Goal: Task Accomplishment & Management: Use online tool/utility

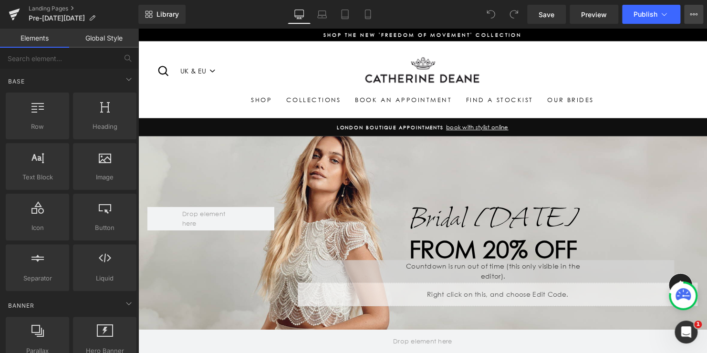
click at [695, 15] on icon at bounding box center [694, 14] width 8 height 8
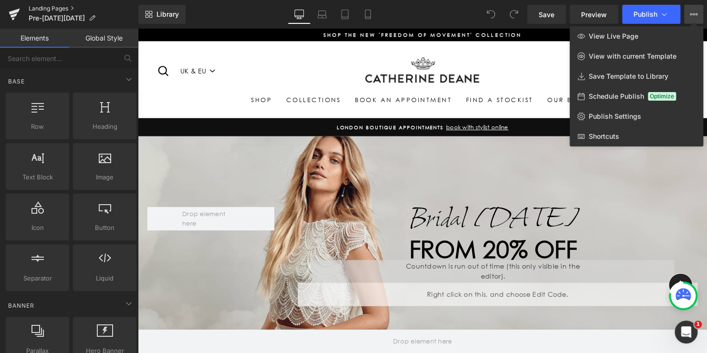
click at [50, 8] on link "Landing Pages" at bounding box center [84, 9] width 110 height 8
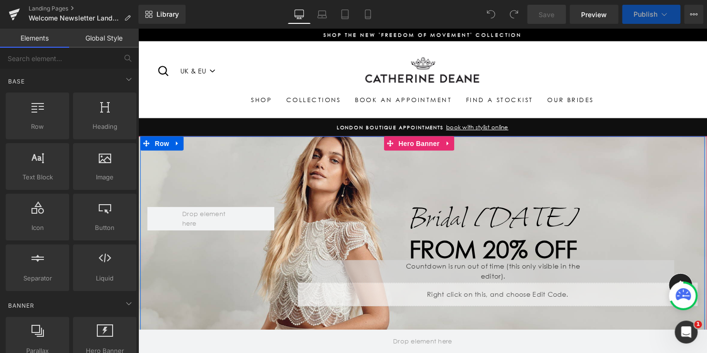
click at [290, 149] on div "Bridal Friday Text Block from 20% off Heading 00 Days 00 Hrs 00 Mins 00 Secs Co…" at bounding box center [426, 260] width 573 height 244
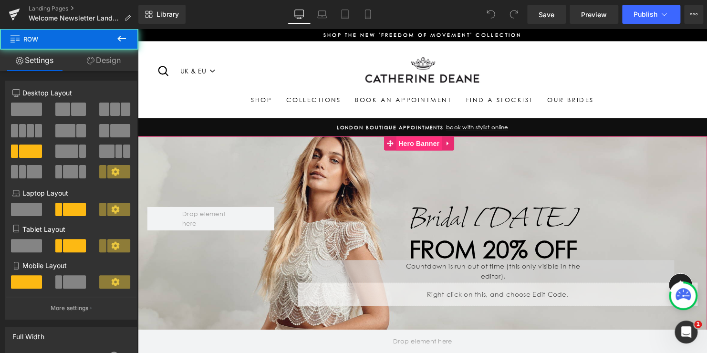
click at [417, 146] on span "Hero Banner" at bounding box center [423, 145] width 46 height 14
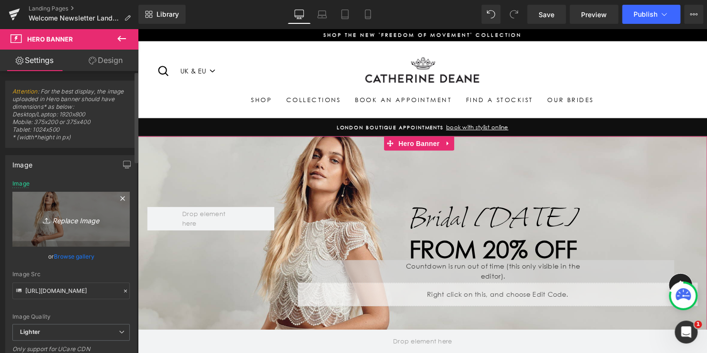
click at [58, 208] on link "Replace Image" at bounding box center [70, 219] width 117 height 55
type input "C:\fakepath\Monique.jpg"
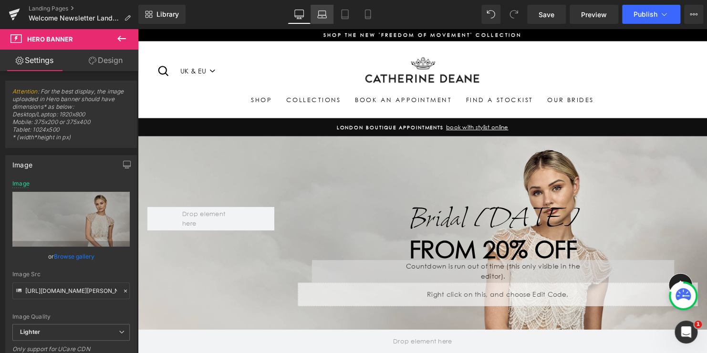
click at [328, 15] on link "Laptop" at bounding box center [322, 14] width 23 height 19
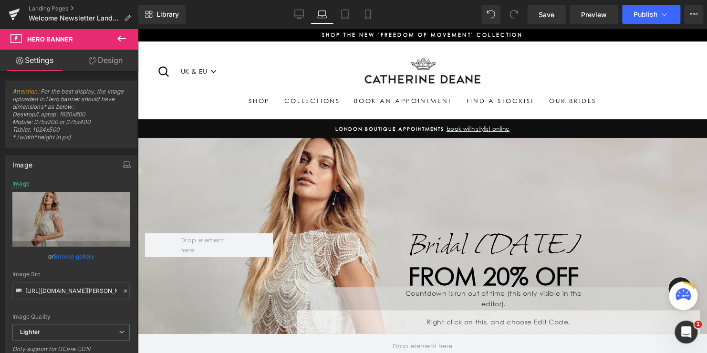
type input "https://ucarecdn.com/d64b2baf-9ec2-475b-ac2d-862c5947ddbf/-/format/auto/-/previ…"
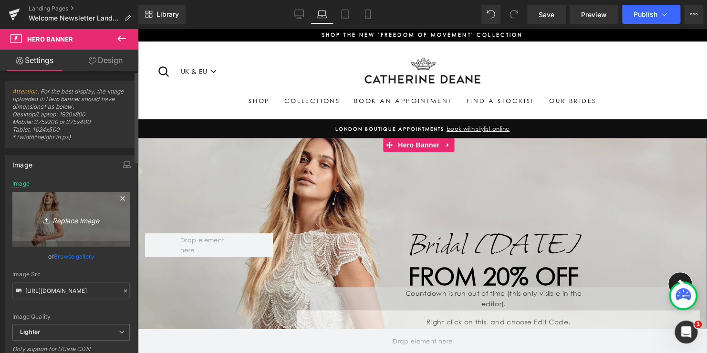
click at [71, 215] on icon "Replace Image" at bounding box center [71, 219] width 76 height 12
type input "C:\fakepath\Monique.jpg"
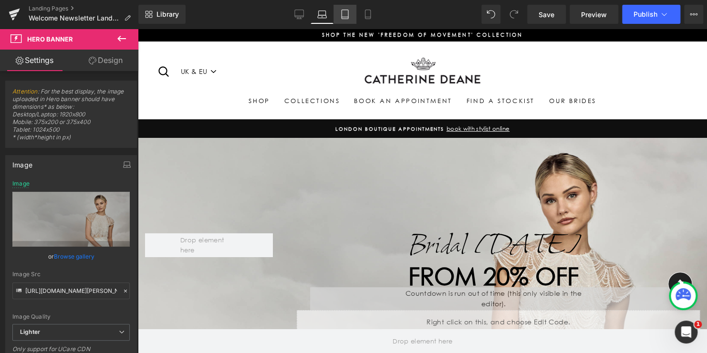
click at [348, 13] on icon at bounding box center [345, 14] width 7 height 9
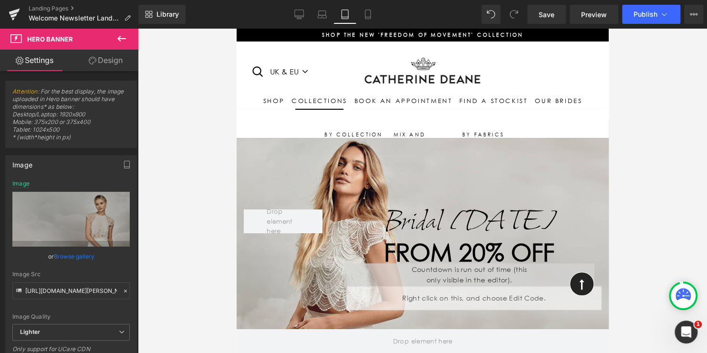
type input "https://ucarecdn.com/eda2b246-caf8-4177-a7cb-4902a85292b9/-/format/auto/-/previ…"
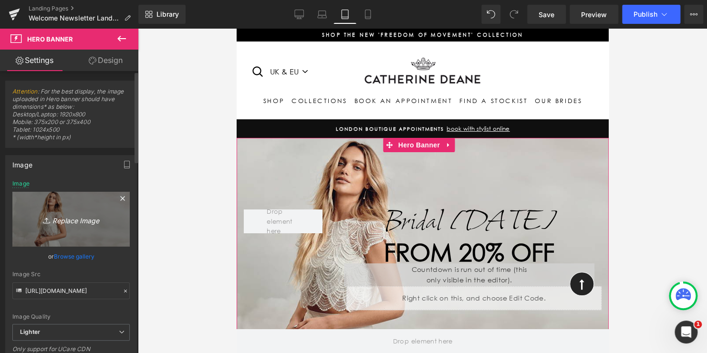
click at [100, 198] on link "Replace Image" at bounding box center [70, 219] width 117 height 55
type input "C:\fakepath\Monique.jpg"
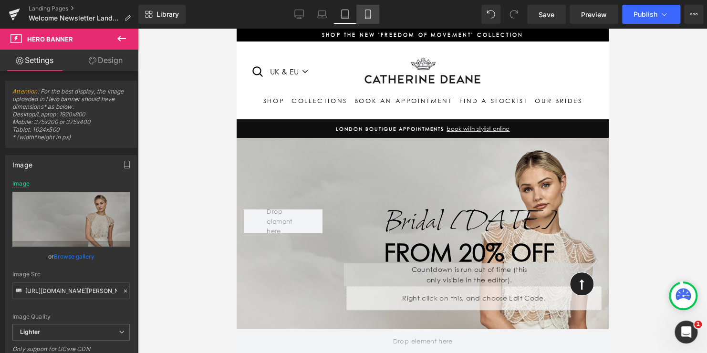
click at [367, 10] on icon at bounding box center [368, 15] width 10 height 10
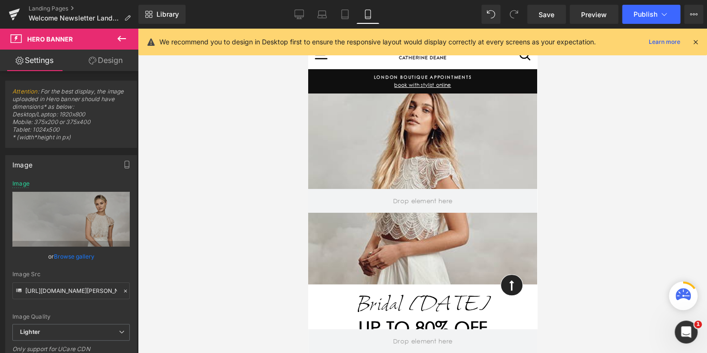
type input "https://ucarecdn.com/daa8fae4-9e14-4b76-bd72-d230502fa1f8/-/format/auto/-/previ…"
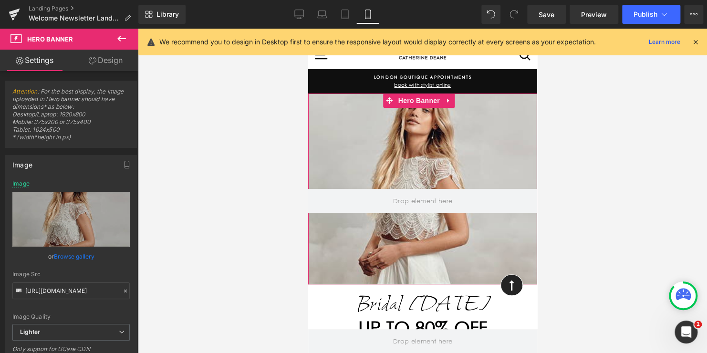
click at [355, 132] on div at bounding box center [422, 189] width 229 height 191
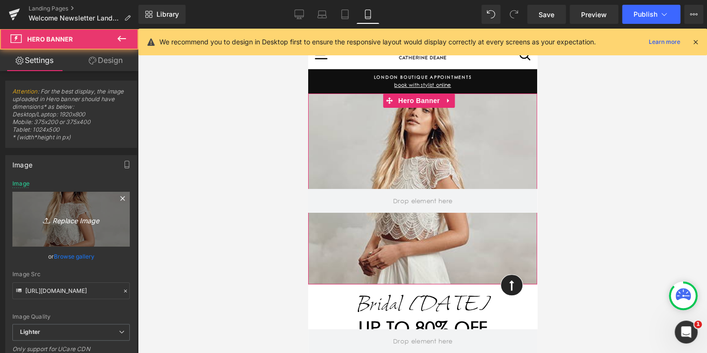
click at [106, 215] on icon "Replace Image" at bounding box center [71, 219] width 76 height 12
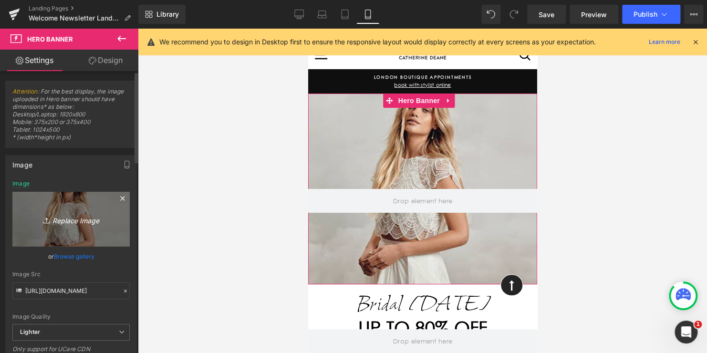
type input "C:\fakepath\Monique.jpg"
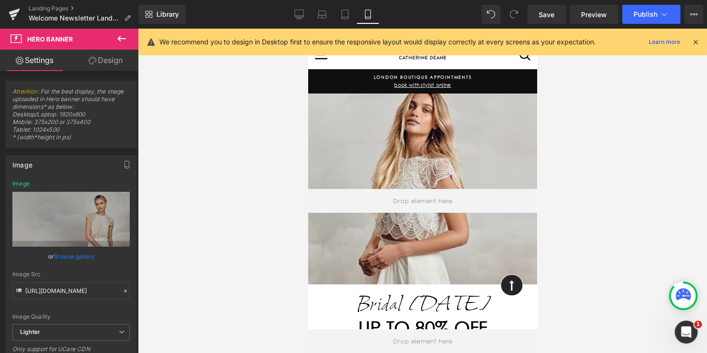
type input "[URL][DOMAIN_NAME][PERSON_NAME]"
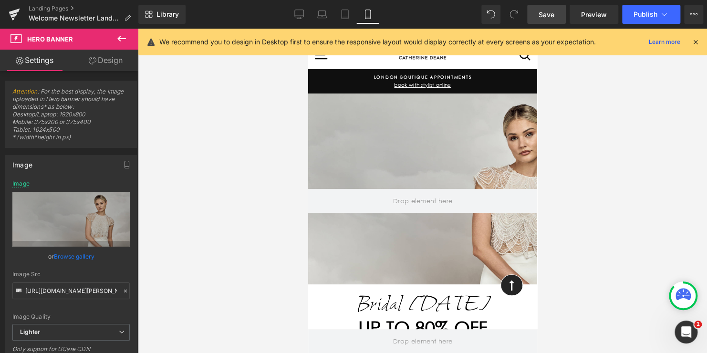
click at [547, 12] on span "Save" at bounding box center [547, 15] width 16 height 10
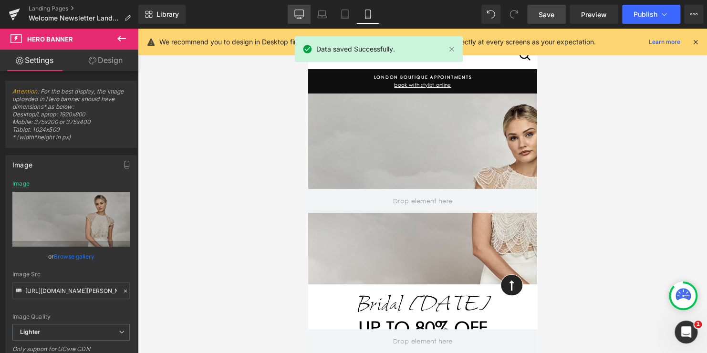
click at [300, 15] on icon at bounding box center [299, 15] width 10 height 10
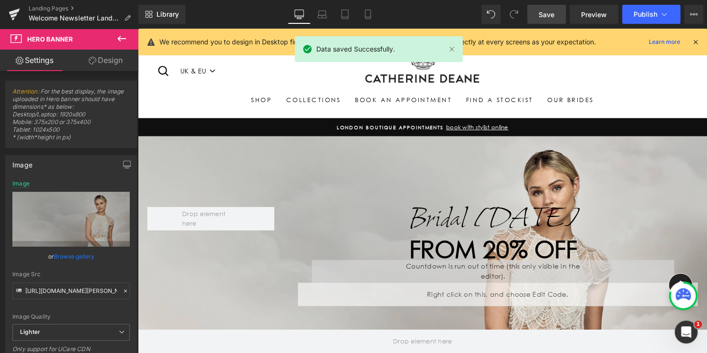
type input "[URL][DOMAIN_NAME]"
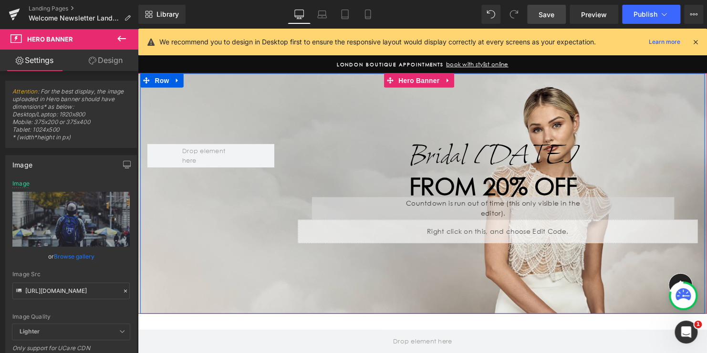
scroll to position [48, 0]
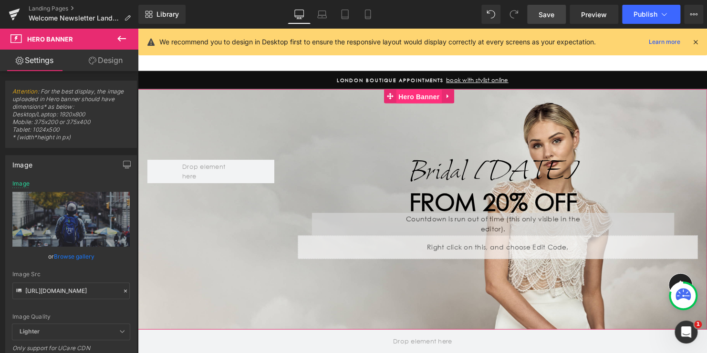
click at [420, 96] on span "Hero Banner" at bounding box center [423, 98] width 46 height 14
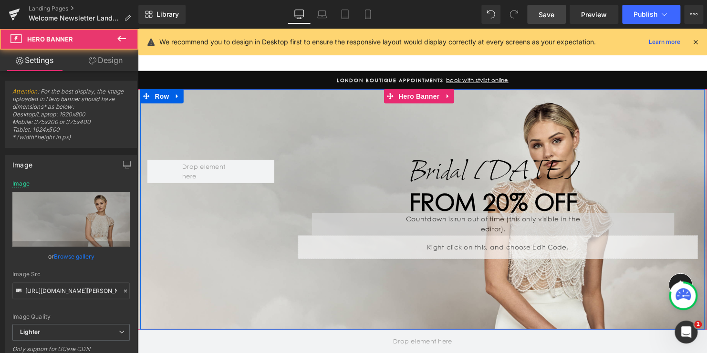
click at [354, 144] on div "Bridal Friday Text Block from 20% off Heading 00 Days 00 Hrs 00 Mins 00 Secs Co…" at bounding box center [426, 212] width 573 height 244
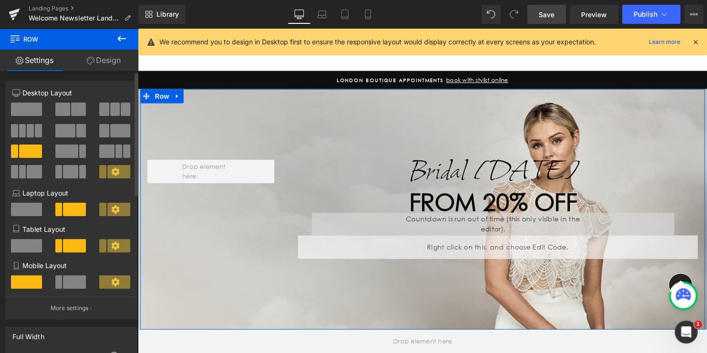
click at [72, 131] on span at bounding box center [65, 130] width 20 height 13
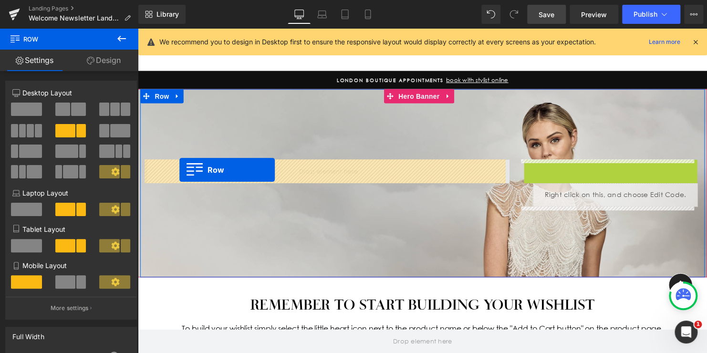
drag, startPoint x: 543, startPoint y: 167, endPoint x: 180, endPoint y: 172, distance: 363.1
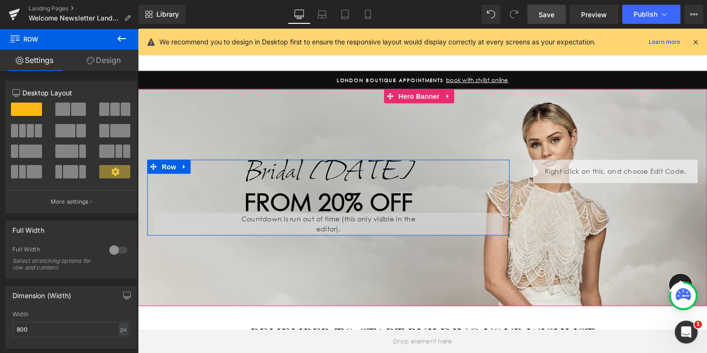
click at [421, 201] on h1 "from 20% off" at bounding box center [331, 205] width 353 height 12
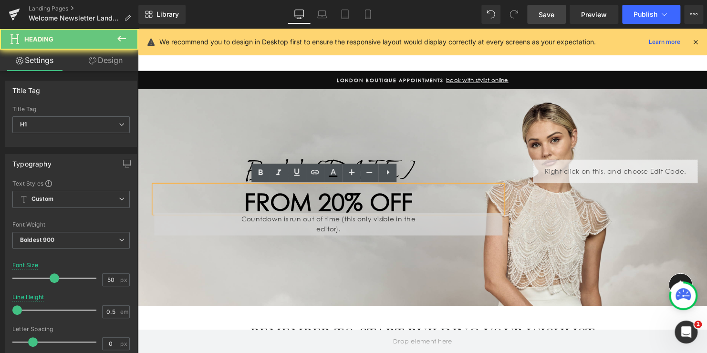
click at [409, 201] on span "from 20% off" at bounding box center [331, 204] width 170 height 29
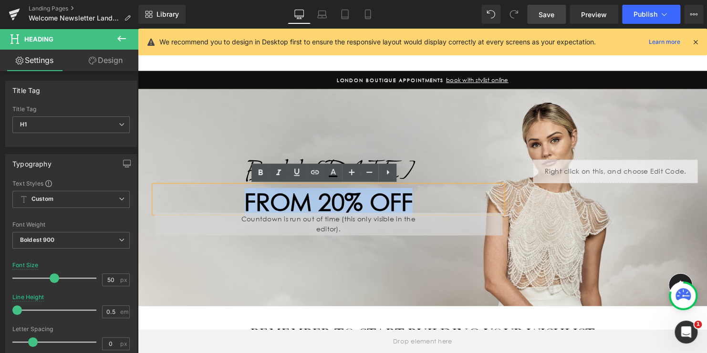
drag, startPoint x: 417, startPoint y: 201, endPoint x: 195, endPoint y: 204, distance: 221.9
click at [195, 204] on h1 "from 20% off" at bounding box center [331, 205] width 353 height 12
paste div
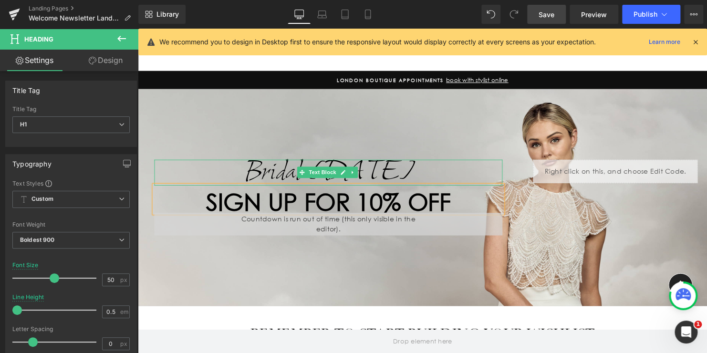
click at [387, 174] on icon "Bridal [DATE]" at bounding box center [331, 175] width 175 height 40
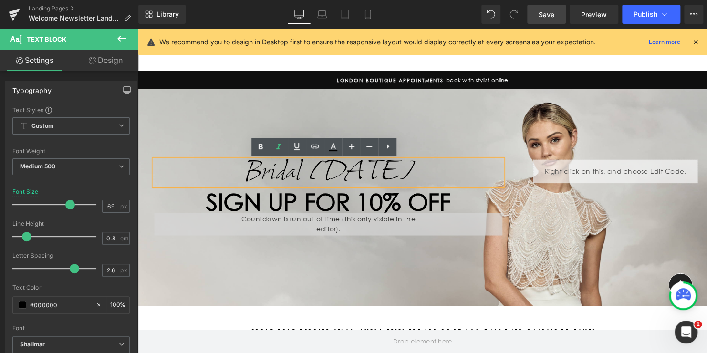
click at [329, 166] on icon "Bridal [DATE]" at bounding box center [331, 175] width 175 height 40
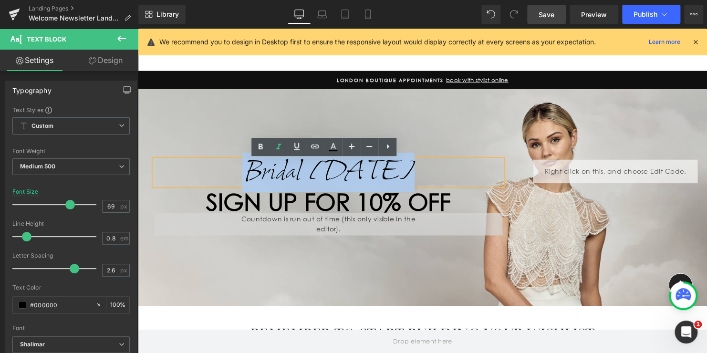
drag, startPoint x: 391, startPoint y: 172, endPoint x: 250, endPoint y: 172, distance: 141.7
click at [250, 172] on p "Bridal [DATE]" at bounding box center [331, 175] width 353 height 26
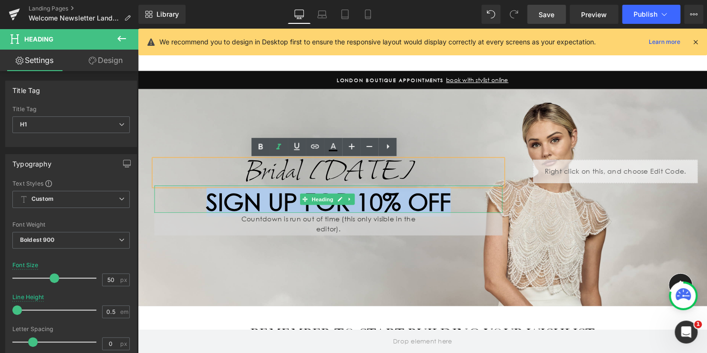
drag, startPoint x: 314, startPoint y: 201, endPoint x: 198, endPoint y: 201, distance: 116.4
click at [198, 201] on h1 "SIGN UP FOR 10% OFF" at bounding box center [331, 205] width 353 height 12
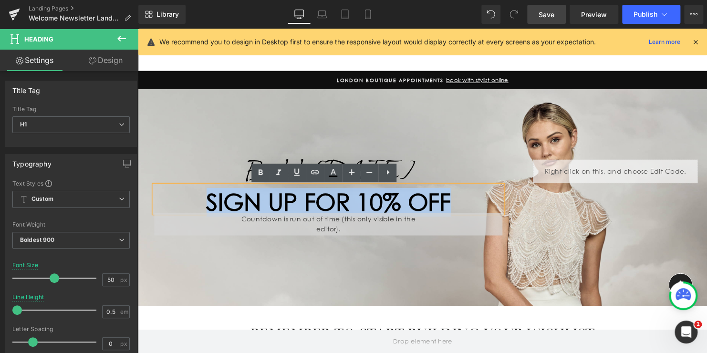
copy h1 "SIGN UP FOR 10% OFF"
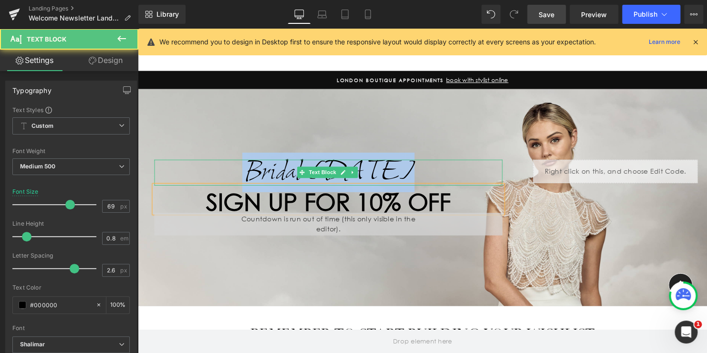
drag, startPoint x: 392, startPoint y: 170, endPoint x: 232, endPoint y: 173, distance: 159.9
click at [232, 173] on p "Bridal [DATE]" at bounding box center [331, 175] width 353 height 26
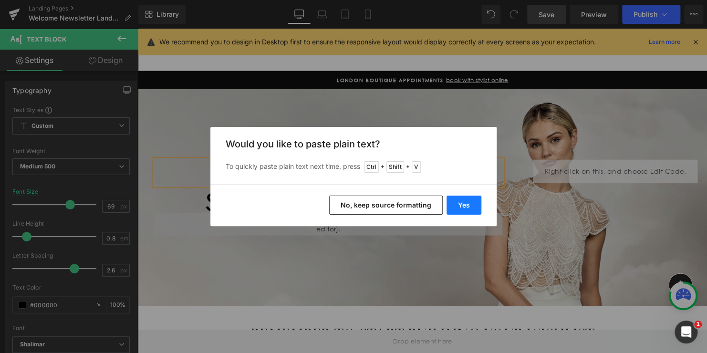
click at [462, 206] on button "Yes" at bounding box center [464, 205] width 35 height 19
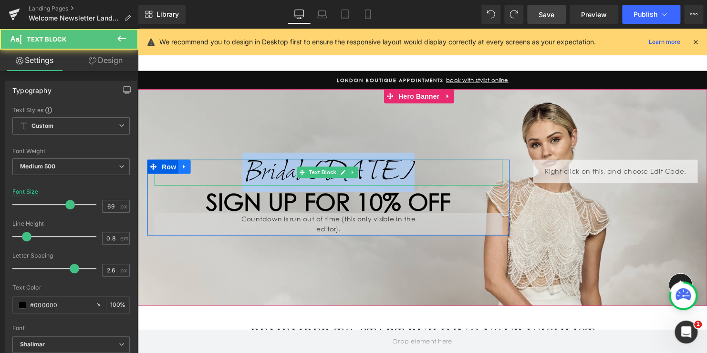
drag, startPoint x: 393, startPoint y: 172, endPoint x: 182, endPoint y: 172, distance: 210.9
click at [182, 172] on div "Bridal Friday Text Block SIGN UP FOR 10% OFF Heading 00 Days 00 Hrs 00 Mins 00 …" at bounding box center [330, 200] width 367 height 77
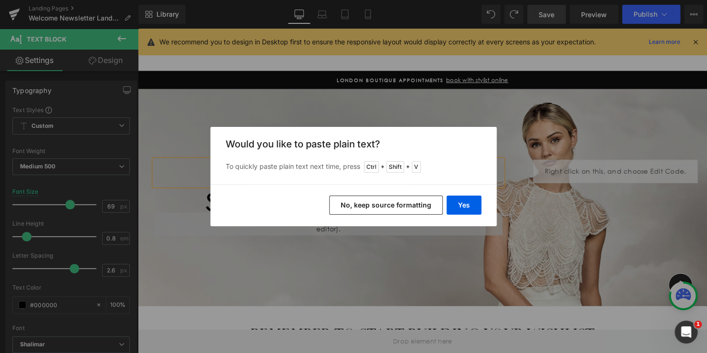
click at [395, 198] on button "No, keep source formatting" at bounding box center [386, 205] width 114 height 19
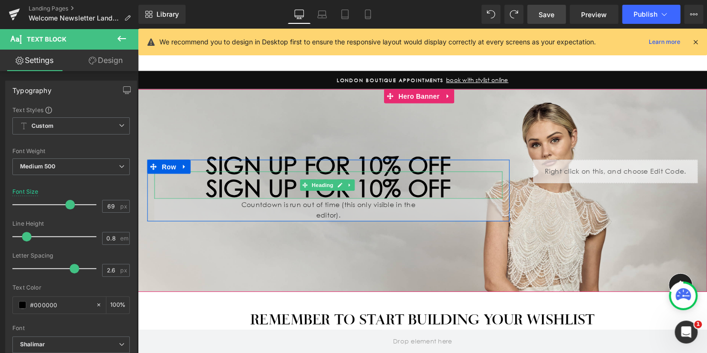
click at [453, 187] on h1 "SIGN UP FOR 10% OFF" at bounding box center [331, 191] width 353 height 12
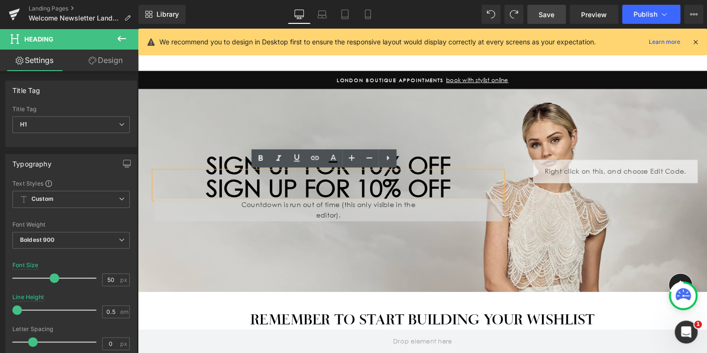
click at [451, 166] on h1 "SIGN UP FOR 10% OFF" at bounding box center [331, 168] width 353 height 12
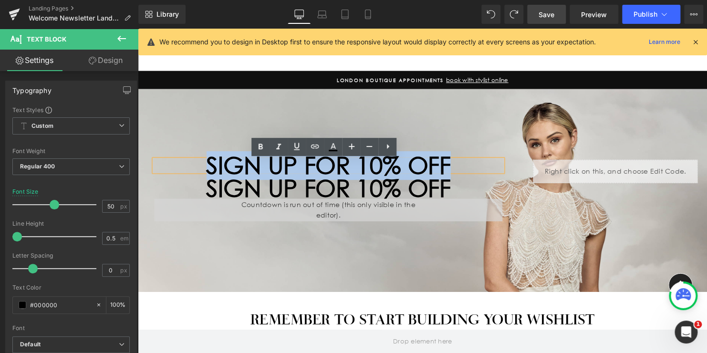
drag, startPoint x: 453, startPoint y: 165, endPoint x: 188, endPoint y: 163, distance: 264.8
click at [188, 163] on h1 "SIGN UP FOR 10% OFF" at bounding box center [331, 168] width 353 height 12
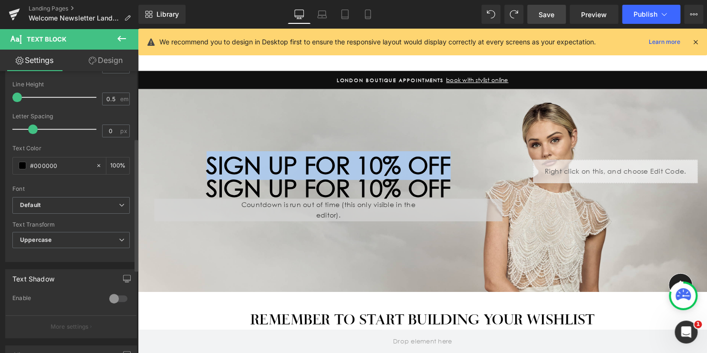
scroll to position [143, 0]
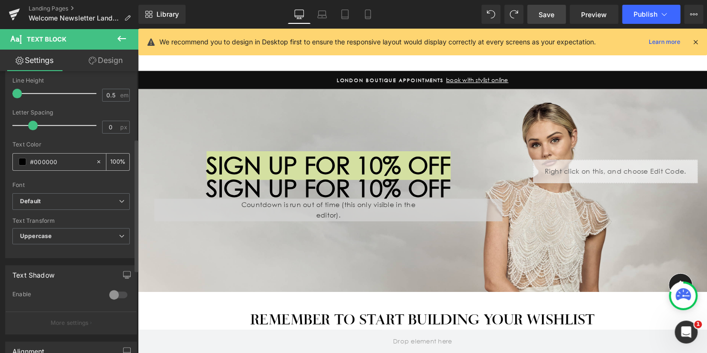
click at [22, 162] on span at bounding box center [23, 162] width 8 height 8
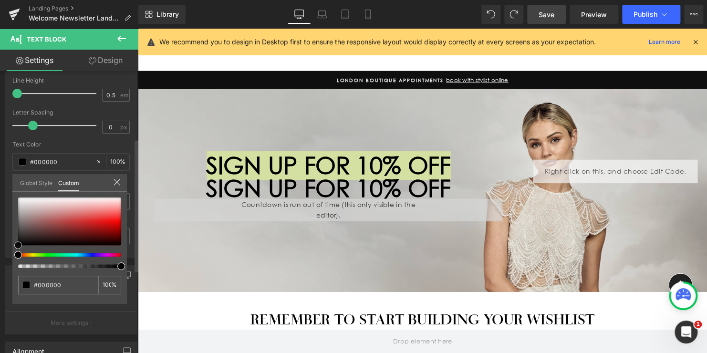
type input "#020202"
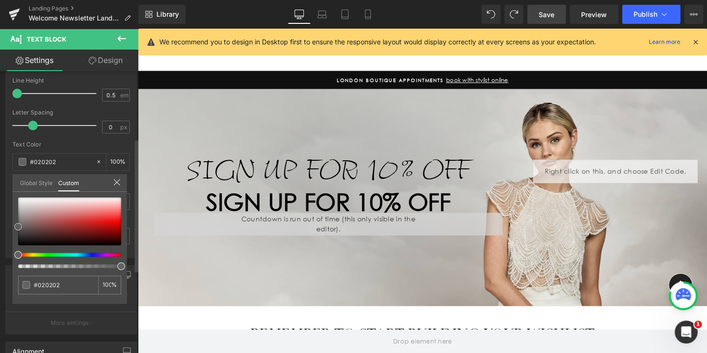
type input "#5e5e5e"
type input "#848484"
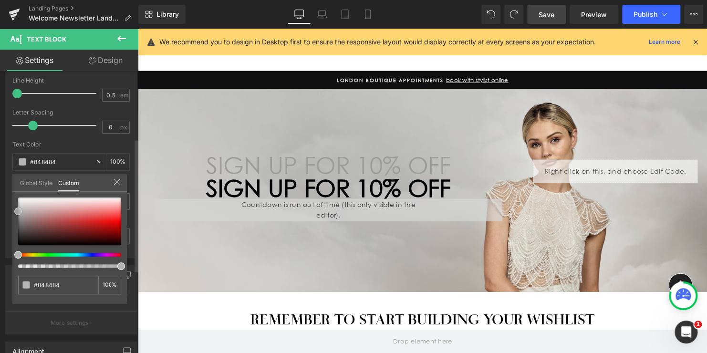
type input "#9b9b9b"
type input "#b5b5b5"
type input "#c1c1c1"
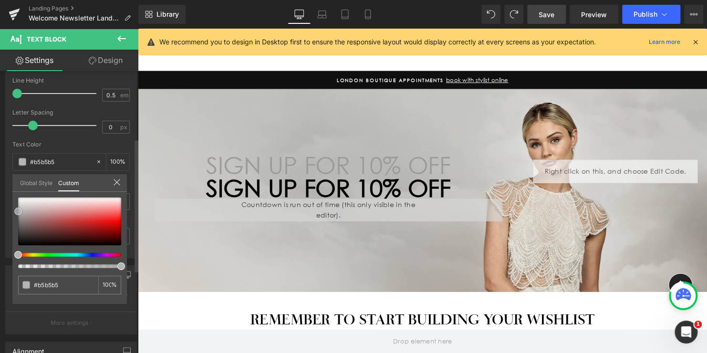
type input "#c1c1c1"
type input "#d3d3d3"
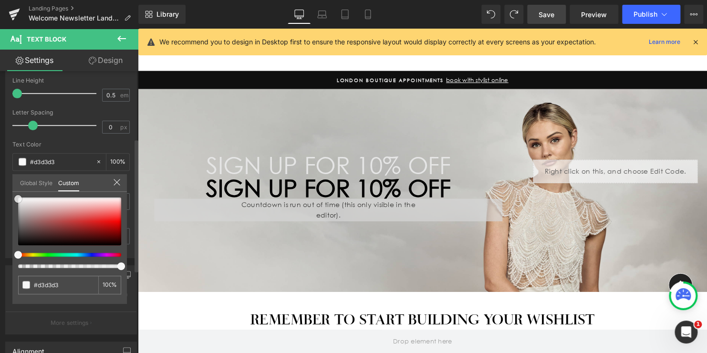
type input "#e5e5e5"
type input "#f7f7f7"
type input "#ffffff"
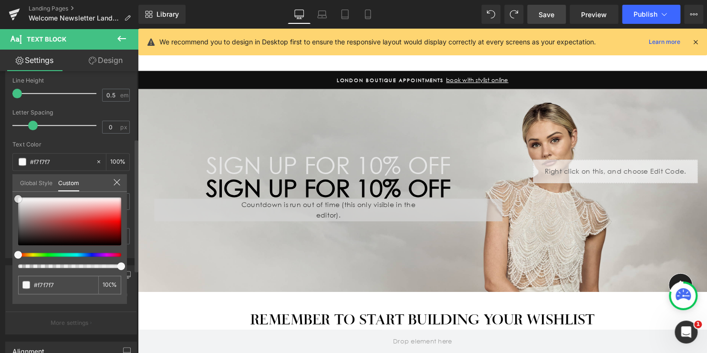
type input "#ffffff"
drag, startPoint x: 17, startPoint y: 223, endPoint x: 17, endPoint y: 193, distance: 30.1
click at [17, 194] on span at bounding box center [18, 198] width 8 height 8
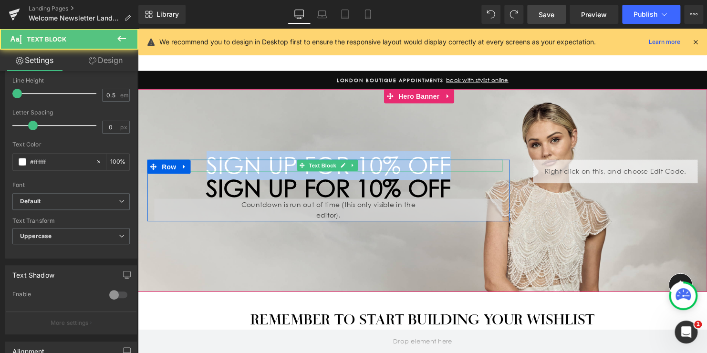
drag, startPoint x: 457, startPoint y: 167, endPoint x: 195, endPoint y: 166, distance: 261.5
click at [195, 166] on div "SIGN UP FOR 10% OFF" at bounding box center [331, 168] width 353 height 12
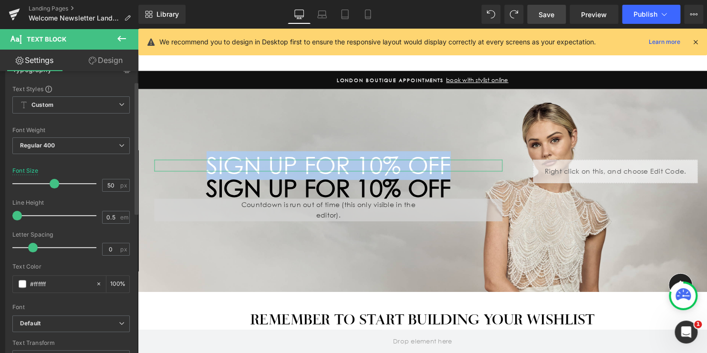
scroll to position [0, 0]
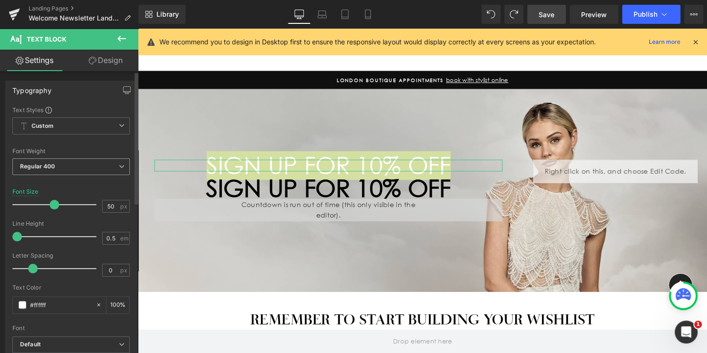
click at [71, 168] on span "Regular 400" at bounding box center [70, 166] width 117 height 17
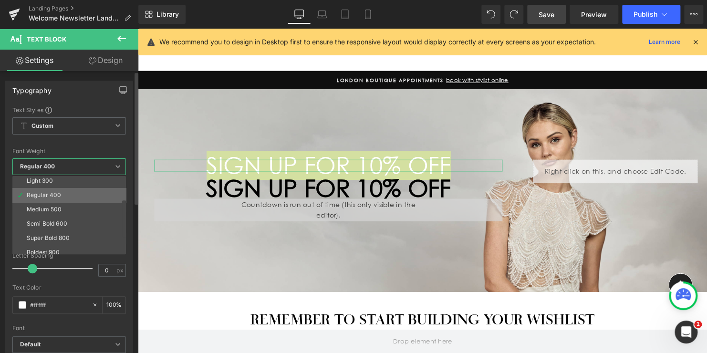
scroll to position [48, 0]
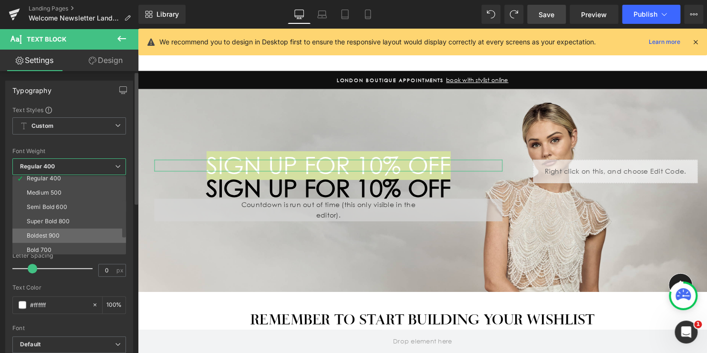
click at [62, 233] on li "Boldest 900" at bounding box center [71, 236] width 118 height 14
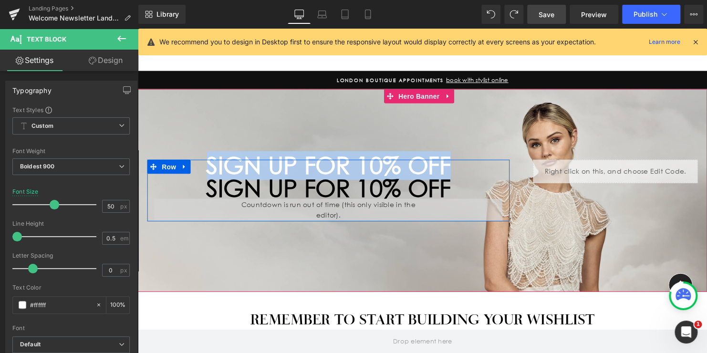
click at [380, 188] on h1 "SIGN UP FOR 10% OFF" at bounding box center [331, 191] width 353 height 12
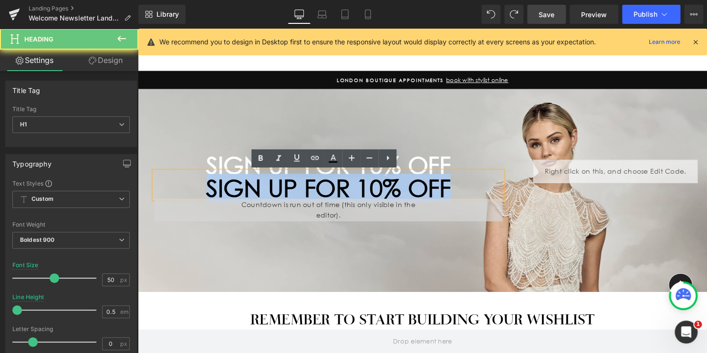
drag, startPoint x: 434, startPoint y: 191, endPoint x: 162, endPoint y: 193, distance: 272.0
click at [162, 193] on h1 "SIGN UP FOR 10% OFF" at bounding box center [331, 191] width 353 height 12
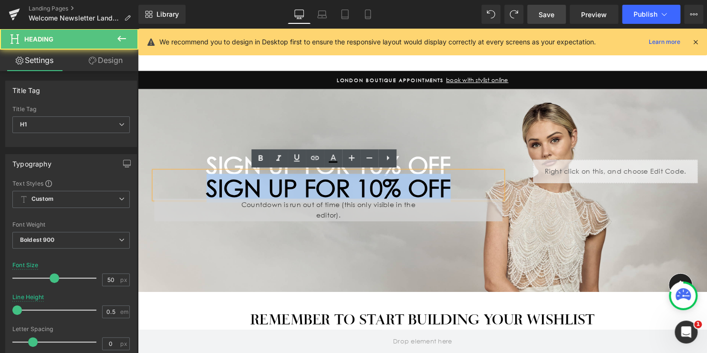
drag, startPoint x: 449, startPoint y: 190, endPoint x: 206, endPoint y: 188, distance: 243.4
click at [206, 188] on h1 "SIGN UP FOR 10% OFF" at bounding box center [331, 191] width 353 height 12
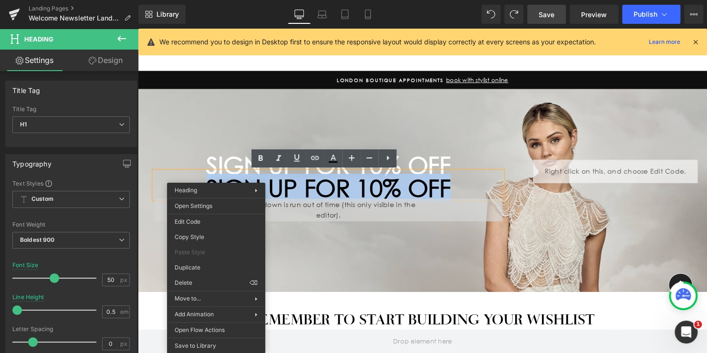
click at [408, 195] on h1 "SIGN UP FOR 10% OFF" at bounding box center [331, 191] width 353 height 12
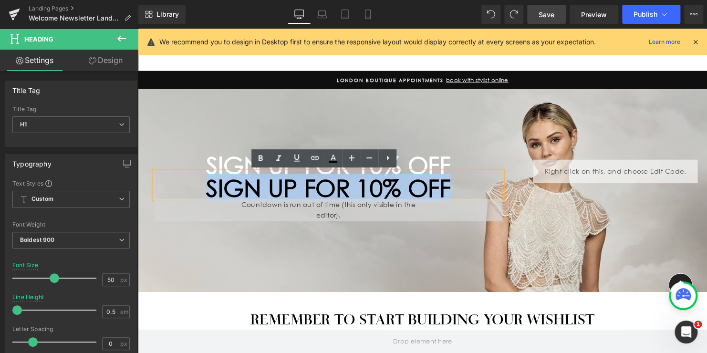
drag, startPoint x: 359, startPoint y: 190, endPoint x: 178, endPoint y: 190, distance: 181.3
click at [181, 190] on h1 "SIGN UP FOR 10% OFF" at bounding box center [331, 191] width 353 height 12
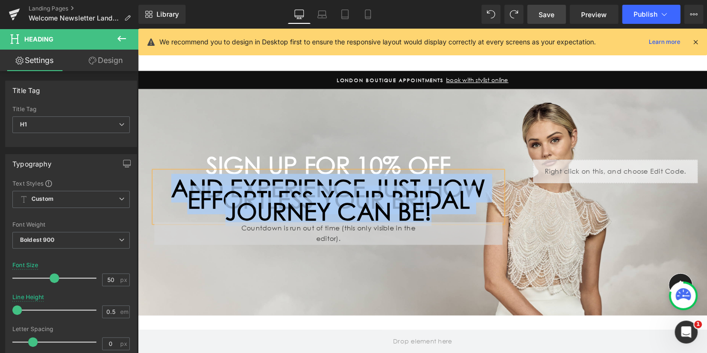
drag, startPoint x: 432, startPoint y: 217, endPoint x: 168, endPoint y: 186, distance: 266.1
click at [168, 186] on h1 "And experience just how effortless your bridal journey can be!" at bounding box center [331, 203] width 353 height 36
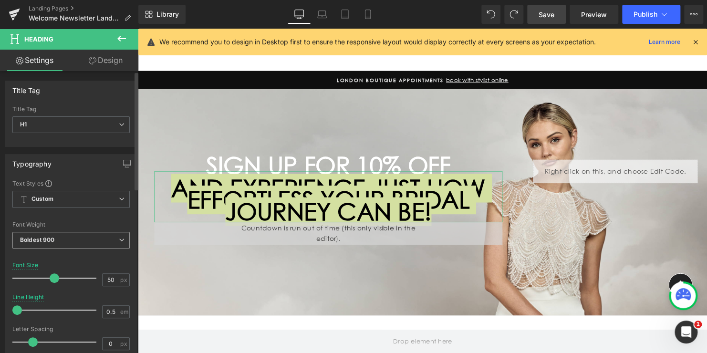
click at [94, 240] on span "Boldest 900" at bounding box center [70, 240] width 117 height 17
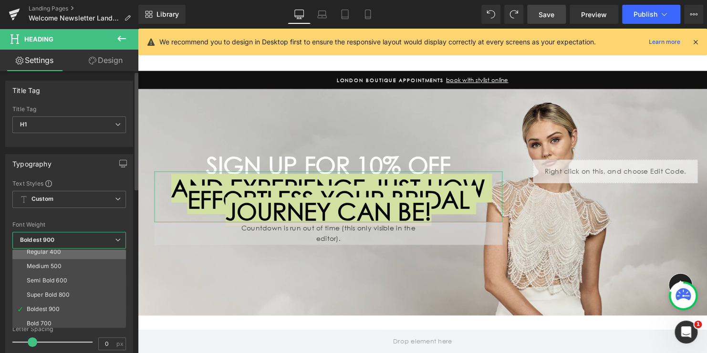
click at [59, 252] on div "Regular 400" at bounding box center [44, 252] width 35 height 7
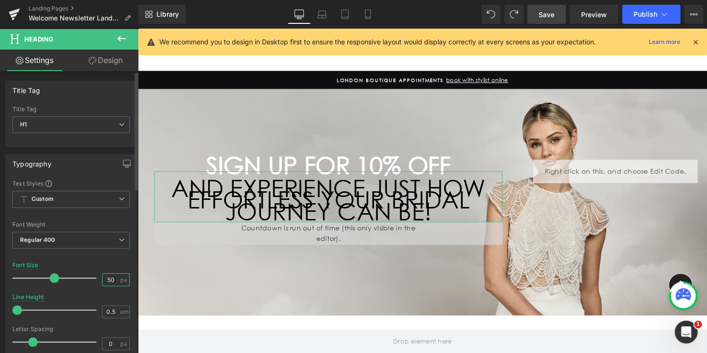
drag, startPoint x: 114, startPoint y: 277, endPoint x: 63, endPoint y: 267, distance: 51.0
click at [63, 267] on div "Font Size 50 px" at bounding box center [70, 278] width 117 height 32
type input "19"
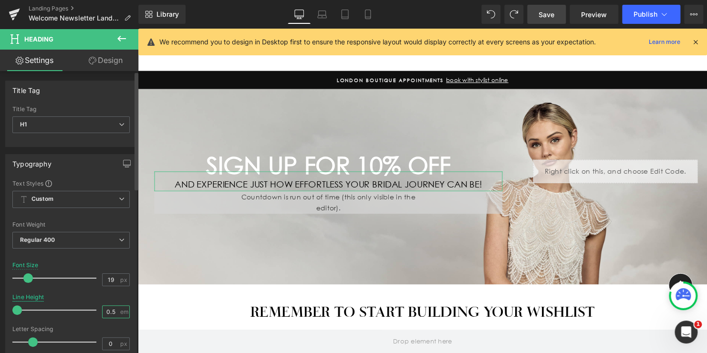
drag, startPoint x: 111, startPoint y: 308, endPoint x: 41, endPoint y: 298, distance: 70.9
click at [41, 298] on div "Line Height 0.5 em" at bounding box center [70, 310] width 117 height 32
type input "1.5"
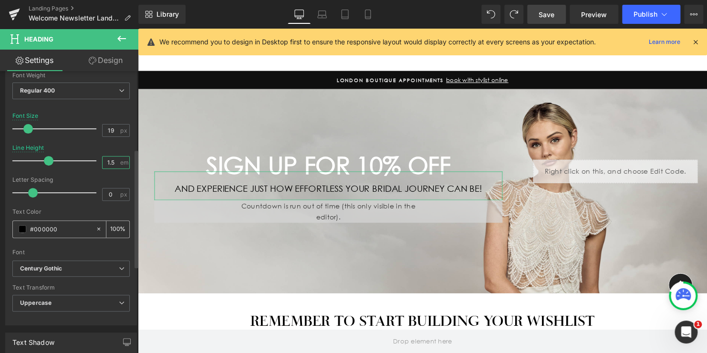
scroll to position [191, 0]
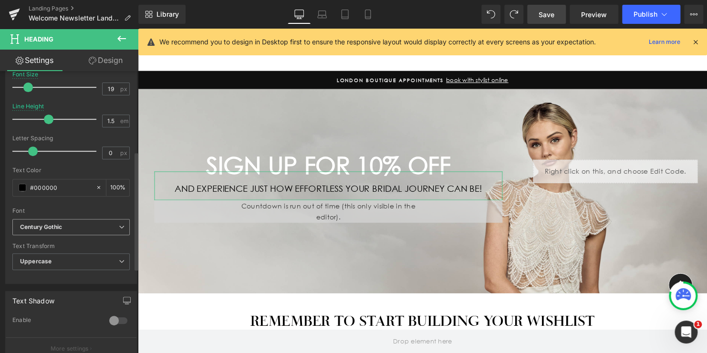
click at [60, 226] on icon "Century Gothic" at bounding box center [41, 227] width 42 height 8
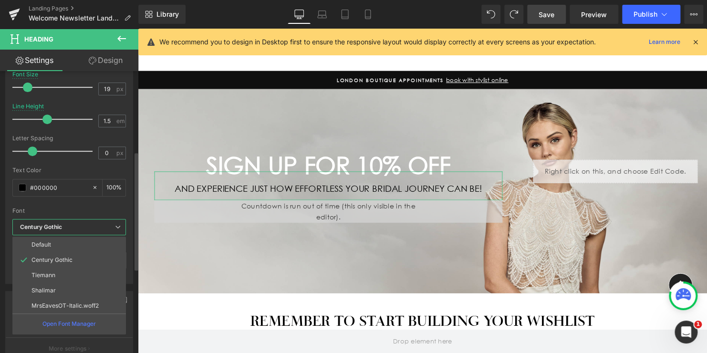
click at [54, 276] on p "Tiemann" at bounding box center [43, 275] width 24 height 7
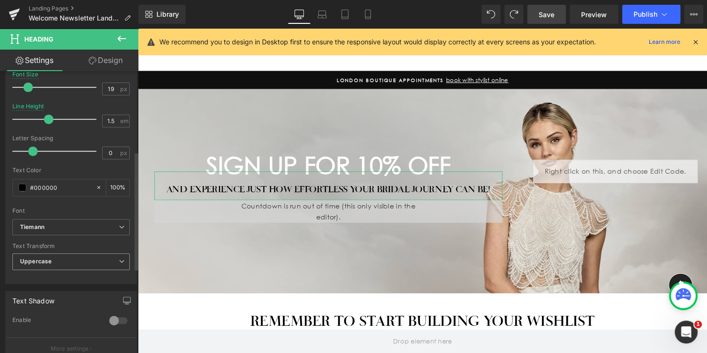
click at [56, 259] on span "Uppercase" at bounding box center [70, 261] width 117 height 17
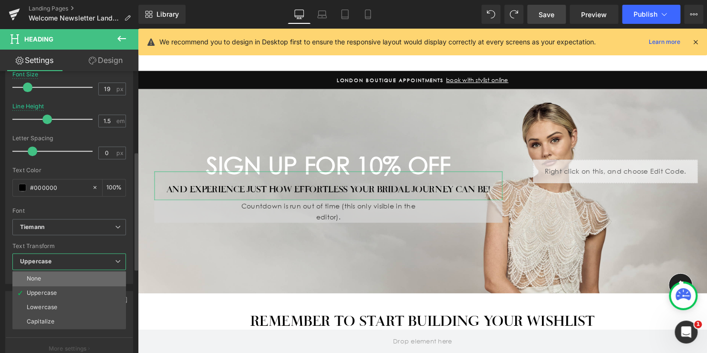
click at [49, 273] on li "None" at bounding box center [69, 279] width 114 height 14
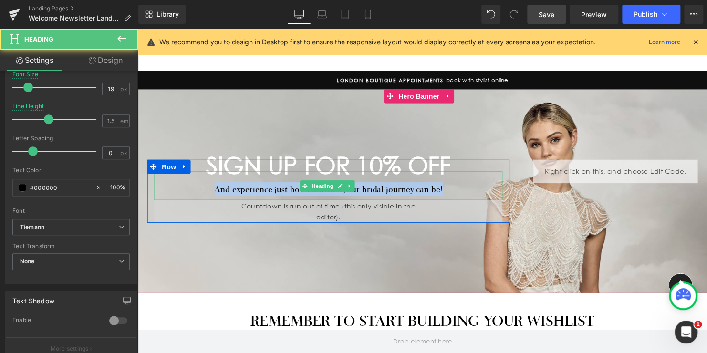
drag, startPoint x: 447, startPoint y: 190, endPoint x: 201, endPoint y: 190, distance: 245.3
click at [201, 190] on h1 "And experience just how effortless your bridal journey can be!" at bounding box center [331, 192] width 353 height 14
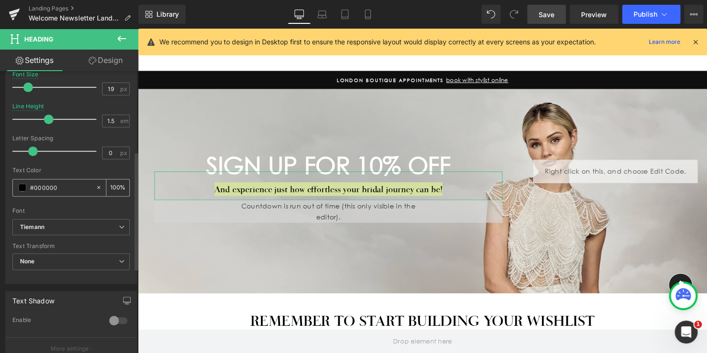
click at [21, 187] on span at bounding box center [23, 188] width 8 height 8
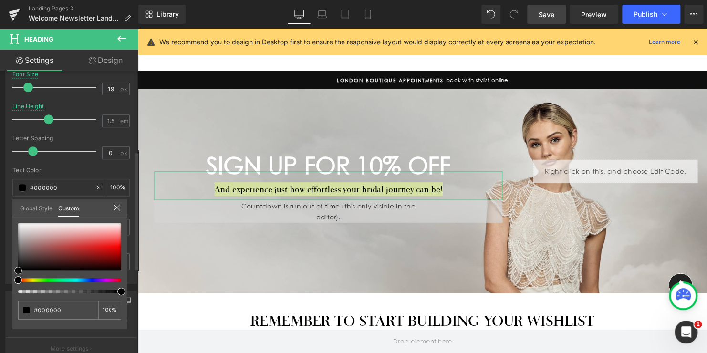
type input "#020202"
type input "#878787"
type input "#e0e0e0"
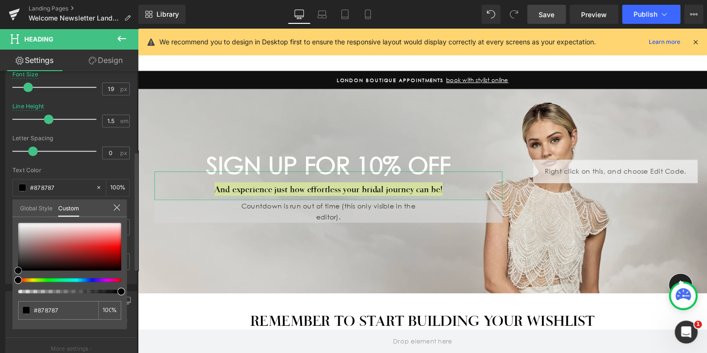
type input "#e0e0e0"
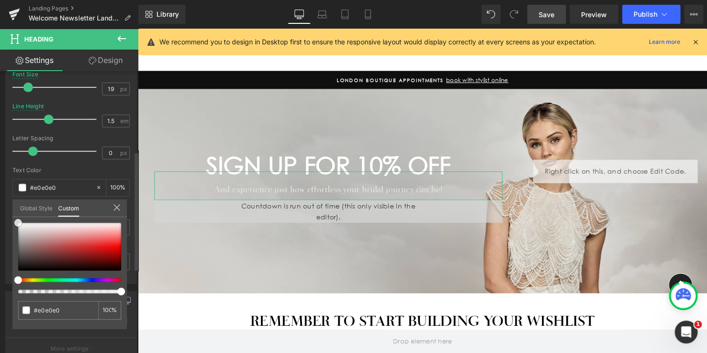
type input "#ffffff"
drag, startPoint x: 16, startPoint y: 268, endPoint x: 12, endPoint y: 214, distance: 53.6
click at [12, 214] on div "Global Style Custom Setup Global Style #ffffff 100 %" at bounding box center [69, 213] width 115 height 29
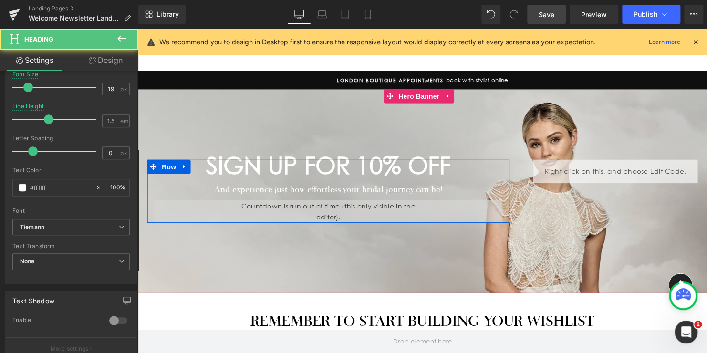
click at [422, 188] on h1 "And experience just how effortless your bridal journey can be!" at bounding box center [331, 192] width 353 height 14
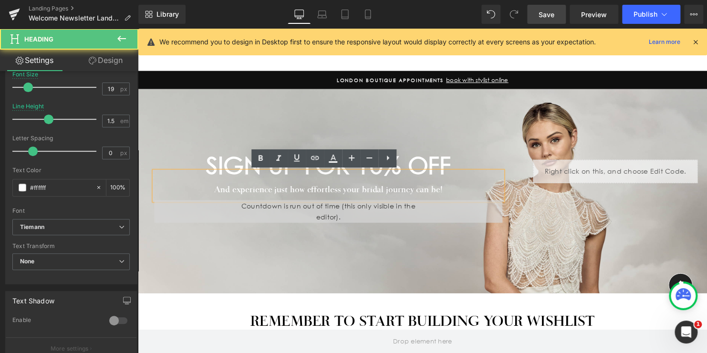
click at [355, 191] on h1 "And experience just how effortless your bridal journey can be!" at bounding box center [331, 192] width 353 height 14
click at [447, 190] on h1 "And experience just how effortless your bridal journey can be!" at bounding box center [331, 192] width 353 height 14
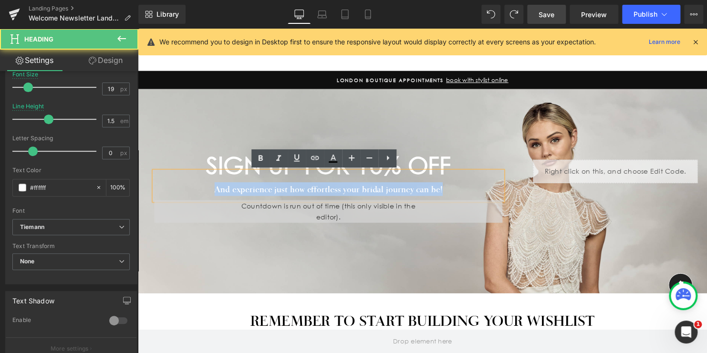
drag, startPoint x: 447, startPoint y: 190, endPoint x: 207, endPoint y: 188, distance: 240.5
click at [207, 188] on h1 "And experience just how effortless your bridal journey can be!" at bounding box center [331, 192] width 353 height 14
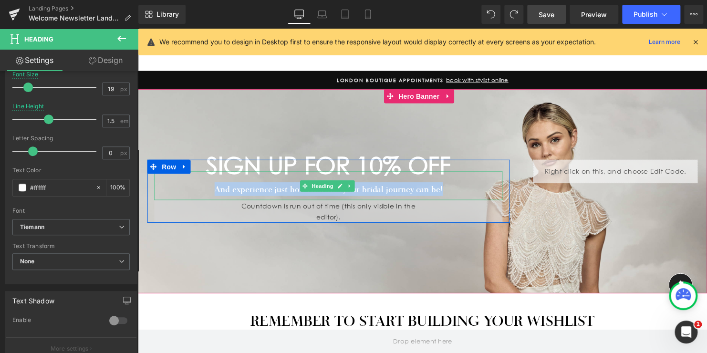
click at [451, 190] on h1 "And experience just how effortless your bridal journey can be!" at bounding box center [331, 192] width 353 height 14
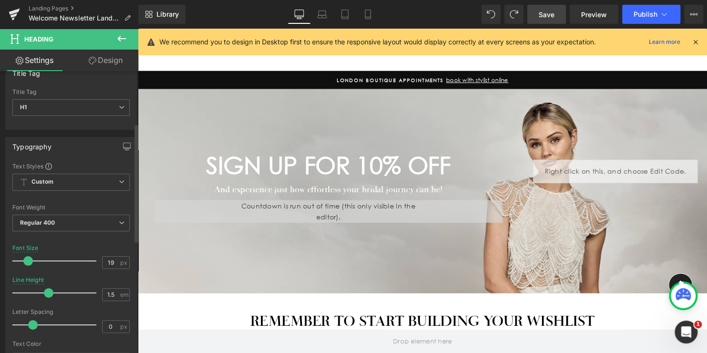
scroll to position [0, 0]
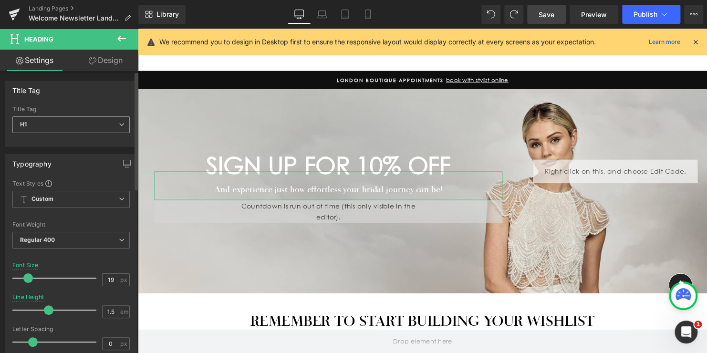
click at [119, 125] on icon at bounding box center [122, 125] width 6 height 6
click at [98, 104] on div "Title Tag H1 H2 H3 H4 H5 H6 Title Tag H1 H1 H2 H3 H4 H5 H6" at bounding box center [71, 114] width 132 height 66
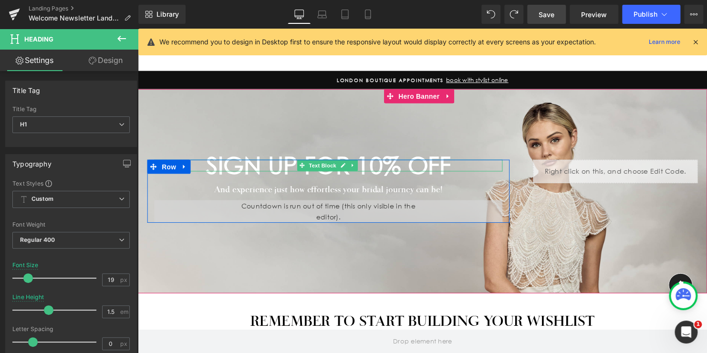
click at [476, 167] on div "SIGN UP FOR 10% OFF" at bounding box center [331, 168] width 353 height 12
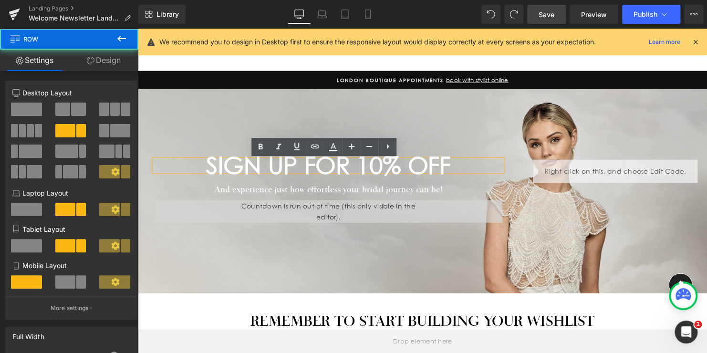
click at [142, 166] on div "SIGN UP FOR 10% OFF Text Block And experience just how effortless your bridal j…" at bounding box center [331, 194] width 382 height 64
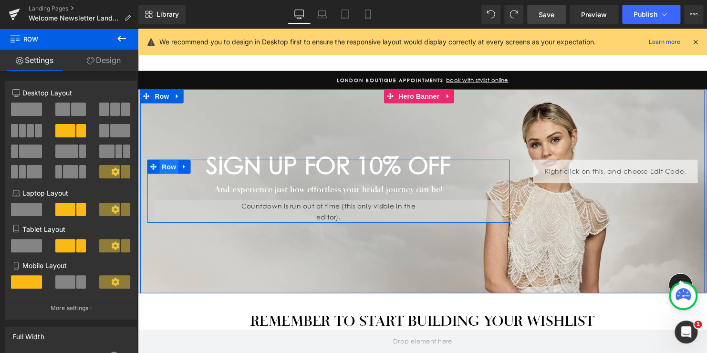
click at [163, 168] on span "Row" at bounding box center [169, 169] width 19 height 14
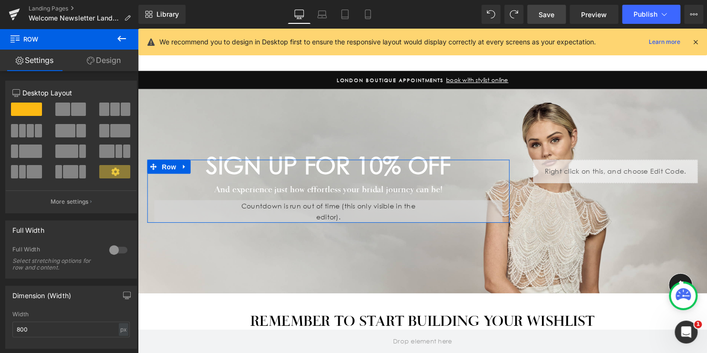
click at [104, 65] on link "Design" at bounding box center [103, 60] width 69 height 21
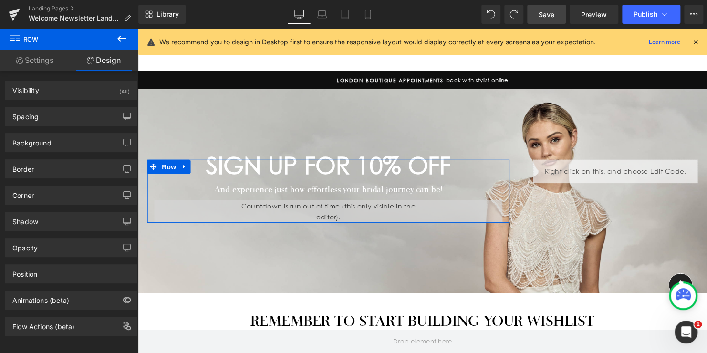
click at [33, 63] on link "Settings" at bounding box center [34, 60] width 69 height 21
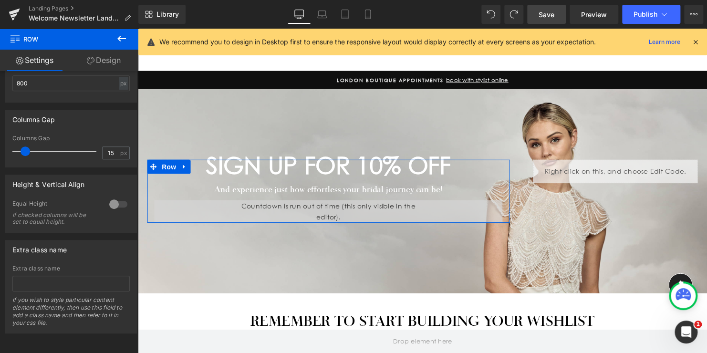
scroll to position [252, 0]
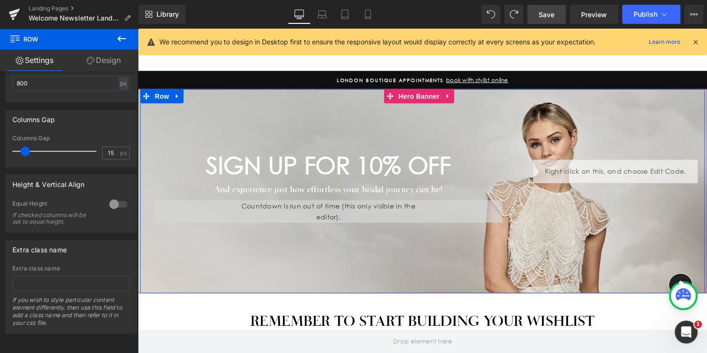
click at [338, 97] on div "SIGN UP FOR 10% OFF Text Block And experience just how effortless your bridal j…" at bounding box center [426, 194] width 573 height 208
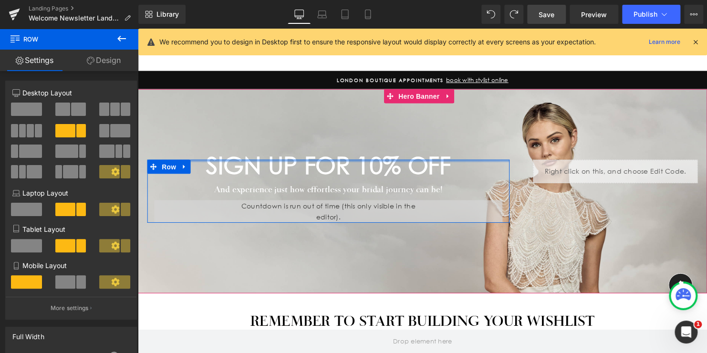
click at [428, 163] on div at bounding box center [330, 163] width 367 height 2
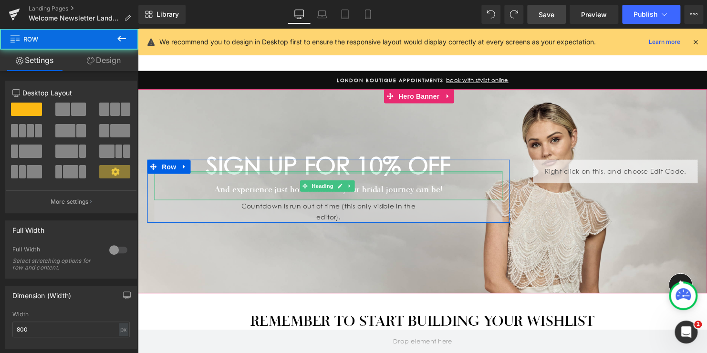
click at [424, 176] on div at bounding box center [331, 175] width 353 height 2
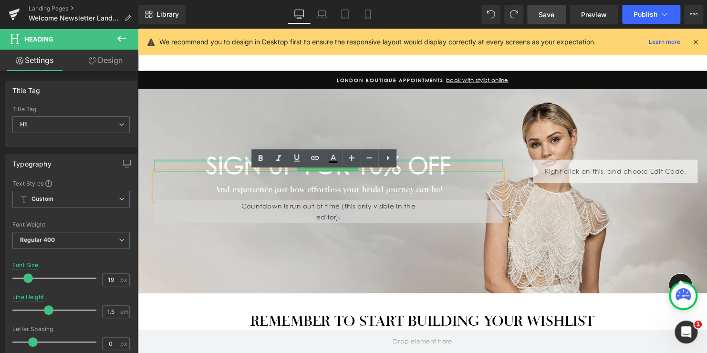
click at [426, 164] on div at bounding box center [331, 163] width 353 height 2
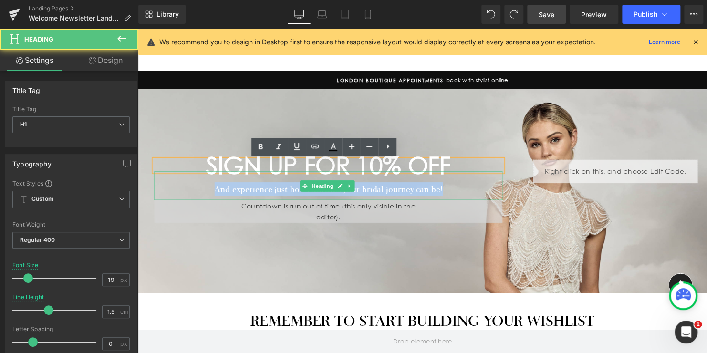
drag, startPoint x: 295, startPoint y: 187, endPoint x: 202, endPoint y: 184, distance: 92.6
click at [202, 185] on h1 "And experience just how effortless your bridal journey can be!" at bounding box center [331, 192] width 353 height 14
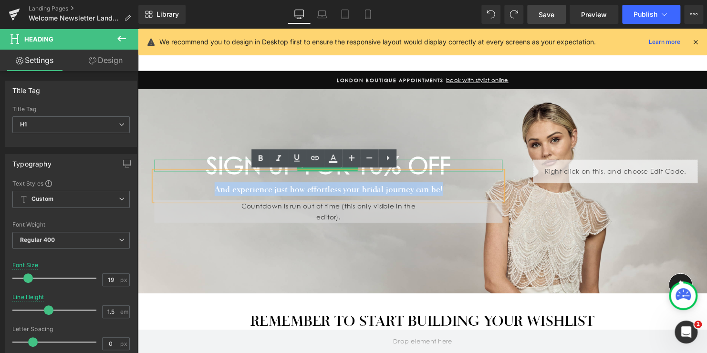
click at [449, 166] on undefined "SIGN UP FOR 10% OFF" at bounding box center [332, 167] width 248 height 29
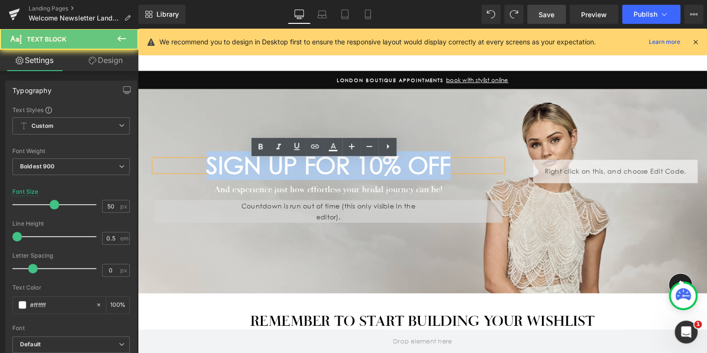
drag, startPoint x: 354, startPoint y: 165, endPoint x: 175, endPoint y: 163, distance: 179.4
click at [175, 163] on div "SIGN UP FOR 10% OFF" at bounding box center [331, 168] width 353 height 12
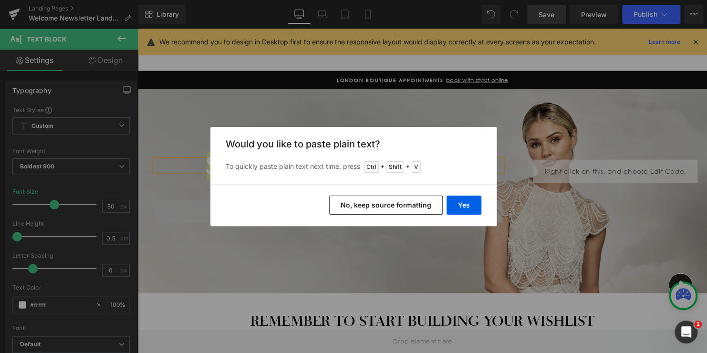
click at [380, 212] on button "No, keep source formatting" at bounding box center [386, 205] width 114 height 19
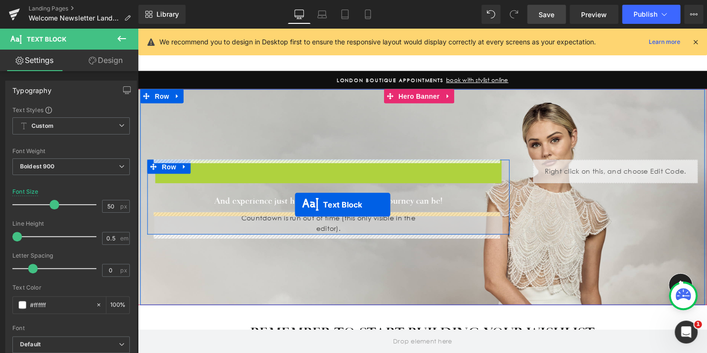
drag, startPoint x: 303, startPoint y: 170, endPoint x: 297, endPoint y: 207, distance: 37.2
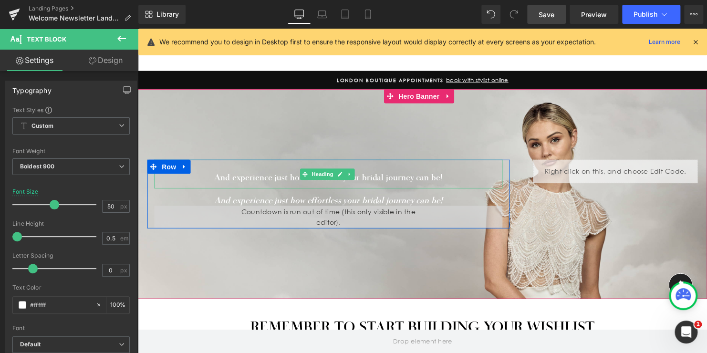
click at [443, 178] on h1 "And experience just how effortless your bridal journey can be!" at bounding box center [331, 180] width 353 height 14
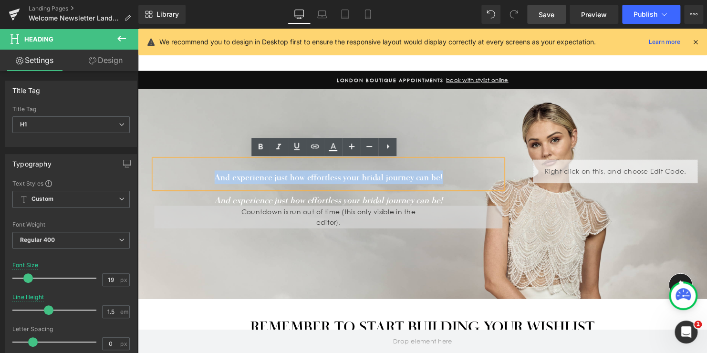
drag, startPoint x: 373, startPoint y: 176, endPoint x: 194, endPoint y: 173, distance: 179.0
click at [194, 173] on h1 "And experience just how effortless your bridal journey can be!" at bounding box center [331, 180] width 353 height 14
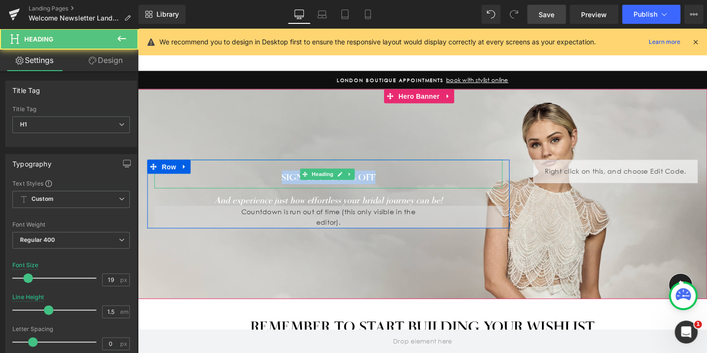
drag, startPoint x: 383, startPoint y: 182, endPoint x: 204, endPoint y: 180, distance: 179.4
click at [204, 180] on h1 "SIGN UP FOR 10% OFF" at bounding box center [331, 180] width 353 height 14
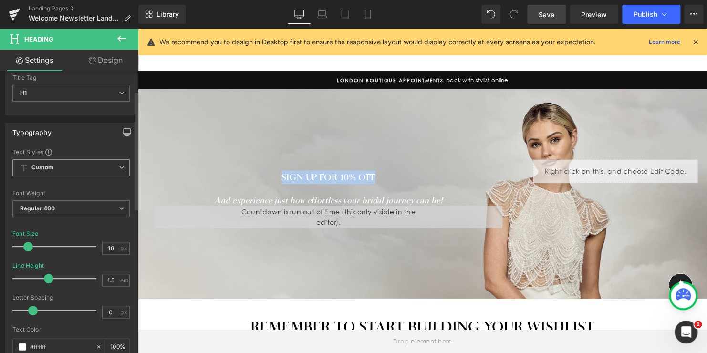
scroll to position [48, 0]
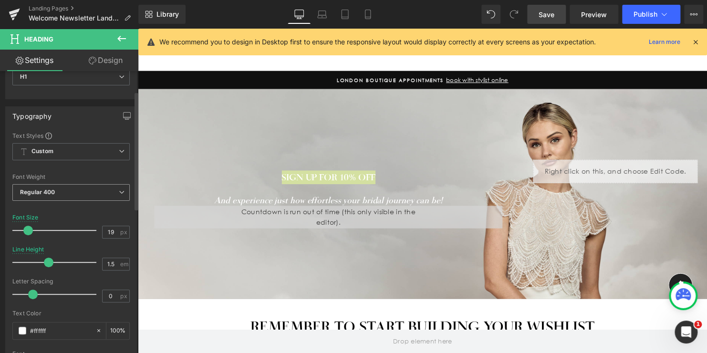
click at [74, 192] on span "Regular 400" at bounding box center [70, 192] width 117 height 17
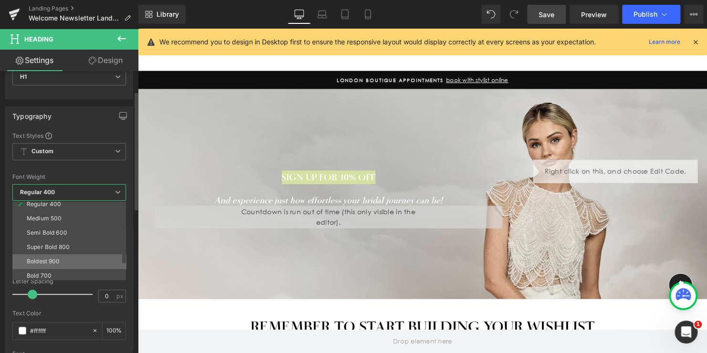
click at [50, 258] on div "Boldest 900" at bounding box center [43, 261] width 33 height 7
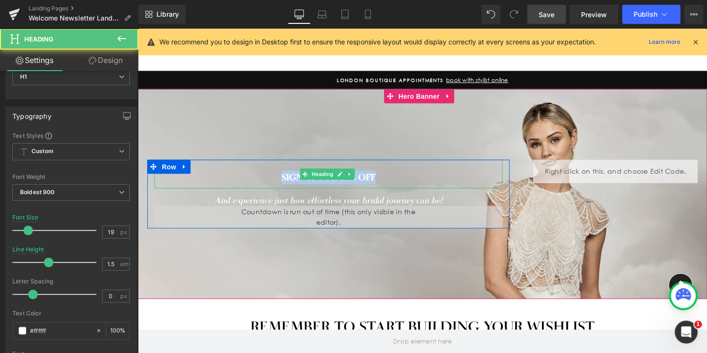
drag, startPoint x: 383, startPoint y: 178, endPoint x: 239, endPoint y: 170, distance: 144.4
click at [239, 170] on div "SIGN UP FOR 10% OFF" at bounding box center [331, 177] width 353 height 30
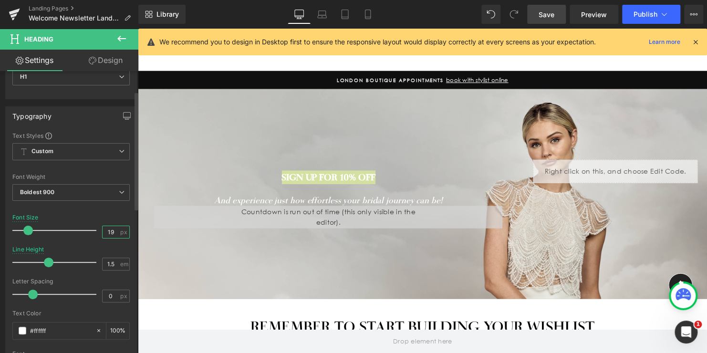
drag, startPoint x: 111, startPoint y: 231, endPoint x: 59, endPoint y: 211, distance: 55.6
click at [59, 211] on div "Text Styles Custom Custom Setup Global Style Custom Setup Global Style Thin 100…" at bounding box center [71, 279] width 131 height 295
type input "50"
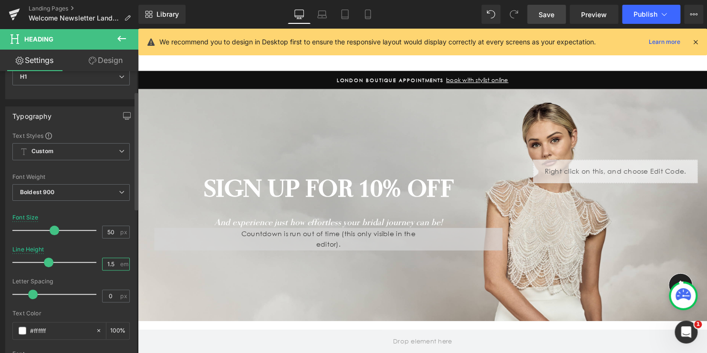
drag, startPoint x: 113, startPoint y: 261, endPoint x: 69, endPoint y: 258, distance: 43.5
click at [69, 258] on div "Line Height 1.5 em" at bounding box center [70, 262] width 117 height 32
type input "0.5"
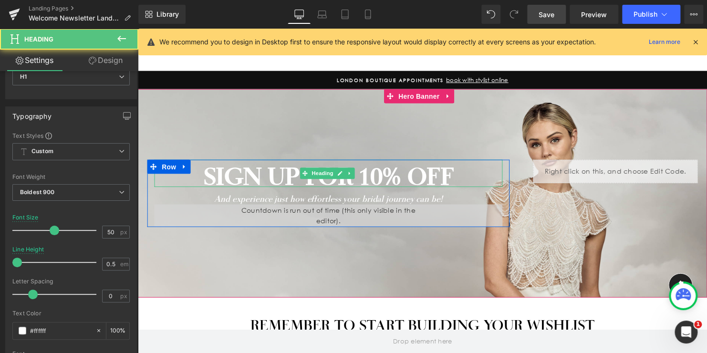
click at [407, 178] on h1 "SIGN UP FOR 10% OFF" at bounding box center [331, 179] width 353 height 12
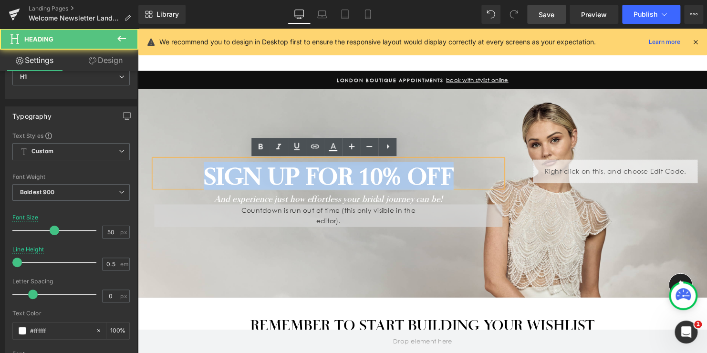
drag, startPoint x: 420, startPoint y: 176, endPoint x: 141, endPoint y: 173, distance: 278.7
click at [186, 176] on h1 "SIGN UP FOR 10% OFF" at bounding box center [331, 179] width 353 height 12
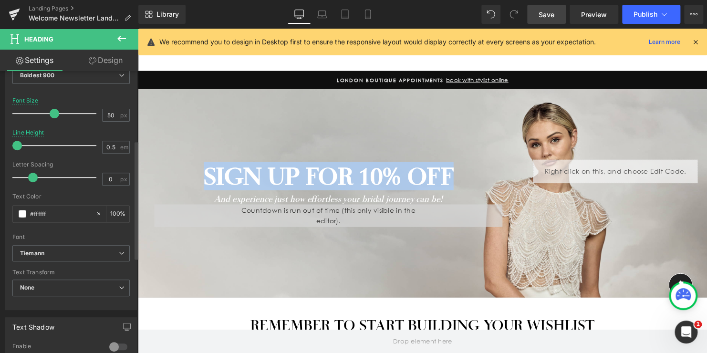
scroll to position [191, 0]
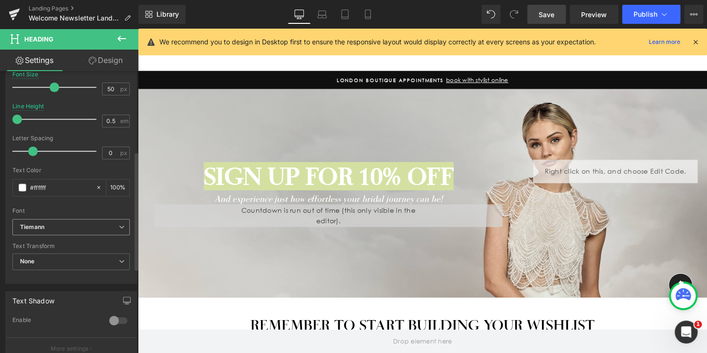
click at [58, 226] on b "Tiemann" at bounding box center [69, 227] width 99 height 8
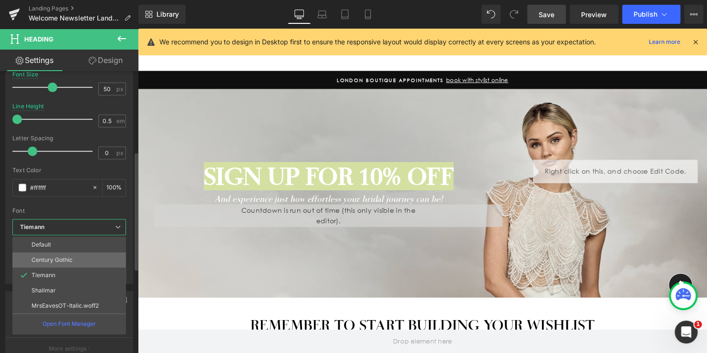
click at [53, 258] on p "Century Gothic" at bounding box center [51, 260] width 41 height 7
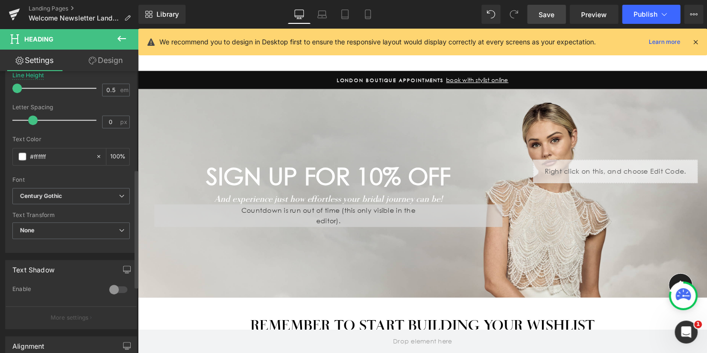
scroll to position [239, 0]
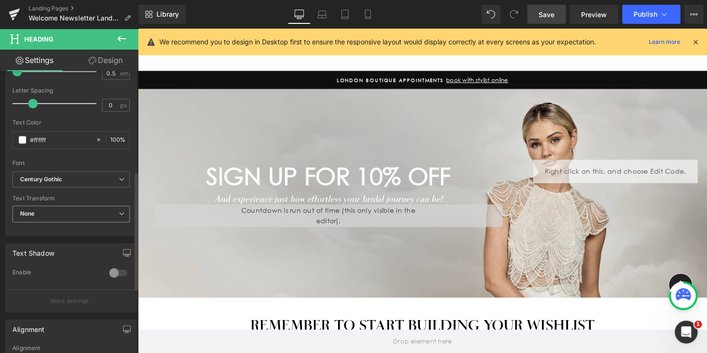
drag, startPoint x: 64, startPoint y: 209, endPoint x: 62, endPoint y: 214, distance: 4.9
click at [64, 209] on span "None" at bounding box center [70, 214] width 117 height 17
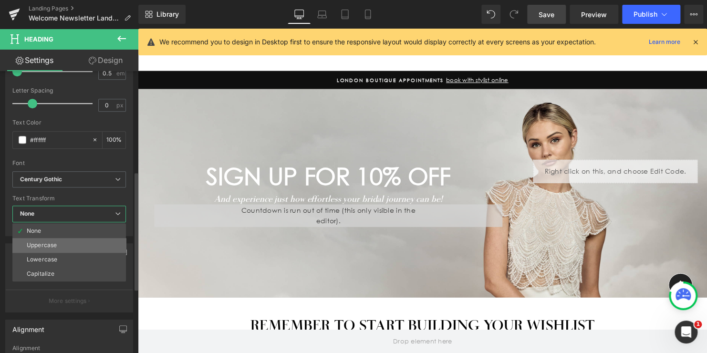
click at [49, 244] on div "Uppercase" at bounding box center [42, 245] width 30 height 7
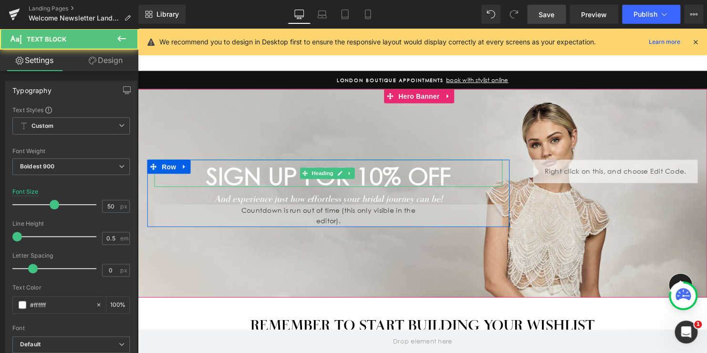
drag, startPoint x: 253, startPoint y: 189, endPoint x: 243, endPoint y: 197, distance: 12.3
click at [253, 182] on div "SIGN UP FOR 10% OFF Heading And experience just how effortless your bridal jour…" at bounding box center [330, 196] width 367 height 68
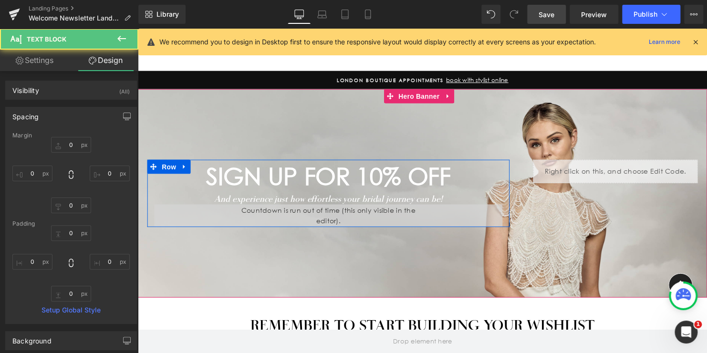
click at [248, 201] on icon "And experience just how effortless your bridal journey can be!" at bounding box center [331, 201] width 231 height 10
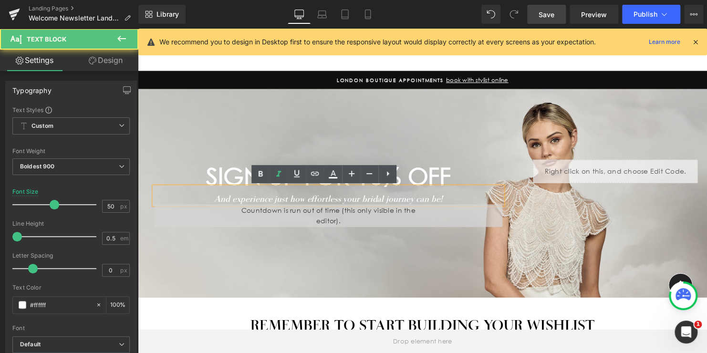
drag, startPoint x: 206, startPoint y: 206, endPoint x: 206, endPoint y: 200, distance: 5.2
click at [206, 200] on div "And experience just how effortless your bridal journey can be!" at bounding box center [331, 198] width 353 height 18
click at [240, 200] on icon "And experience just how effortless your bridal journey can be!" at bounding box center [331, 201] width 231 height 10
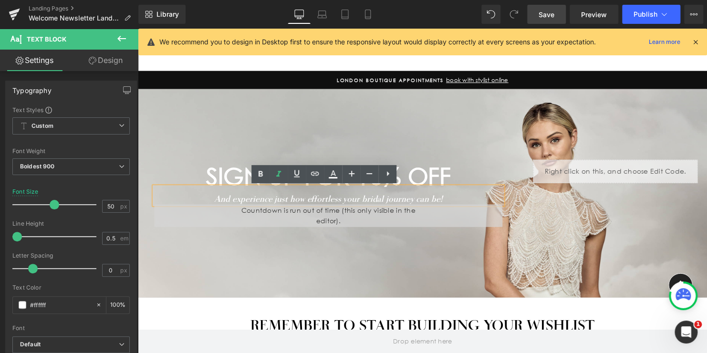
click at [278, 202] on icon "And experience just how effortless your bridal journey can be!" at bounding box center [331, 201] width 231 height 10
click at [409, 196] on icon "And experience just how effortless your bridal journey can be!" at bounding box center [331, 201] width 231 height 10
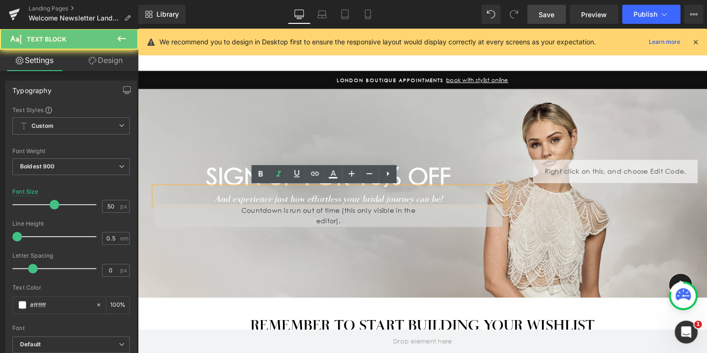
click at [395, 203] on icon "And experience just how effortless your bridal journey can be!" at bounding box center [331, 201] width 231 height 10
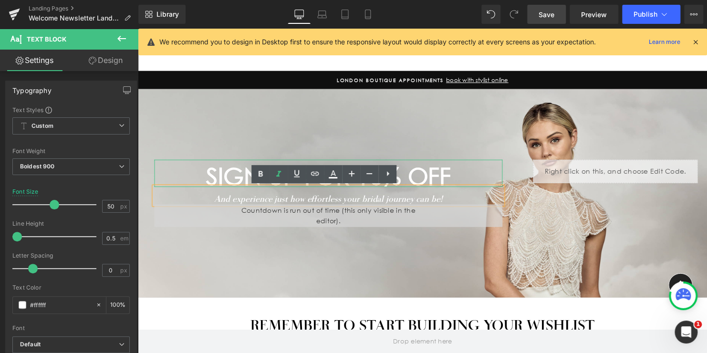
click at [458, 168] on div "SIGN UP FOR 10% OFF" at bounding box center [331, 176] width 353 height 28
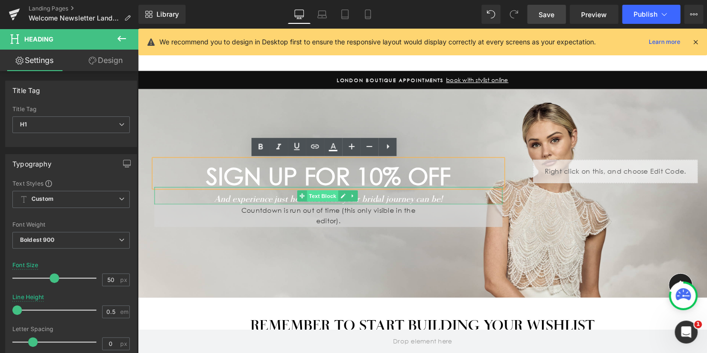
click at [316, 195] on span "Text Block" at bounding box center [325, 198] width 31 height 11
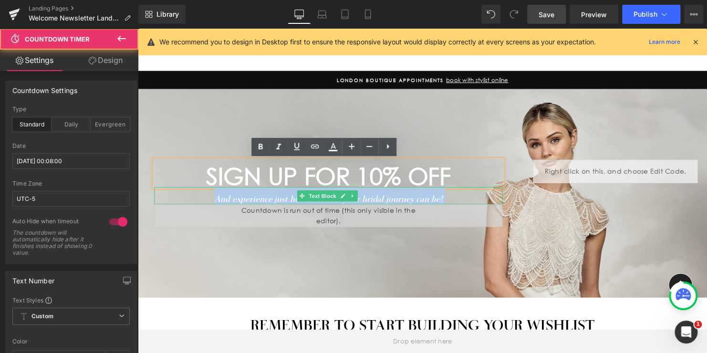
drag, startPoint x: 251, startPoint y: 207, endPoint x: 251, endPoint y: 196, distance: 10.5
click at [251, 196] on div "SIGN UP FOR 10% OFF Heading And experience just how effortless your bridal jour…" at bounding box center [330, 196] width 367 height 68
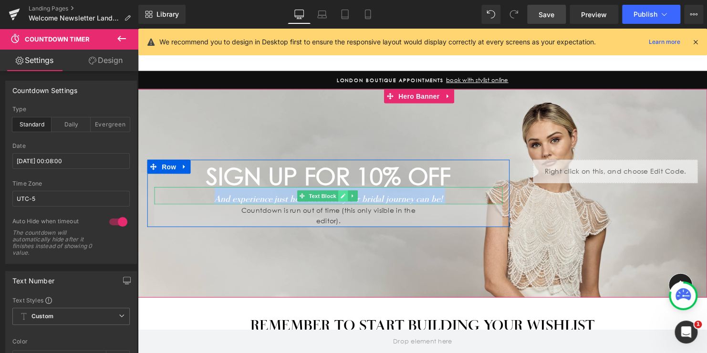
click at [344, 198] on icon at bounding box center [346, 198] width 5 height 5
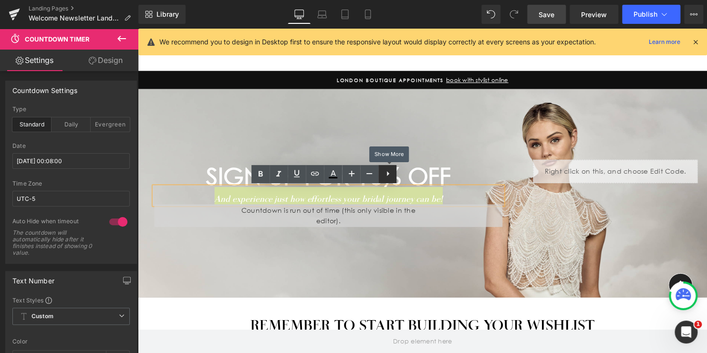
click at [388, 175] on icon at bounding box center [387, 173] width 11 height 11
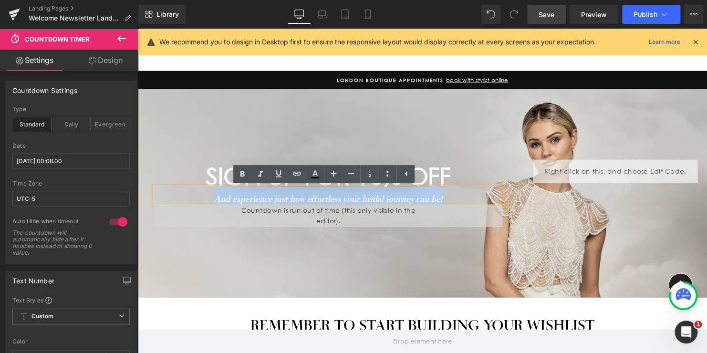
click at [239, 201] on icon "And experience just how effortless your bridal journey can be!" at bounding box center [331, 201] width 231 height 10
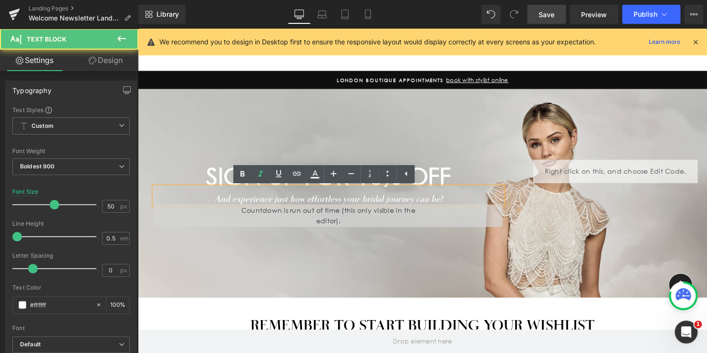
click at [217, 200] on icon "And experience just how effortless your bridal journey can be!" at bounding box center [331, 201] width 231 height 10
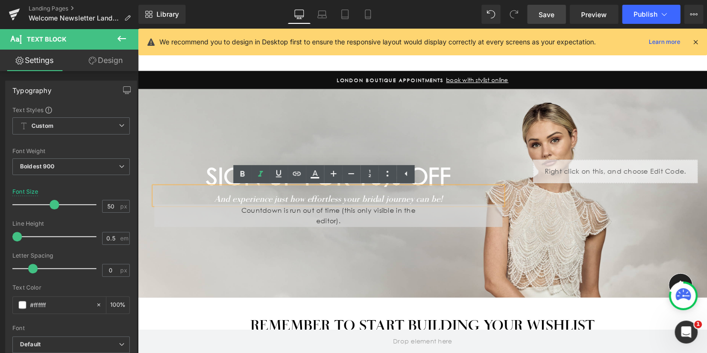
click at [218, 185] on h1 "SIGN UP FOR 10% OFF" at bounding box center [331, 179] width 353 height 12
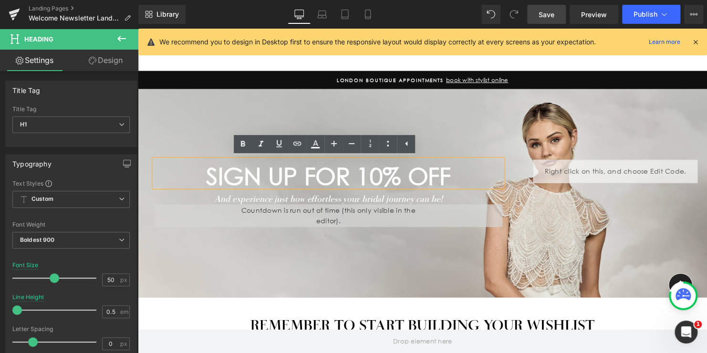
click at [138, 29] on div at bounding box center [138, 29] width 0 height 0
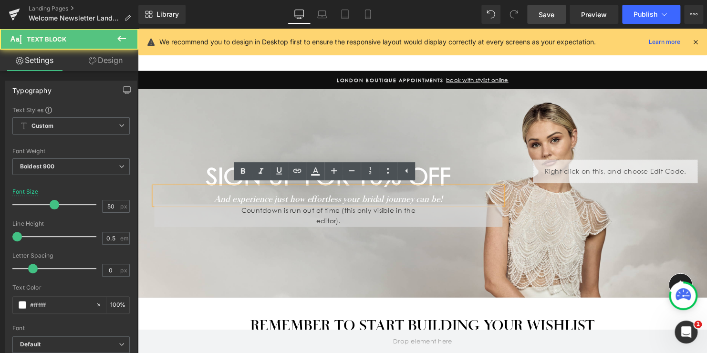
click at [224, 195] on div "And experience just how effortless your bridal journey can be!" at bounding box center [331, 198] width 353 height 18
click at [230, 200] on icon "And experience just how effortless your bridal journey can be!" at bounding box center [331, 201] width 231 height 10
click at [424, 194] on div "And experience just how effortless your bridal journey can be!" at bounding box center [331, 198] width 353 height 18
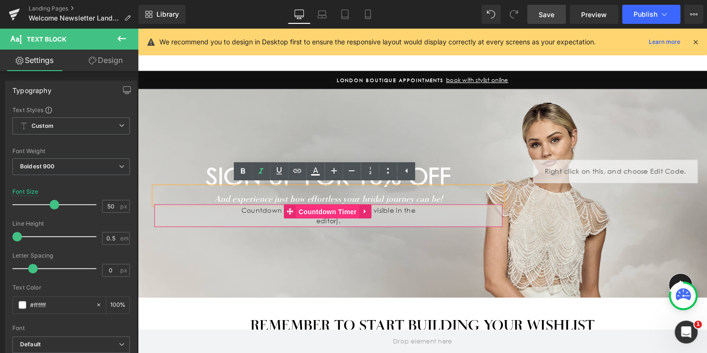
click at [334, 215] on span "Countdown Timer" at bounding box center [330, 215] width 63 height 14
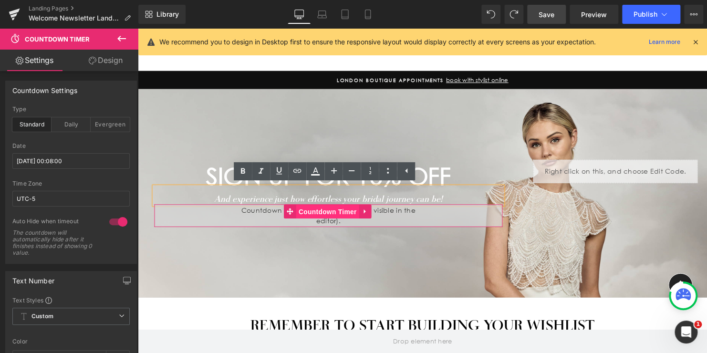
click at [334, 215] on span "Countdown Timer" at bounding box center [330, 215] width 63 height 14
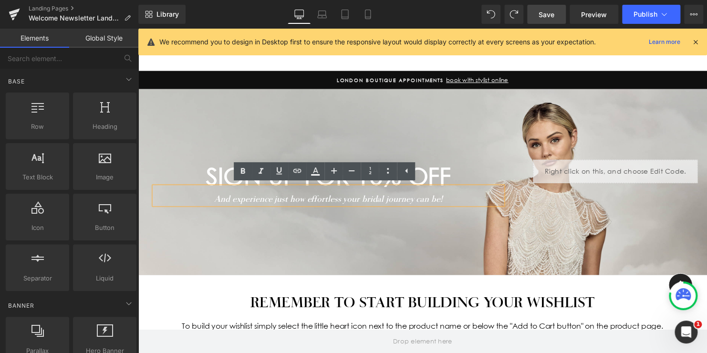
click at [373, 205] on icon "And experience just how effortless your bridal journey can be!" at bounding box center [331, 201] width 231 height 10
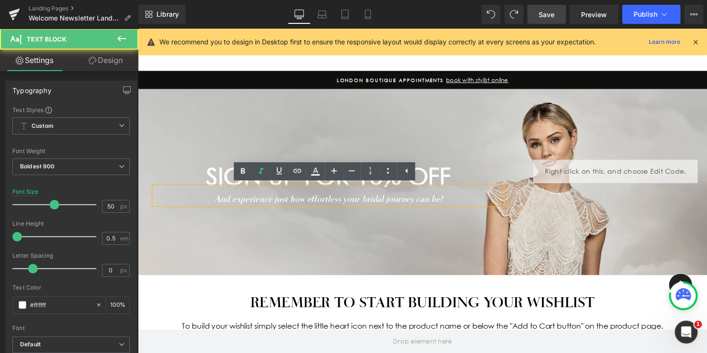
click at [441, 179] on h1 "SIGN UP FOR 10% OFF" at bounding box center [331, 179] width 353 height 12
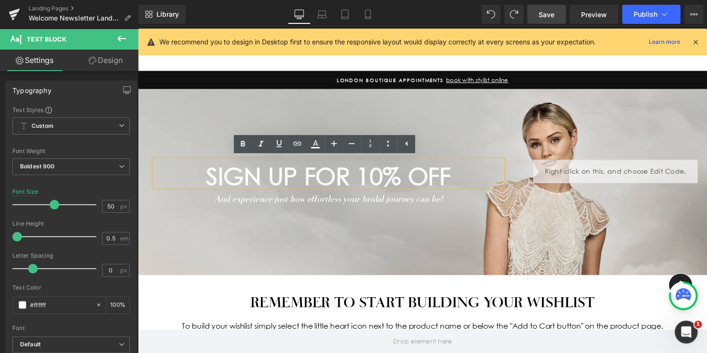
drag, startPoint x: 290, startPoint y: 191, endPoint x: 294, endPoint y: 178, distance: 13.7
click at [294, 178] on div "SIGN UP FOR 10% OFF Heading And experience just how effortless your bridal jour…" at bounding box center [330, 184] width 367 height 45
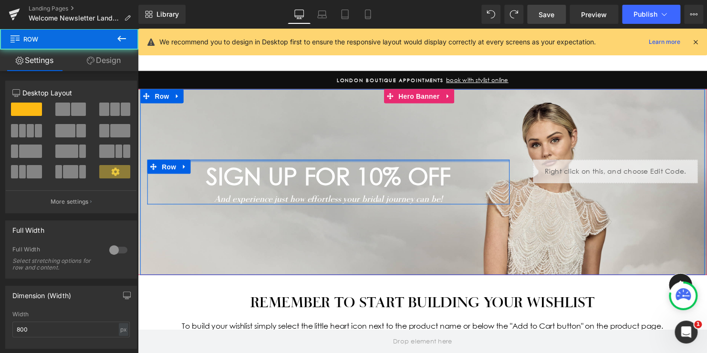
drag, startPoint x: 245, startPoint y: 162, endPoint x: 248, endPoint y: 157, distance: 6.2
click at [248, 157] on div "SIGN UP FOR 10% OFF Heading And experience just how effortless your bridal jour…" at bounding box center [426, 184] width 573 height 188
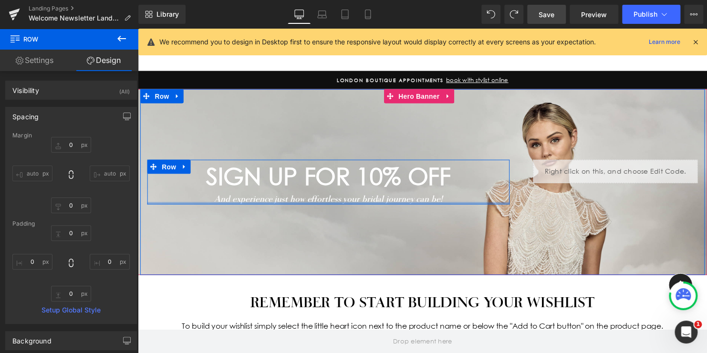
type input "0px"
drag, startPoint x: 243, startPoint y: 205, endPoint x: 243, endPoint y: 198, distance: 6.7
click at [243, 198] on div "SIGN UP FOR 10% OFF Heading And experience just how effortless your bridal jour…" at bounding box center [330, 184] width 367 height 45
click at [256, 197] on icon "And experience just how effortless your bridal journey can be!" at bounding box center [331, 201] width 231 height 10
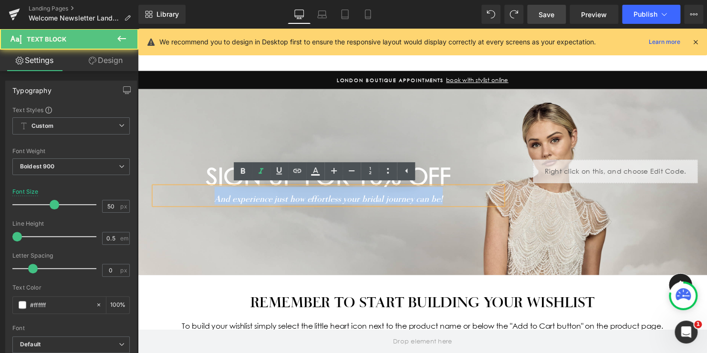
drag, startPoint x: 445, startPoint y: 199, endPoint x: 193, endPoint y: 203, distance: 251.5
click at [193, 203] on div "And experience just how effortless your bridal journey can be!" at bounding box center [331, 198] width 353 height 18
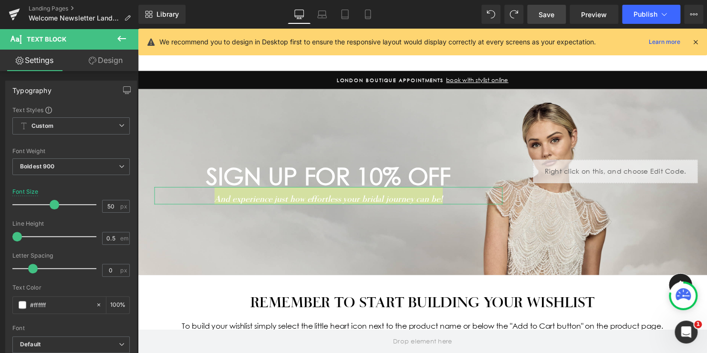
drag, startPoint x: 102, startPoint y: 64, endPoint x: 19, endPoint y: 161, distance: 127.9
click at [102, 63] on link "Design" at bounding box center [105, 60] width 69 height 21
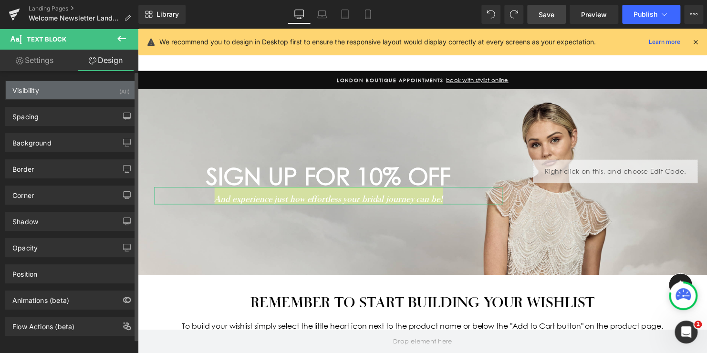
click at [51, 94] on div "Visibility (All)" at bounding box center [71, 90] width 131 height 18
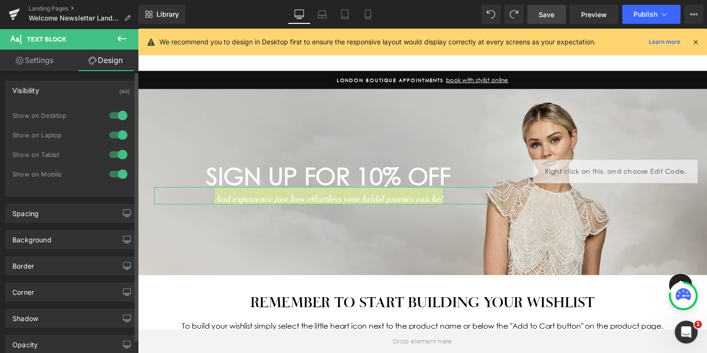
click at [58, 88] on div "Visibility (All)" at bounding box center [71, 90] width 131 height 18
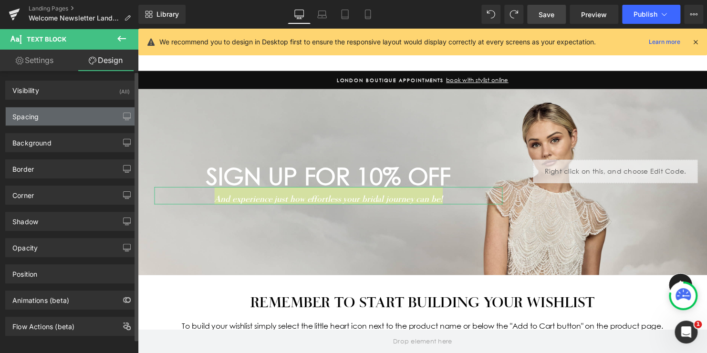
click at [50, 119] on div "Spacing" at bounding box center [71, 116] width 131 height 18
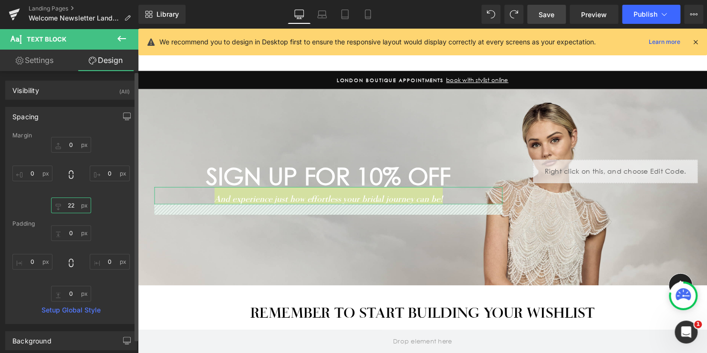
drag, startPoint x: 73, startPoint y: 205, endPoint x: 58, endPoint y: 204, distance: 15.3
click at [58, 204] on input "22" at bounding box center [71, 206] width 40 height 16
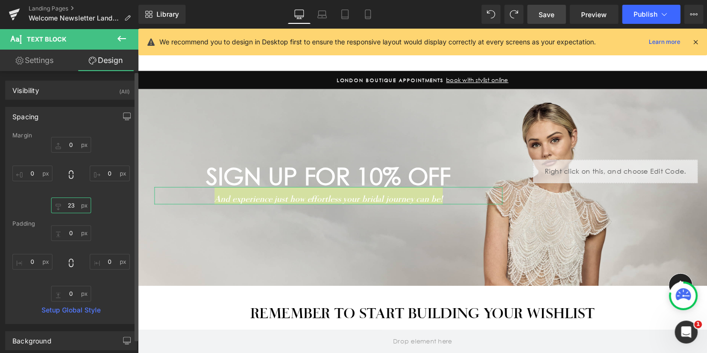
type input "23"
click at [117, 200] on div "0px 0 0px 0 23 23 0px 0" at bounding box center [70, 175] width 117 height 76
click at [107, 261] on input "0" at bounding box center [110, 262] width 40 height 16
type input "1"
click at [68, 293] on input "0" at bounding box center [71, 294] width 40 height 16
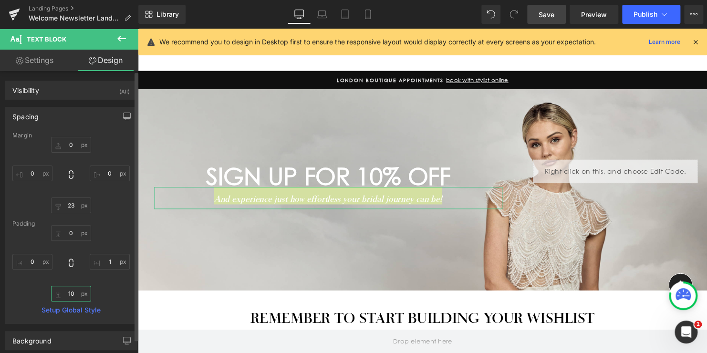
type input "10"
click at [53, 118] on div "Spacing" at bounding box center [71, 116] width 131 height 18
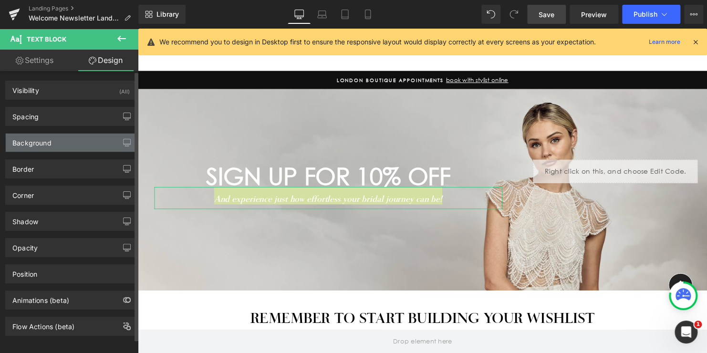
click at [39, 143] on div "Background" at bounding box center [31, 140] width 39 height 13
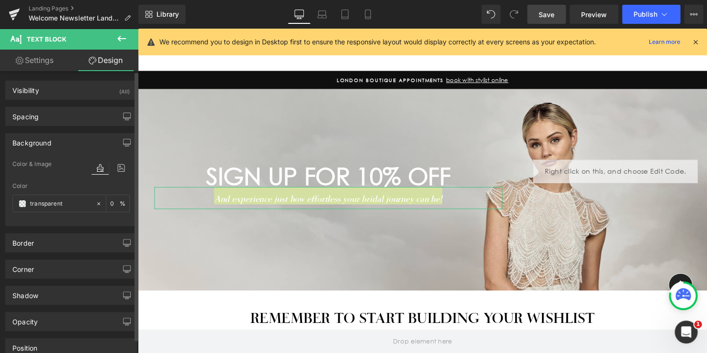
click at [39, 143] on div "Background" at bounding box center [31, 140] width 39 height 13
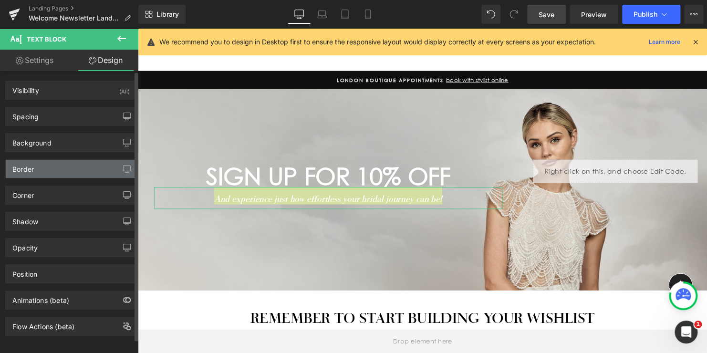
click at [33, 166] on div "Border" at bounding box center [22, 166] width 21 height 13
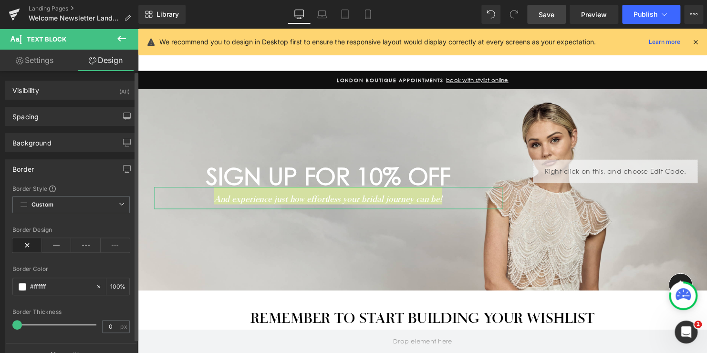
click at [33, 166] on div "Border" at bounding box center [22, 166] width 21 height 13
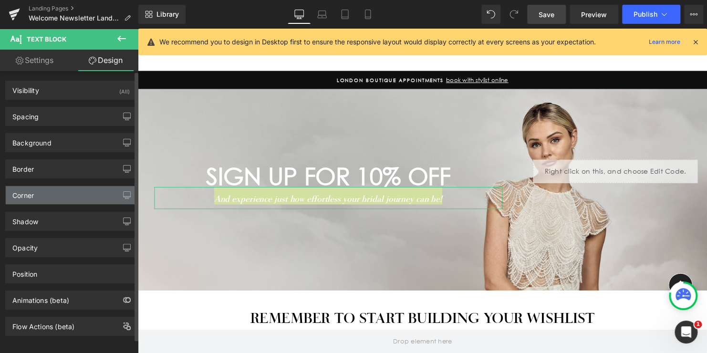
click at [30, 195] on div "Corner" at bounding box center [22, 192] width 21 height 13
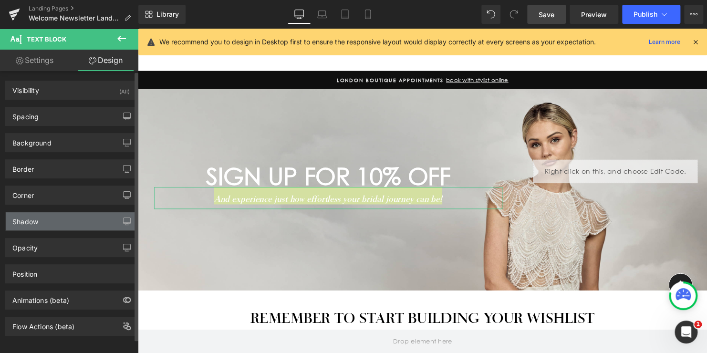
click at [23, 220] on div "Shadow" at bounding box center [25, 218] width 26 height 13
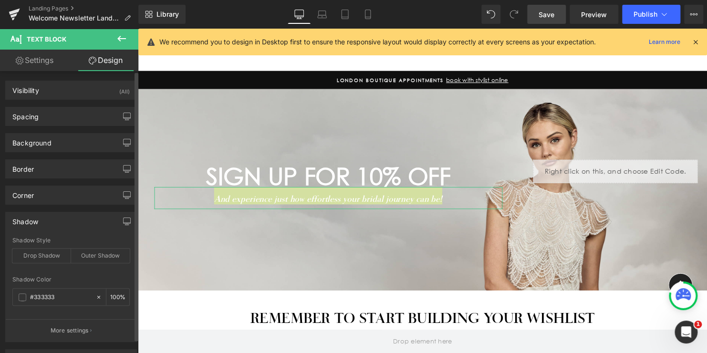
click at [23, 220] on div "Shadow" at bounding box center [25, 218] width 26 height 13
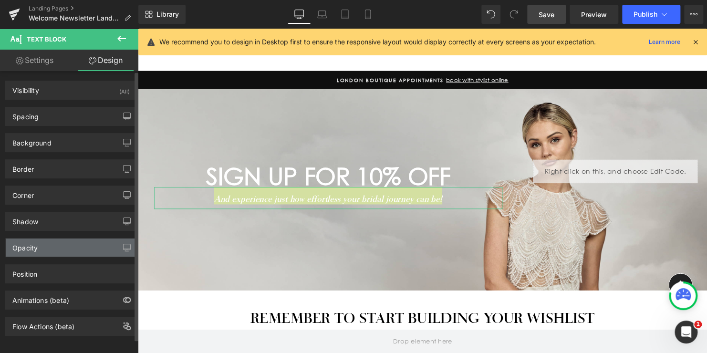
click at [26, 249] on div "Opacity" at bounding box center [24, 245] width 25 height 13
click at [31, 249] on div "Opacity" at bounding box center [24, 245] width 25 height 13
click at [77, 248] on div "Opacity" at bounding box center [71, 248] width 131 height 18
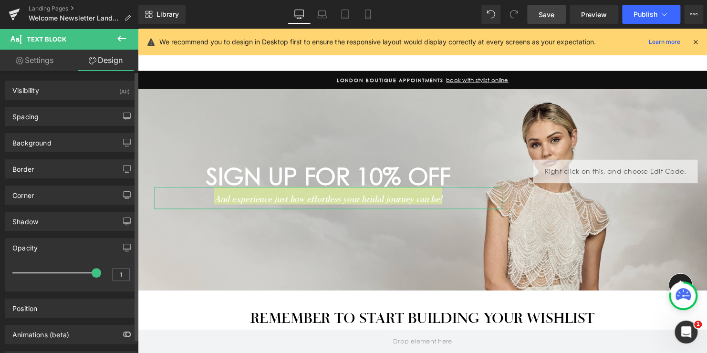
click at [54, 244] on div "Opacity" at bounding box center [71, 248] width 131 height 18
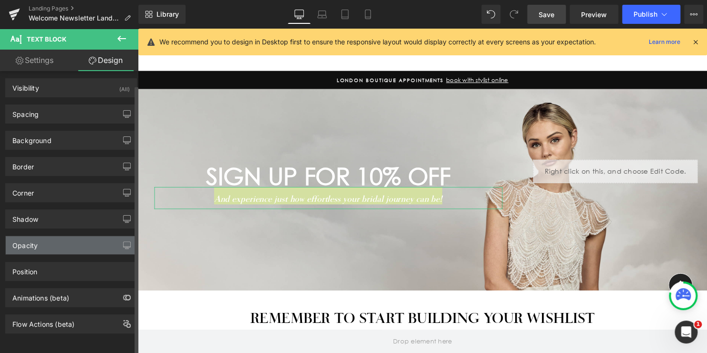
scroll to position [8, 0]
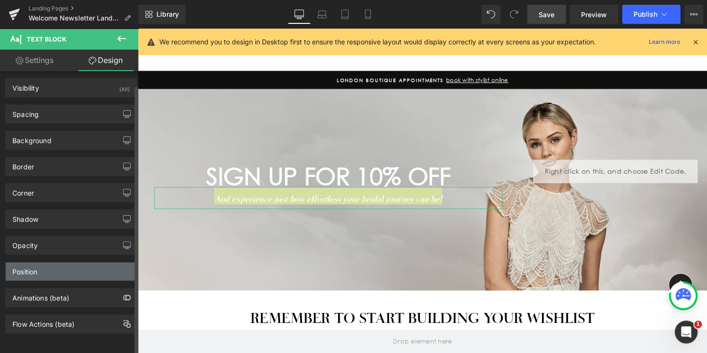
click at [54, 265] on div "Position" at bounding box center [71, 271] width 131 height 18
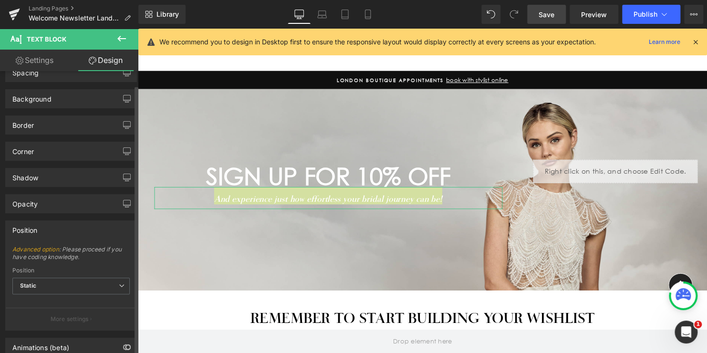
scroll to position [98, 0]
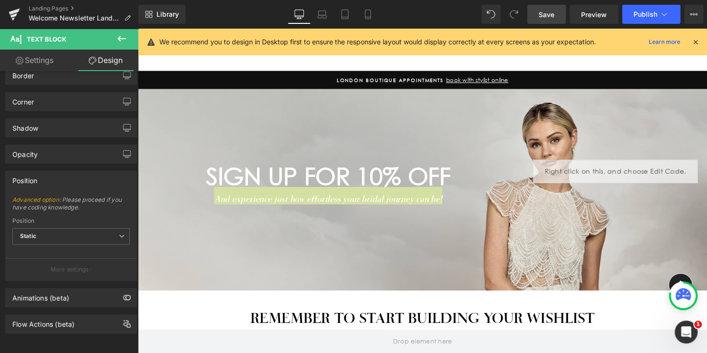
click at [545, 11] on span "Save" at bounding box center [547, 15] width 16 height 10
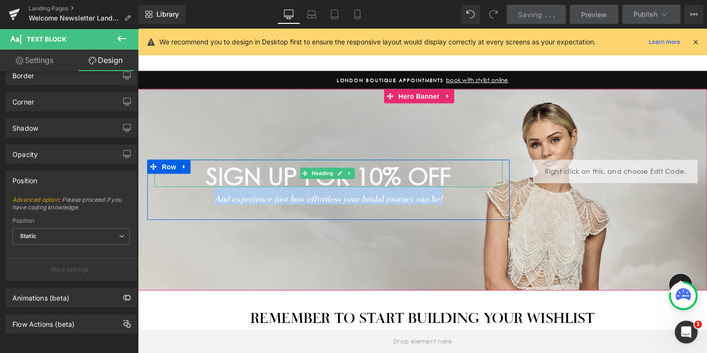
click at [384, 175] on h1 "SIGN UP FOR 10% OFF" at bounding box center [331, 179] width 353 height 12
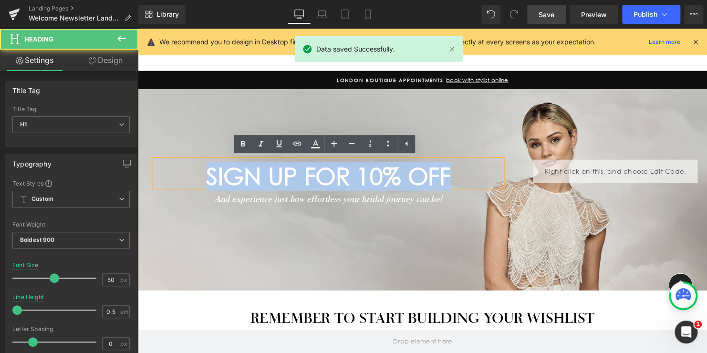
drag, startPoint x: 454, startPoint y: 173, endPoint x: 184, endPoint y: 174, distance: 270.1
click at [184, 174] on h1 "SIGN UP FOR 10% OFF" at bounding box center [331, 179] width 353 height 12
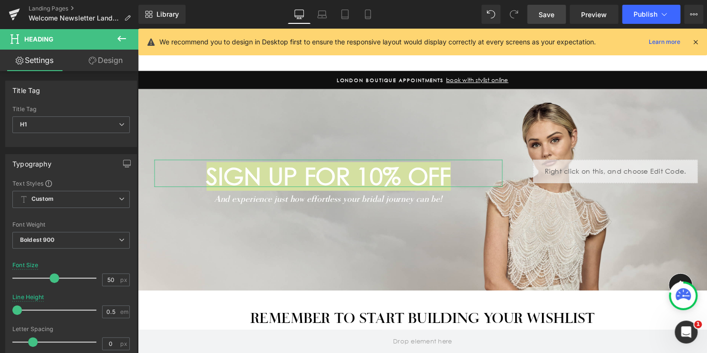
click at [106, 61] on link "Design" at bounding box center [105, 60] width 69 height 21
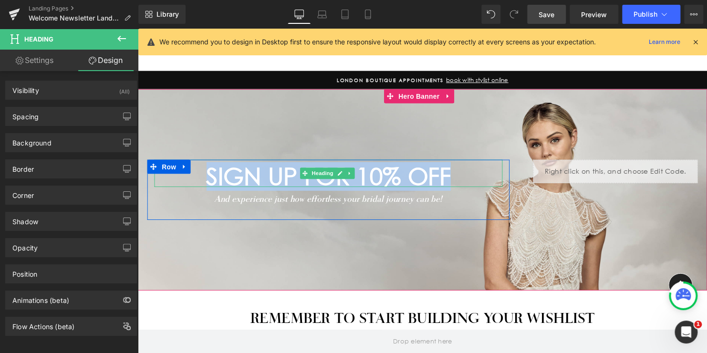
click at [418, 183] on h1 "SIGN UP FOR 10% OFF" at bounding box center [331, 179] width 353 height 12
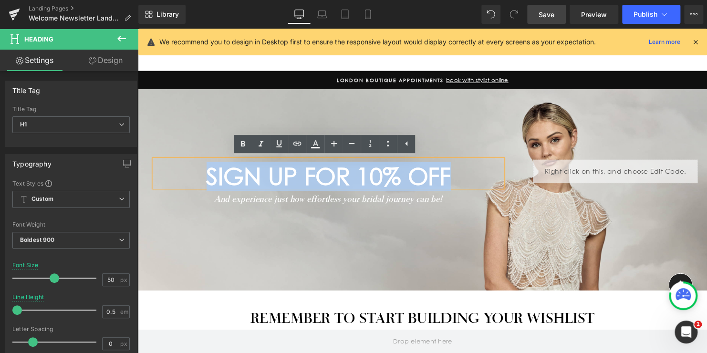
drag, startPoint x: 449, startPoint y: 179, endPoint x: 142, endPoint y: 170, distance: 306.5
click at [155, 175] on h1 "SIGN UP FOR 10% OFF" at bounding box center [331, 179] width 353 height 12
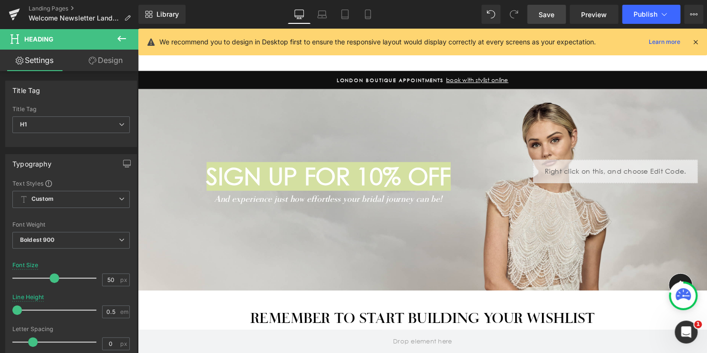
click at [107, 63] on link "Design" at bounding box center [105, 60] width 69 height 21
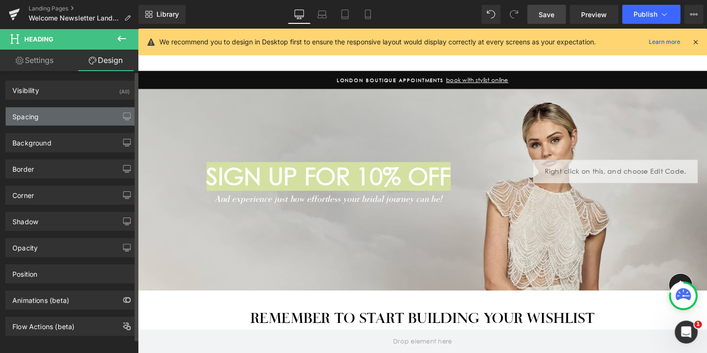
type input "0"
type input "23"
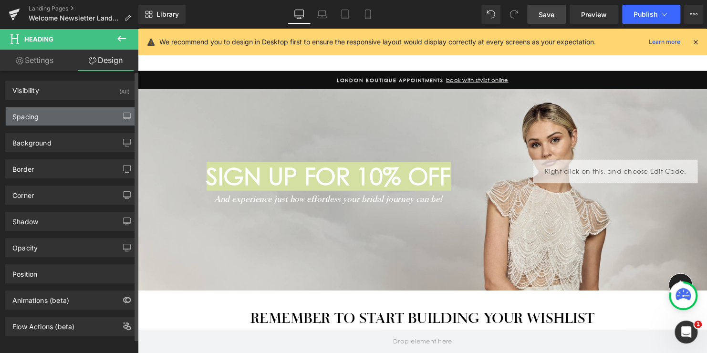
type input "0"
type input "10"
type input "0"
click at [60, 120] on div "Spacing" at bounding box center [71, 116] width 131 height 18
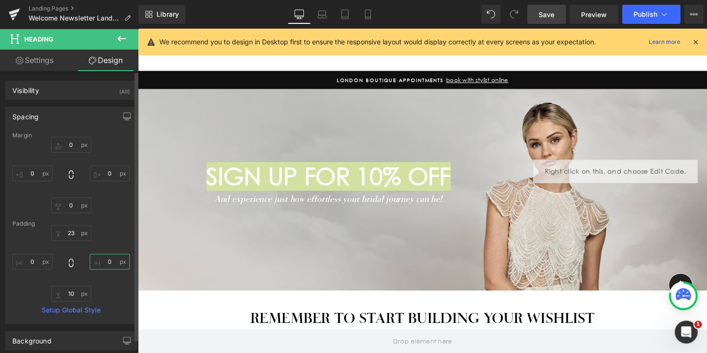
click at [106, 262] on input "0" at bounding box center [110, 262] width 40 height 16
type input "1"
click at [104, 234] on div "23px 23 1 1 10px 10 0px 0" at bounding box center [70, 263] width 117 height 76
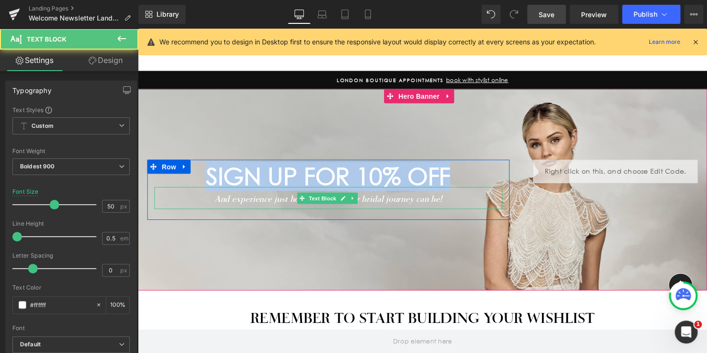
click at [410, 201] on icon "And experience just how effortless your bridal journey can be!" at bounding box center [330, 201] width 231 height 10
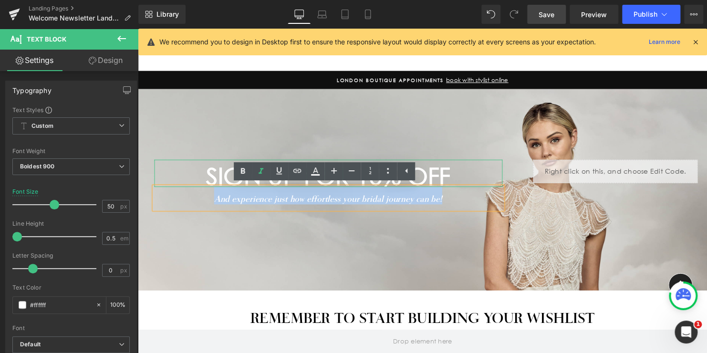
drag, startPoint x: 449, startPoint y: 198, endPoint x: 186, endPoint y: 184, distance: 263.8
click at [186, 184] on div "SIGN UP FOR 10% OFF Heading And experience just how effortless your bridal jour…" at bounding box center [330, 192] width 367 height 61
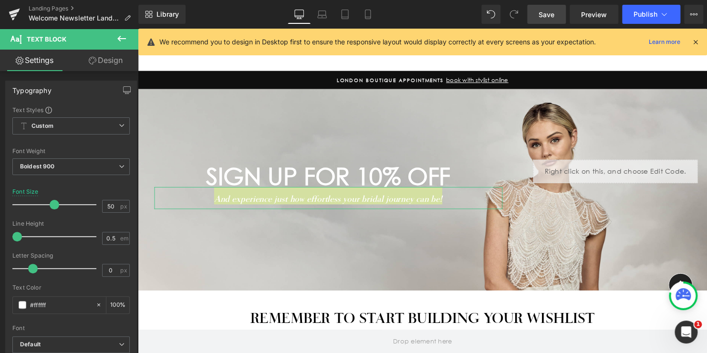
click at [103, 63] on link "Design" at bounding box center [105, 60] width 69 height 21
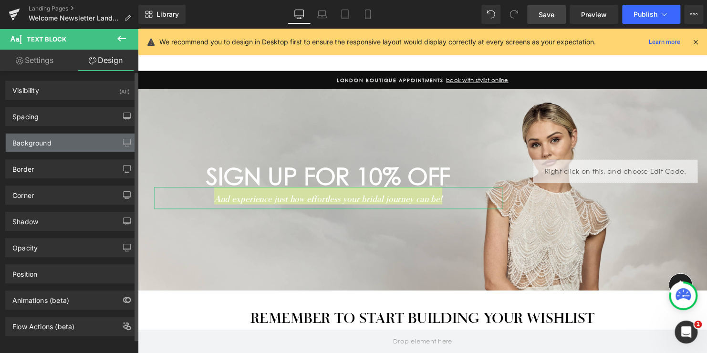
type input "0"
type input "23"
type input "0"
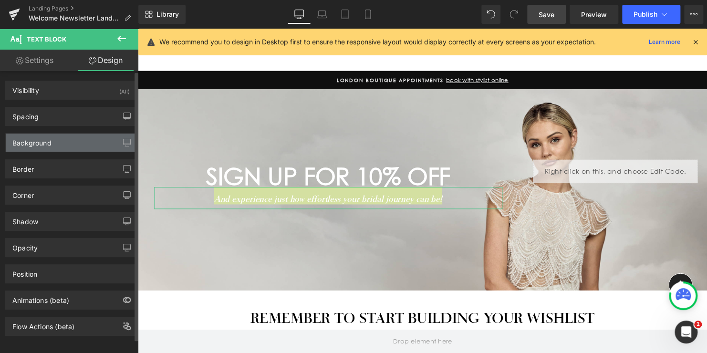
type input "1"
type input "10"
type input "0"
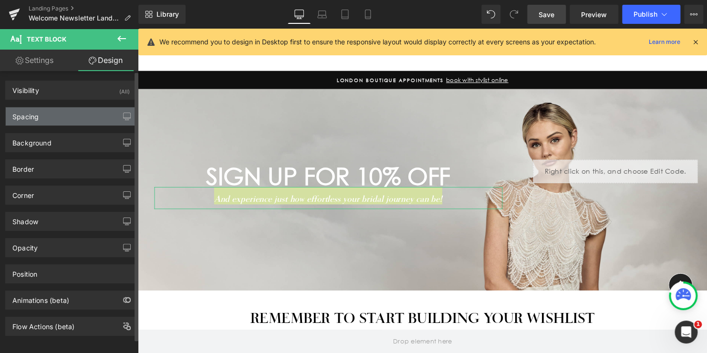
click at [47, 117] on div "Spacing" at bounding box center [71, 116] width 131 height 18
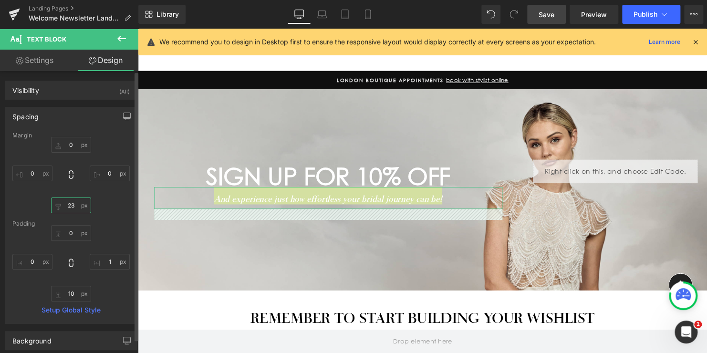
click at [75, 208] on input "23" at bounding box center [71, 206] width 40 height 16
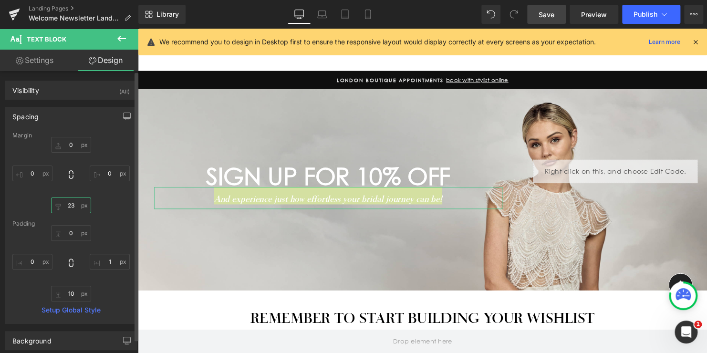
type input "2"
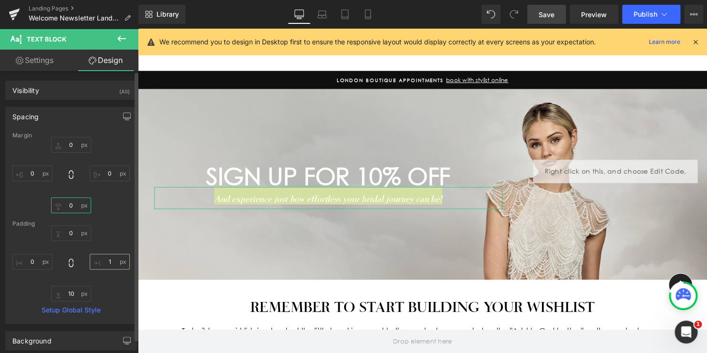
type input "0"
click at [107, 260] on input "1" at bounding box center [110, 262] width 40 height 16
type input "0"
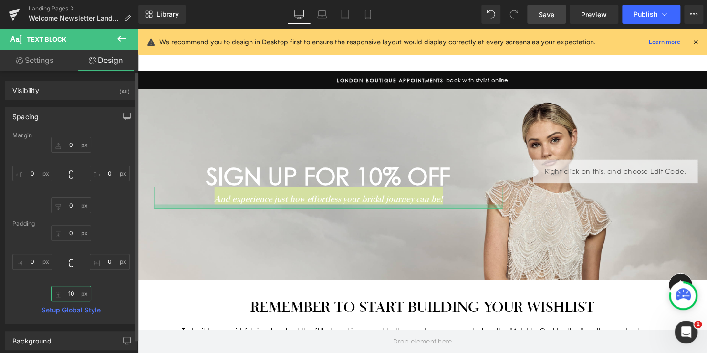
click at [73, 292] on input "10" at bounding box center [71, 294] width 40 height 16
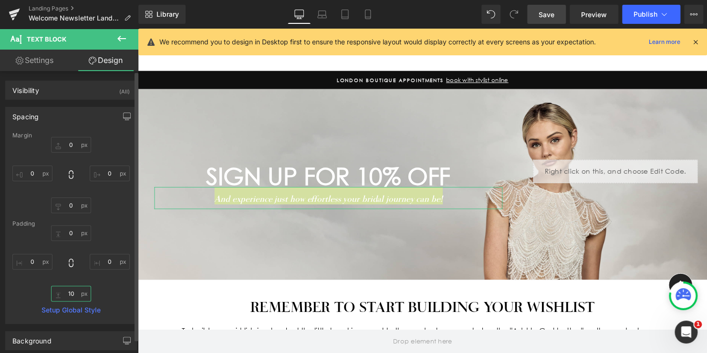
type input "1"
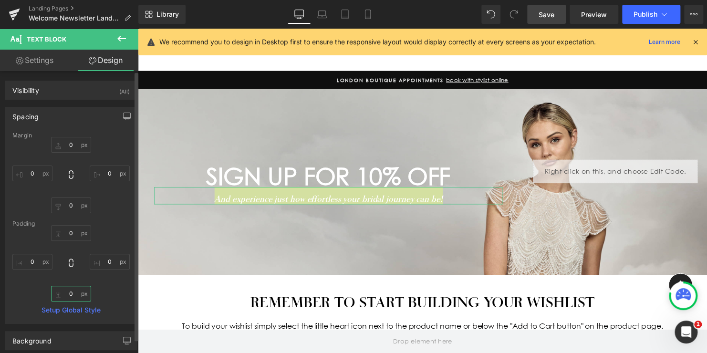
type input "0"
click at [117, 217] on div "Margin 0px 0 0px 0 0 0 0px 0 Padding 0px 0 0 0 0 0 0px 0 Setup Global Style" at bounding box center [71, 227] width 131 height 191
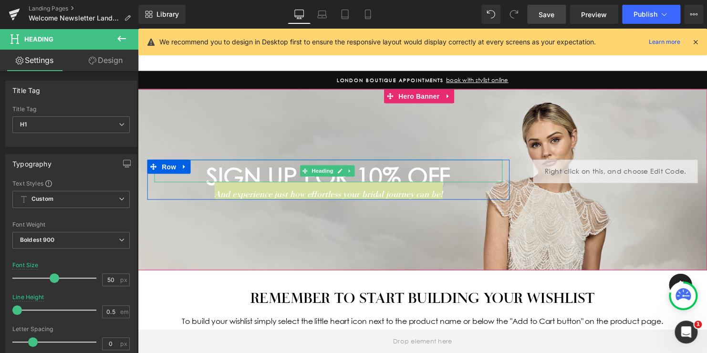
drag, startPoint x: 440, startPoint y: 188, endPoint x: 440, endPoint y: 174, distance: 13.8
click at [440, 174] on div "SIGN UP FOR 10% OFF Heading" at bounding box center [331, 173] width 353 height 23
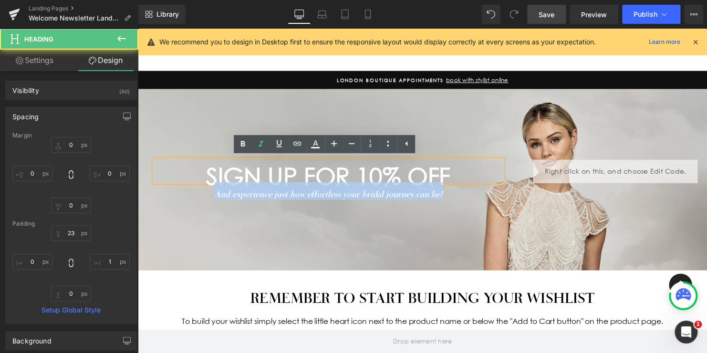
click at [459, 198] on div "And experience just how effortless your bridal journey can be!" at bounding box center [331, 194] width 353 height 18
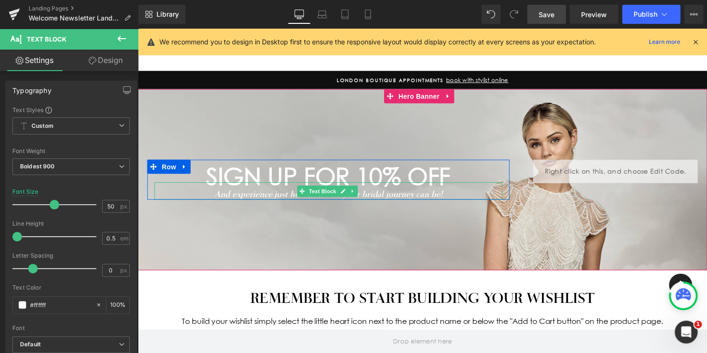
click at [257, 194] on icon "And experience just how effortless your bridal journey can be!" at bounding box center [331, 196] width 231 height 10
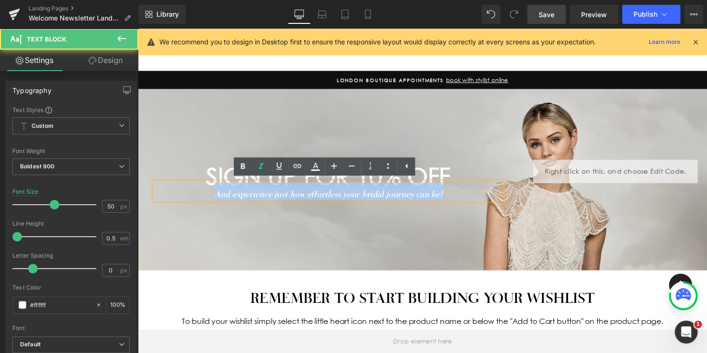
drag, startPoint x: 400, startPoint y: 195, endPoint x: 193, endPoint y: 196, distance: 207.1
click at [193, 196] on div "And experience just how effortless your bridal journey can be!" at bounding box center [331, 194] width 353 height 18
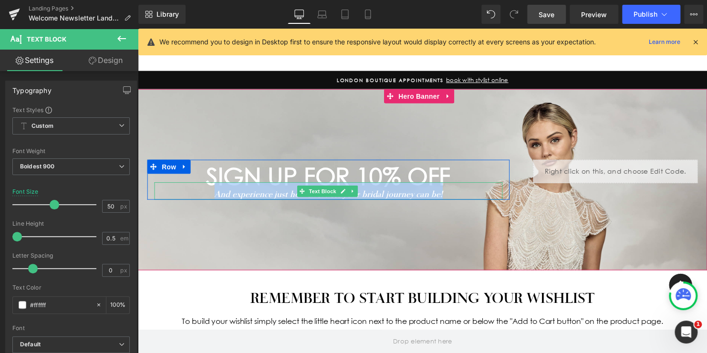
click at [216, 197] on icon "And experience just how effortless your bridal journey can be!" at bounding box center [331, 196] width 231 height 10
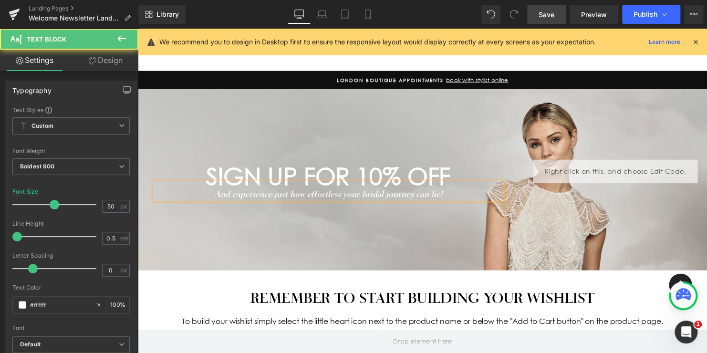
click at [485, 185] on div "And experience just how effortless your bridal journey can be!" at bounding box center [331, 194] width 353 height 18
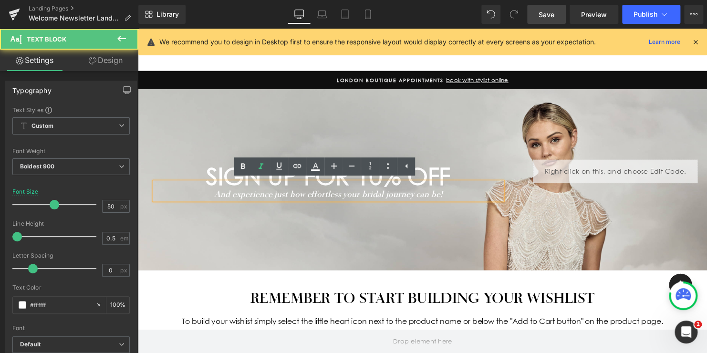
click at [462, 193] on div "And experience just how effortless your bridal journey can be!" at bounding box center [331, 194] width 353 height 18
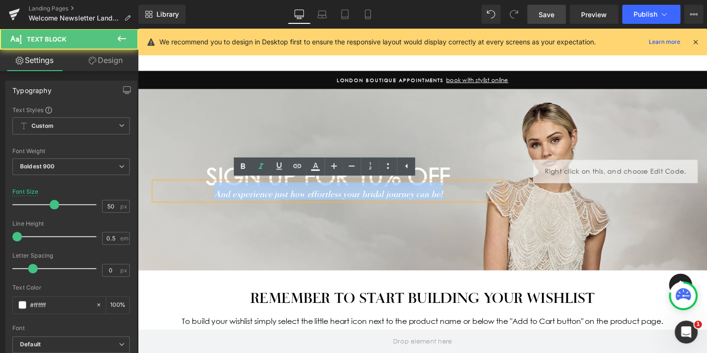
drag, startPoint x: 367, startPoint y: 197, endPoint x: 188, endPoint y: 198, distance: 178.9
click at [188, 198] on div "And experience just how effortless your bridal journey can be!" at bounding box center [331, 194] width 353 height 18
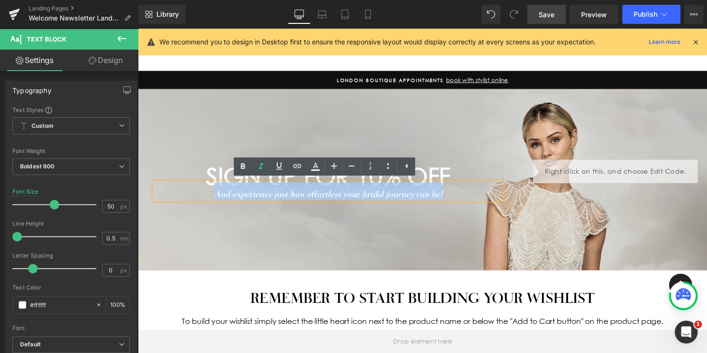
click at [227, 199] on icon "And experience just how effortless your bridal journey can be!" at bounding box center [331, 196] width 231 height 10
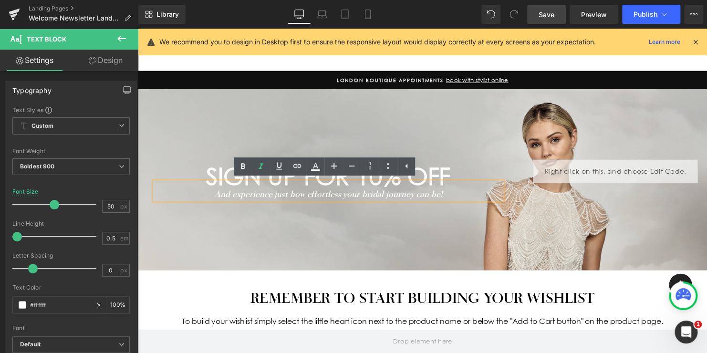
click at [227, 206] on div "SIGN UP FOR 10% OFF Heading And experience just how effortless your bridal jour…" at bounding box center [426, 182] width 573 height 184
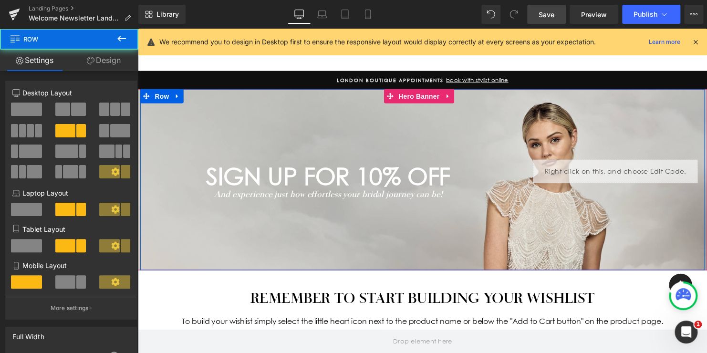
click at [237, 199] on icon "And experience just how effortless your bridal journey can be!" at bounding box center [331, 196] width 231 height 10
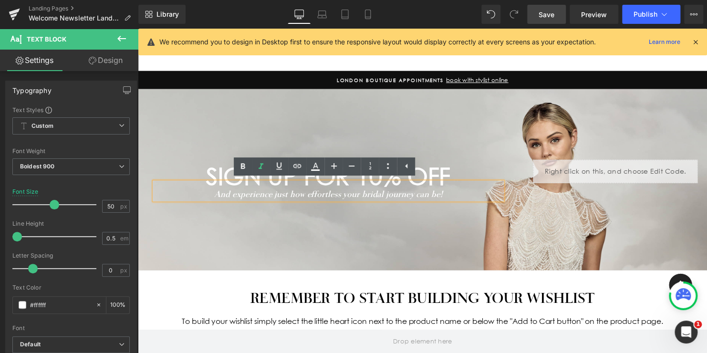
click at [250, 185] on div "And experience just how effortless your bridal journey can be!" at bounding box center [331, 194] width 353 height 18
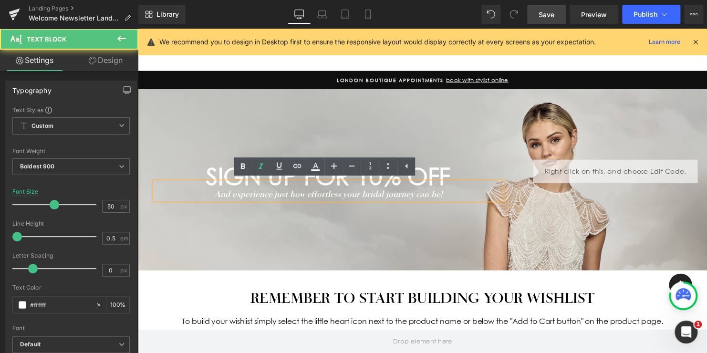
click at [199, 185] on div "And experience just how effortless your bridal journey can be!" at bounding box center [331, 194] width 353 height 18
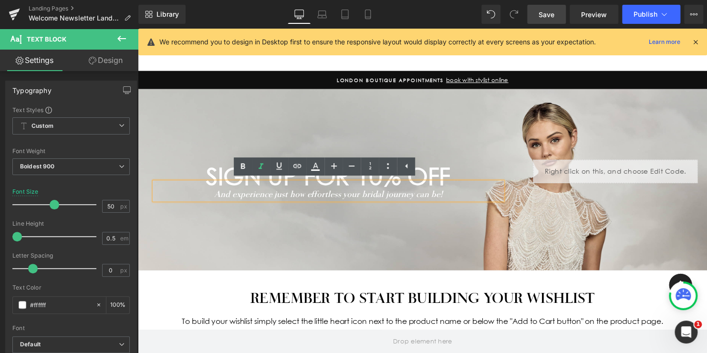
click at [195, 180] on h1 "SIGN UP FOR 10% OFF" at bounding box center [331, 179] width 353 height 12
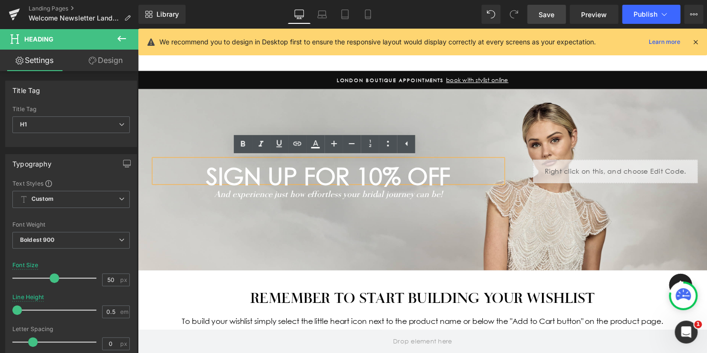
click at [192, 188] on div "And experience just how effortless your bridal journey can be!" at bounding box center [331, 194] width 353 height 18
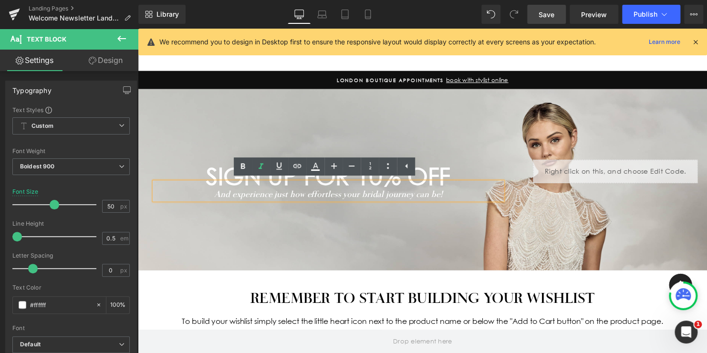
click at [247, 194] on icon "And experience just how effortless your bridal journey can be!" at bounding box center [331, 196] width 231 height 10
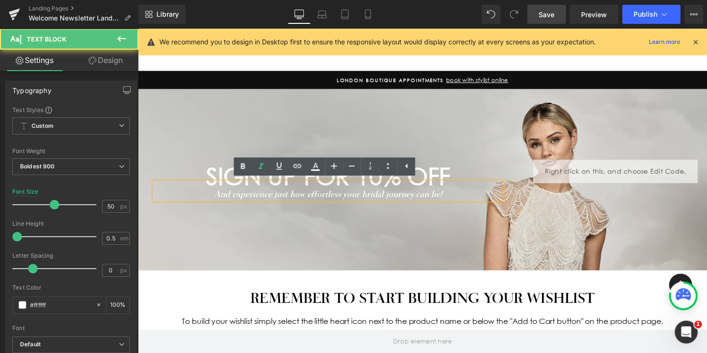
click at [488, 172] on div "SIGN UP FOR 10% OFF" at bounding box center [331, 173] width 353 height 23
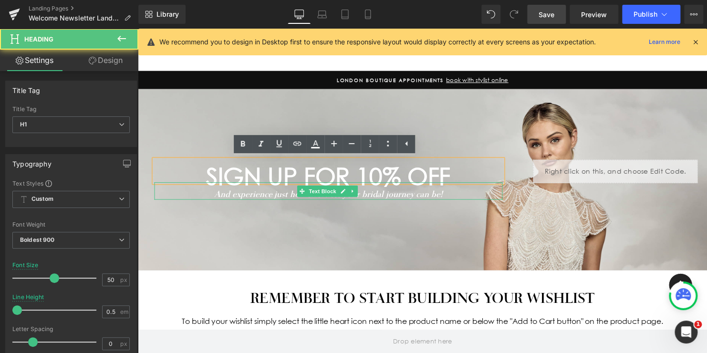
click at [434, 195] on icon "And experience just how effortless your bridal journey can be!" at bounding box center [331, 196] width 231 height 10
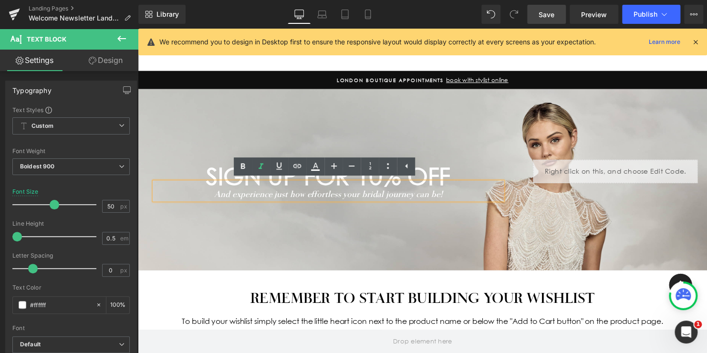
click at [533, 200] on div "SIGN UP FOR 10% OFF Heading And experience just how effortless your bridal jour…" at bounding box center [426, 182] width 573 height 184
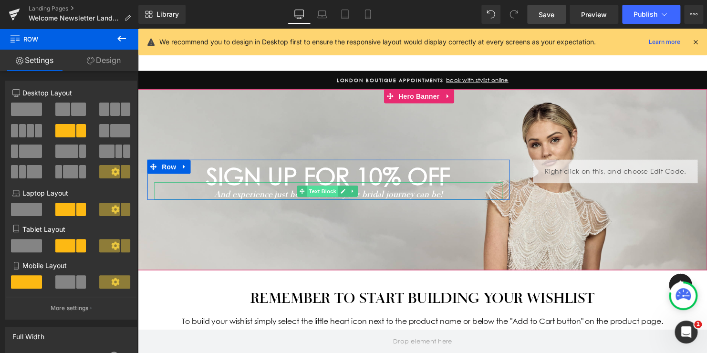
click at [322, 194] on span "Text Block" at bounding box center [325, 193] width 31 height 11
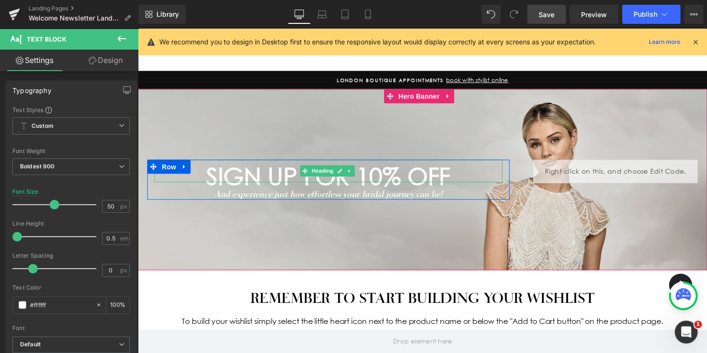
drag, startPoint x: 452, startPoint y: 186, endPoint x: 450, endPoint y: 170, distance: 15.5
click at [450, 170] on div "SIGN UP FOR 10% OFF Heading And experience just how effortless your bridal jour…" at bounding box center [330, 182] width 367 height 41
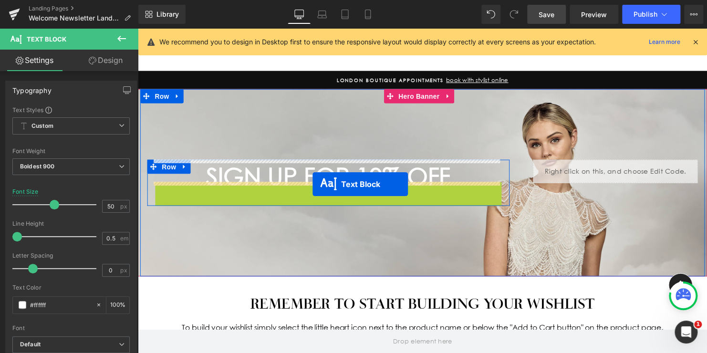
drag, startPoint x: 315, startPoint y: 192, endPoint x: 315, endPoint y: 187, distance: 5.7
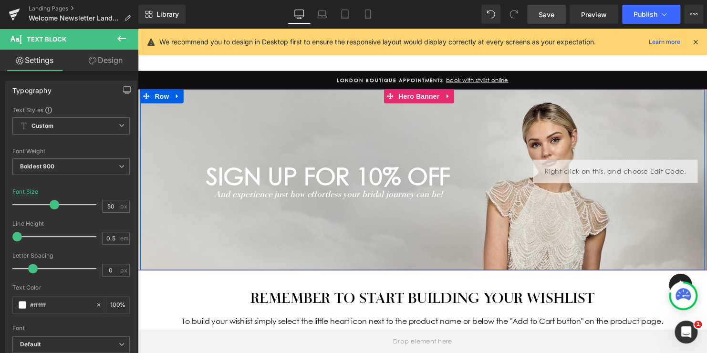
click at [270, 124] on div "SIGN UP FOR 10% OFF Heading And experience just how effortless your bridal jour…" at bounding box center [426, 182] width 573 height 184
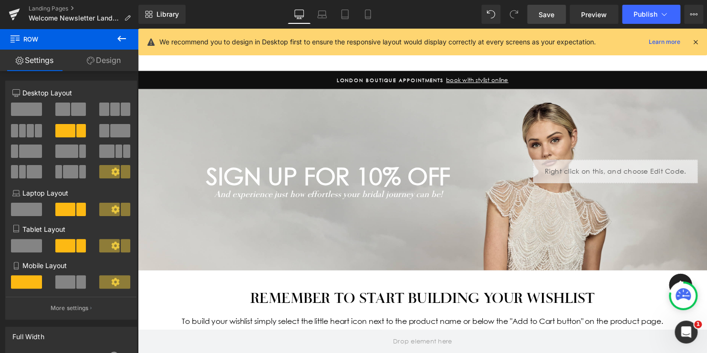
click at [545, 13] on span "Save" at bounding box center [547, 15] width 16 height 10
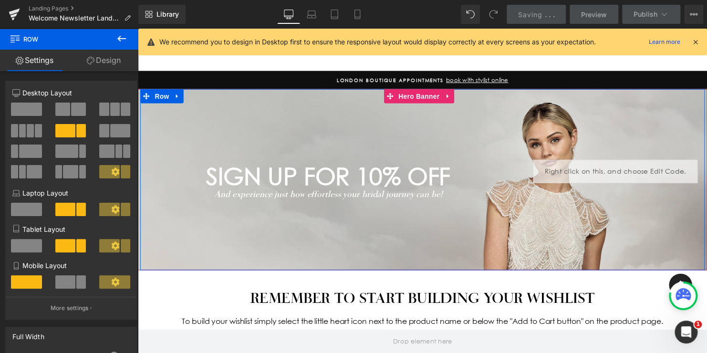
click at [327, 224] on div "SIGN UP FOR 10% OFF Heading And experience just how effortless your bridal jour…" at bounding box center [426, 182] width 573 height 184
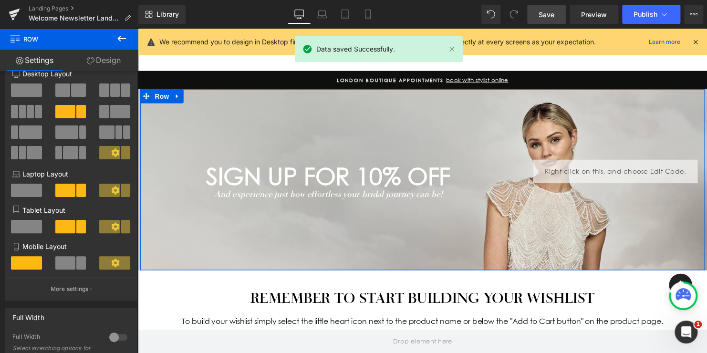
scroll to position [0, 0]
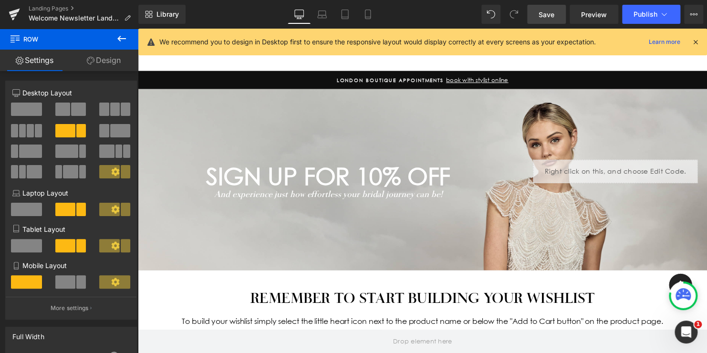
click at [117, 40] on icon at bounding box center [121, 38] width 11 height 11
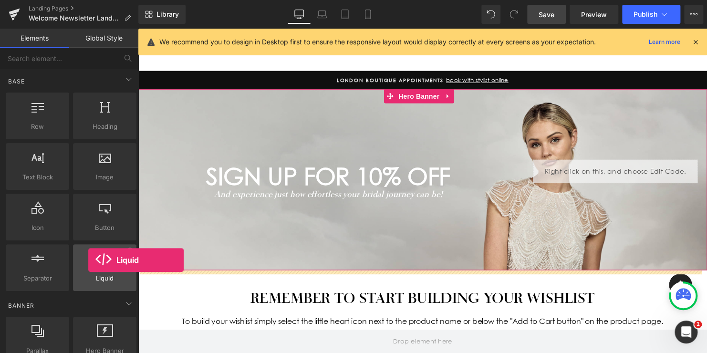
drag, startPoint x: 113, startPoint y: 264, endPoint x: 88, endPoint y: 260, distance: 25.2
click at [88, 260] on div at bounding box center [105, 262] width 58 height 21
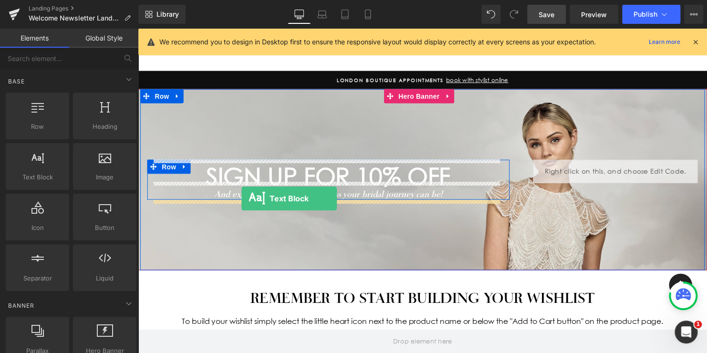
drag, startPoint x: 177, startPoint y: 202, endPoint x: 243, endPoint y: 201, distance: 66.3
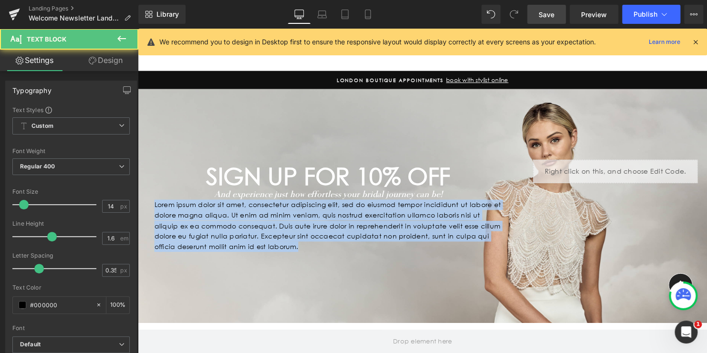
drag, startPoint x: 248, startPoint y: 246, endPoint x: 126, endPoint y: 199, distance: 130.4
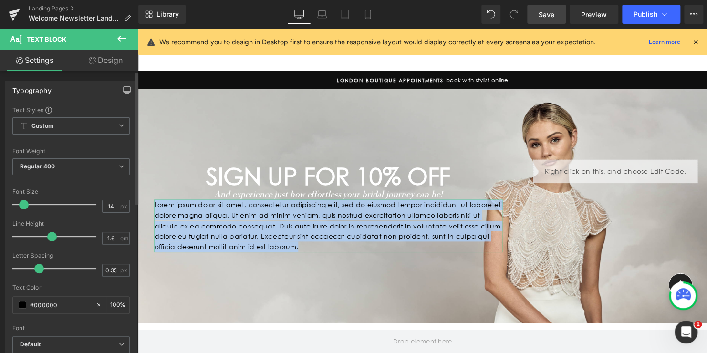
paste div
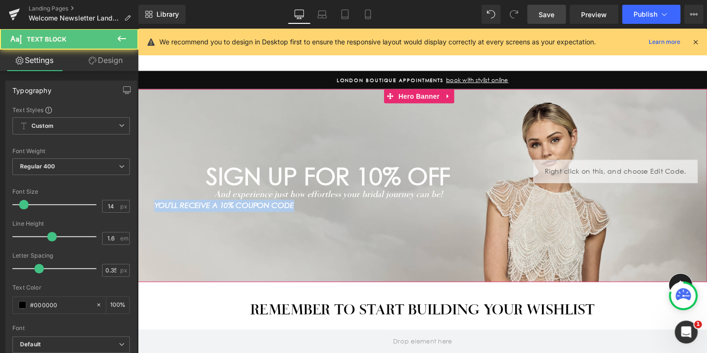
drag, startPoint x: 294, startPoint y: 209, endPoint x: 141, endPoint y: 209, distance: 153.2
click at [141, 209] on div "SIGN UP FOR 10% OFF Heading And experience just how effortless your bridal jour…" at bounding box center [331, 188] width 382 height 53
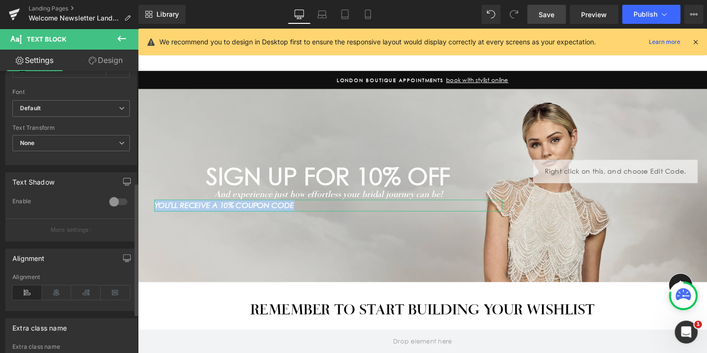
scroll to position [239, 0]
click at [62, 285] on icon at bounding box center [57, 290] width 30 height 14
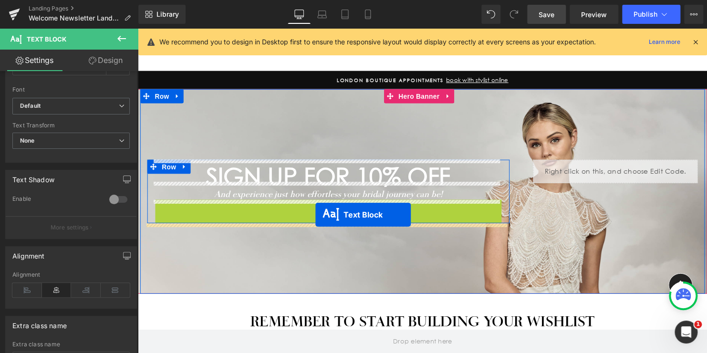
drag, startPoint x: 318, startPoint y: 209, endPoint x: 318, endPoint y: 218, distance: 8.6
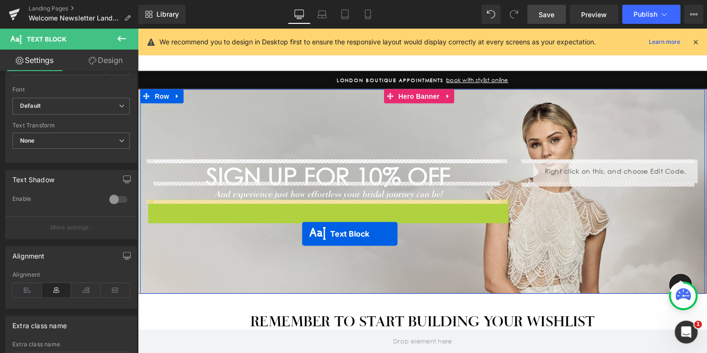
drag, startPoint x: 307, startPoint y: 208, endPoint x: 304, endPoint y: 237, distance: 28.8
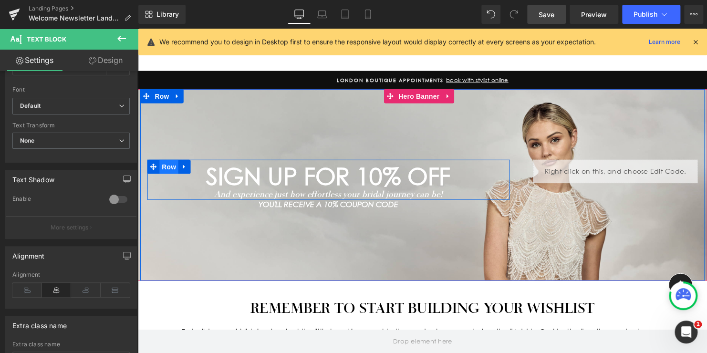
click at [166, 168] on span "Row" at bounding box center [169, 169] width 19 height 14
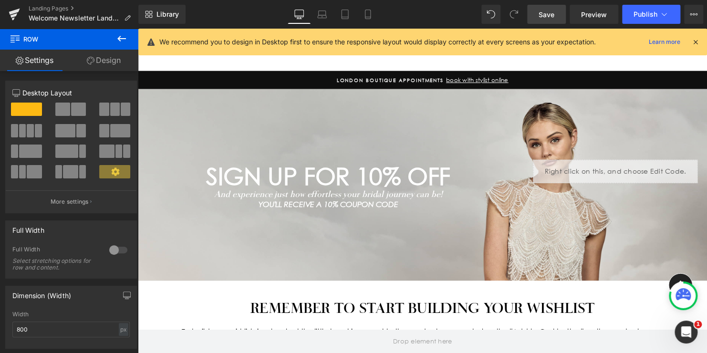
click at [118, 40] on icon at bounding box center [121, 38] width 11 height 11
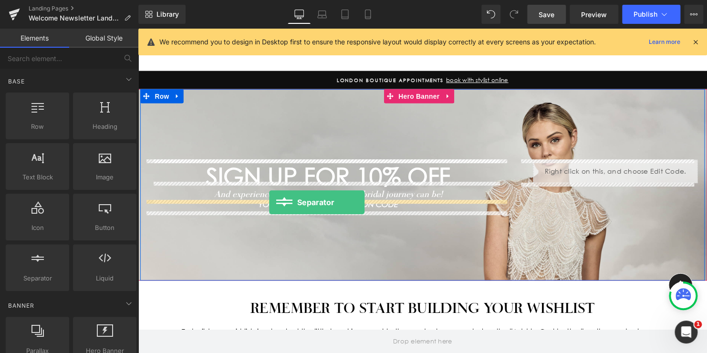
drag, startPoint x: 183, startPoint y: 290, endPoint x: 271, endPoint y: 205, distance: 122.5
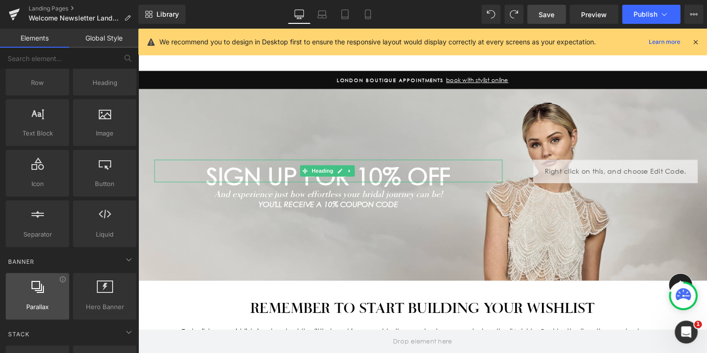
scroll to position [0, 0]
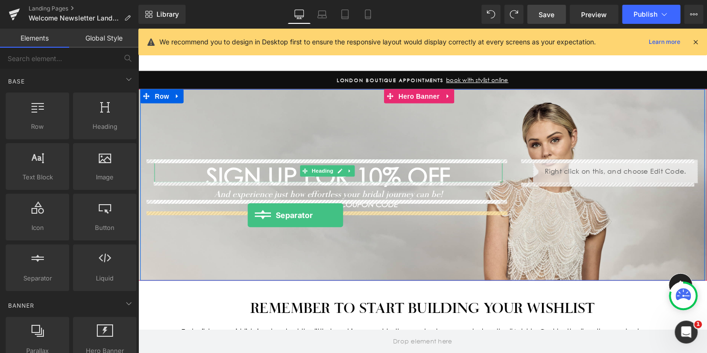
drag, startPoint x: 178, startPoint y: 295, endPoint x: 250, endPoint y: 218, distance: 105.0
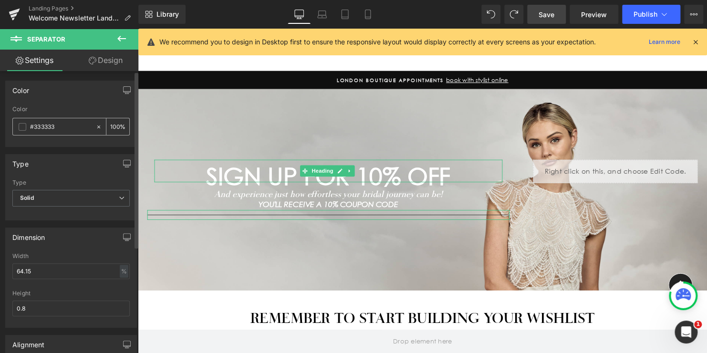
click at [22, 127] on span at bounding box center [23, 127] width 8 height 8
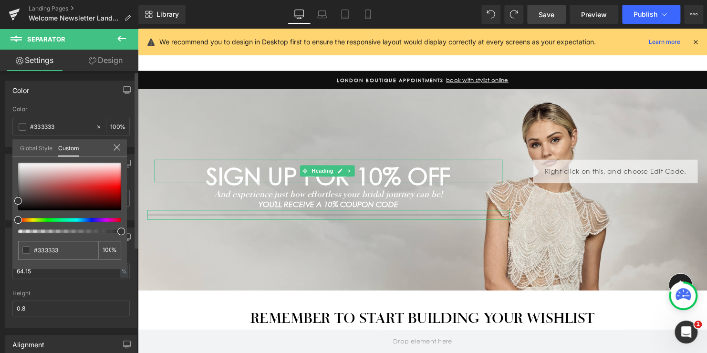
type input "94"
type input "34"
type input "8"
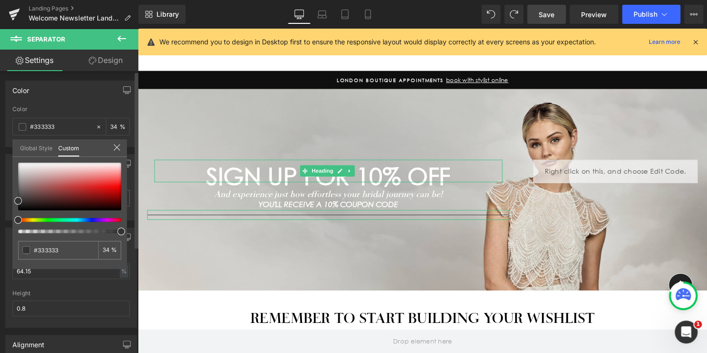
type input "8"
type input "0"
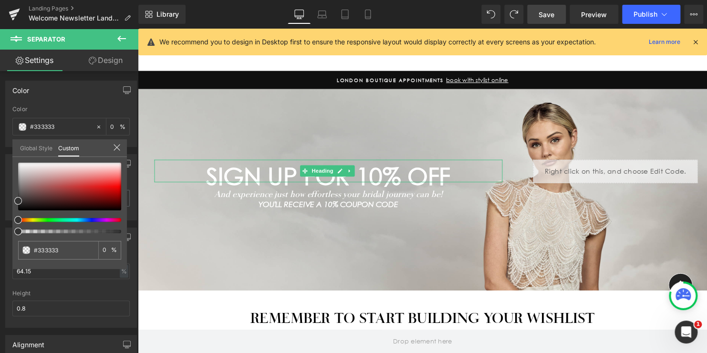
drag, startPoint x: 121, startPoint y: 230, endPoint x: -4, endPoint y: 230, distance: 125.0
click at [0, 230] on html "Separator You are previewing how the will restyle your page. You can not edit E…" at bounding box center [353, 176] width 707 height 353
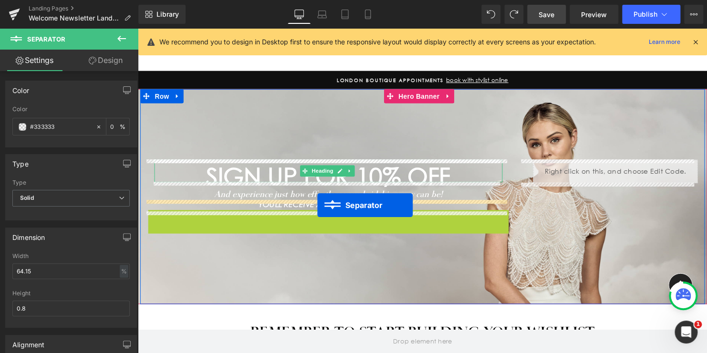
drag, startPoint x: 322, startPoint y: 220, endPoint x: 320, endPoint y: 208, distance: 12.5
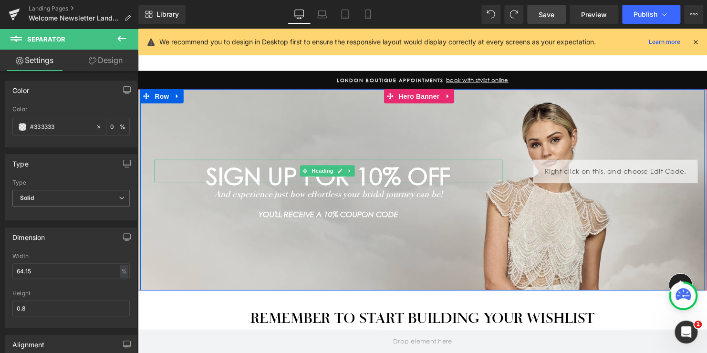
click at [409, 228] on div "SIGN UP FOR 10% OFF Heading And experience just how effortless your bridal jour…" at bounding box center [426, 192] width 573 height 204
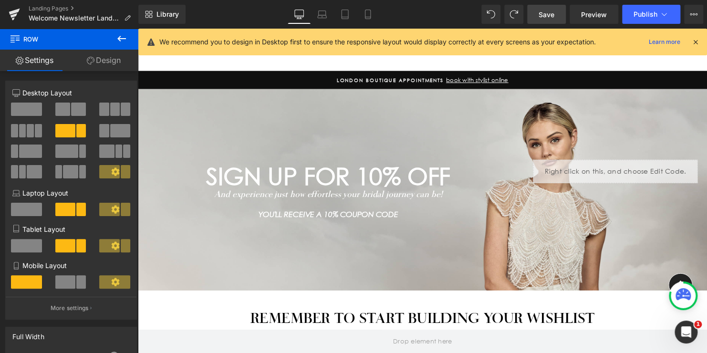
click at [124, 40] on icon at bounding box center [121, 38] width 11 height 11
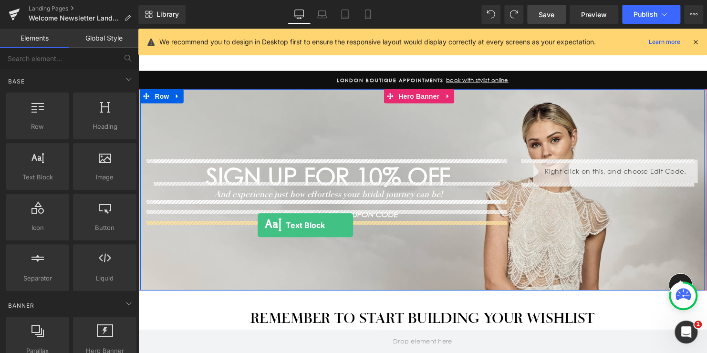
drag, startPoint x: 180, startPoint y: 200, endPoint x: 260, endPoint y: 228, distance: 84.1
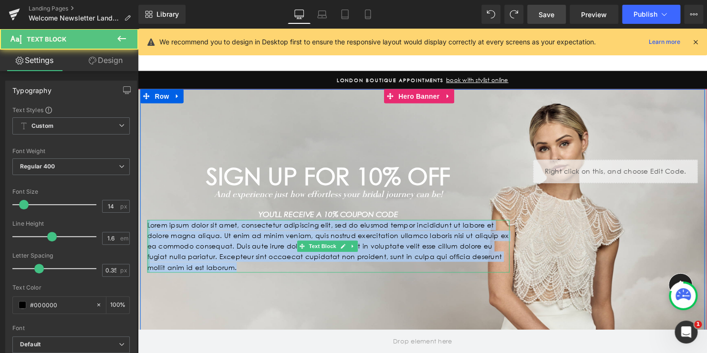
drag, startPoint x: 219, startPoint y: 259, endPoint x: 136, endPoint y: 223, distance: 89.5
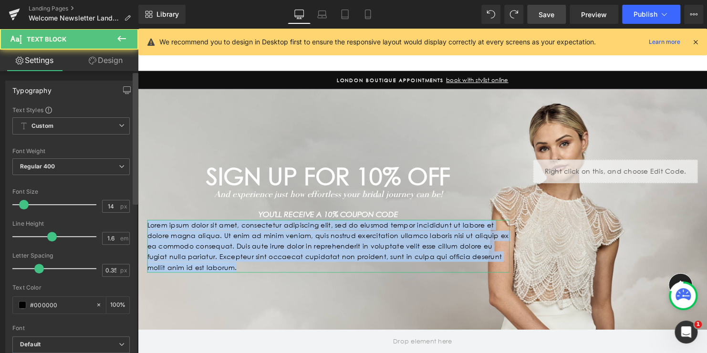
paste div
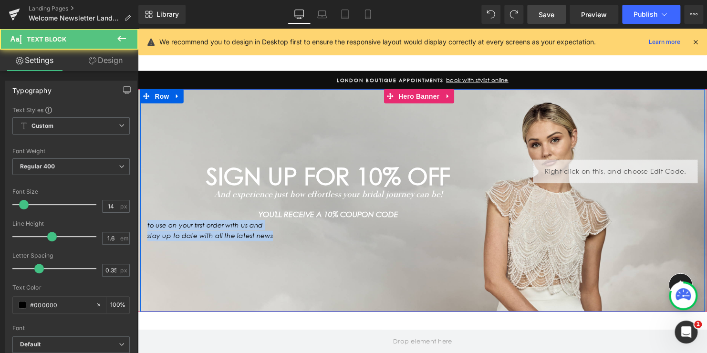
drag, startPoint x: 274, startPoint y: 239, endPoint x: 136, endPoint y: 228, distance: 139.3
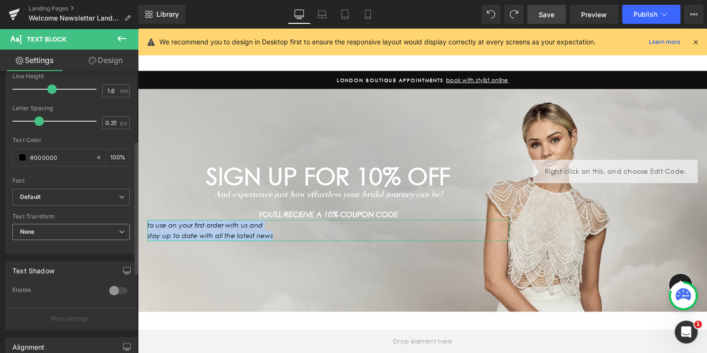
scroll to position [239, 0]
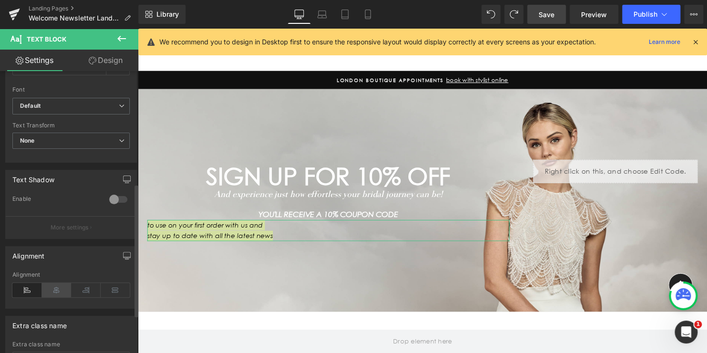
click at [60, 288] on icon at bounding box center [57, 290] width 30 height 14
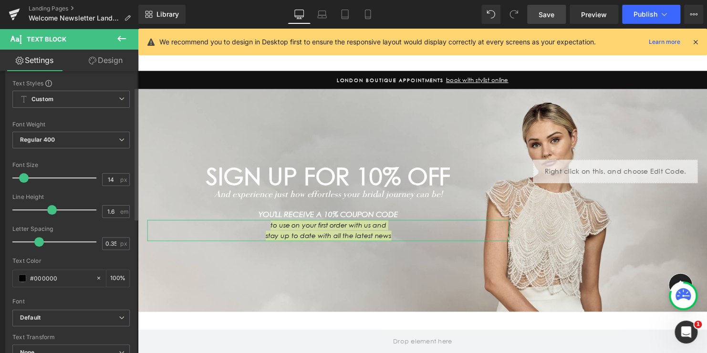
scroll to position [48, 0]
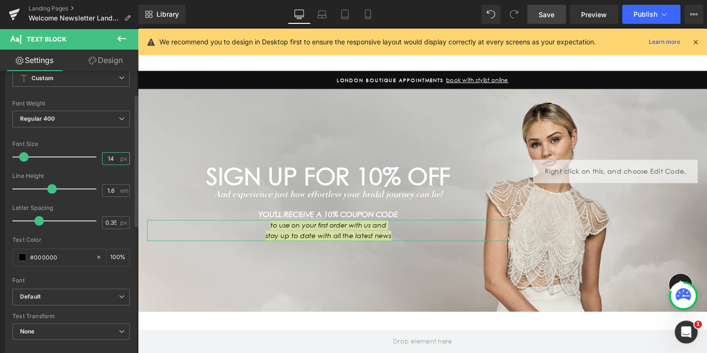
click at [111, 157] on input "14" at bounding box center [111, 159] width 17 height 12
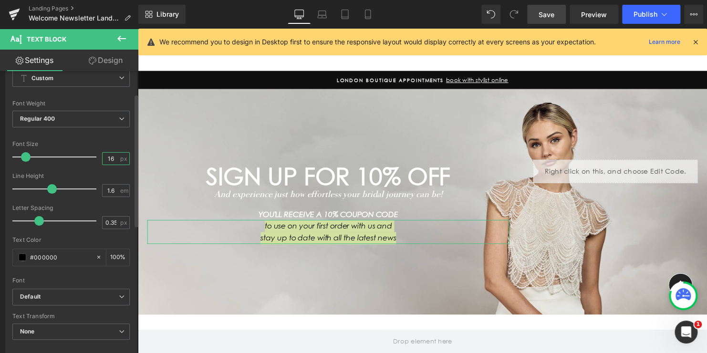
type input "16"
click at [112, 189] on input "1.6" at bounding box center [111, 191] width 17 height 12
type input "1.2"
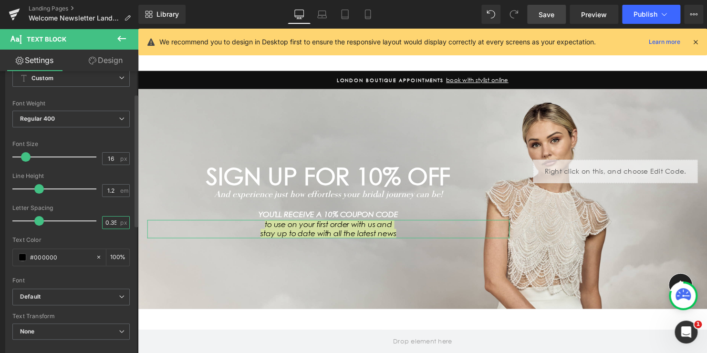
click at [110, 220] on input "0.35" at bounding box center [111, 223] width 17 height 12
type input "0"
click at [93, 138] on div "Font Default Century Gothic Tiemann Shalimar MrsEavesOT-Italic.woff2 Default De…" at bounding box center [70, 173] width 117 height 230
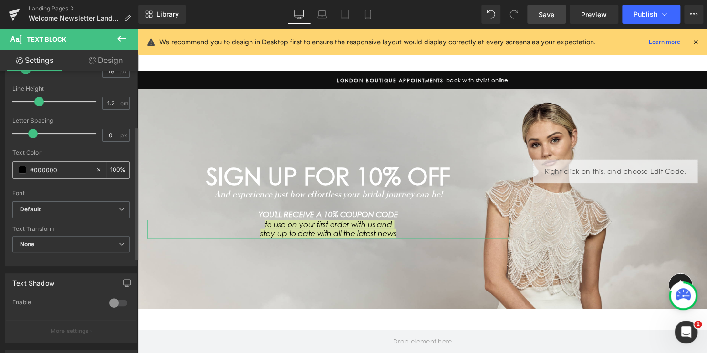
scroll to position [143, 0]
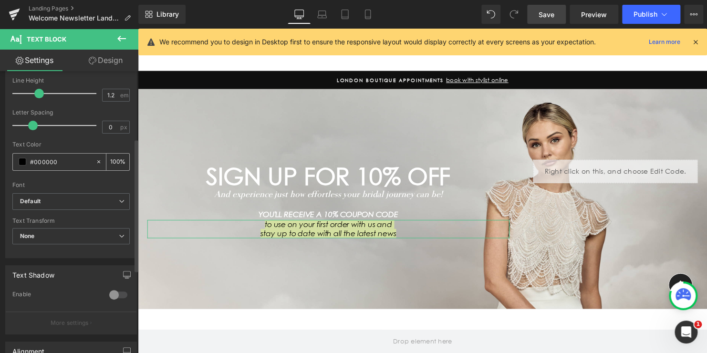
click at [23, 161] on span at bounding box center [23, 162] width 8 height 8
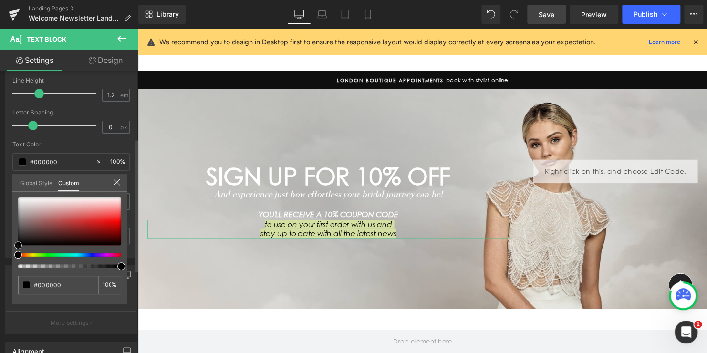
type input "#050505"
type input "#757575"
type input "#afafaf"
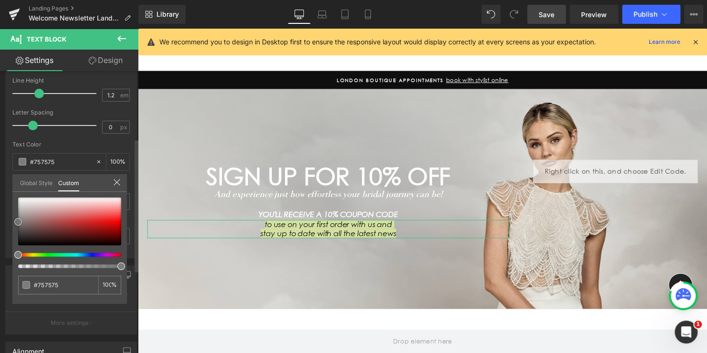
type input "#afafaf"
type input "#cccccc"
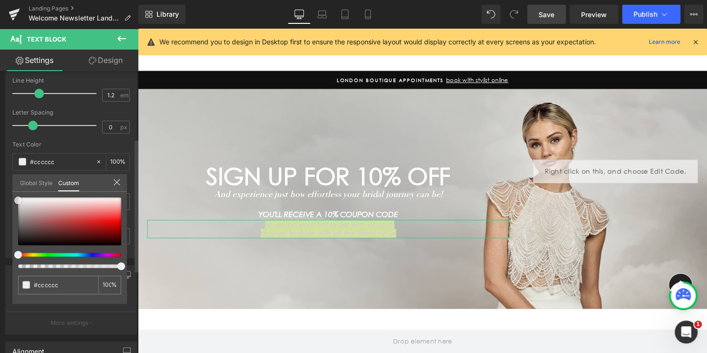
type input "#e0e0e0"
type input "#efefef"
type input "#fcfcfc"
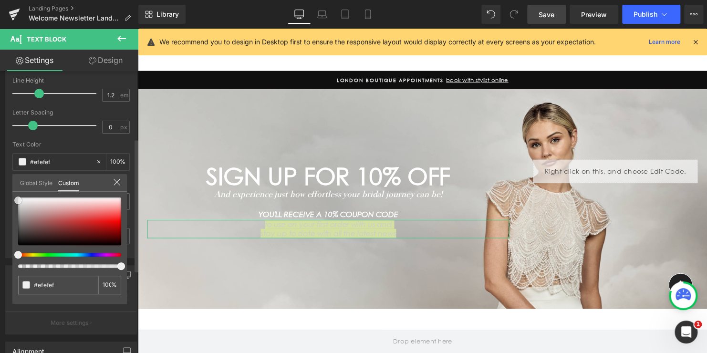
type input "#fcfcfc"
type input "#ffffff"
drag, startPoint x: 18, startPoint y: 243, endPoint x: 15, endPoint y: 192, distance: 51.6
click at [15, 192] on div "#ffffff 100 %" at bounding box center [69, 197] width 115 height 11
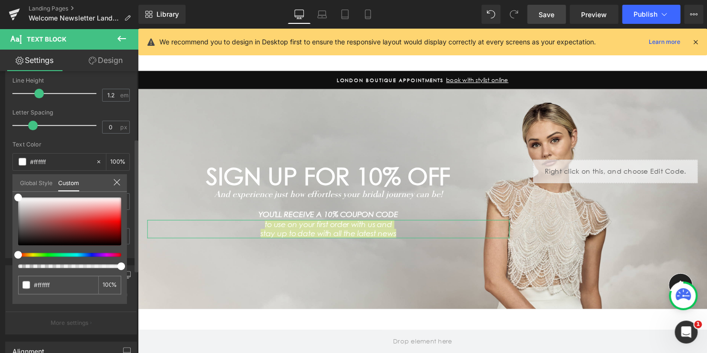
click at [115, 181] on icon at bounding box center [117, 182] width 8 height 8
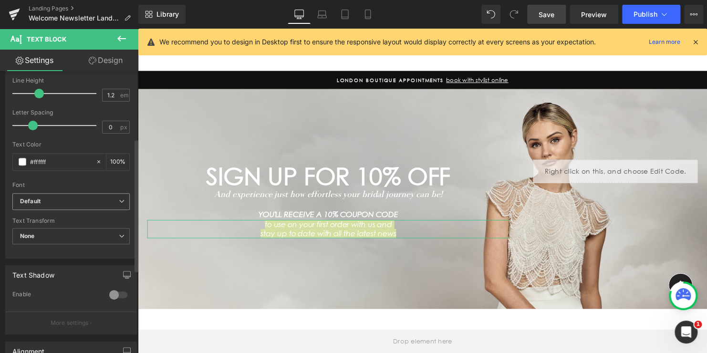
click at [60, 202] on b "Default" at bounding box center [69, 202] width 99 height 8
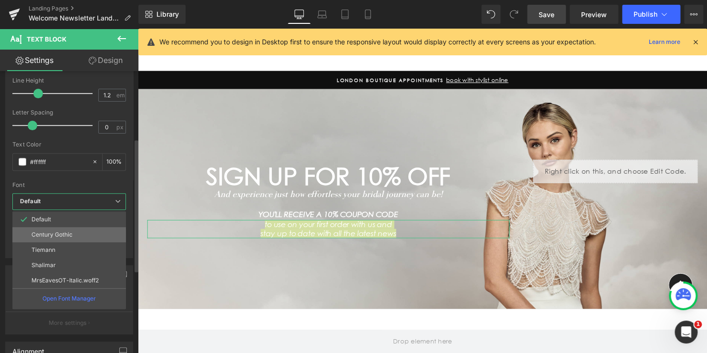
click at [51, 232] on p "Century Gothic" at bounding box center [51, 234] width 41 height 7
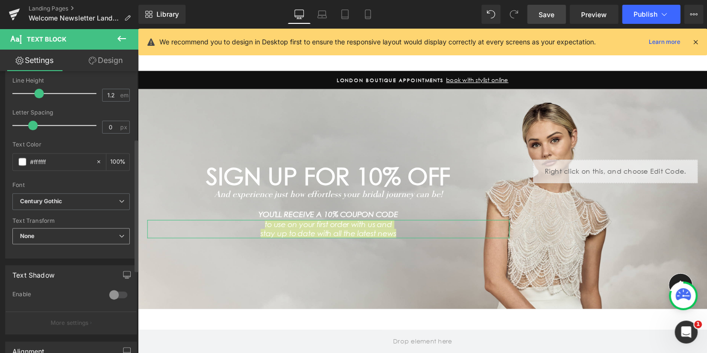
click at [48, 233] on span "None" at bounding box center [70, 236] width 117 height 17
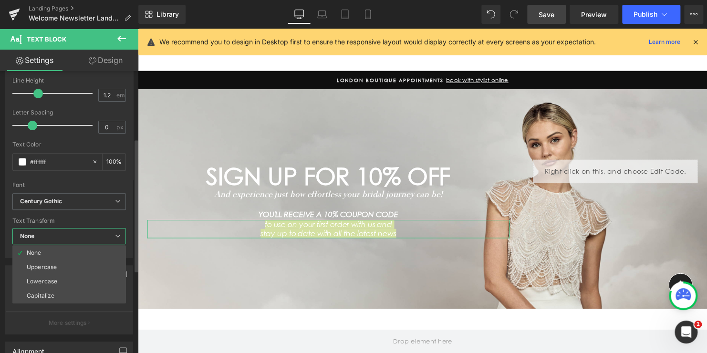
click at [48, 233] on span "None" at bounding box center [69, 236] width 114 height 17
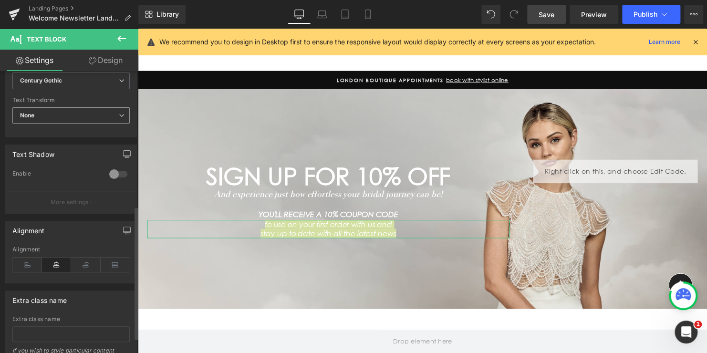
scroll to position [320, 0]
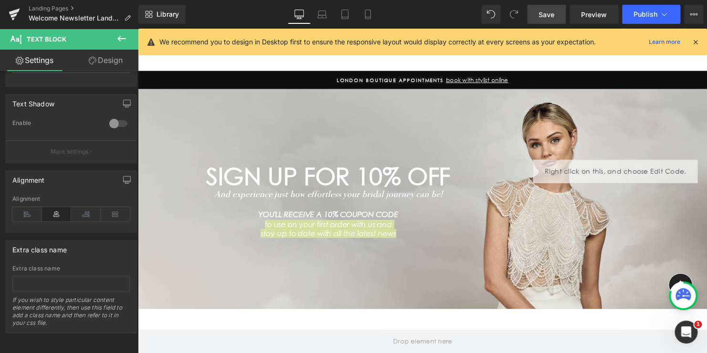
drag, startPoint x: 548, startPoint y: 15, endPoint x: 383, endPoint y: 44, distance: 167.2
click at [548, 15] on span "Save" at bounding box center [547, 15] width 16 height 10
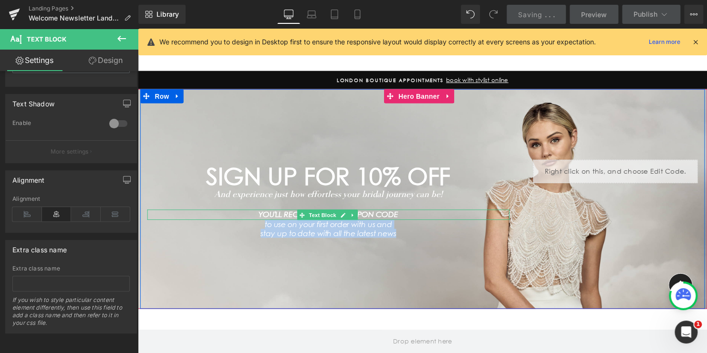
click at [389, 217] on icon "YOU'LL RECEIVE A 10% COUPON CODE" at bounding box center [332, 217] width 142 height 9
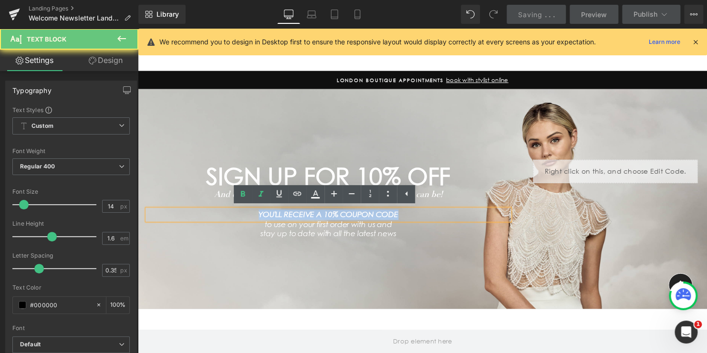
drag, startPoint x: 403, startPoint y: 217, endPoint x: 207, endPoint y: 215, distance: 196.1
click at [208, 215] on p "YOU'LL RECEIVE A 10% COUPON CODE" at bounding box center [330, 217] width 367 height 10
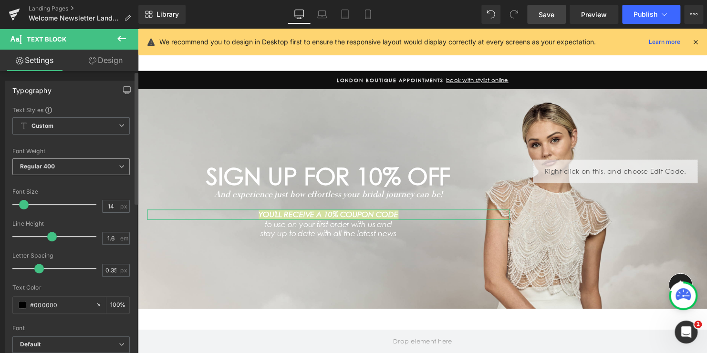
click at [50, 170] on span "Regular 400" at bounding box center [70, 166] width 117 height 17
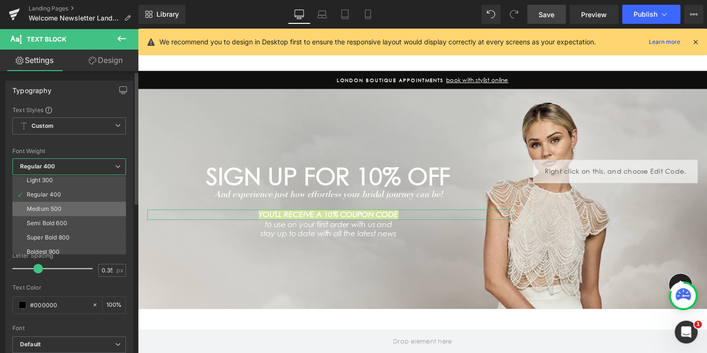
scroll to position [48, 0]
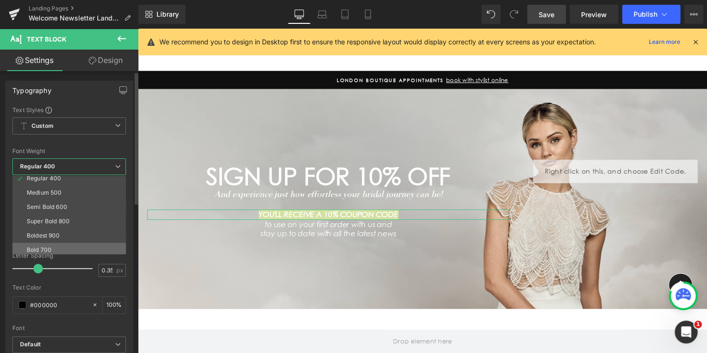
click at [42, 247] on div "Bold 700" at bounding box center [39, 250] width 25 height 7
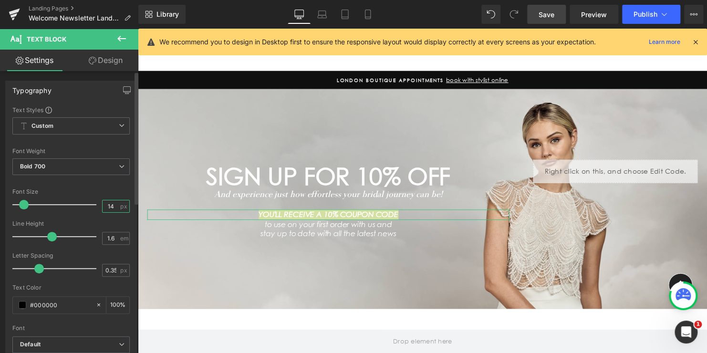
drag, startPoint x: 110, startPoint y: 207, endPoint x: 80, endPoint y: 204, distance: 30.7
click at [80, 204] on div "Font Size 14 px" at bounding box center [70, 204] width 117 height 32
type input "16"
click at [109, 233] on input "1.6" at bounding box center [111, 238] width 17 height 12
type input "1.5"
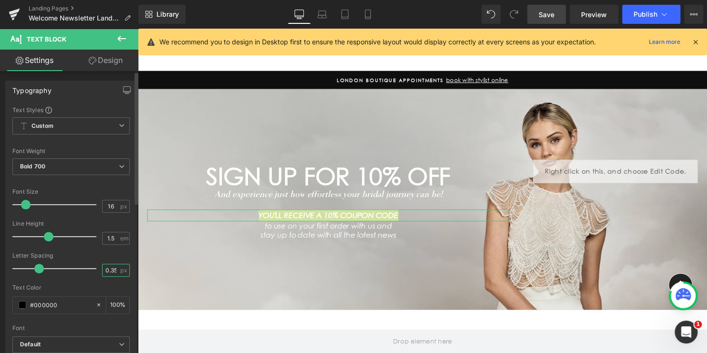
click at [107, 266] on input "0.35" at bounding box center [111, 270] width 17 height 12
type input "0"
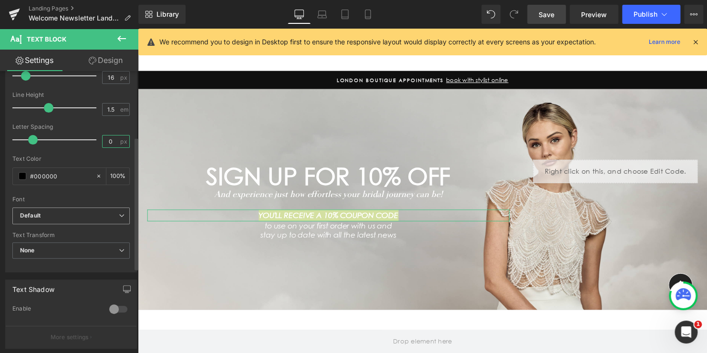
scroll to position [143, 0]
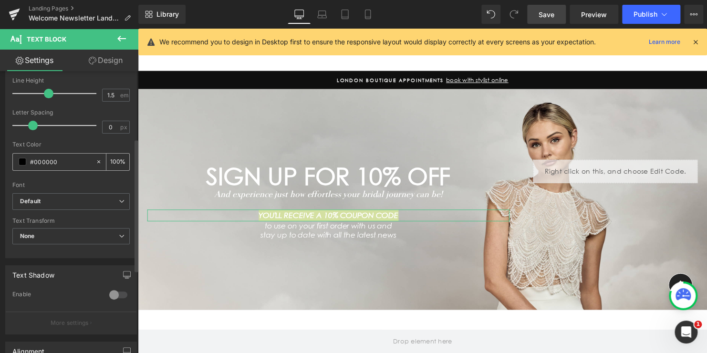
click at [21, 160] on span at bounding box center [23, 162] width 8 height 8
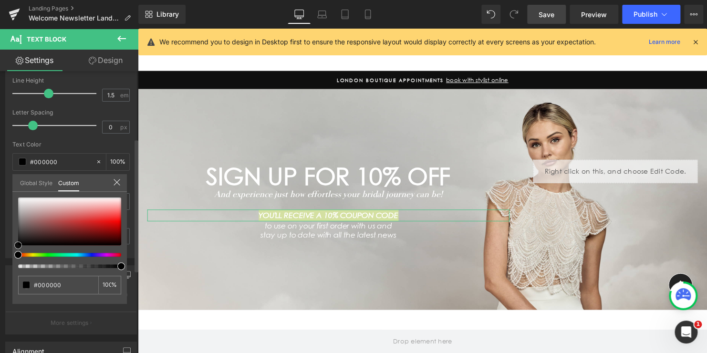
type input "#020202"
type input "#444444"
type input "#afafaf"
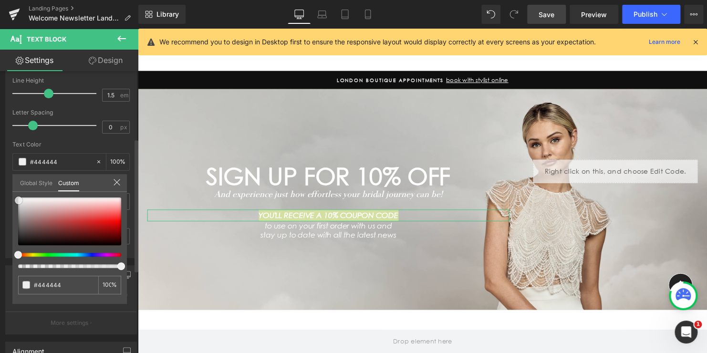
type input "#afafaf"
type input "#ededed"
type input "#ffffff"
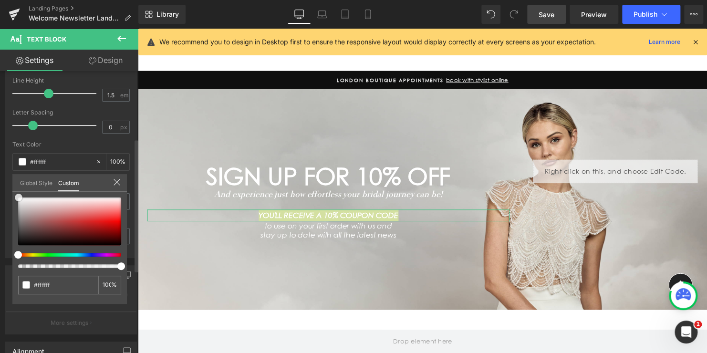
drag, startPoint x: 17, startPoint y: 243, endPoint x: 18, endPoint y: 187, distance: 56.3
click at [18, 187] on div "Global Style Custom Setup Global Style #ffffff 100 %" at bounding box center [69, 188] width 115 height 29
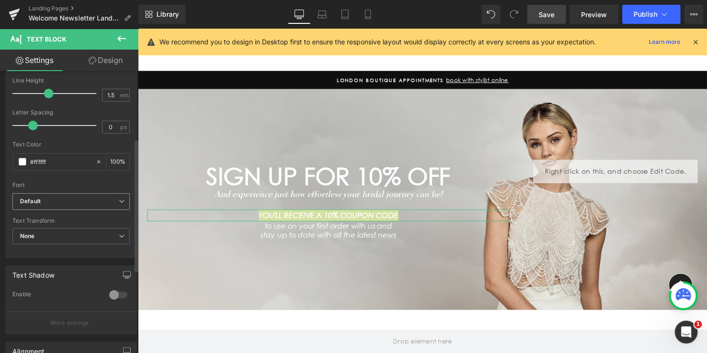
click at [50, 204] on b "Default" at bounding box center [69, 202] width 99 height 8
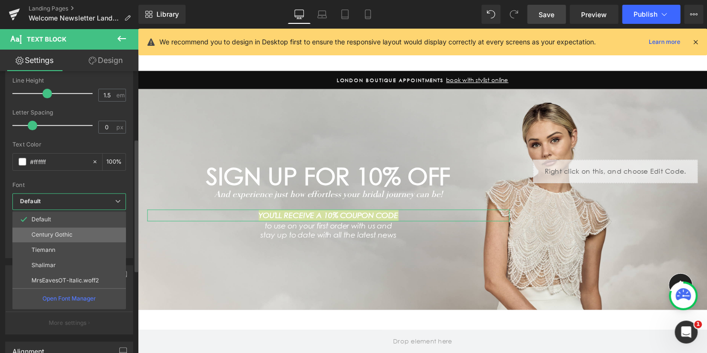
click at [47, 231] on p "Century Gothic" at bounding box center [51, 234] width 41 height 7
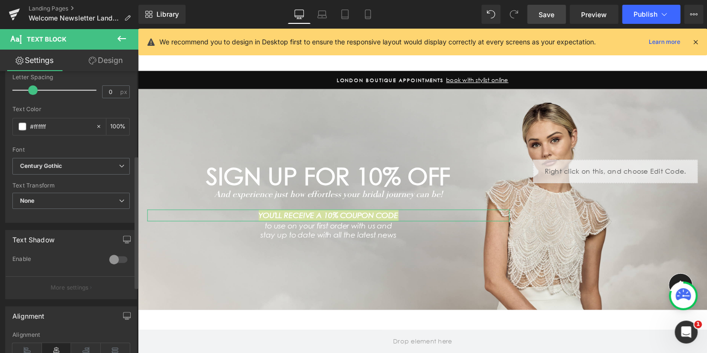
scroll to position [320, 0]
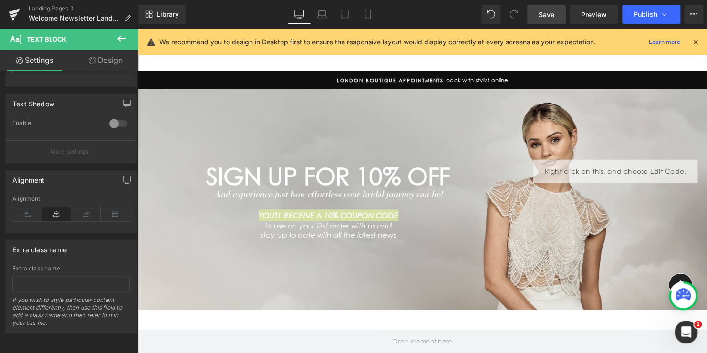
click at [551, 11] on span "Save" at bounding box center [547, 15] width 16 height 10
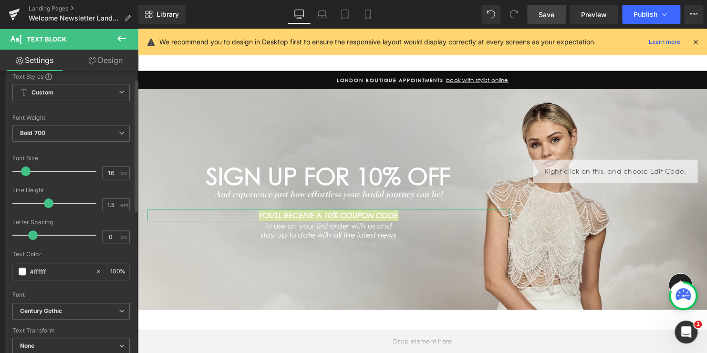
scroll to position [0, 0]
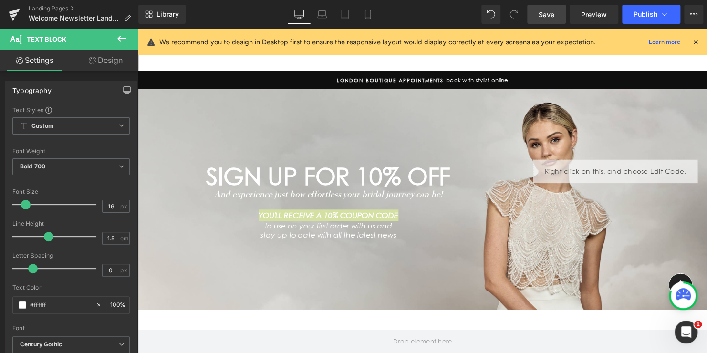
click at [117, 40] on icon at bounding box center [121, 38] width 11 height 11
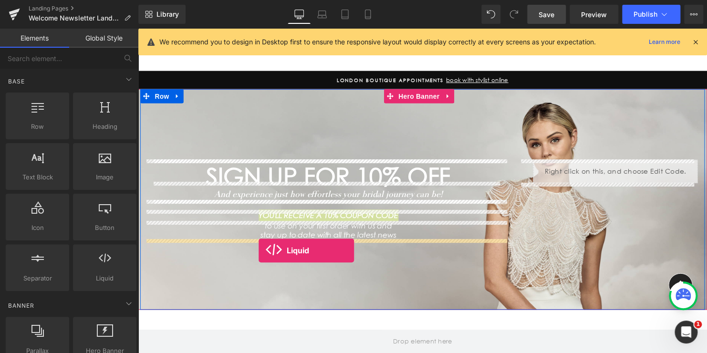
drag, startPoint x: 230, startPoint y: 297, endPoint x: 261, endPoint y: 254, distance: 53.1
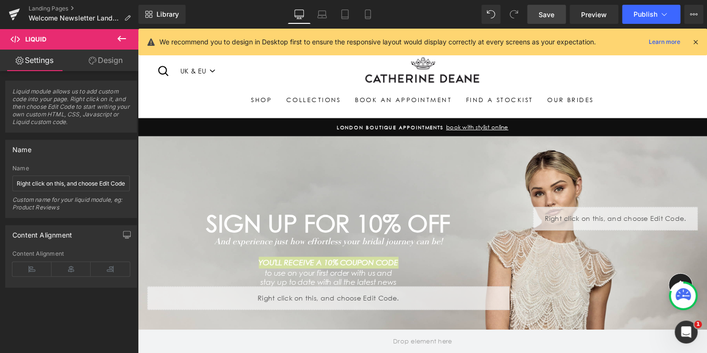
click at [550, 13] on span "Save" at bounding box center [547, 15] width 16 height 10
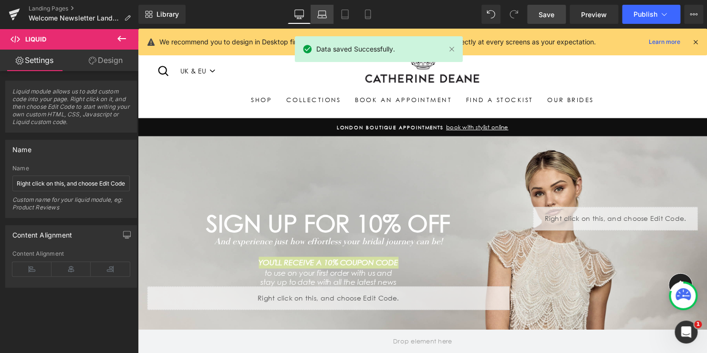
click at [326, 13] on icon at bounding box center [322, 13] width 7 height 4
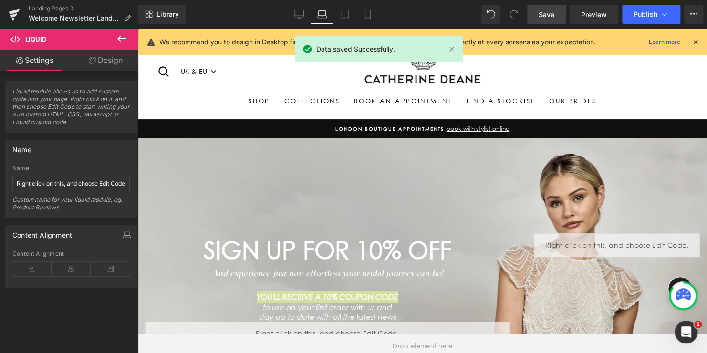
scroll to position [32, 0]
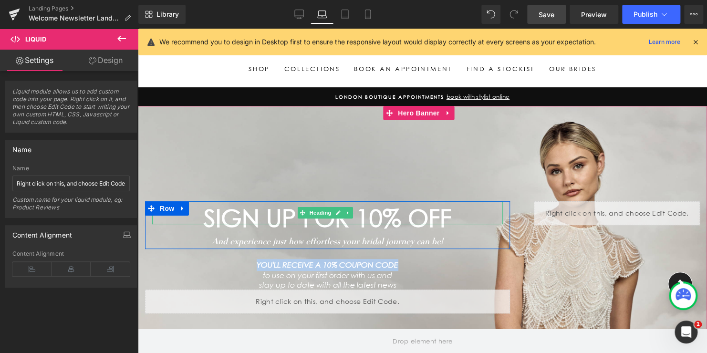
click at [333, 216] on link at bounding box center [338, 212] width 10 height 11
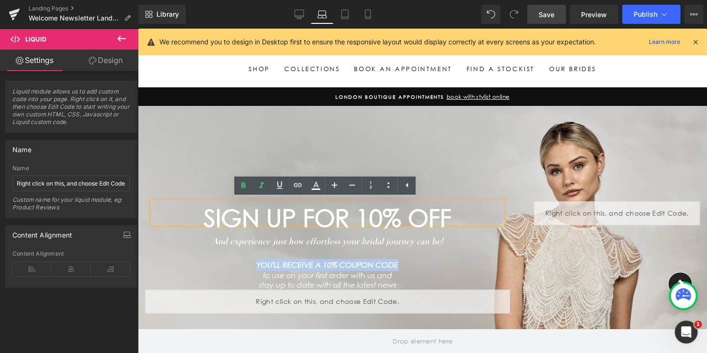
click at [409, 215] on h1 "SIGN UP FOR 10% OFF" at bounding box center [327, 218] width 350 height 12
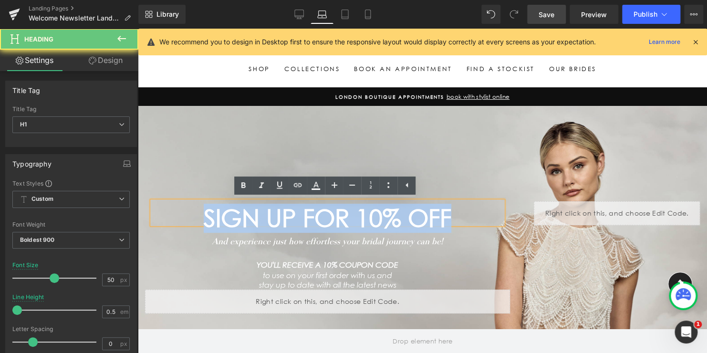
drag, startPoint x: 456, startPoint y: 216, endPoint x: 181, endPoint y: 217, distance: 275.3
click at [183, 217] on h1 "SIGN UP FOR 10% OFF" at bounding box center [327, 218] width 350 height 12
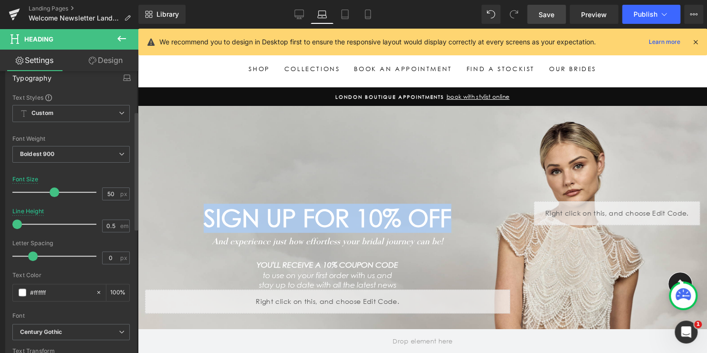
scroll to position [95, 0]
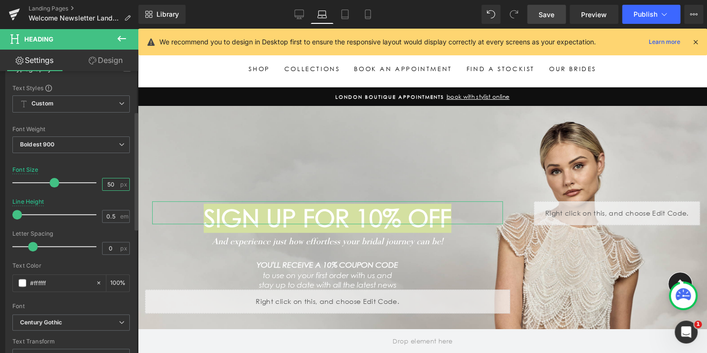
drag, startPoint x: 97, startPoint y: 181, endPoint x: 81, endPoint y: 181, distance: 16.7
click at [81, 181] on div "Font Size 50 px" at bounding box center [70, 183] width 117 height 32
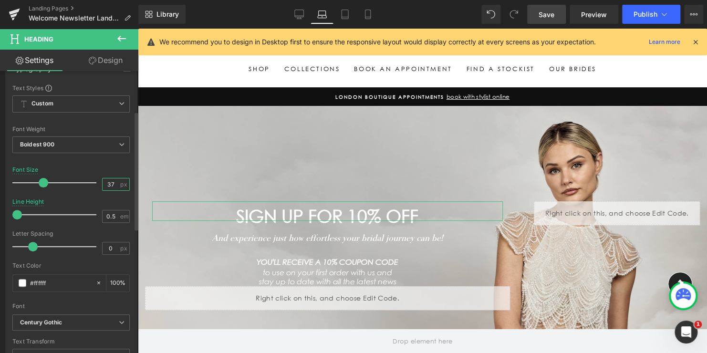
drag, startPoint x: 112, startPoint y: 182, endPoint x: 94, endPoint y: 182, distance: 18.1
click at [94, 182] on div "Font Size 37 px" at bounding box center [70, 183] width 117 height 32
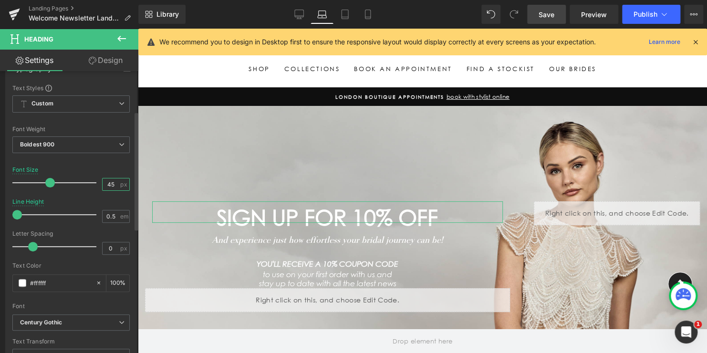
drag, startPoint x: 111, startPoint y: 182, endPoint x: 83, endPoint y: 178, distance: 28.9
click at [83, 179] on div "Font Size 45 px" at bounding box center [70, 183] width 117 height 32
drag, startPoint x: 110, startPoint y: 182, endPoint x: 81, endPoint y: 180, distance: 29.2
click at [81, 180] on div "Font Size 48 px" at bounding box center [70, 183] width 117 height 32
type input "50"
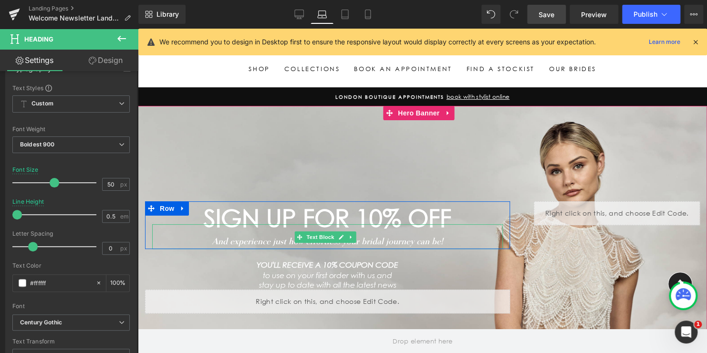
click at [370, 242] on icon "And experience just how effortless your bridal journey can be!" at bounding box center [327, 241] width 231 height 10
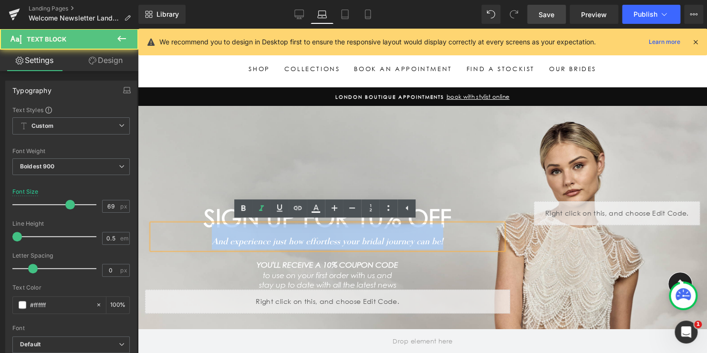
drag, startPoint x: 372, startPoint y: 241, endPoint x: 187, endPoint y: 235, distance: 185.7
click at [187, 235] on div "And experience just how effortless your bridal journey can be!" at bounding box center [327, 236] width 351 height 25
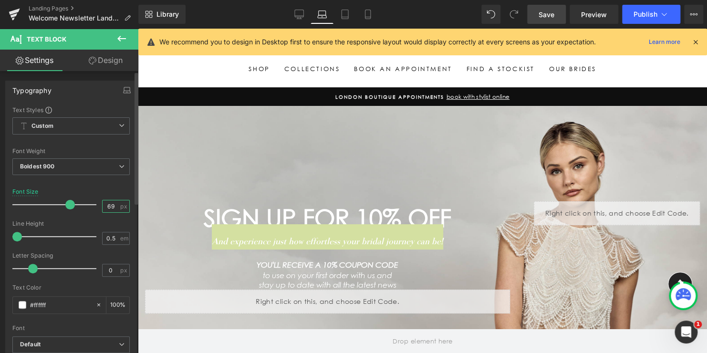
drag, startPoint x: 113, startPoint y: 206, endPoint x: 86, endPoint y: 206, distance: 26.7
click at [86, 206] on div "Font Size 69 px" at bounding box center [70, 204] width 117 height 32
type input "19"
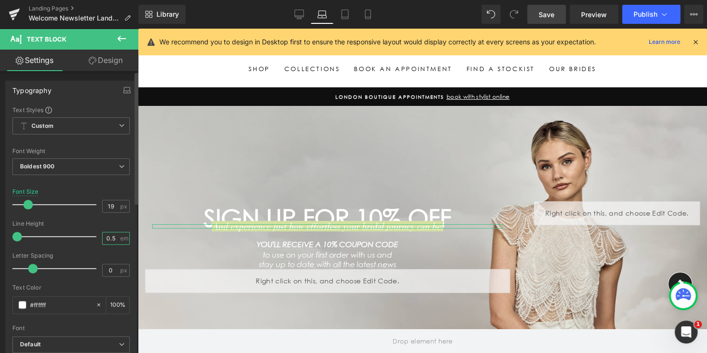
drag, startPoint x: 113, startPoint y: 236, endPoint x: 79, endPoint y: 230, distance: 34.4
click at [79, 230] on div "Line Height 0.5 em" at bounding box center [70, 236] width 117 height 32
type input "1.5"
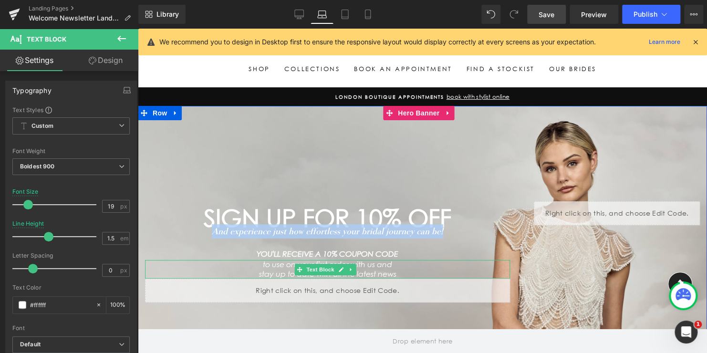
click at [396, 265] on p "to use on your first order with us and" at bounding box center [327, 264] width 365 height 9
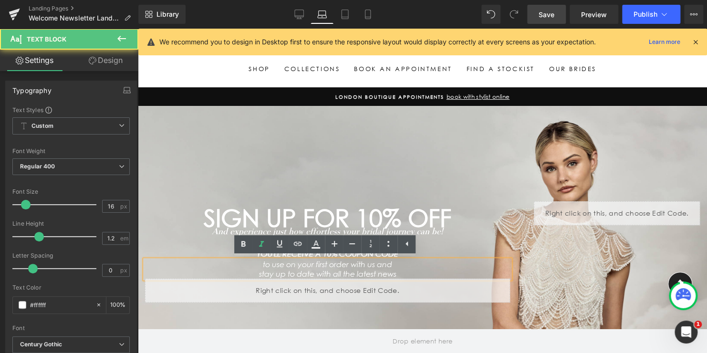
click at [396, 254] on ul "Text Color Highlight Color #333333" at bounding box center [324, 245] width 181 height 21
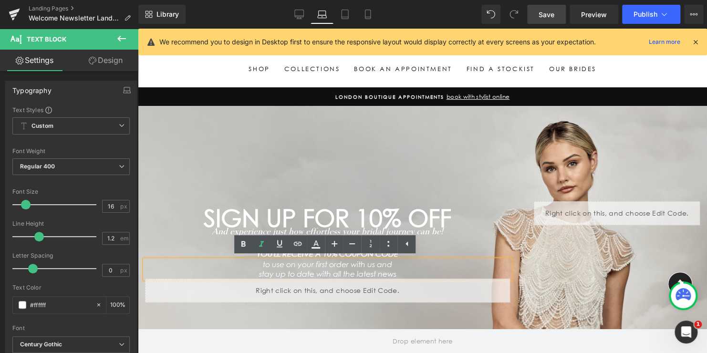
click at [384, 260] on div "to use on your first order with us and stay up to date with all the latest news" at bounding box center [327, 269] width 365 height 18
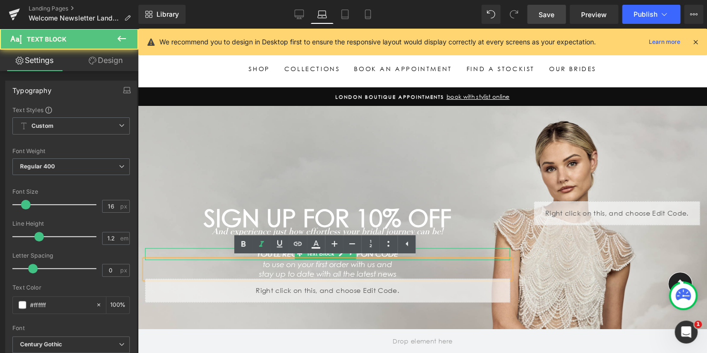
click at [389, 256] on ul "Text Color Highlight Color #333333" at bounding box center [324, 245] width 181 height 21
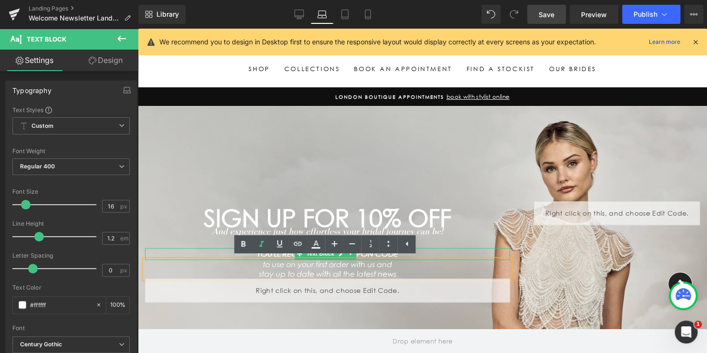
click at [439, 252] on p "YOU'LL RECEIVE A 10% COUPON CODE" at bounding box center [327, 254] width 365 height 12
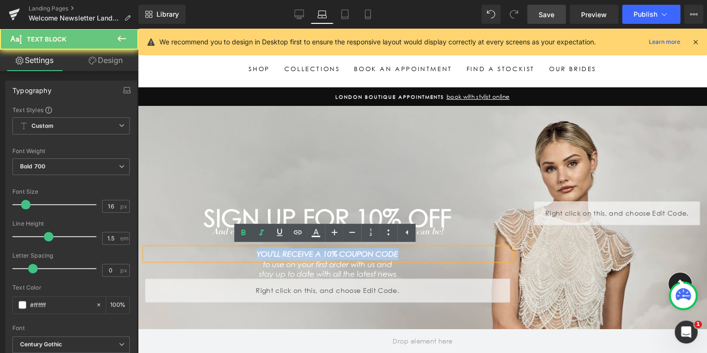
drag, startPoint x: 290, startPoint y: 254, endPoint x: 236, endPoint y: 251, distance: 54.0
click at [236, 251] on p "YOU'LL RECEIVE A 10% COUPON CODE" at bounding box center [327, 254] width 365 height 12
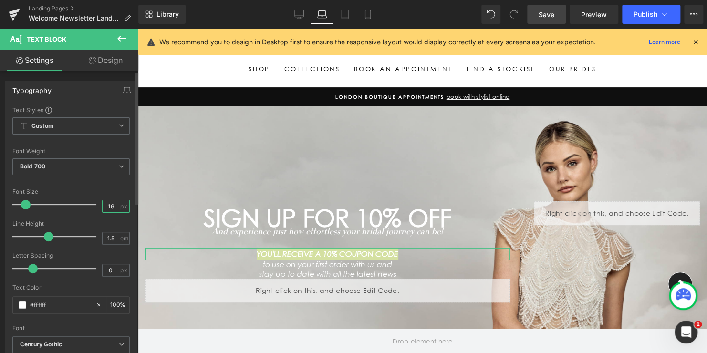
drag, startPoint x: 110, startPoint y: 206, endPoint x: 90, endPoint y: 202, distance: 20.4
click at [93, 204] on div "Font Size 16 px" at bounding box center [70, 204] width 117 height 32
type input "14"
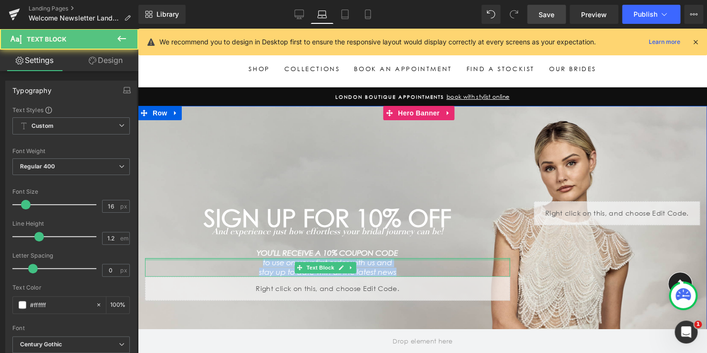
drag, startPoint x: 397, startPoint y: 271, endPoint x: 235, endPoint y: 260, distance: 162.6
click at [251, 259] on div "to use on your first order with us and stay up to date with all the latest news…" at bounding box center [327, 267] width 365 height 18
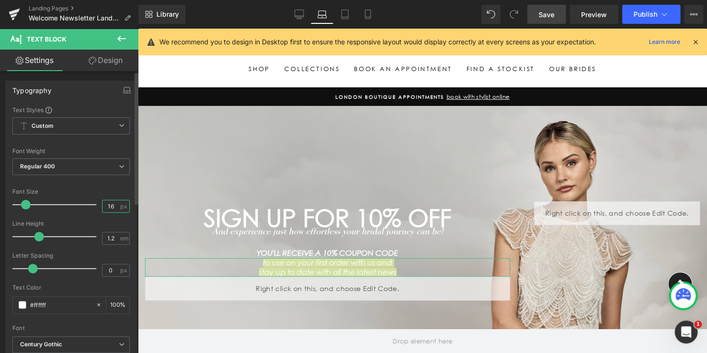
drag, startPoint x: 111, startPoint y: 209, endPoint x: 99, endPoint y: 206, distance: 12.8
click at [103, 206] on input "16" at bounding box center [111, 206] width 17 height 12
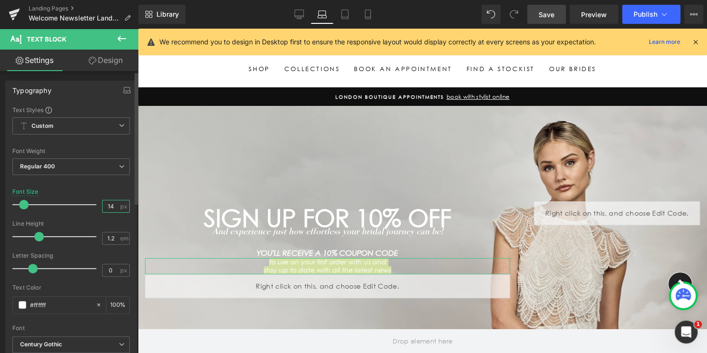
drag, startPoint x: 110, startPoint y: 206, endPoint x: 94, endPoint y: 204, distance: 16.9
click at [94, 204] on div "Font Size 14 px" at bounding box center [70, 204] width 117 height 32
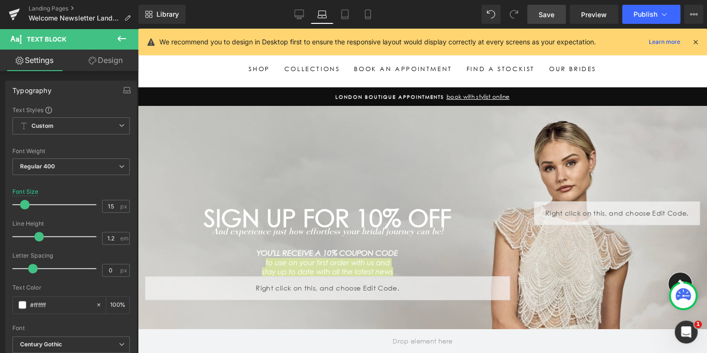
click at [543, 11] on span "Save" at bounding box center [547, 15] width 16 height 10
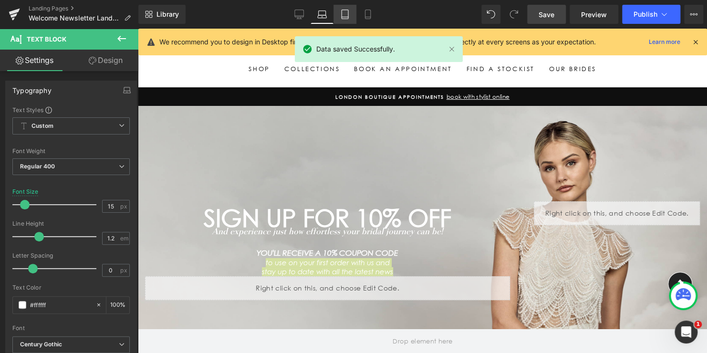
click at [345, 14] on icon at bounding box center [345, 15] width 10 height 10
type input "16"
type input "100"
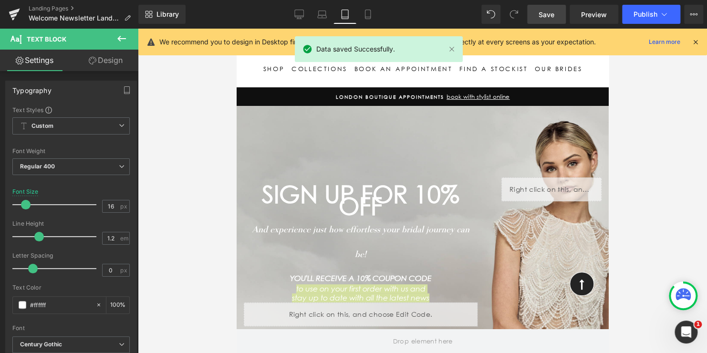
scroll to position [59, 0]
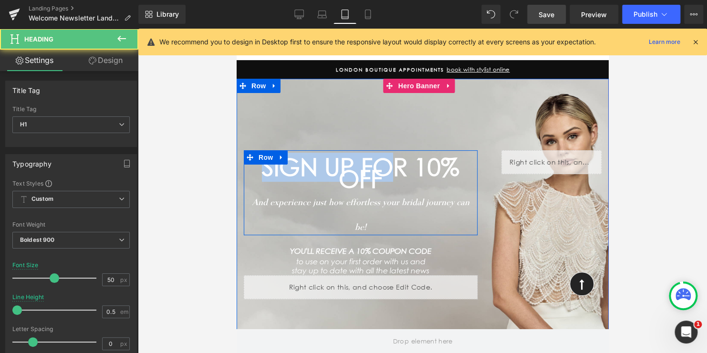
drag, startPoint x: 281, startPoint y: 162, endPoint x: 293, endPoint y: 168, distance: 13.9
click at [263, 160] on div "SIGN UP FOR 10% OFF Heading And experience just how effortless your bridal jour…" at bounding box center [360, 192] width 234 height 85
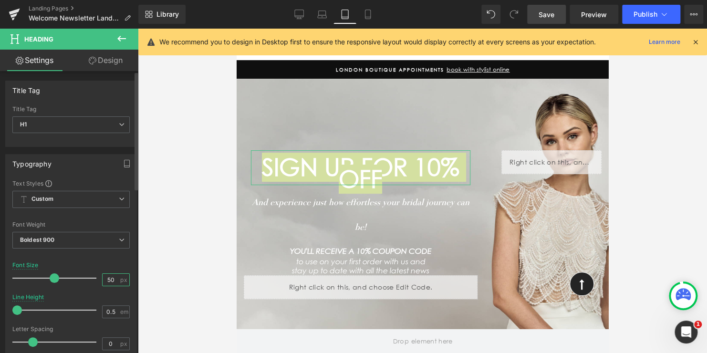
drag, startPoint x: 112, startPoint y: 278, endPoint x: 82, endPoint y: 273, distance: 29.9
click at [82, 273] on div "Font Size 50 px" at bounding box center [70, 278] width 117 height 32
type input "35"
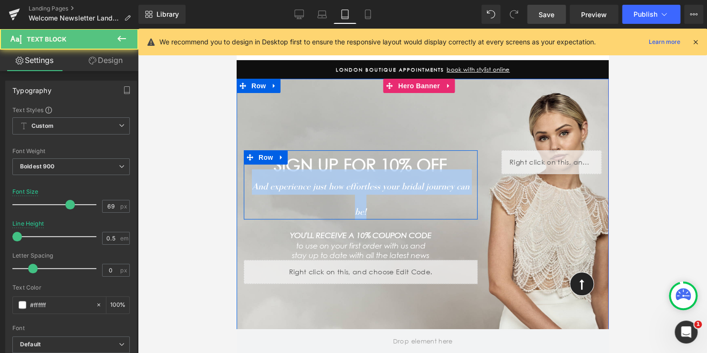
drag, startPoint x: 370, startPoint y: 215, endPoint x: 250, endPoint y: 179, distance: 125.5
click at [250, 179] on div "SIGN UP FOR 10% OFF Heading And experience just how effortless your bridal jour…" at bounding box center [360, 185] width 234 height 70
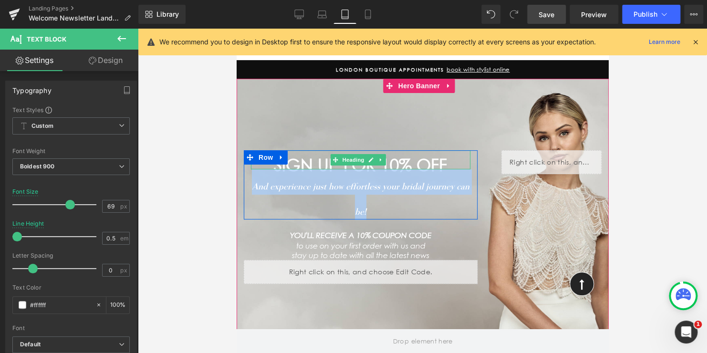
click at [429, 166] on h1 "SIGN UP FOR 10% OFF" at bounding box center [360, 165] width 219 height 9
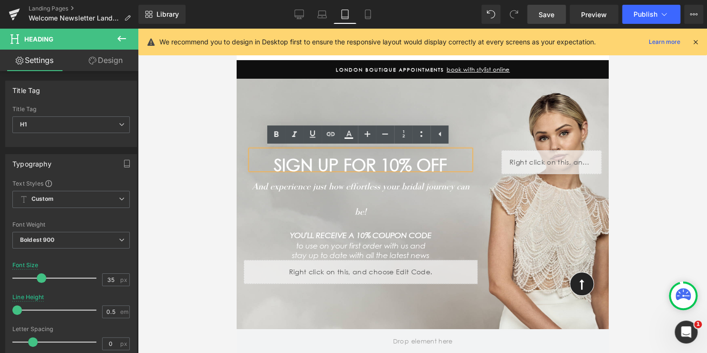
drag, startPoint x: 423, startPoint y: 164, endPoint x: 249, endPoint y: 164, distance: 174.2
click at [251, 164] on div "SIGN UP FOR 10% OFF" at bounding box center [360, 160] width 219 height 20
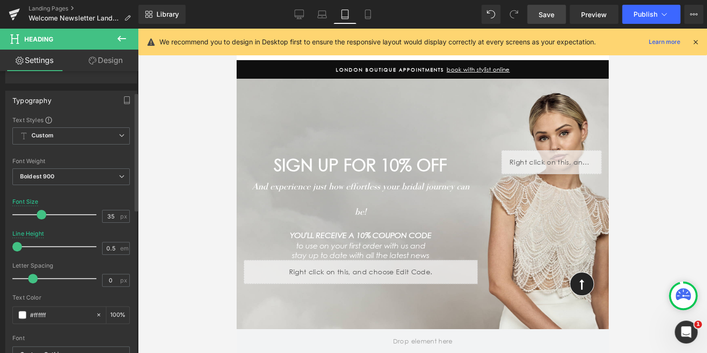
scroll to position [48, 0]
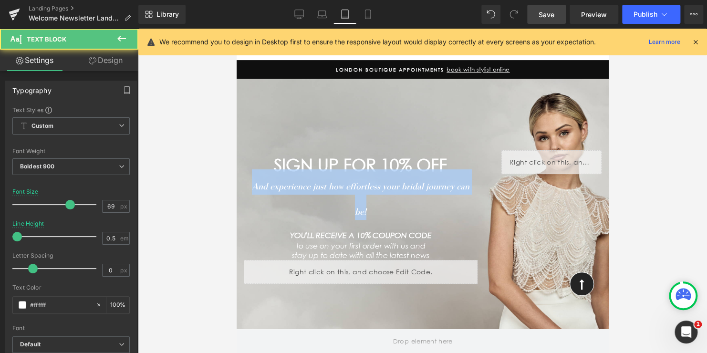
drag, startPoint x: 371, startPoint y: 215, endPoint x: 231, endPoint y: 187, distance: 142.7
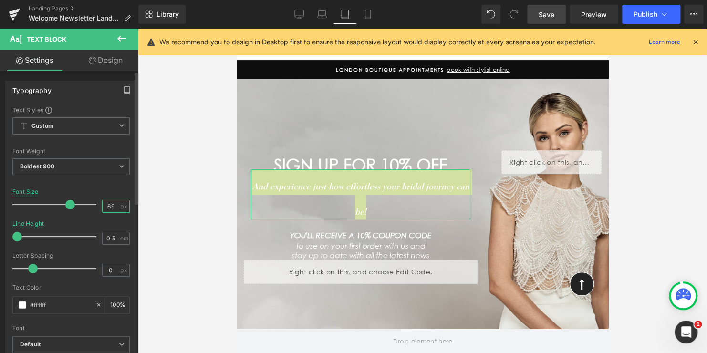
drag, startPoint x: 101, startPoint y: 203, endPoint x: 95, endPoint y: 202, distance: 6.2
click at [96, 202] on div "Font Size 69 px" at bounding box center [70, 204] width 117 height 32
type input "14"
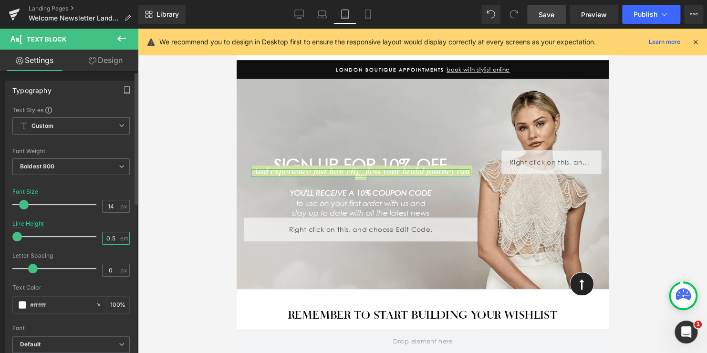
drag, startPoint x: 113, startPoint y: 236, endPoint x: 80, endPoint y: 227, distance: 34.5
click at [80, 227] on div "Line Height 0.5 em" at bounding box center [70, 236] width 117 height 32
type input "1.5"
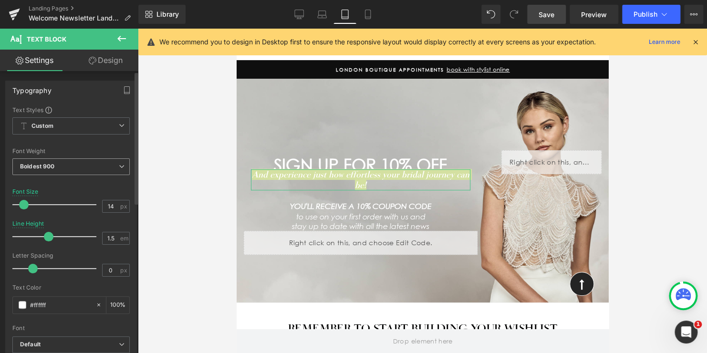
click at [89, 171] on span "Boldest 900" at bounding box center [70, 166] width 117 height 17
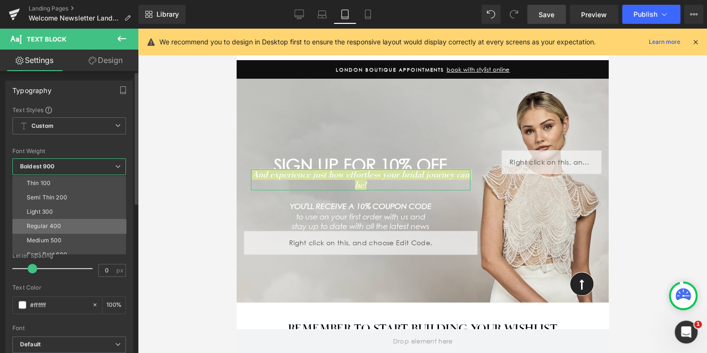
click at [68, 224] on li "Regular 400" at bounding box center [71, 226] width 118 height 14
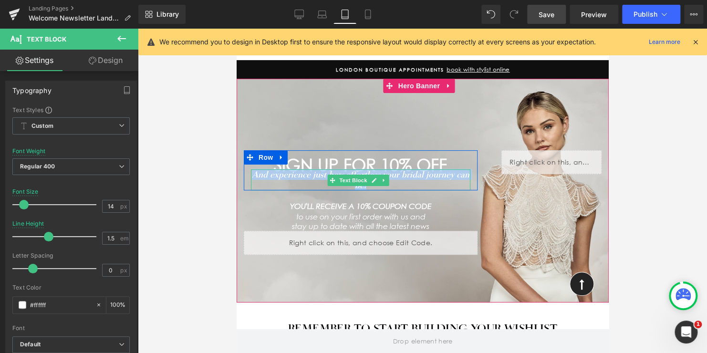
click at [374, 187] on div "And experience just how effortless your bridal journey can be!" at bounding box center [360, 179] width 219 height 21
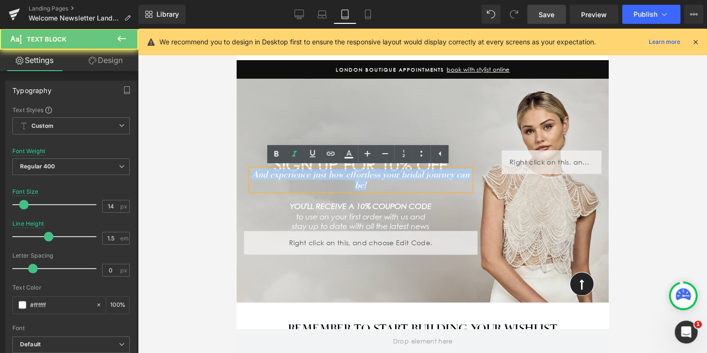
drag, startPoint x: 368, startPoint y: 188, endPoint x: 238, endPoint y: 169, distance: 131.0
click at [238, 169] on div "SIGN UP FOR 10% OFF Heading And experience just how effortless your bridal jour…" at bounding box center [360, 202] width 248 height 104
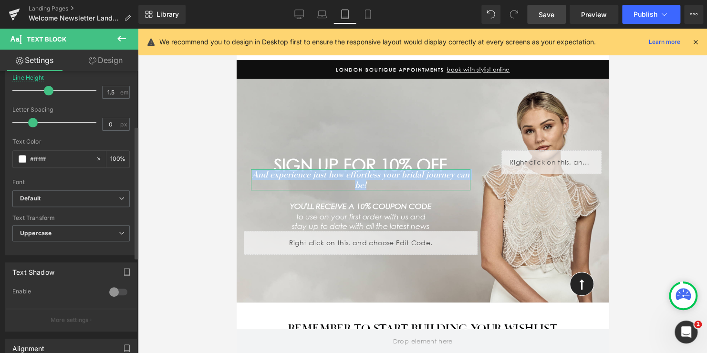
scroll to position [191, 0]
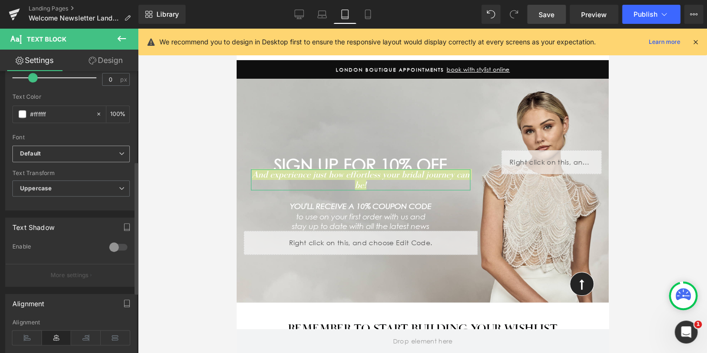
click at [52, 160] on span "Default" at bounding box center [70, 154] width 117 height 17
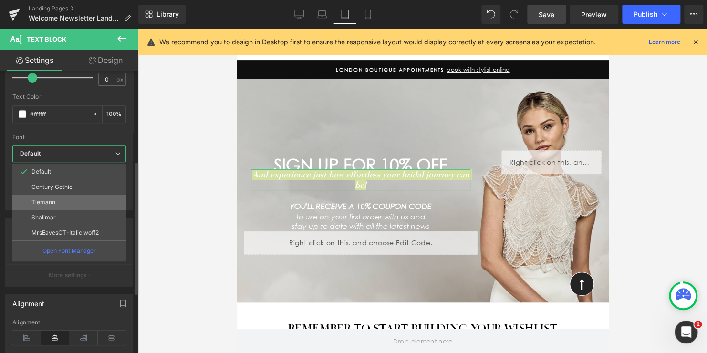
click at [48, 195] on li "Tiemann" at bounding box center [69, 202] width 114 height 15
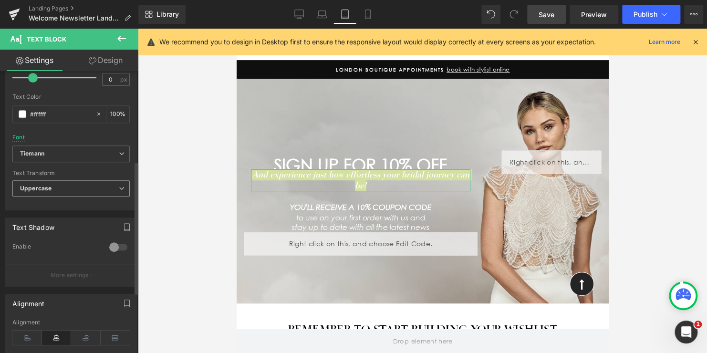
click at [46, 190] on b "Uppercase" at bounding box center [35, 188] width 31 height 7
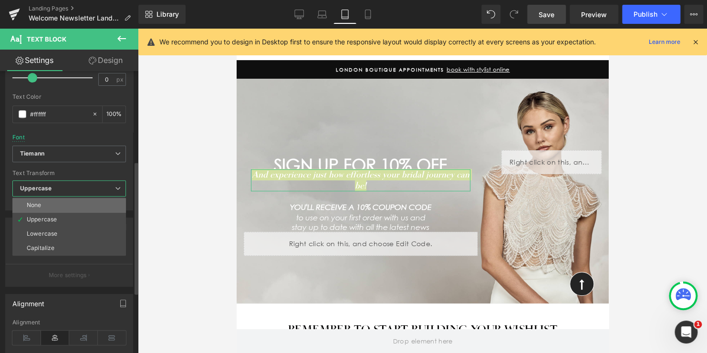
click at [44, 209] on li "None" at bounding box center [69, 205] width 114 height 14
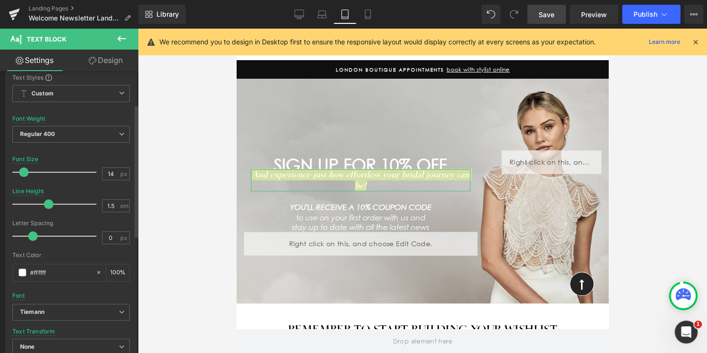
scroll to position [0, 0]
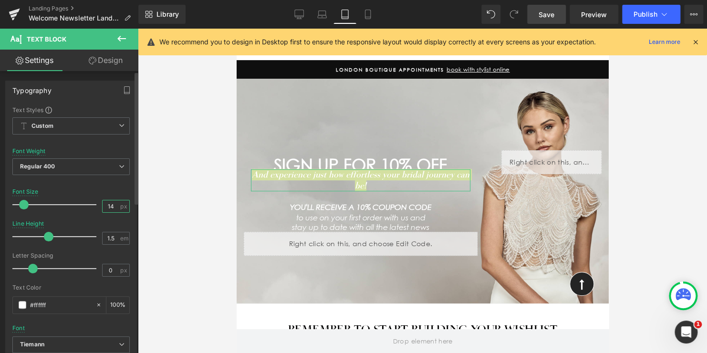
drag, startPoint x: 112, startPoint y: 203, endPoint x: 94, endPoint y: 203, distance: 18.6
click at [94, 203] on div "Font Size 14 px" at bounding box center [70, 204] width 117 height 32
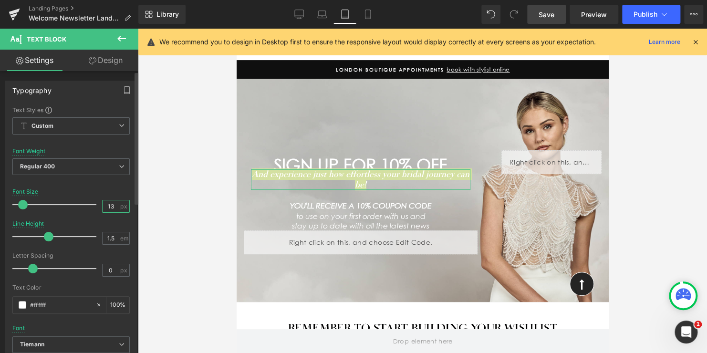
drag, startPoint x: 112, startPoint y: 208, endPoint x: 89, endPoint y: 206, distance: 22.9
click at [89, 206] on div "Font Size 13 px" at bounding box center [70, 204] width 117 height 32
drag, startPoint x: 111, startPoint y: 206, endPoint x: 98, endPoint y: 203, distance: 13.1
click at [98, 203] on div "Font Size 12 px" at bounding box center [70, 204] width 117 height 32
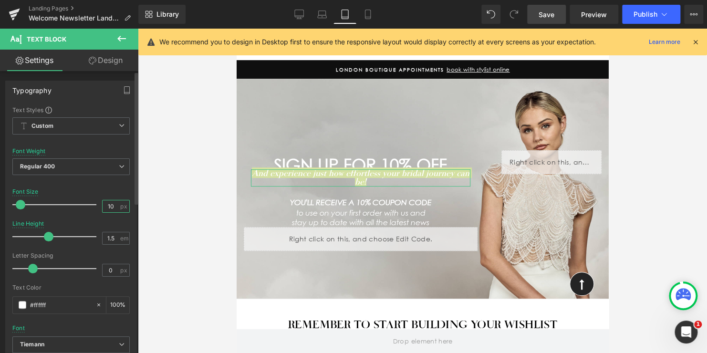
drag, startPoint x: 111, startPoint y: 208, endPoint x: 94, endPoint y: 204, distance: 16.7
click at [94, 204] on div "Font Size 10 px" at bounding box center [70, 204] width 117 height 32
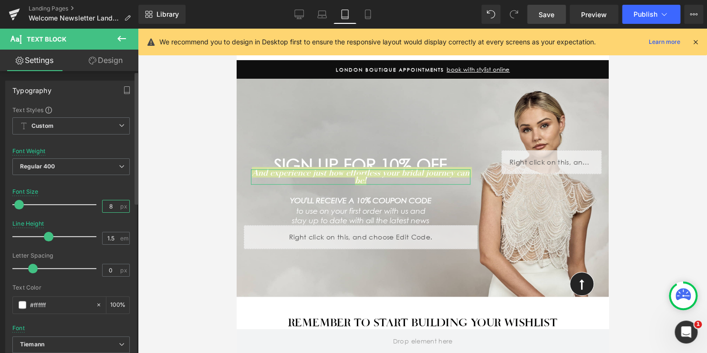
drag, startPoint x: 108, startPoint y: 204, endPoint x: 93, endPoint y: 199, distance: 16.0
click at [94, 199] on div "Font Size 8 px" at bounding box center [70, 204] width 117 height 32
type input "14"
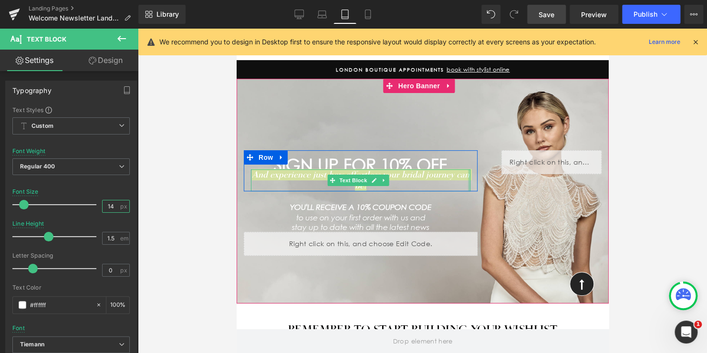
drag, startPoint x: 464, startPoint y: 178, endPoint x: 475, endPoint y: 178, distance: 11.5
click at [475, 178] on div "SIGN UP FOR 10% OFF Heading And experience just how effortless your bridal jour…" at bounding box center [360, 202] width 248 height 105
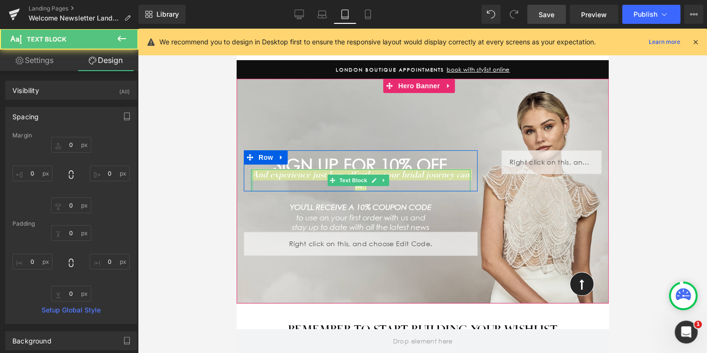
drag, startPoint x: 252, startPoint y: 176, endPoint x: 241, endPoint y: 175, distance: 11.1
click at [241, 175] on div "SIGN UP FOR 10% OFF Heading And experience just how effortless your bridal jour…" at bounding box center [360, 202] width 248 height 105
drag, startPoint x: 464, startPoint y: 178, endPoint x: 475, endPoint y: 178, distance: 11.5
click at [475, 178] on div "SIGN UP FOR 10% OFF Heading And experience just how effortless your bridal jour…" at bounding box center [360, 202] width 248 height 105
type input "0px"
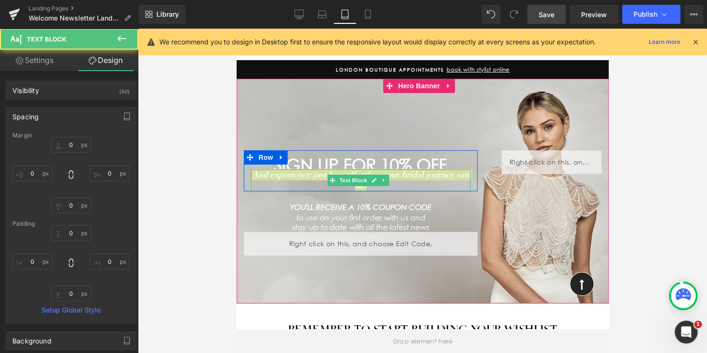
type input "0px"
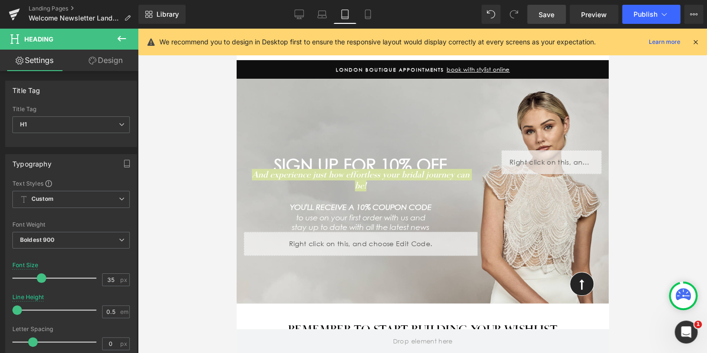
click at [542, 14] on span "Save" at bounding box center [547, 15] width 16 height 10
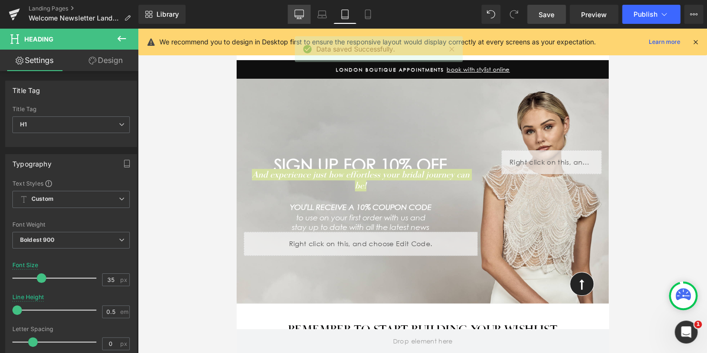
click at [294, 12] on link "Desktop" at bounding box center [299, 14] width 23 height 19
type input "50"
type input "100"
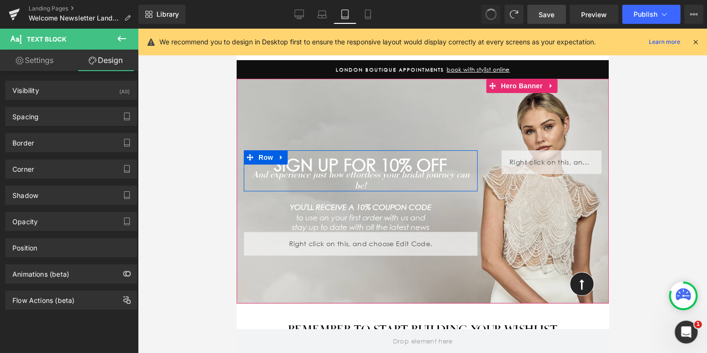
scroll to position [55, 0]
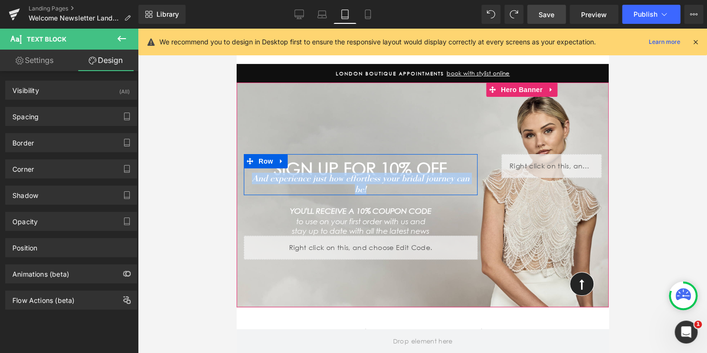
click at [360, 167] on div "SIGN UP FOR 10% OFF Heading" at bounding box center [360, 164] width 219 height 20
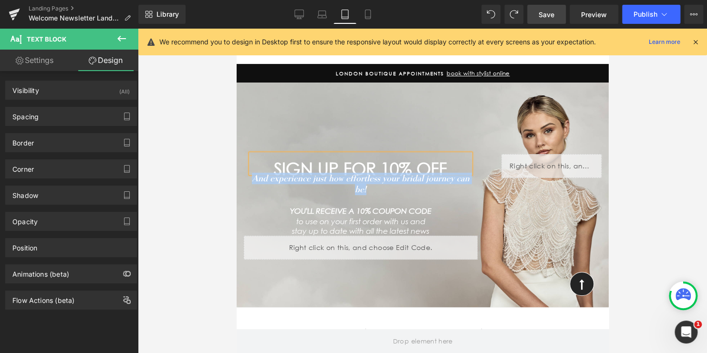
click at [357, 168] on h1 "SIGN UP FOR 10% OFF" at bounding box center [360, 169] width 219 height 9
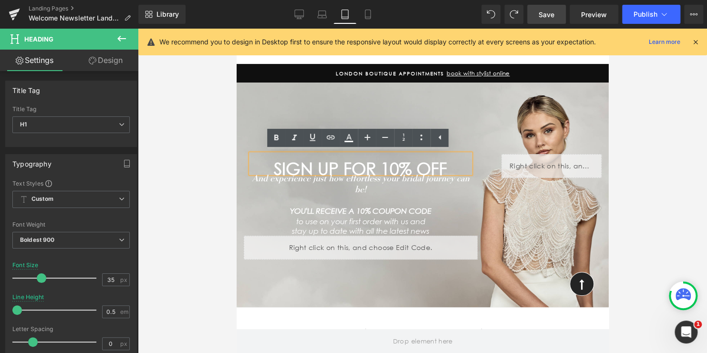
click at [477, 138] on div "SIGN UP FOR 10% OFF Heading And experience just how effortless your bridal jour…" at bounding box center [422, 195] width 372 height 225
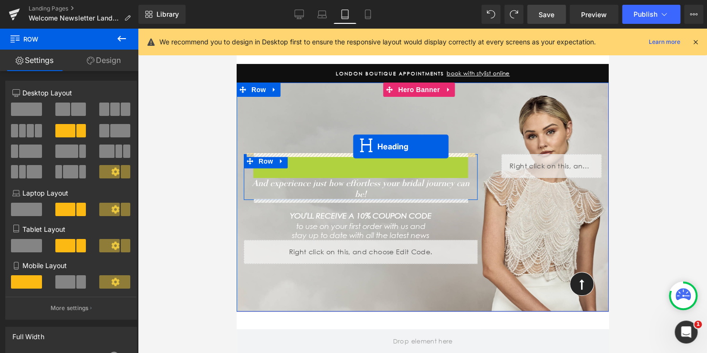
drag, startPoint x: 356, startPoint y: 162, endPoint x: 353, endPoint y: 146, distance: 16.0
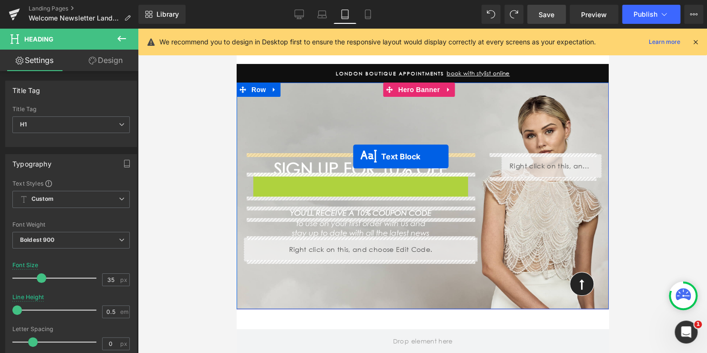
drag, startPoint x: 347, startPoint y: 181, endPoint x: 353, endPoint y: 157, distance: 25.6
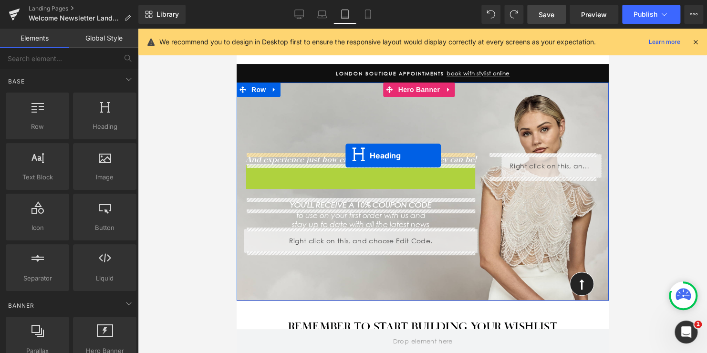
drag, startPoint x: 348, startPoint y: 175, endPoint x: 345, endPoint y: 156, distance: 19.7
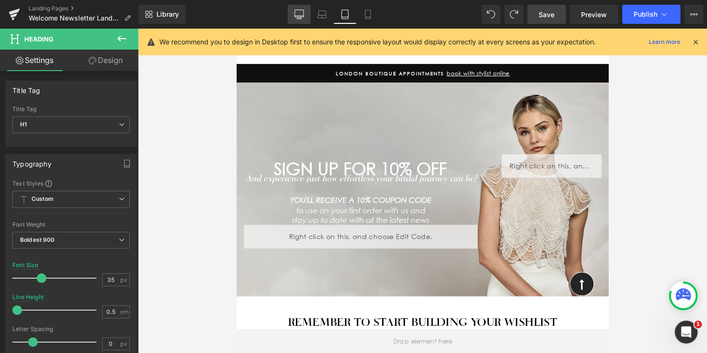
click at [306, 12] on link "Desktop" at bounding box center [299, 14] width 23 height 19
type input "50"
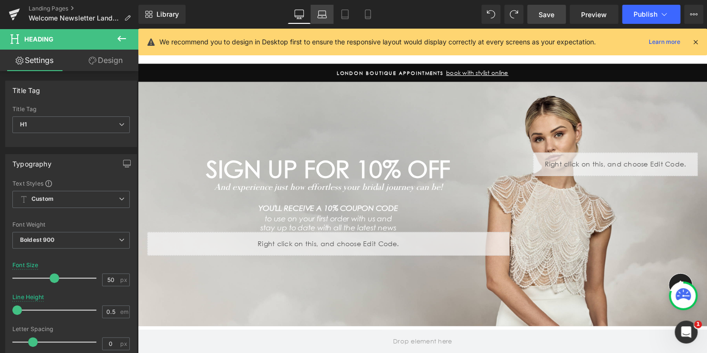
click at [323, 17] on icon at bounding box center [322, 17] width 1 height 0
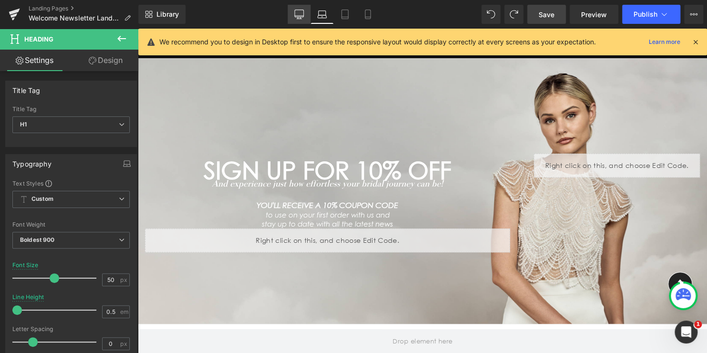
click at [301, 14] on icon at bounding box center [299, 15] width 10 height 10
type input "100"
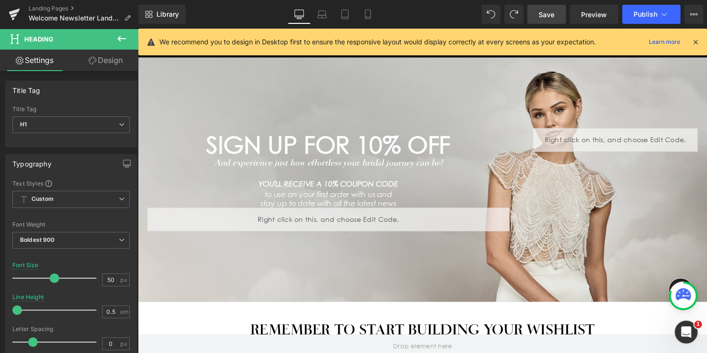
scroll to position [55, 0]
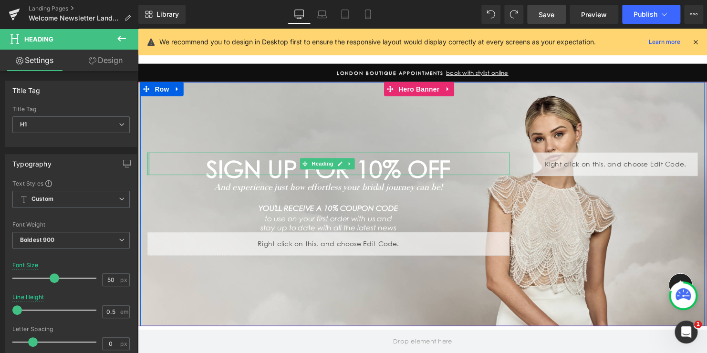
drag, startPoint x: 145, startPoint y: 162, endPoint x: 132, endPoint y: 161, distance: 13.4
click at [121, 180] on div "Text Styles" at bounding box center [70, 183] width 117 height 8
click at [147, 164] on div "SIGN UP FOR 10% OFF Heading" at bounding box center [330, 165] width 367 height 23
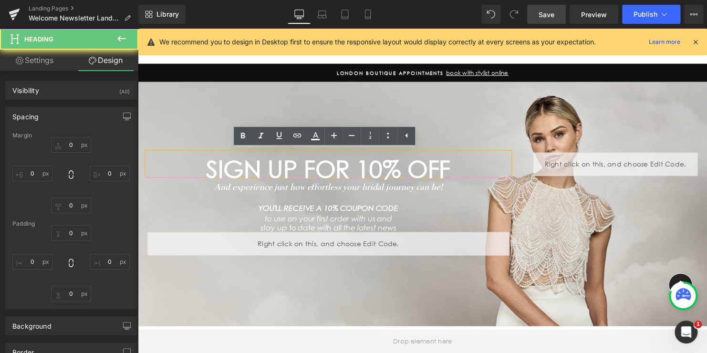
type input "0"
type input "23"
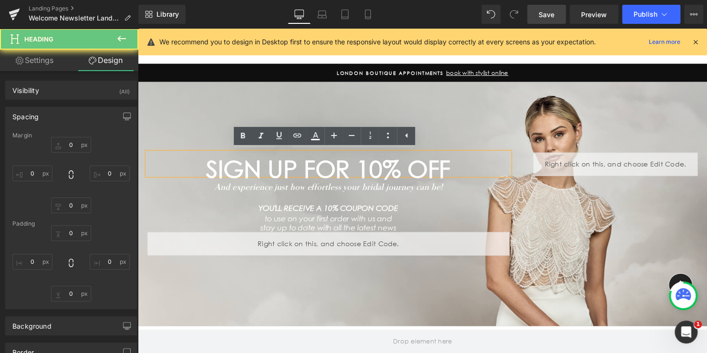
type input "1"
type input "0"
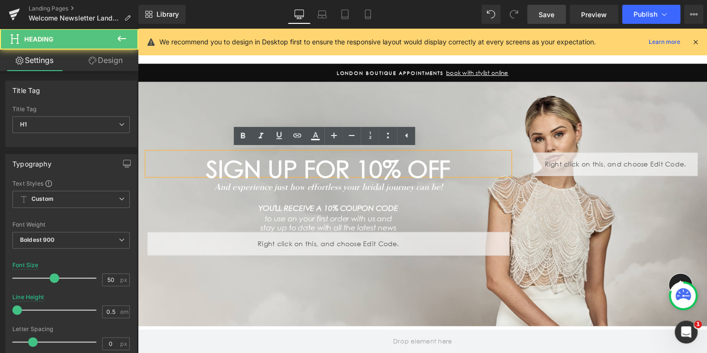
click at [516, 162] on div "SIGN UP FOR 10% OFF Heading And experience just how effortless your bridal jour…" at bounding box center [331, 206] width 382 height 104
click at [459, 167] on h1 "SIGN UP FOR 10% OFF" at bounding box center [330, 171] width 367 height 12
click at [440, 150] on div "SIGN UP FOR 10% OFF Heading And experience just how effortless your bridal jour…" at bounding box center [426, 207] width 573 height 248
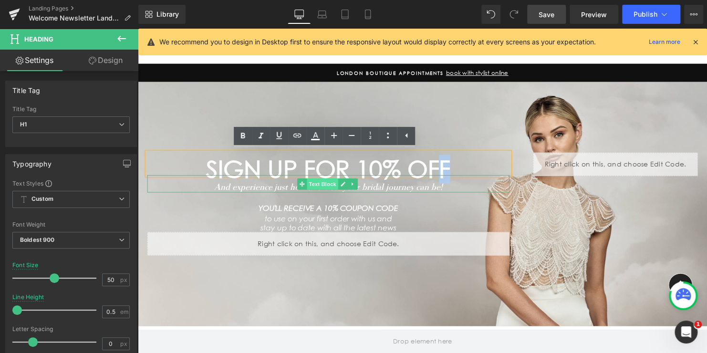
click at [320, 185] on span "Text Block" at bounding box center [325, 185] width 31 height 11
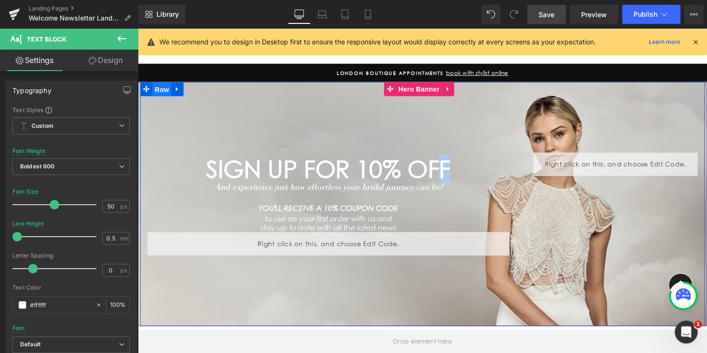
click at [157, 90] on span "Row" at bounding box center [162, 90] width 19 height 14
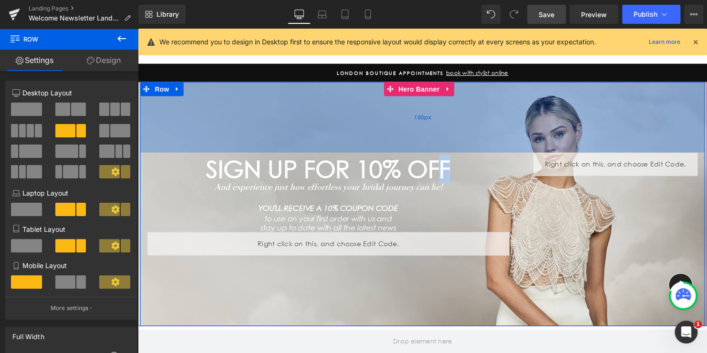
click at [342, 121] on div "150px" at bounding box center [426, 119] width 573 height 72
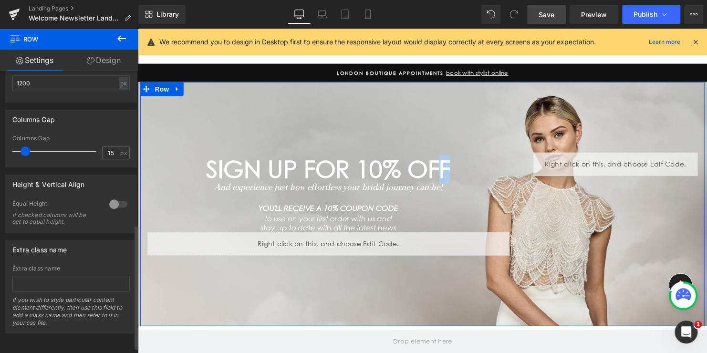
scroll to position [313, 0]
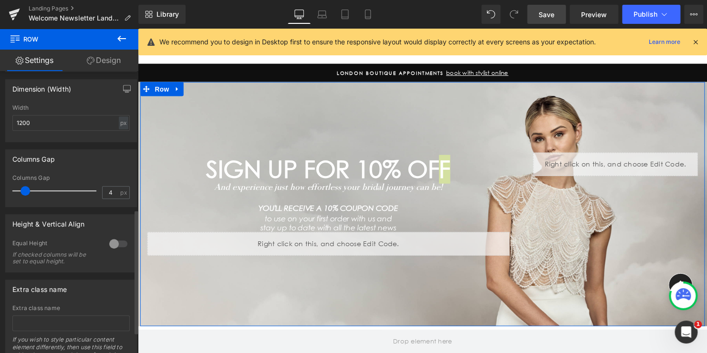
type input "0"
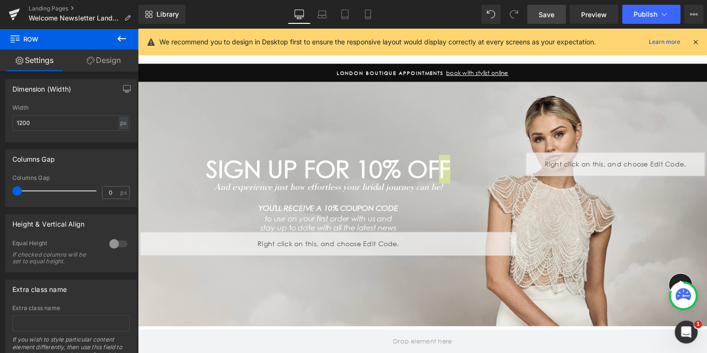
drag, startPoint x: 25, startPoint y: 191, endPoint x: -9, endPoint y: 191, distance: 33.9
click at [0, 191] on html "Row You are previewing how the will restyle your page. You can not edit Element…" at bounding box center [353, 176] width 707 height 353
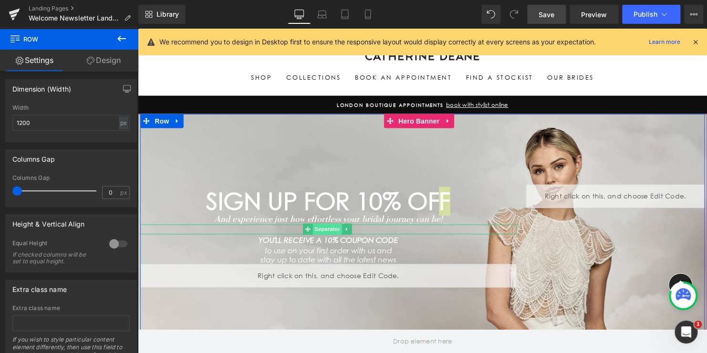
scroll to position [8, 0]
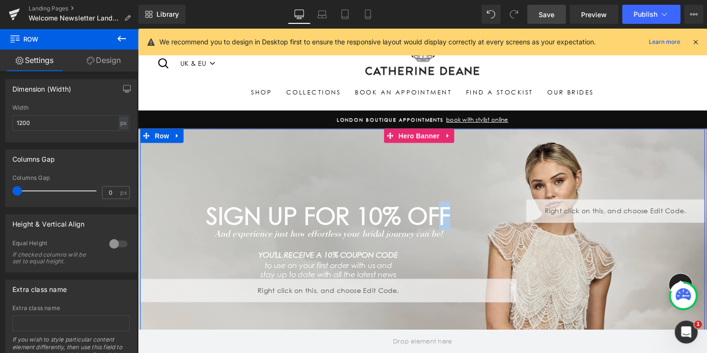
click at [356, 215] on h1 "SIGN UP FOR 10% OFF" at bounding box center [330, 219] width 381 height 12
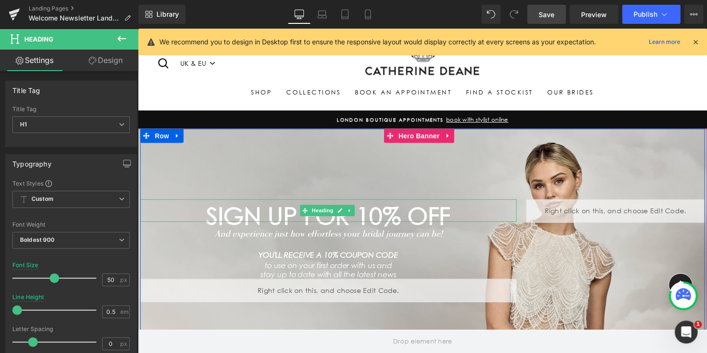
click at [302, 219] on h1 "SIGN UP FOR 10% OFF" at bounding box center [330, 219] width 381 height 12
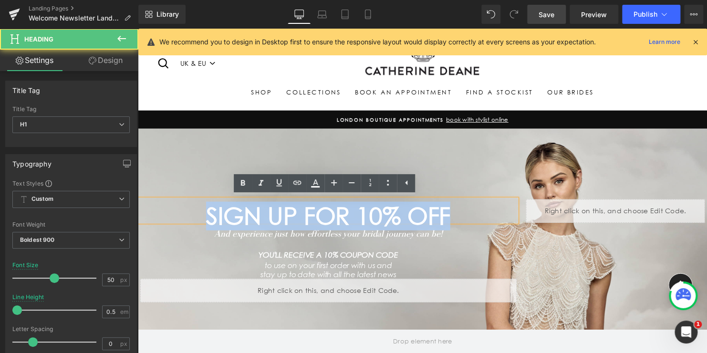
drag, startPoint x: 458, startPoint y: 218, endPoint x: 198, endPoint y: 218, distance: 259.6
click at [198, 218] on h1 "SIGN UP FOR 10% OFF" at bounding box center [330, 219] width 381 height 12
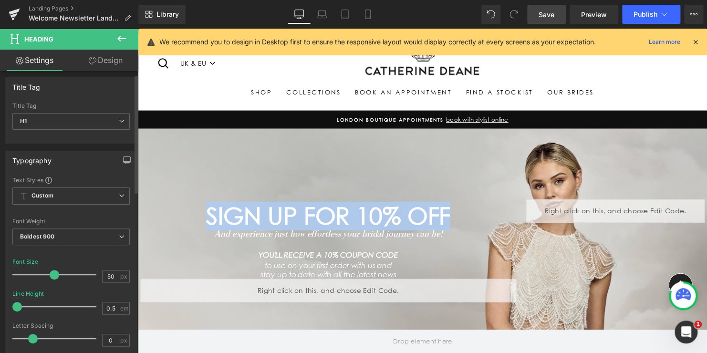
scroll to position [0, 0]
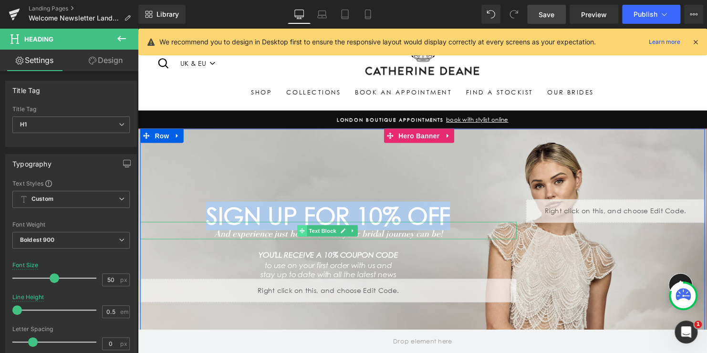
click at [305, 232] on icon at bounding box center [304, 234] width 5 height 6
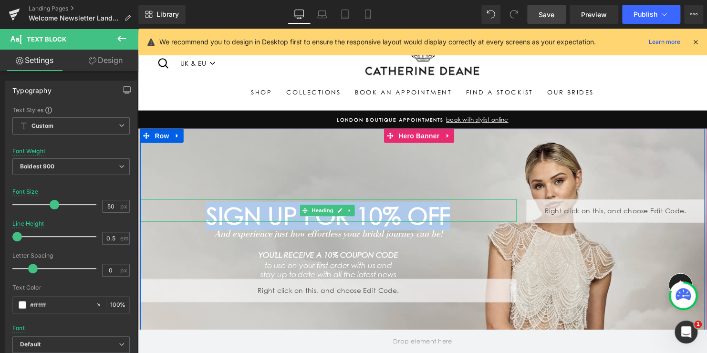
drag, startPoint x: 268, startPoint y: 226, endPoint x: 268, endPoint y: 220, distance: 5.2
click at [268, 220] on div "SIGN UP FOR 10% OFF Heading And experience just how effortless your bridal jour…" at bounding box center [331, 254] width 382 height 104
click at [273, 234] on icon "And experience just how effortless your bridal journey can be!" at bounding box center [331, 236] width 231 height 10
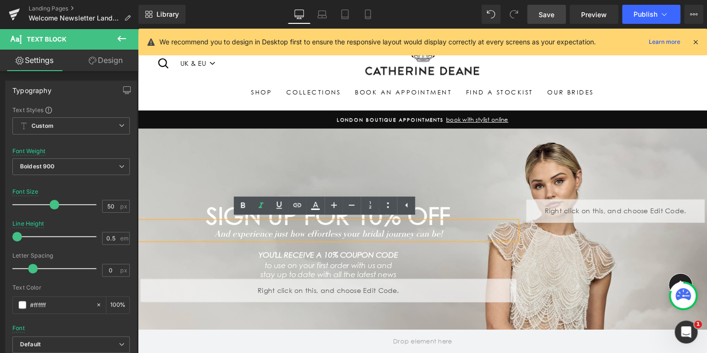
click at [201, 188] on div "SIGN UP FOR 10% OFF Heading And experience just how effortless your bridal jour…" at bounding box center [426, 254] width 573 height 248
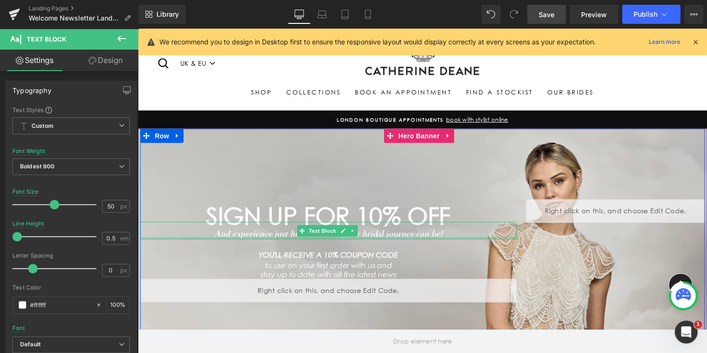
drag, startPoint x: 271, startPoint y: 240, endPoint x: 270, endPoint y: 230, distance: 11.0
click at [270, 230] on div "And experience just how effortless your bridal journey can be! Text Block" at bounding box center [331, 234] width 382 height 18
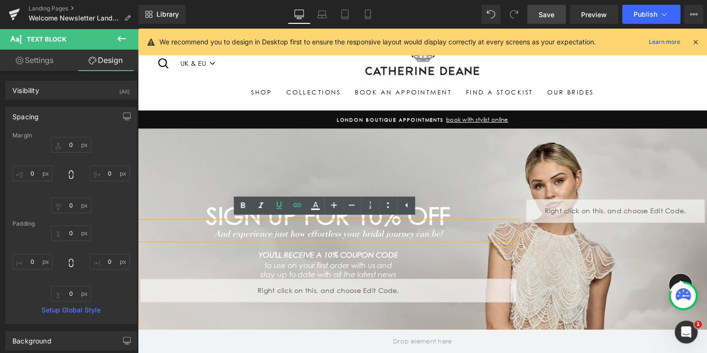
click at [272, 178] on div "SIGN UP FOR 10% OFF Heading And experience just how effortless your bridal jour…" at bounding box center [426, 254] width 573 height 248
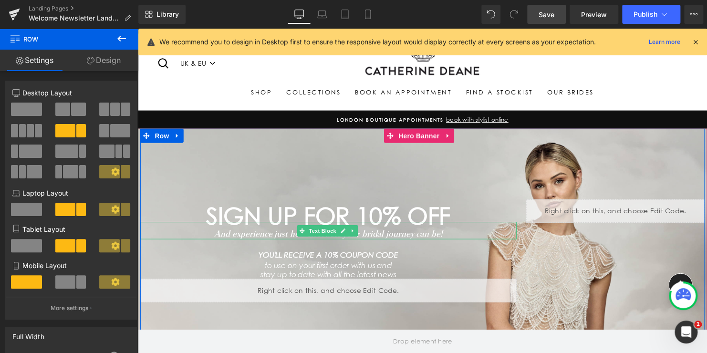
click at [397, 238] on icon "And experience just how effortless your bridal journey can be!" at bounding box center [331, 236] width 231 height 10
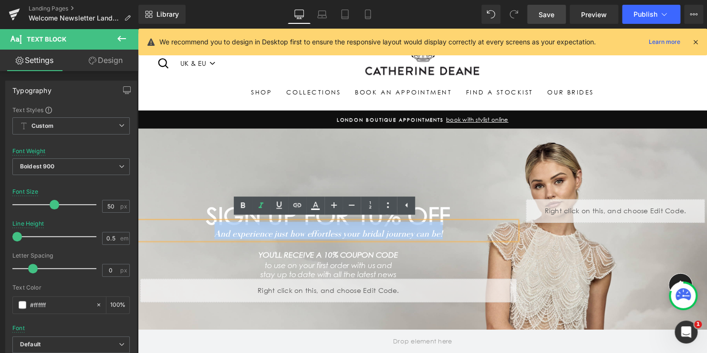
drag, startPoint x: 395, startPoint y: 236, endPoint x: 148, endPoint y: 230, distance: 247.2
click at [155, 231] on div "And experience just how effortless your bridal journey can be!" at bounding box center [331, 234] width 382 height 18
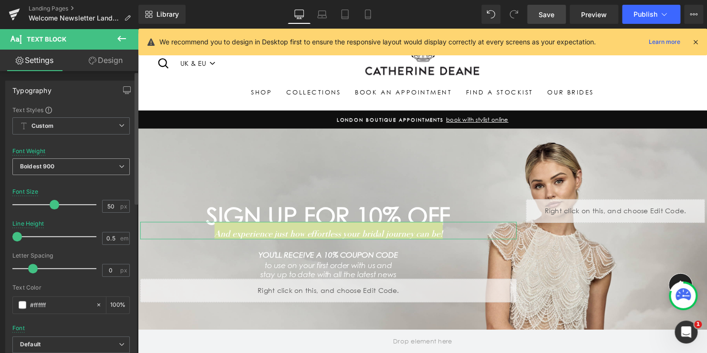
click at [73, 167] on span "Boldest 900" at bounding box center [70, 166] width 117 height 17
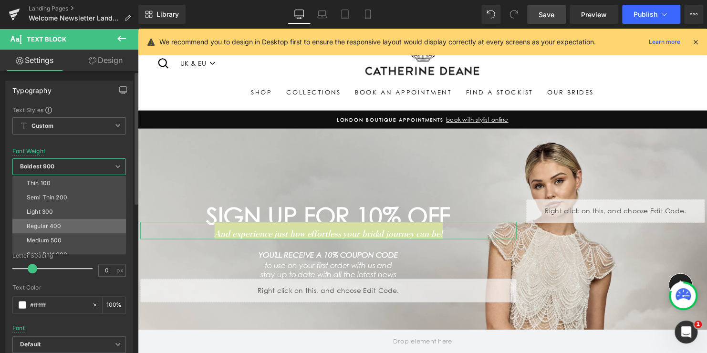
click at [61, 222] on li "Regular 400" at bounding box center [71, 226] width 118 height 14
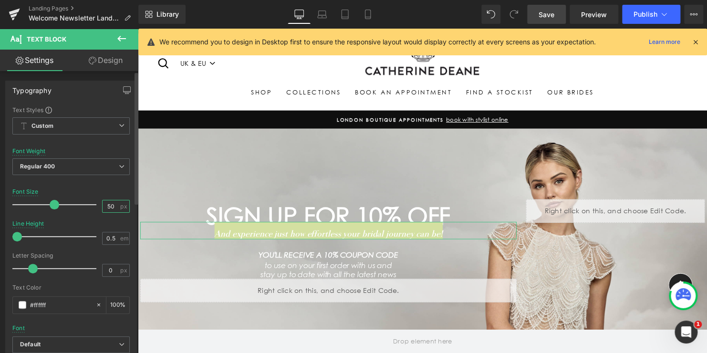
click at [86, 201] on div "Font Size 50 px" at bounding box center [70, 204] width 117 height 32
type input "19"
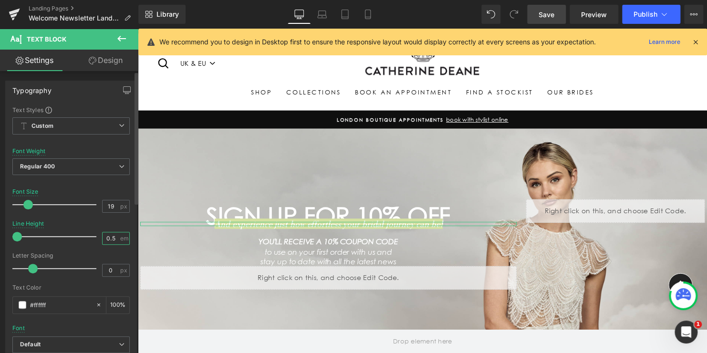
click at [105, 237] on input "0.5" at bounding box center [111, 238] width 17 height 12
type input "1.5"
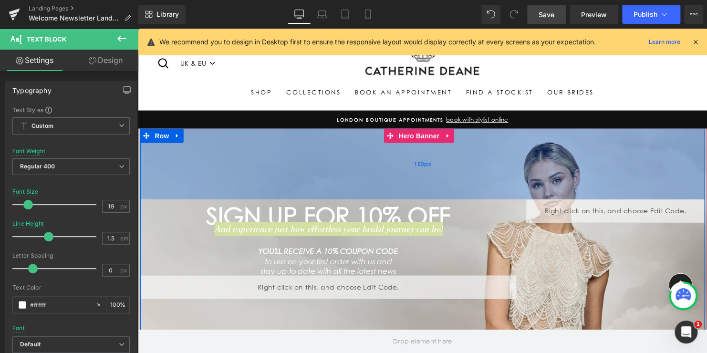
click at [357, 183] on div "150px" at bounding box center [426, 166] width 573 height 72
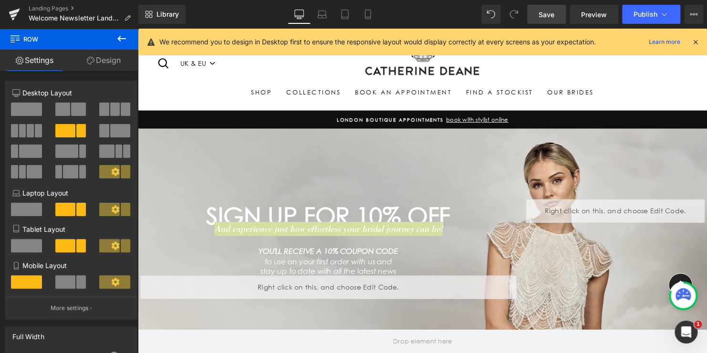
click at [546, 11] on span "Save" at bounding box center [547, 15] width 16 height 10
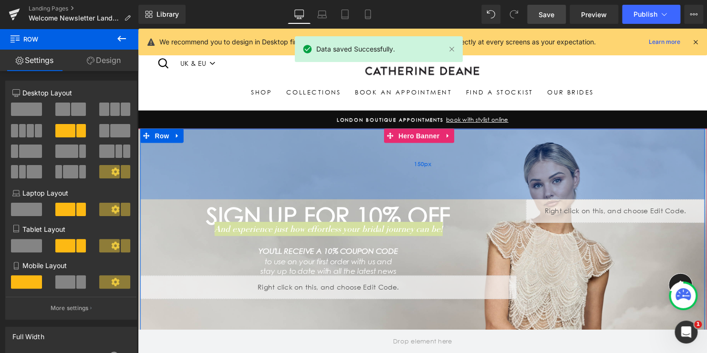
click at [346, 150] on div "150px" at bounding box center [426, 166] width 573 height 72
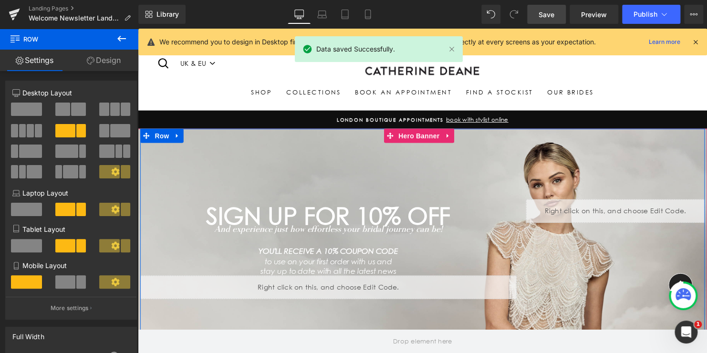
click at [585, 265] on div "SIGN UP FOR 10% OFF Heading And experience just how effortless your bridal jour…" at bounding box center [426, 252] width 573 height 244
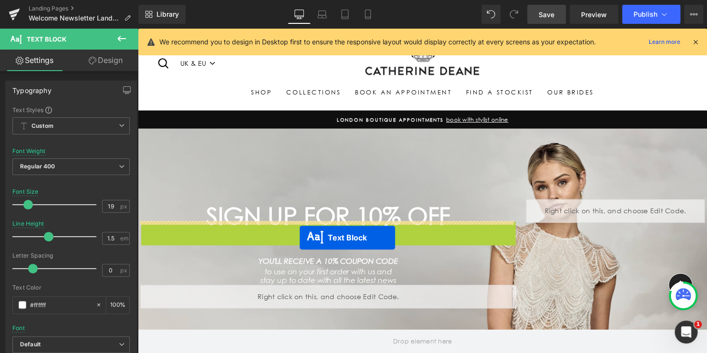
drag, startPoint x: 303, startPoint y: 230, endPoint x: 302, endPoint y: 240, distance: 10.1
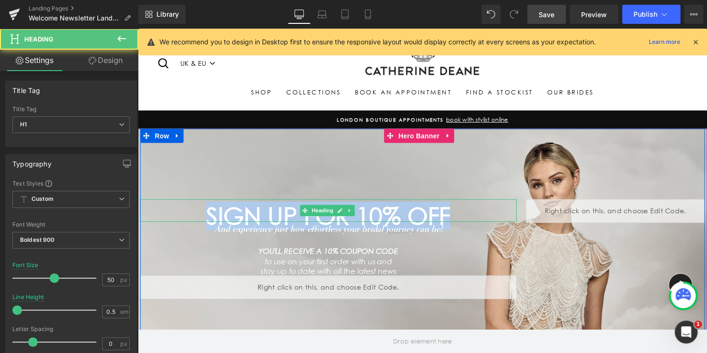
drag, startPoint x: 457, startPoint y: 216, endPoint x: 200, endPoint y: 216, distance: 256.2
click at [200, 216] on h1 "SIGN UP FOR 10% OFF" at bounding box center [330, 219] width 381 height 12
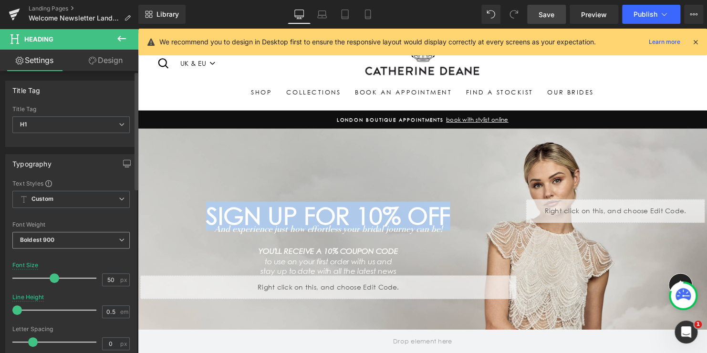
scroll to position [48, 0]
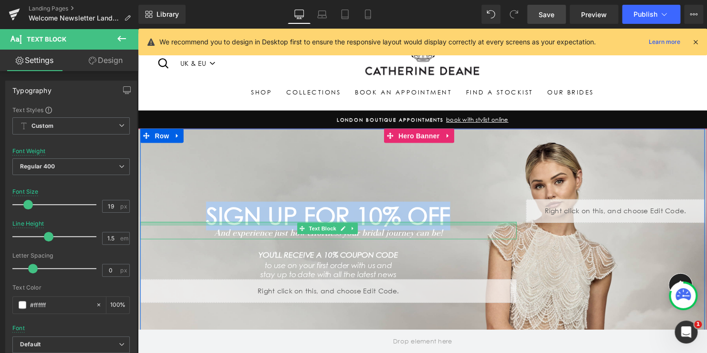
click at [204, 229] on div "And experience just how effortless your bridal journey can be! Text Block" at bounding box center [331, 234] width 382 height 18
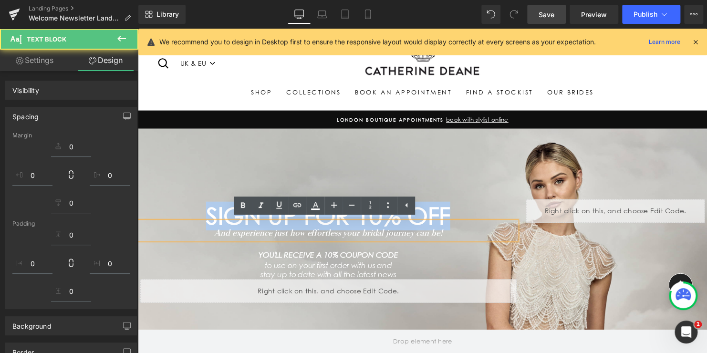
click at [197, 193] on div "SIGN UP FOR 10% OFF Heading And experience just how effortless your bridal jour…" at bounding box center [426, 254] width 573 height 248
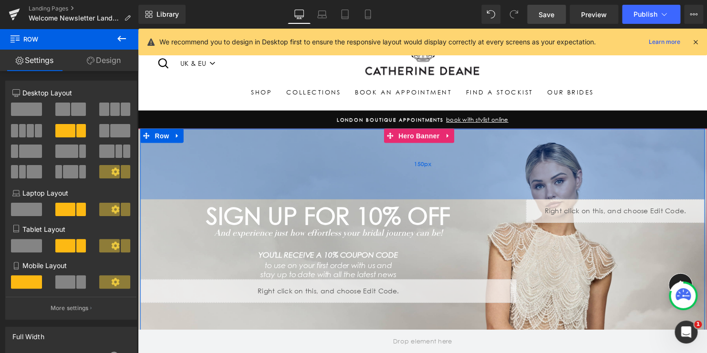
click at [189, 178] on div "150px" at bounding box center [426, 166] width 573 height 72
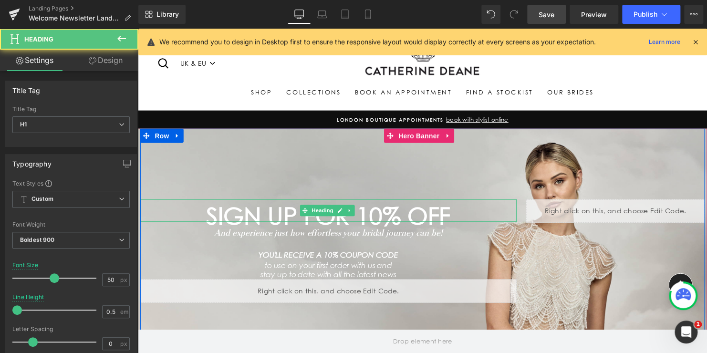
drag, startPoint x: 455, startPoint y: 216, endPoint x: 177, endPoint y: 215, distance: 278.2
click at [177, 215] on h1 "SIGN UP FOR 10% OFF" at bounding box center [330, 219] width 381 height 12
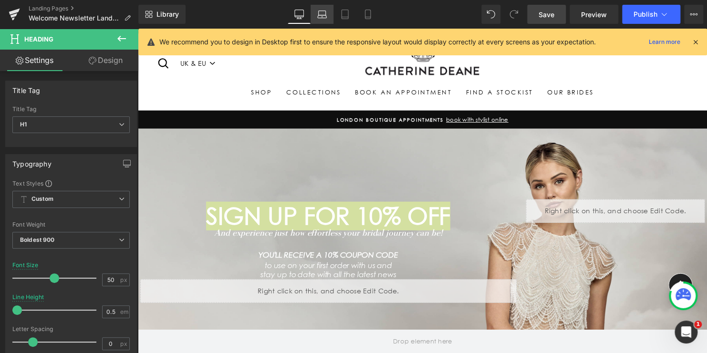
click at [317, 19] on icon at bounding box center [322, 15] width 10 height 10
type input "100"
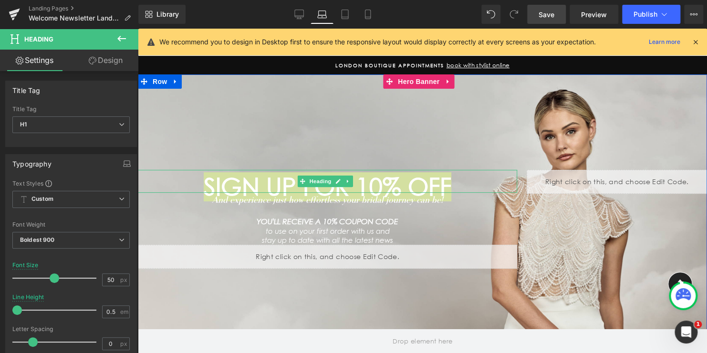
scroll to position [80, 0]
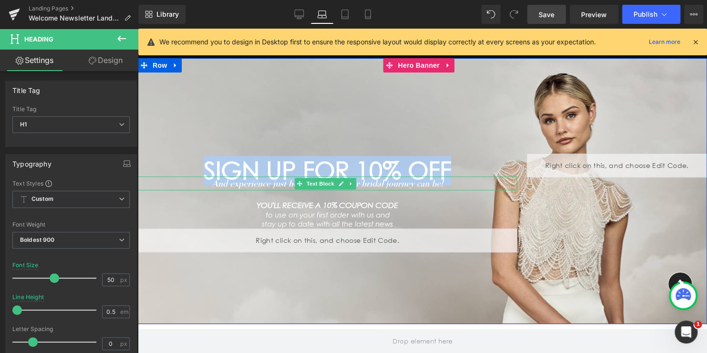
click at [395, 183] on icon "And experience just how effortless your bridal journey can be!" at bounding box center [327, 183] width 231 height 10
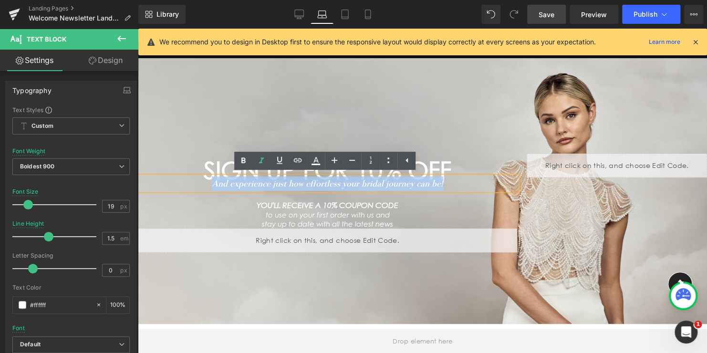
drag, startPoint x: 435, startPoint y: 185, endPoint x: 200, endPoint y: 187, distance: 234.8
click at [201, 187] on div "And experience just how effortless your bridal journey can be!" at bounding box center [327, 184] width 379 height 14
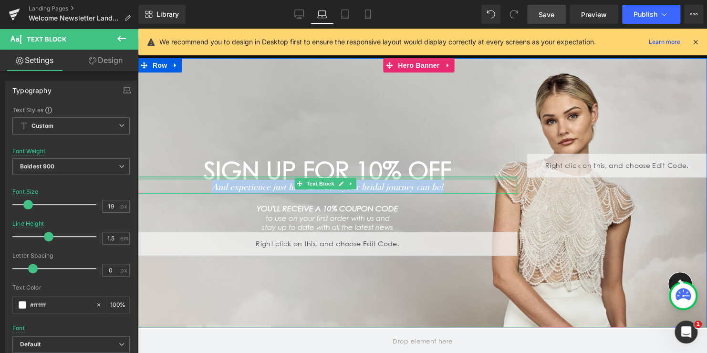
click at [266, 181] on div "And experience just how effortless your bridal journey can be! Text Block" at bounding box center [327, 186] width 379 height 18
click at [274, 127] on div "SIGN UP FOR 10% OFF Heading And experience just how effortless your bridal jour…" at bounding box center [422, 193] width 569 height 270
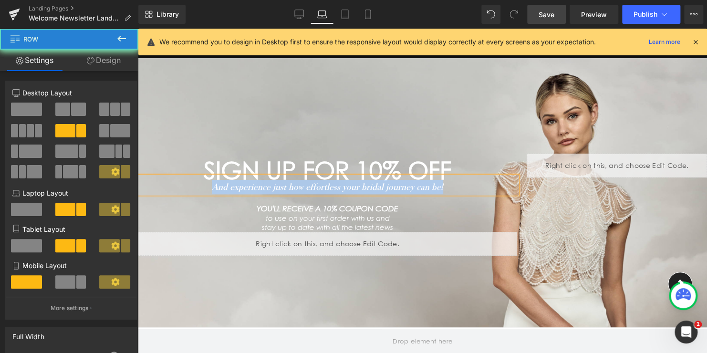
click at [270, 95] on div "SIGN UP FOR 10% OFF Heading And experience just how effortless your bridal jour…" at bounding box center [422, 193] width 569 height 270
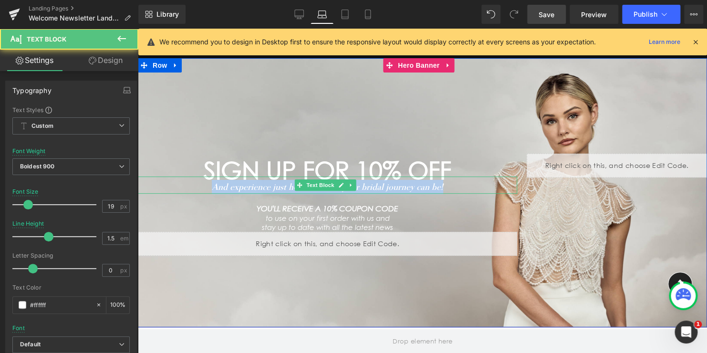
drag, startPoint x: 212, startPoint y: 186, endPoint x: 204, endPoint y: 186, distance: 8.6
click at [204, 186] on div "And experience just how effortless your bridal journey can be!" at bounding box center [327, 186] width 379 height 18
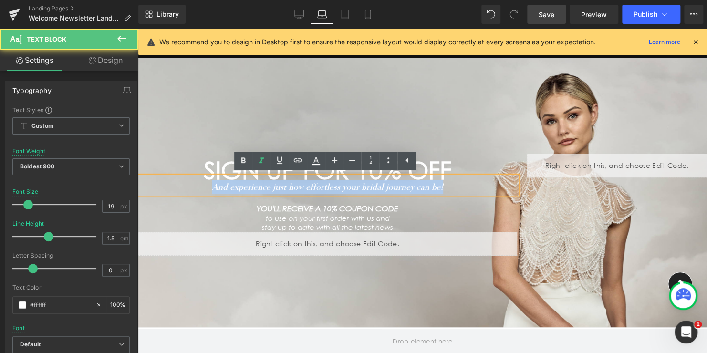
click at [230, 188] on icon "And experience just how effortless your bridal journey can be!" at bounding box center [327, 186] width 231 height 10
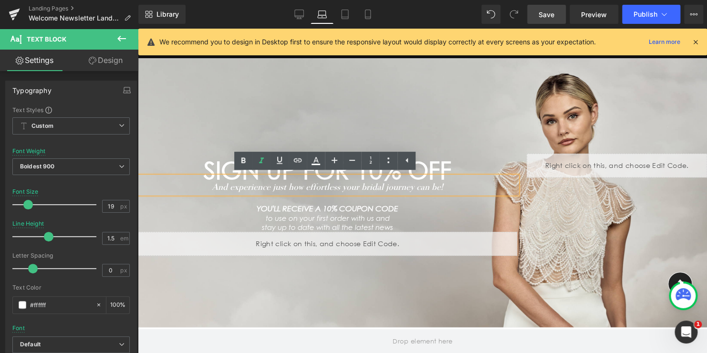
click at [219, 193] on div "And experience just how effortless your bridal journey can be!" at bounding box center [327, 186] width 379 height 18
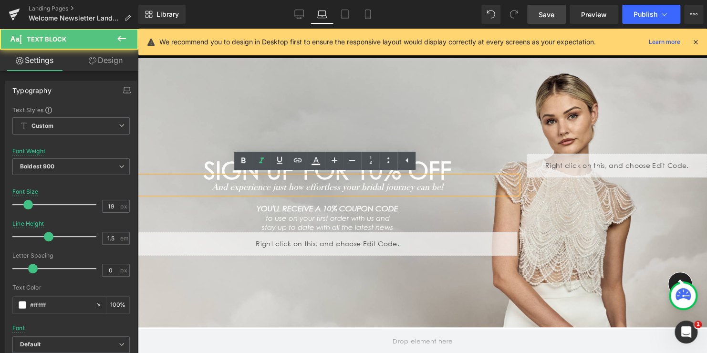
click at [282, 189] on icon "And experience just how effortless your bridal journey can be!" at bounding box center [327, 186] width 231 height 10
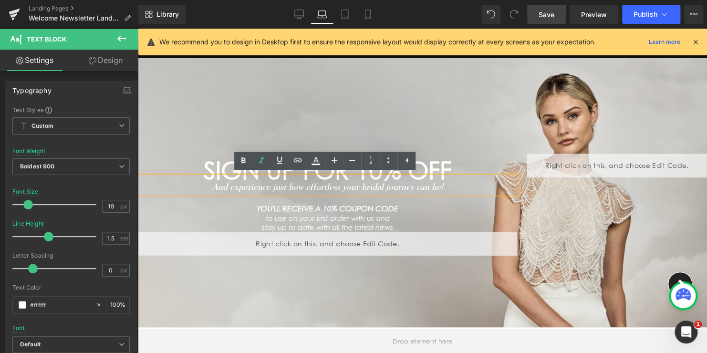
click at [449, 118] on div "SIGN UP FOR 10% OFF Heading And experience just how effortless your bridal jour…" at bounding box center [422, 193] width 569 height 270
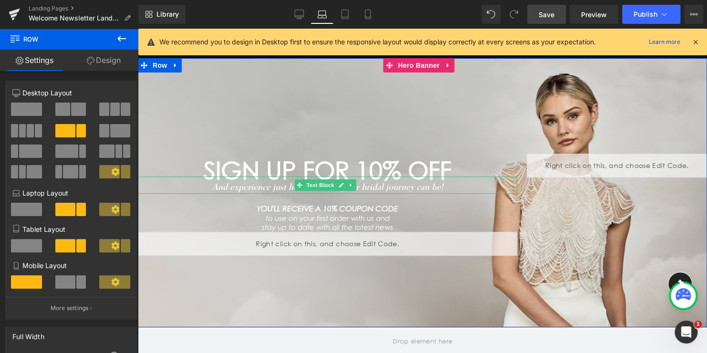
click at [278, 187] on icon "And experience just how effortless your bridal journey can be!" at bounding box center [327, 186] width 231 height 10
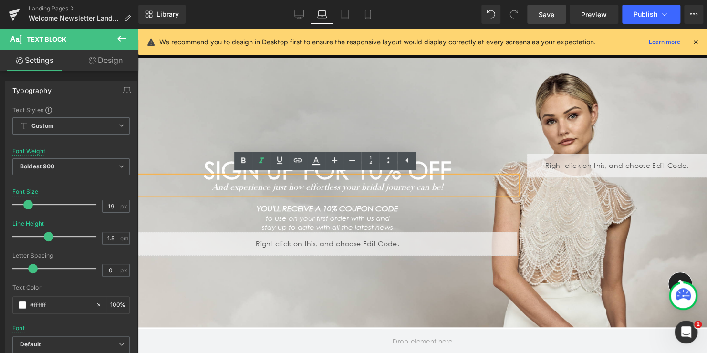
click at [378, 133] on div "SIGN UP FOR 10% OFF Heading And experience just how effortless your bridal jour…" at bounding box center [422, 193] width 569 height 270
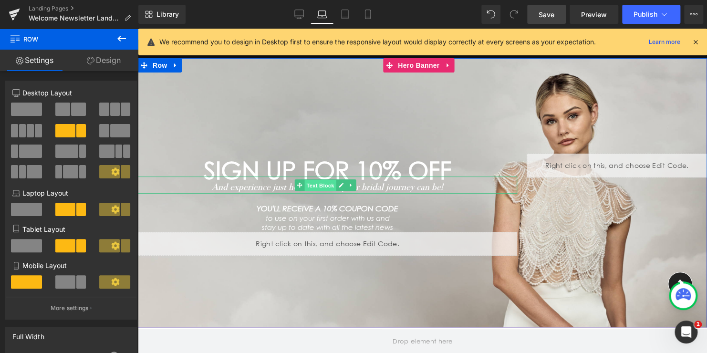
click at [315, 187] on span "Text Block" at bounding box center [319, 185] width 31 height 11
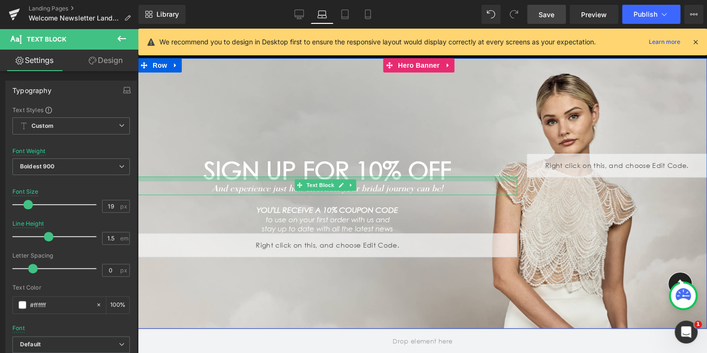
click at [280, 179] on div at bounding box center [327, 179] width 379 height 5
click at [281, 125] on div "SIGN UP FOR 10% OFF Heading And experience just how effortless your bridal jour…" at bounding box center [422, 193] width 569 height 271
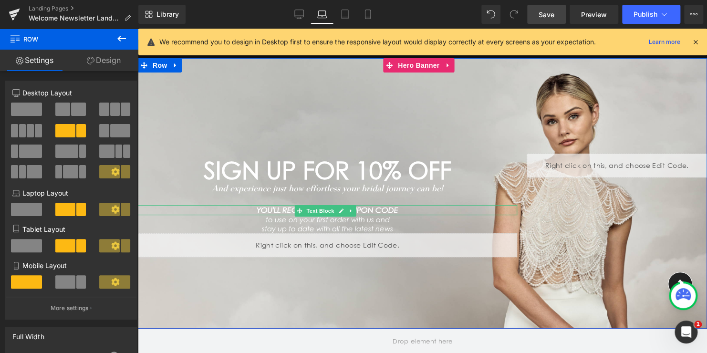
drag, startPoint x: 376, startPoint y: 212, endPoint x: 398, endPoint y: 211, distance: 22.0
click at [377, 212] on icon "YOU'LL RECEIVE A 10% COUPON CODE" at bounding box center [328, 210] width 142 height 9
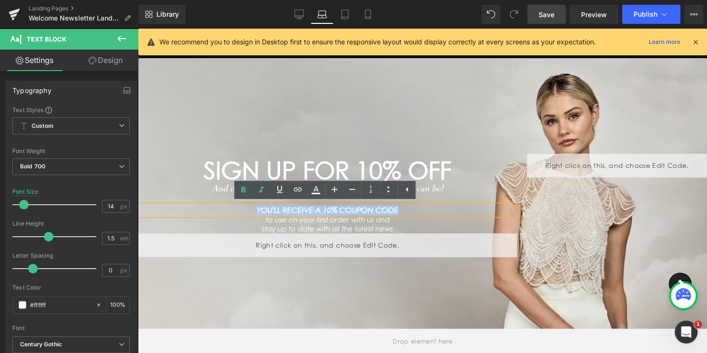
drag, startPoint x: 345, startPoint y: 211, endPoint x: 247, endPoint y: 211, distance: 98.3
click at [247, 211] on p "YOU'LL RECEIVE A 10% COUPON CODE" at bounding box center [327, 210] width 379 height 10
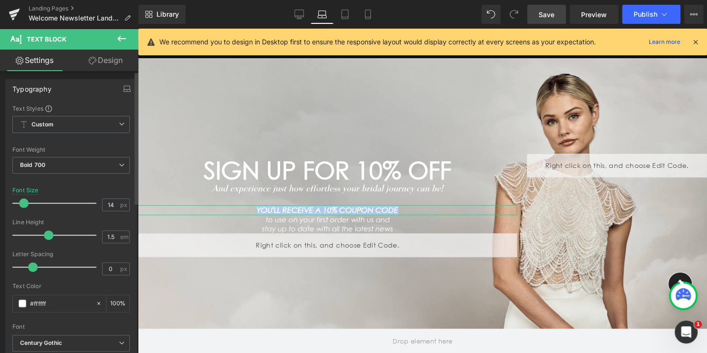
scroll to position [0, 0]
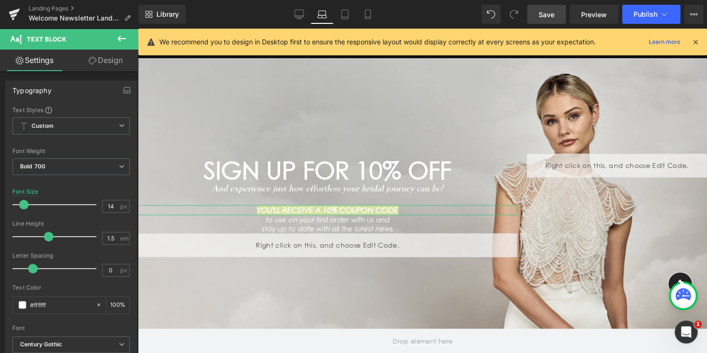
click at [105, 63] on link "Design" at bounding box center [105, 60] width 69 height 21
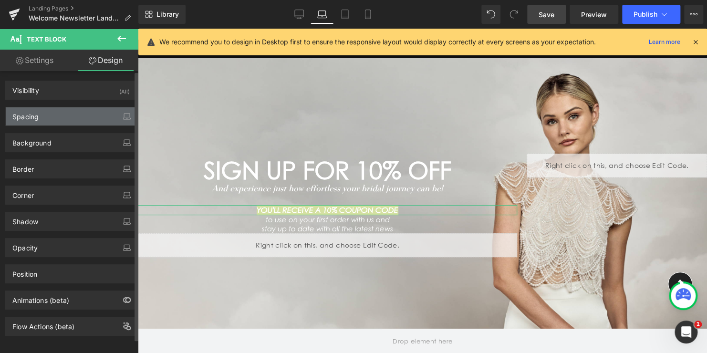
click at [60, 117] on div "Spacing" at bounding box center [71, 116] width 131 height 18
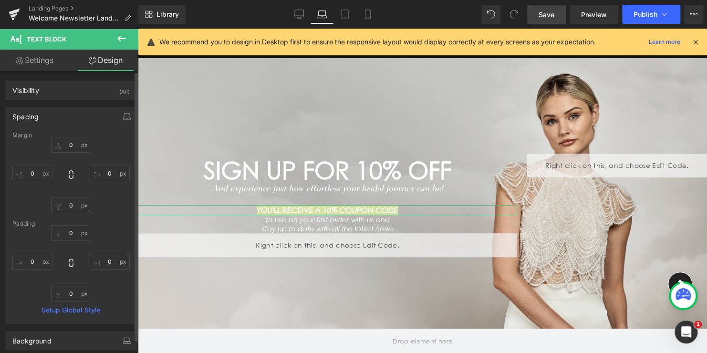
click at [60, 117] on div "Spacing" at bounding box center [71, 116] width 131 height 18
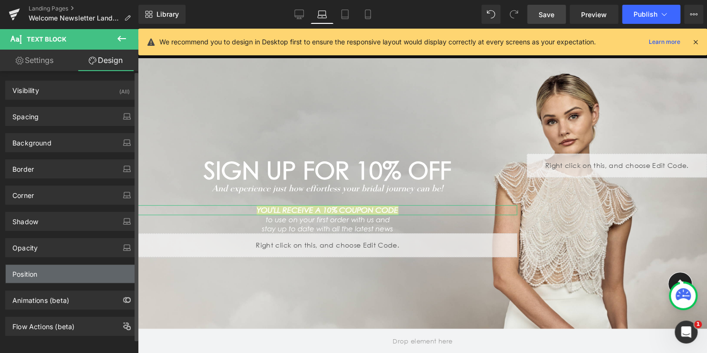
click at [70, 270] on div "Position" at bounding box center [71, 274] width 131 height 18
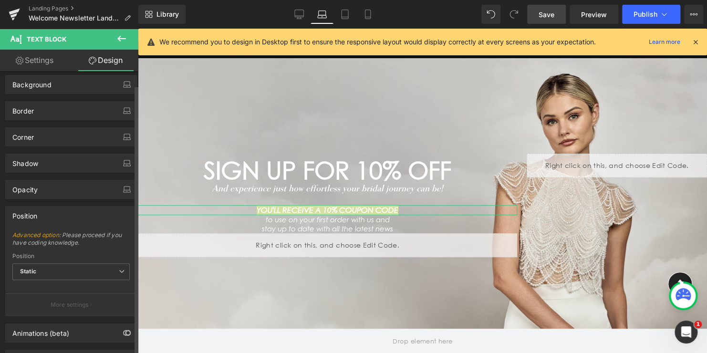
scroll to position [3, 0]
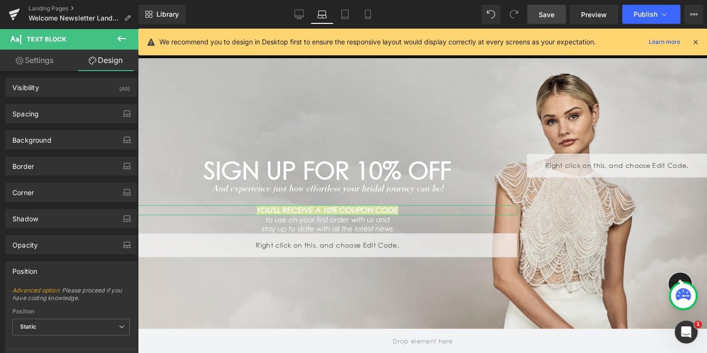
click at [33, 63] on link "Settings" at bounding box center [34, 60] width 69 height 21
type input "100"
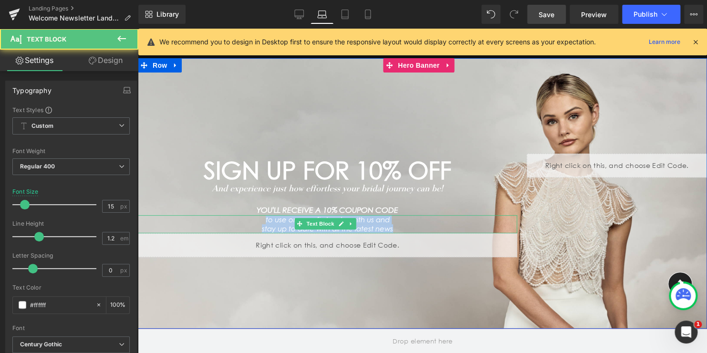
drag, startPoint x: 312, startPoint y: 225, endPoint x: 257, endPoint y: 222, distance: 54.4
click at [257, 222] on div "to use on your first order with us and stay up to date with all the latest news" at bounding box center [327, 224] width 379 height 18
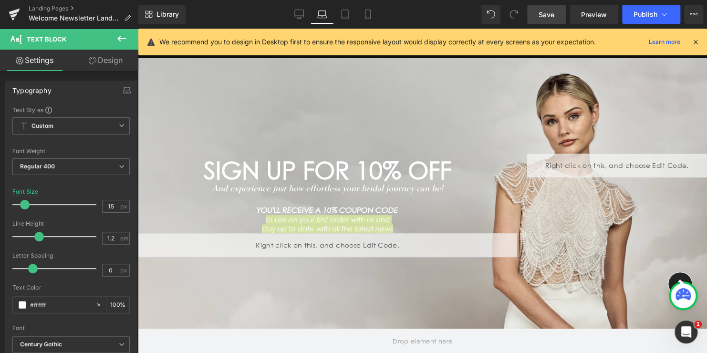
click at [546, 13] on span "Save" at bounding box center [547, 15] width 16 height 10
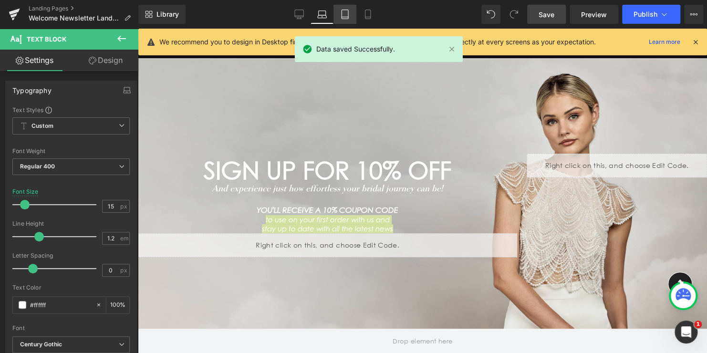
click at [345, 15] on icon at bounding box center [345, 15] width 10 height 10
type input "16"
type input "100"
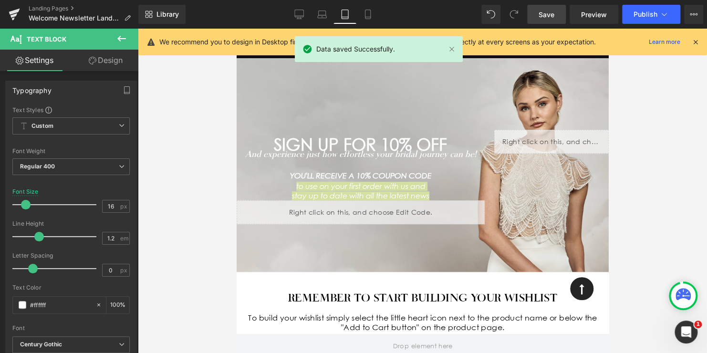
scroll to position [44, 0]
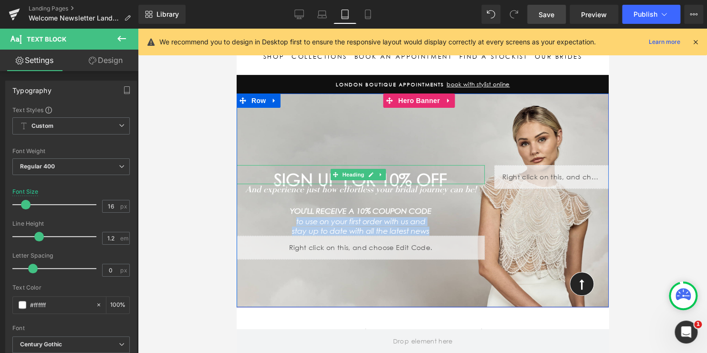
drag, startPoint x: 445, startPoint y: 177, endPoint x: 313, endPoint y: 179, distance: 131.7
click at [317, 179] on h1 "SIGN UP FOR 10% OFF" at bounding box center [360, 180] width 248 height 9
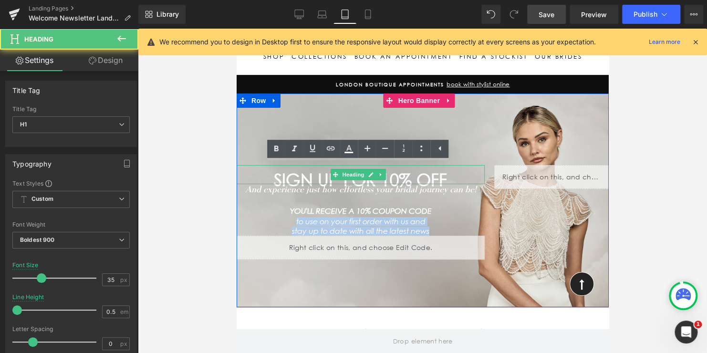
click at [317, 179] on h1 "SIGN UP FOR 10% OFF" at bounding box center [360, 180] width 248 height 9
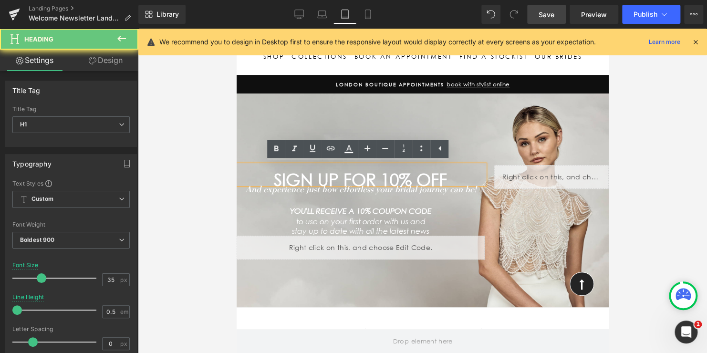
click at [313, 179] on h1 "SIGN UP FOR 10% OFF" at bounding box center [360, 180] width 248 height 9
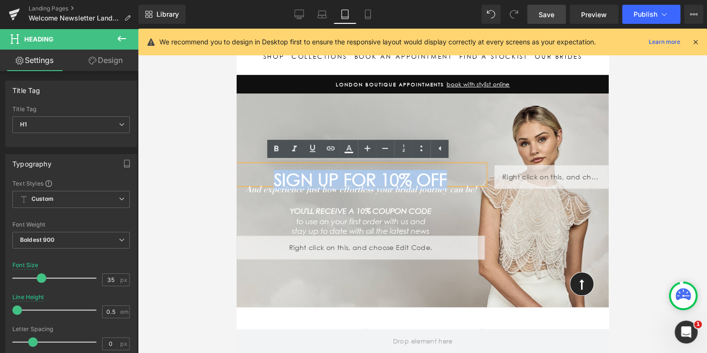
drag, startPoint x: 338, startPoint y: 178, endPoint x: 477, endPoint y: 178, distance: 138.9
click at [477, 178] on h1 "SIGN UP FOR 10% OFF" at bounding box center [360, 180] width 248 height 9
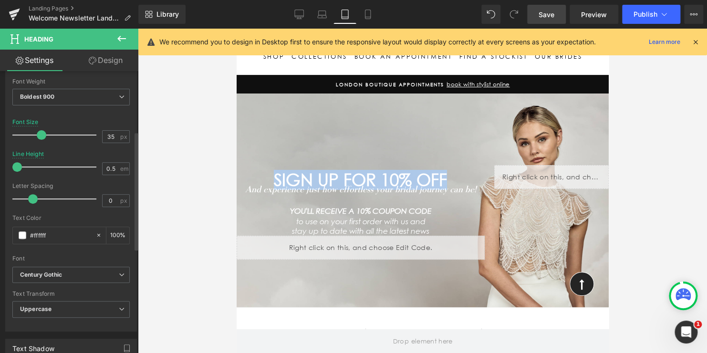
scroll to position [95, 0]
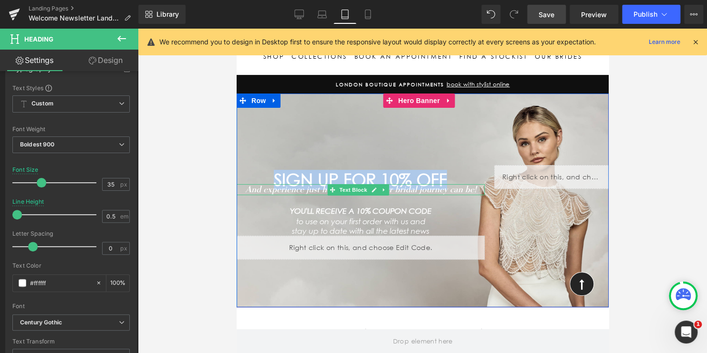
click at [455, 187] on icon "And experience just how effortless your bridal journey can be!" at bounding box center [360, 189] width 231 height 10
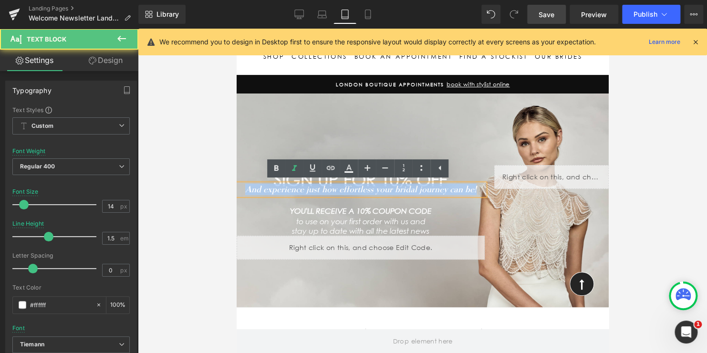
drag, startPoint x: 471, startPoint y: 188, endPoint x: 221, endPoint y: 188, distance: 250.0
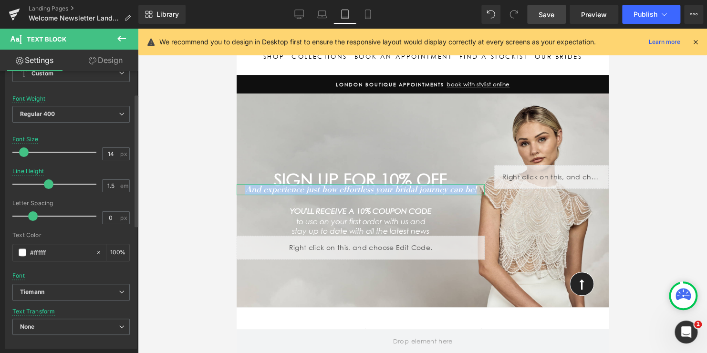
scroll to position [48, 0]
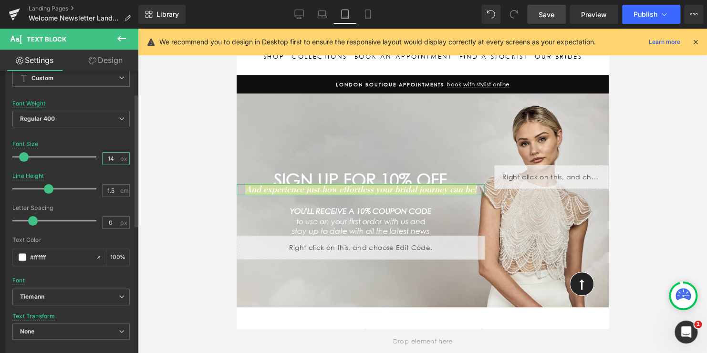
click at [112, 158] on input "14" at bounding box center [111, 159] width 17 height 12
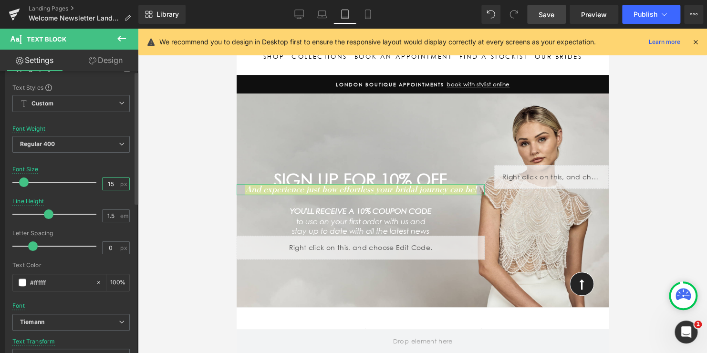
scroll to position [0, 0]
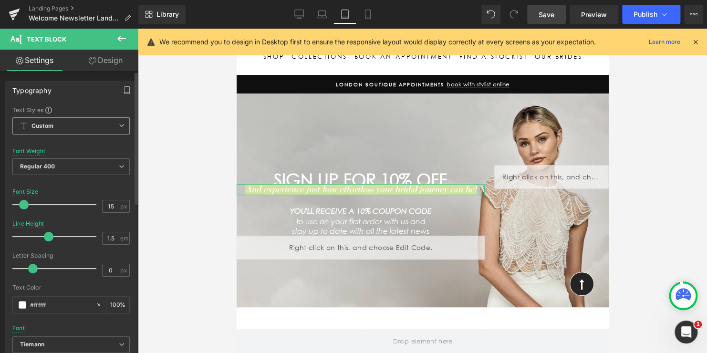
click at [100, 130] on span "Custom Setup Global Style" at bounding box center [70, 125] width 117 height 17
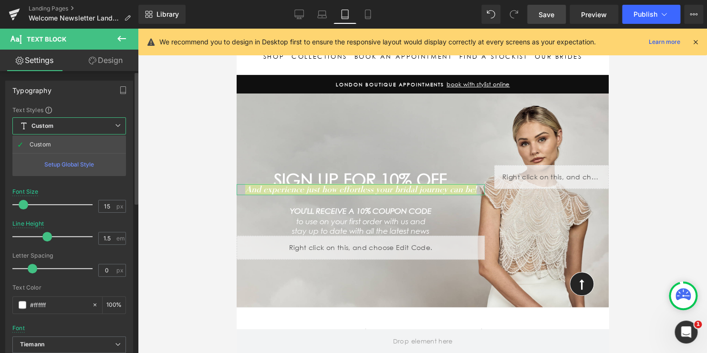
click at [100, 130] on span "Custom Setup Global Style" at bounding box center [69, 125] width 114 height 17
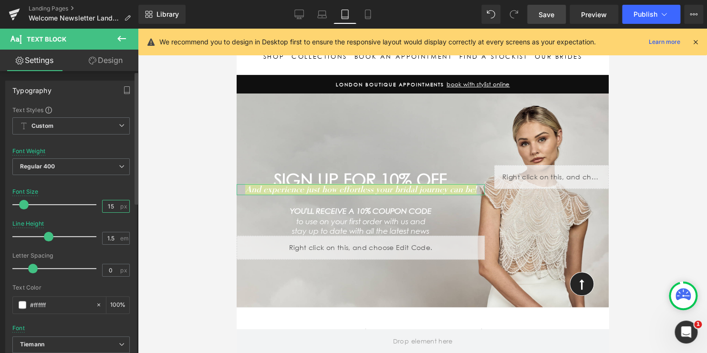
drag, startPoint x: 109, startPoint y: 202, endPoint x: 102, endPoint y: 198, distance: 7.9
click at [103, 198] on div "Font Size 15 px" at bounding box center [70, 204] width 117 height 32
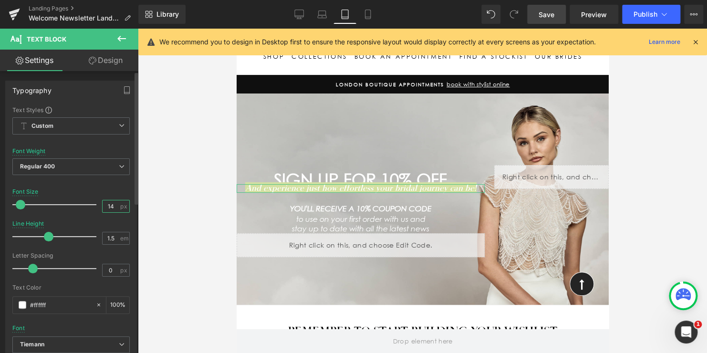
type input "14"
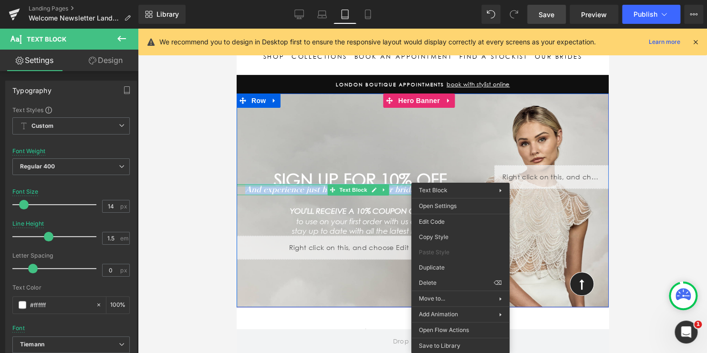
click at [403, 186] on div "And experience just how effortless your bridal journey can be! Text Block" at bounding box center [360, 189] width 248 height 11
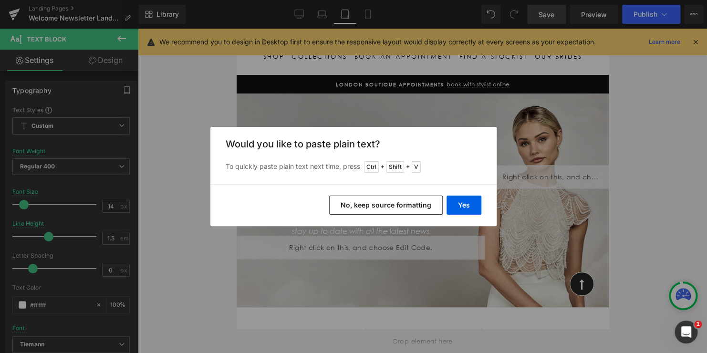
click at [412, 204] on button "No, keep source formatting" at bounding box center [386, 205] width 114 height 19
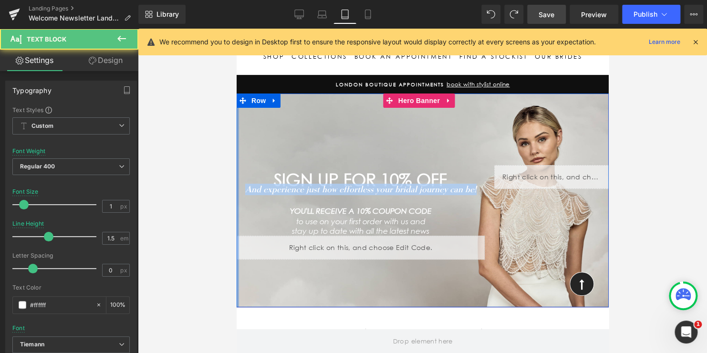
drag, startPoint x: 370, startPoint y: 186, endPoint x: 236, endPoint y: 183, distance: 134.6
click at [236, 183] on div "SIGN UP FOR 10% OFF Heading And experience just how effortless your bridal jour…" at bounding box center [422, 201] width 372 height 214
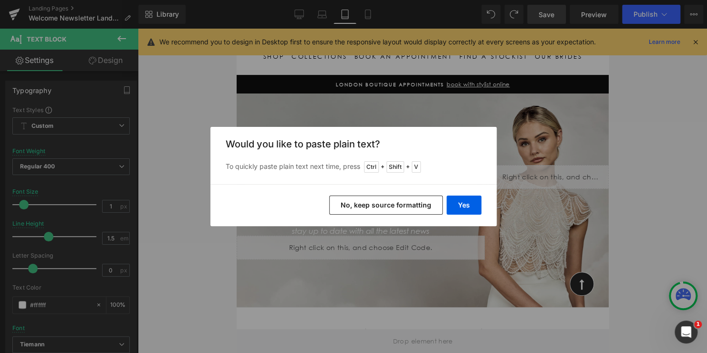
click at [393, 206] on button "No, keep source formatting" at bounding box center [386, 205] width 114 height 19
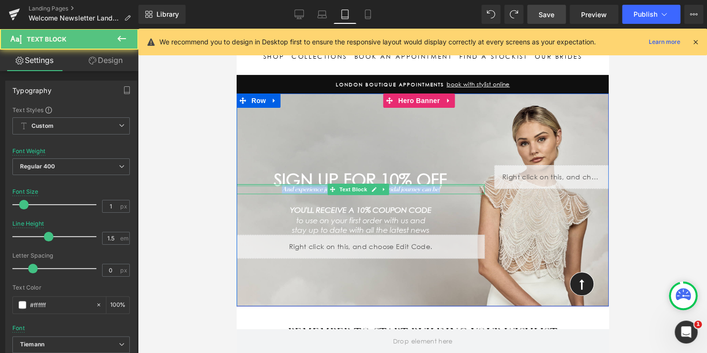
drag, startPoint x: 441, startPoint y: 189, endPoint x: 248, endPoint y: 186, distance: 192.8
click at [248, 186] on div "And experience just how effortless your bridal journey can be! Text Block" at bounding box center [360, 189] width 248 height 10
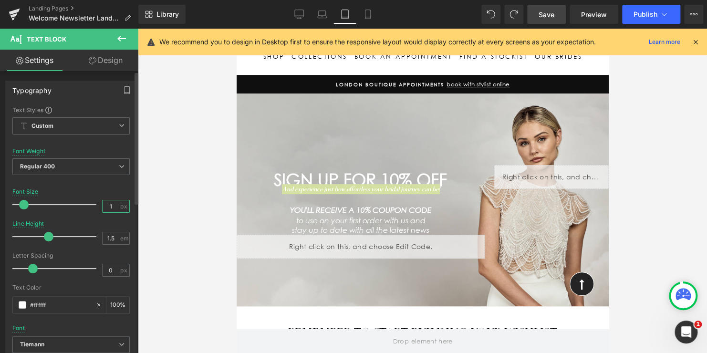
drag, startPoint x: 109, startPoint y: 206, endPoint x: 92, endPoint y: 204, distance: 17.2
click at [92, 204] on div "Font Size 1 px" at bounding box center [70, 204] width 117 height 32
type input "6"
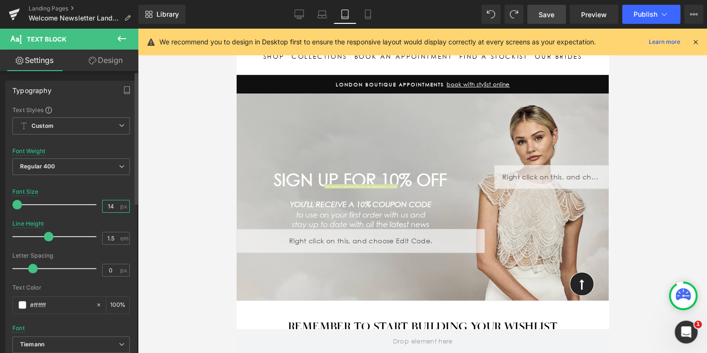
type input "14"
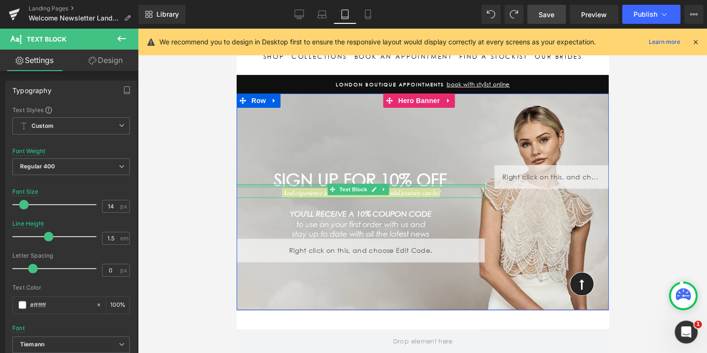
click at [321, 188] on div "And experience just how effortless your bridal journey can be! Text Block" at bounding box center [360, 191] width 248 height 14
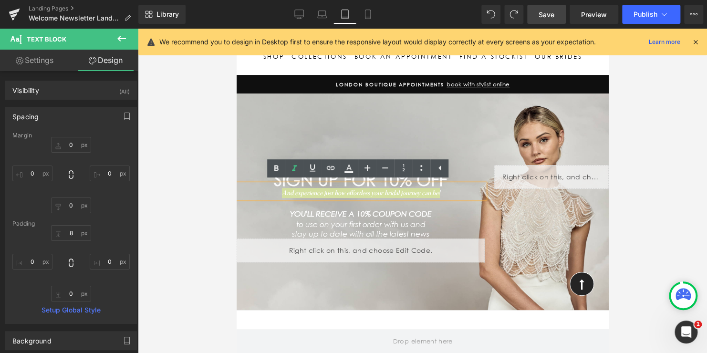
click at [543, 13] on span "Save" at bounding box center [547, 15] width 16 height 10
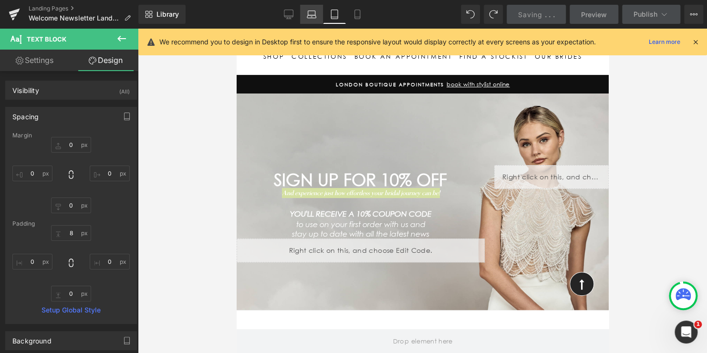
click at [312, 15] on icon at bounding box center [311, 16] width 9 height 3
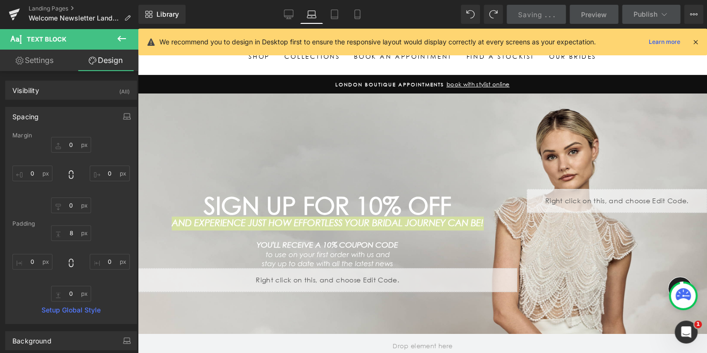
scroll to position [72, 0]
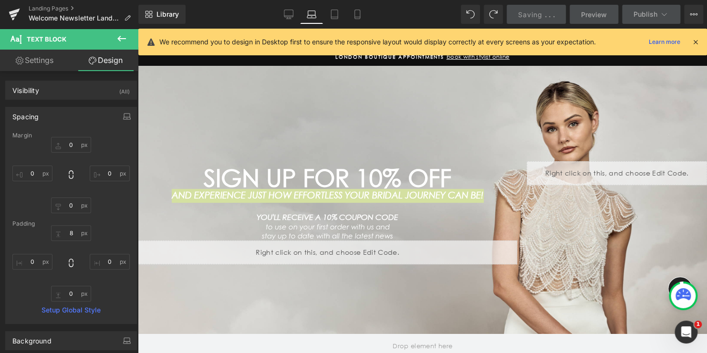
type input "0"
type input "10"
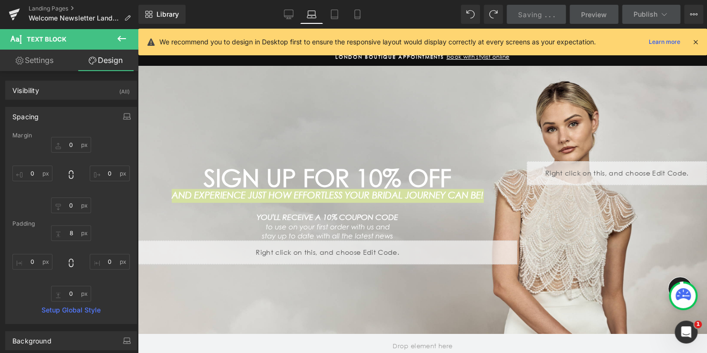
type input "0"
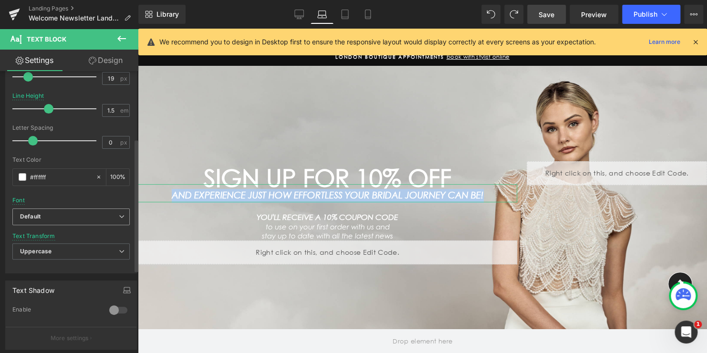
scroll to position [143, 0]
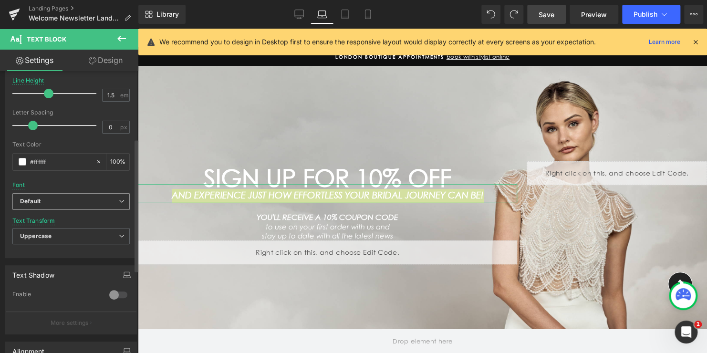
click at [46, 202] on b "Default" at bounding box center [69, 202] width 99 height 8
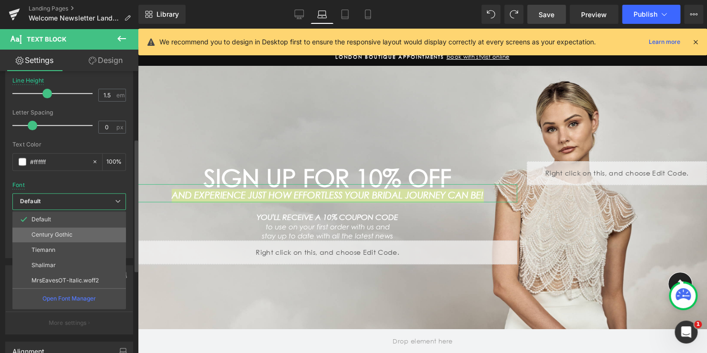
click at [46, 231] on p "Century Gothic" at bounding box center [51, 234] width 41 height 7
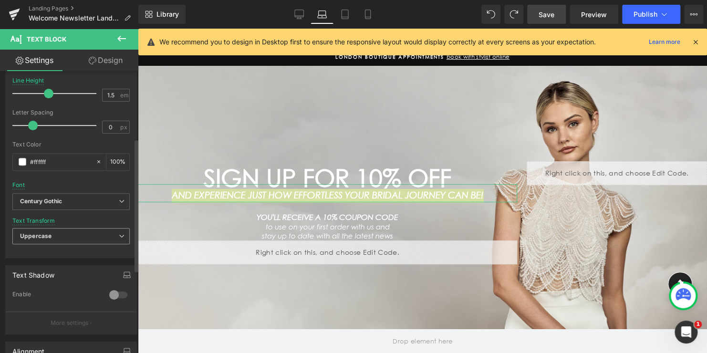
click at [51, 237] on span "Uppercase" at bounding box center [70, 236] width 117 height 17
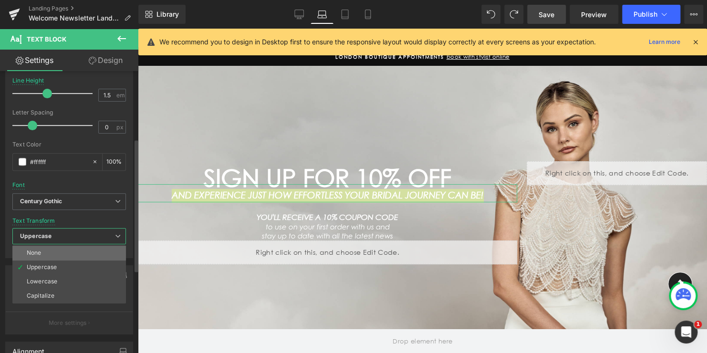
click at [48, 252] on li "None" at bounding box center [69, 253] width 114 height 14
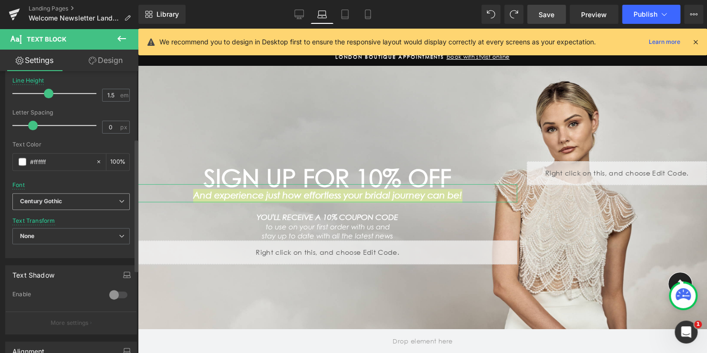
click at [53, 204] on icon "Century Gothic" at bounding box center [41, 202] width 42 height 8
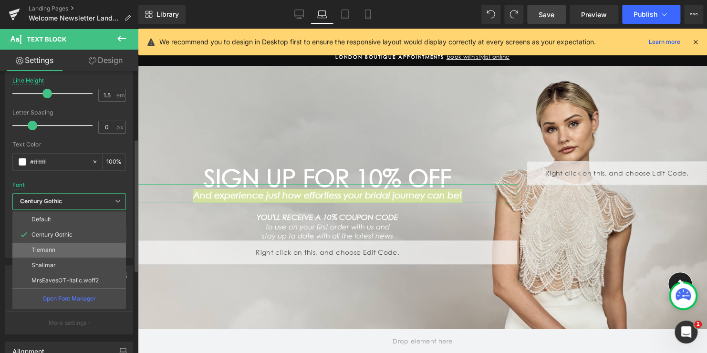
click at [47, 250] on p "Tiemann" at bounding box center [43, 250] width 24 height 7
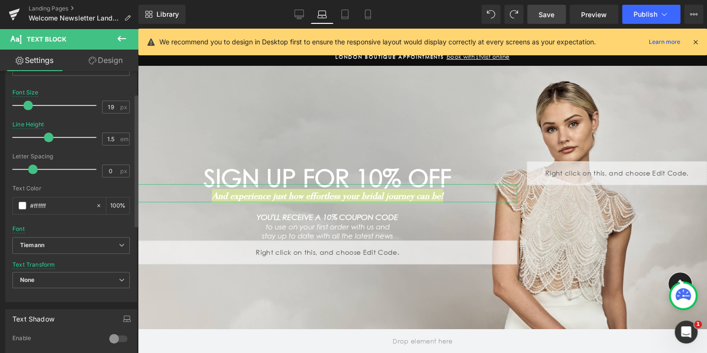
scroll to position [48, 0]
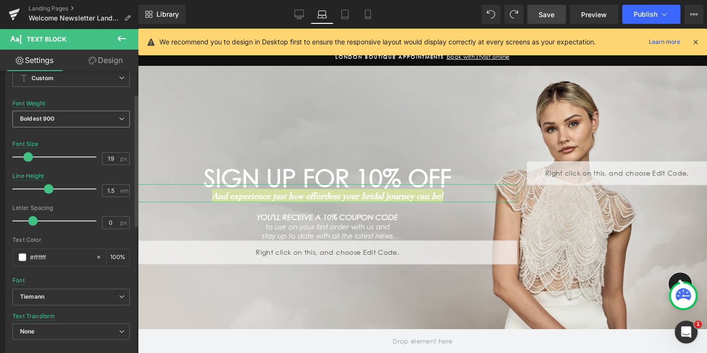
click at [60, 120] on span "Boldest 900" at bounding box center [70, 119] width 117 height 17
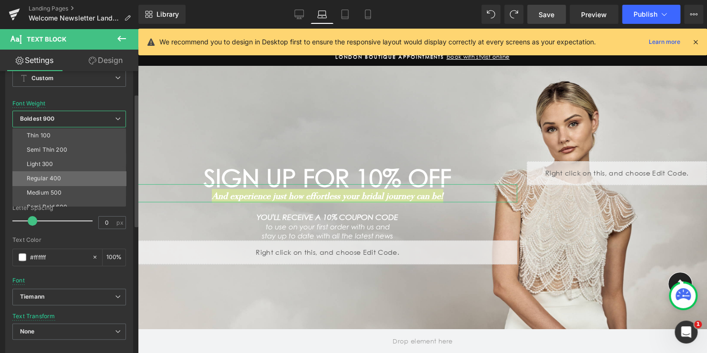
click at [49, 173] on li "Regular 400" at bounding box center [71, 178] width 118 height 14
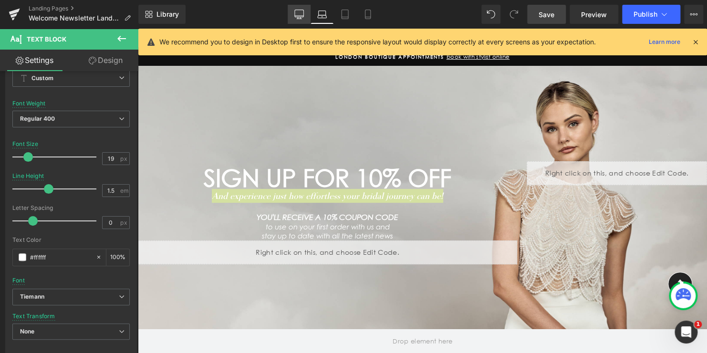
click at [300, 13] on icon at bounding box center [299, 15] width 10 height 10
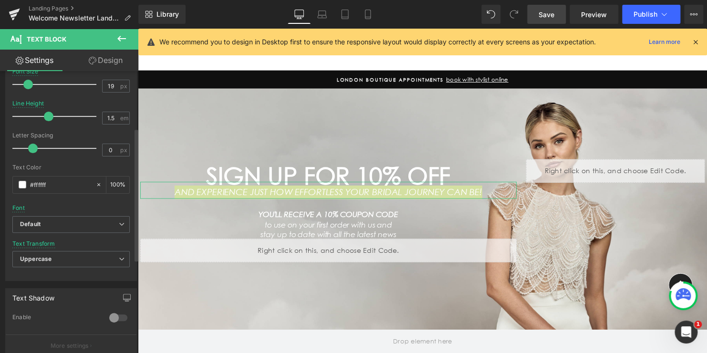
scroll to position [143, 0]
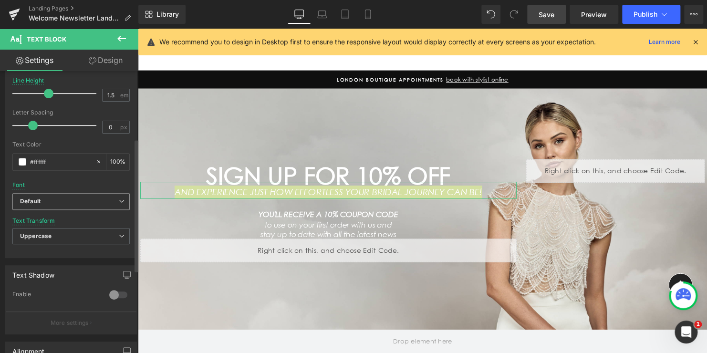
click at [46, 200] on b "Default" at bounding box center [69, 202] width 99 height 8
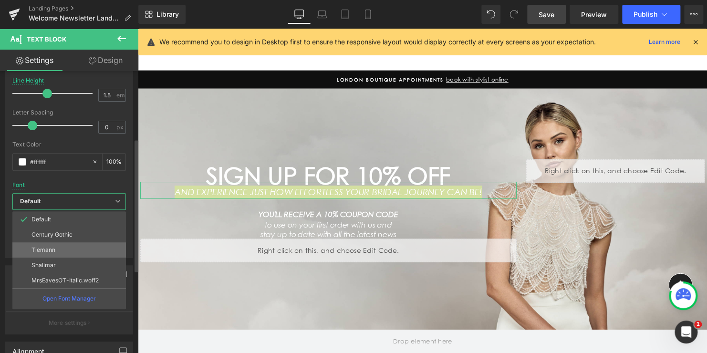
click at [44, 245] on li "Tiemann" at bounding box center [69, 249] width 114 height 15
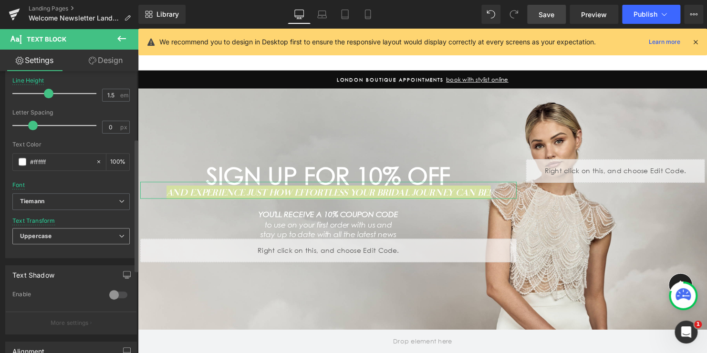
click at [42, 240] on span "Uppercase" at bounding box center [70, 236] width 117 height 17
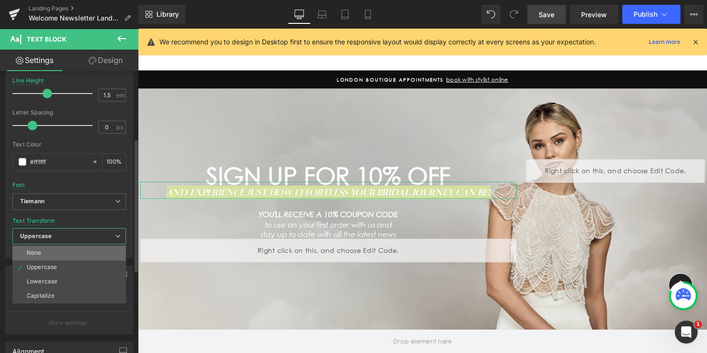
click at [42, 249] on li "None" at bounding box center [69, 253] width 114 height 14
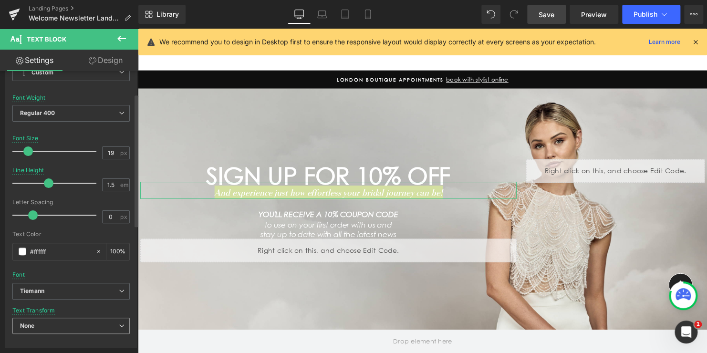
scroll to position [48, 0]
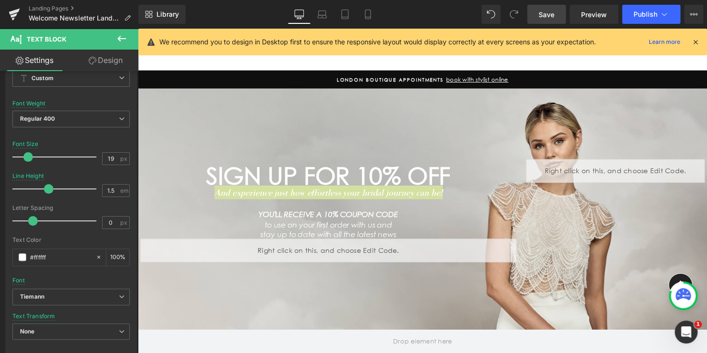
click at [543, 12] on span "Save" at bounding box center [547, 15] width 16 height 10
click at [321, 18] on icon at bounding box center [322, 16] width 9 height 3
type input "100"
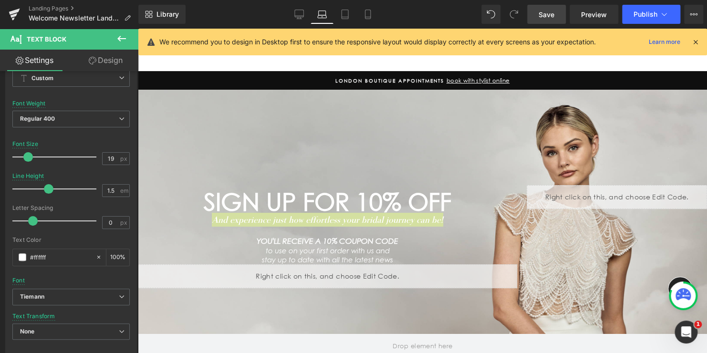
scroll to position [73, 0]
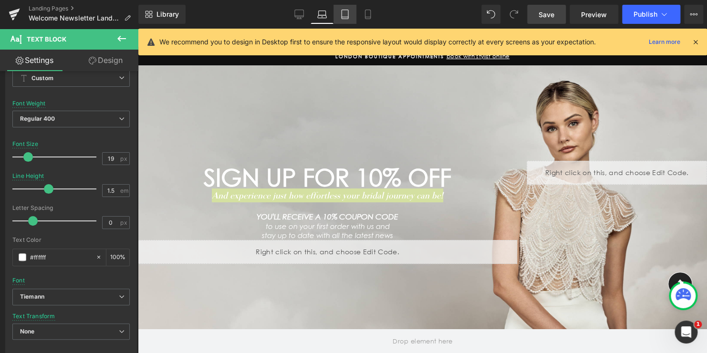
click at [346, 16] on icon at bounding box center [345, 15] width 10 height 10
type input "14"
type input "100"
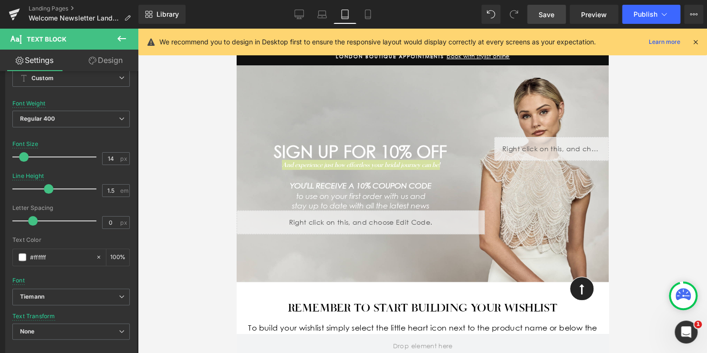
scroll to position [45, 0]
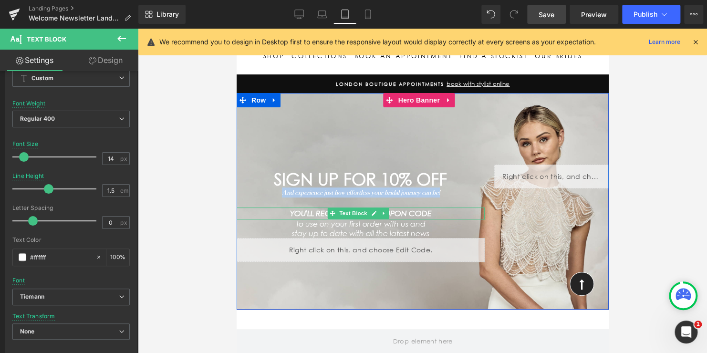
click at [396, 213] on icon "YOU'LL RECEIVE A 10% COUPON CODE" at bounding box center [361, 213] width 142 height 9
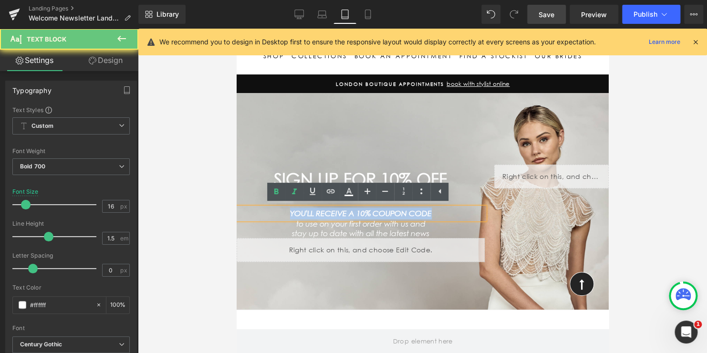
drag, startPoint x: 319, startPoint y: 213, endPoint x: 257, endPoint y: 213, distance: 61.6
click at [260, 213] on p "YOU'LL RECEIVE A 10% COUPON CODE" at bounding box center [360, 214] width 248 height 12
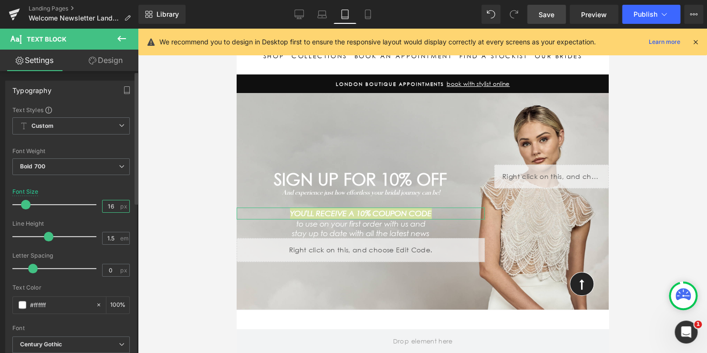
drag, startPoint x: 112, startPoint y: 204, endPoint x: 86, endPoint y: 203, distance: 25.8
click at [86, 203] on div "Font Size 16 px" at bounding box center [70, 204] width 117 height 32
type input "13"
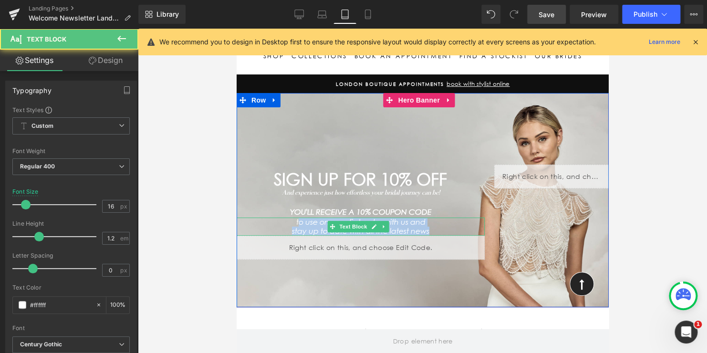
drag, startPoint x: 431, startPoint y: 231, endPoint x: 281, endPoint y: 220, distance: 150.2
click at [281, 220] on div "to use on your first order with us and stay up to date with all the latest news" at bounding box center [360, 227] width 248 height 18
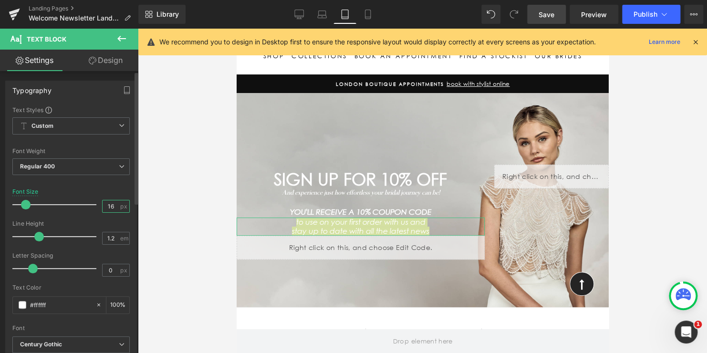
drag, startPoint x: 111, startPoint y: 205, endPoint x: 104, endPoint y: 202, distance: 7.9
click at [104, 202] on input "16" at bounding box center [111, 206] width 17 height 12
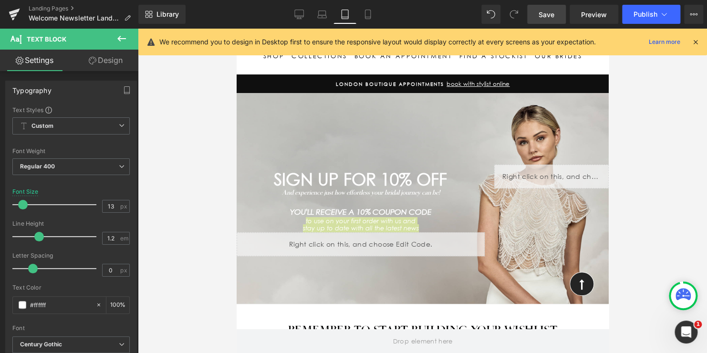
click at [545, 16] on span "Save" at bounding box center [547, 15] width 16 height 10
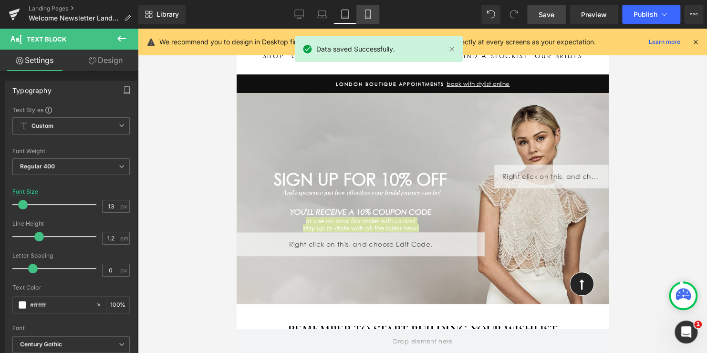
click at [368, 14] on icon at bounding box center [368, 15] width 10 height 10
type input "16"
type input "100"
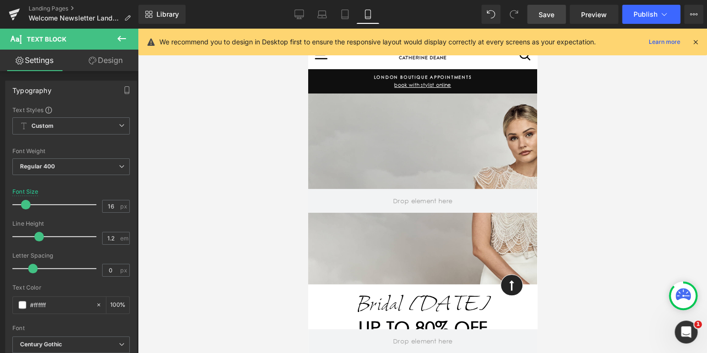
scroll to position [0, 0]
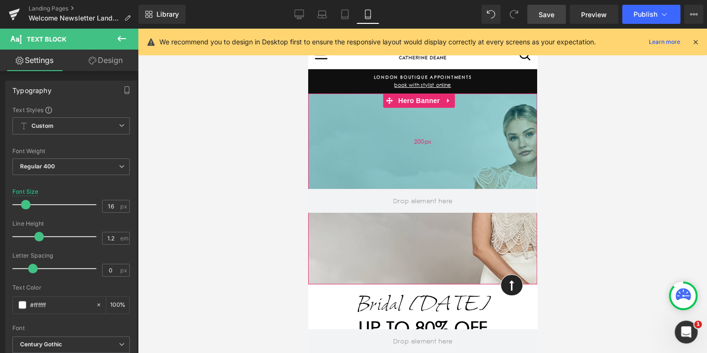
click at [422, 160] on div "200px" at bounding box center [422, 141] width 229 height 95
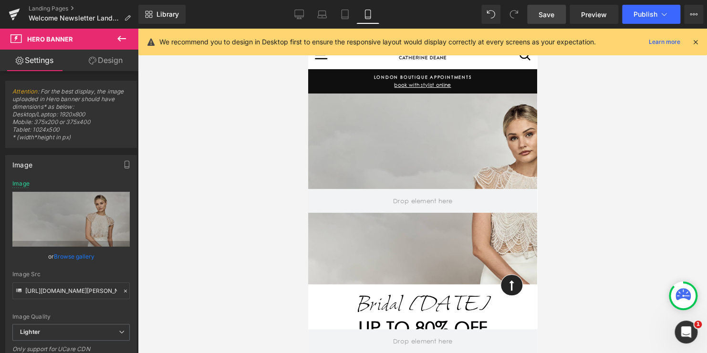
click at [120, 38] on icon at bounding box center [121, 39] width 9 height 6
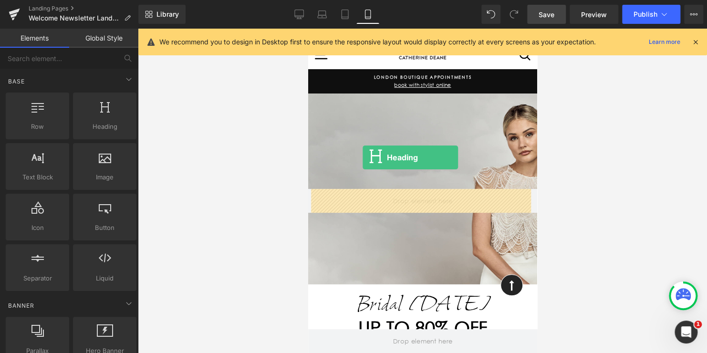
drag, startPoint x: 403, startPoint y: 151, endPoint x: 363, endPoint y: 157, distance: 40.6
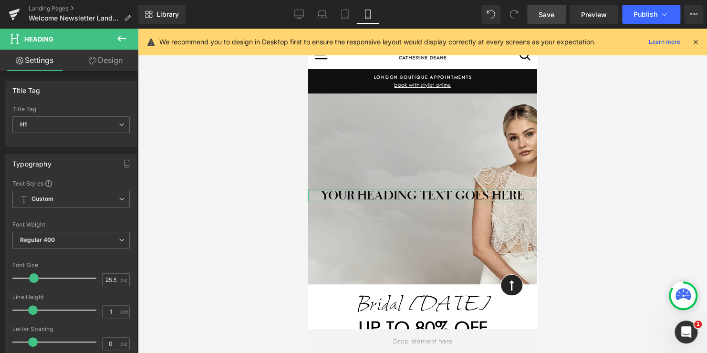
click at [104, 63] on link "Design" at bounding box center [105, 60] width 69 height 21
click at [124, 36] on icon at bounding box center [121, 38] width 11 height 11
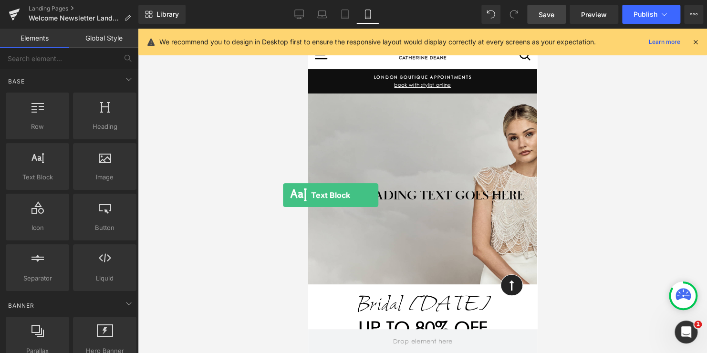
drag, startPoint x: 591, startPoint y: 224, endPoint x: 384, endPoint y: 202, distance: 207.7
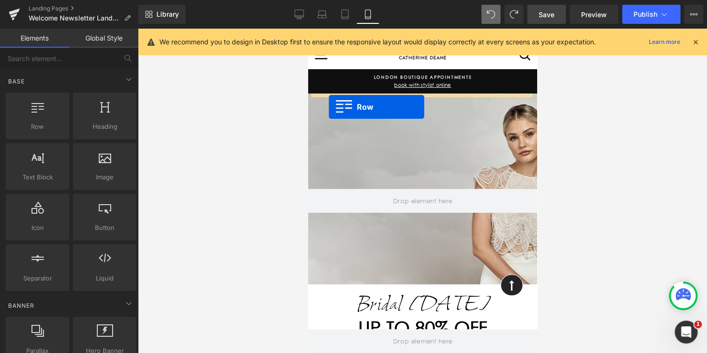
drag, startPoint x: 356, startPoint y: 152, endPoint x: 329, endPoint y: 107, distance: 52.9
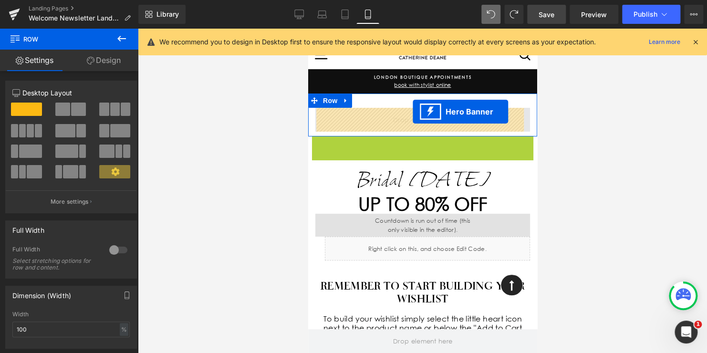
drag, startPoint x: 413, startPoint y: 144, endPoint x: 413, endPoint y: 112, distance: 32.5
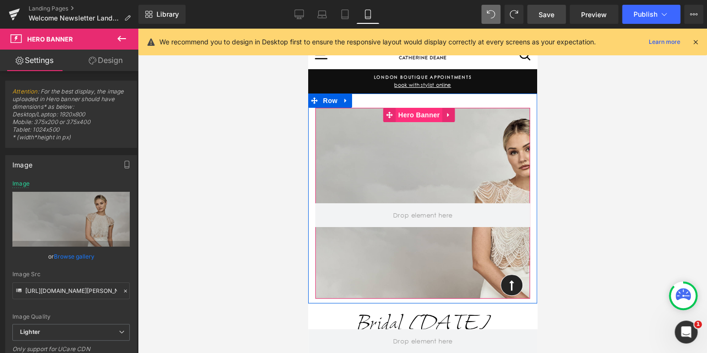
click at [411, 115] on span "Hero Banner" at bounding box center [419, 115] width 46 height 14
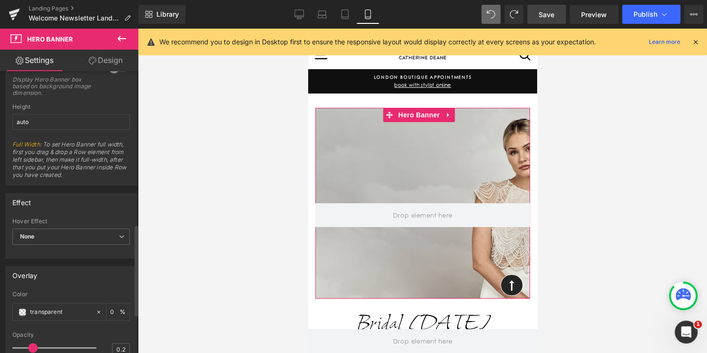
scroll to position [477, 0]
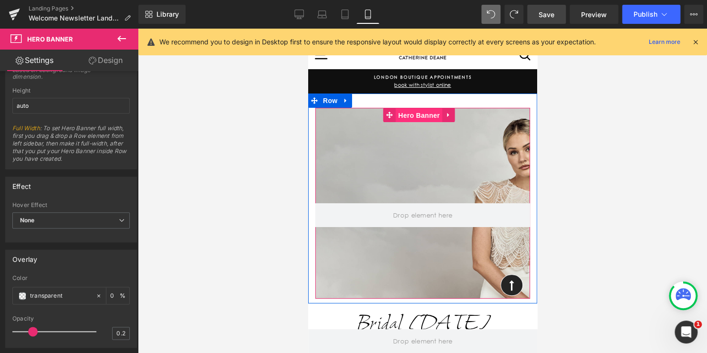
click at [420, 116] on span "Hero Banner" at bounding box center [419, 115] width 46 height 14
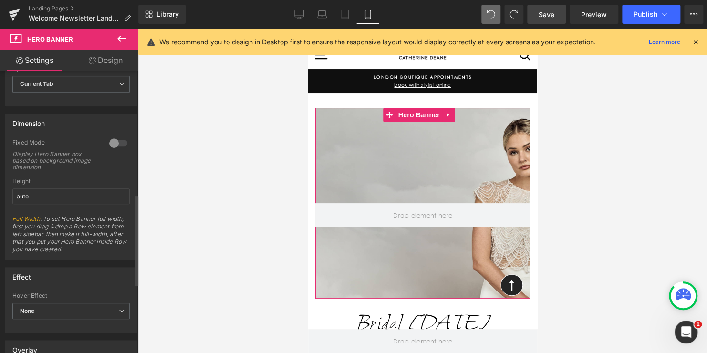
scroll to position [382, 0]
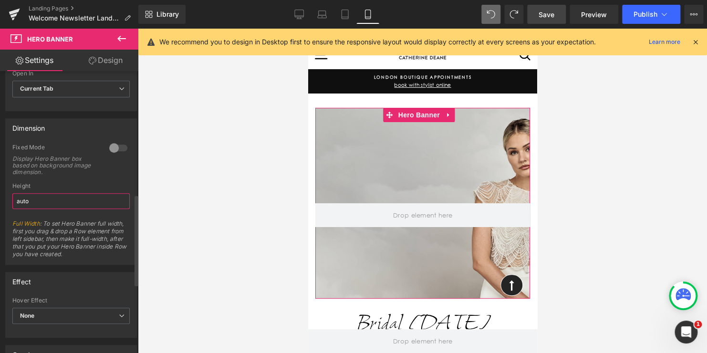
click at [36, 196] on input "auto" at bounding box center [70, 201] width 117 height 16
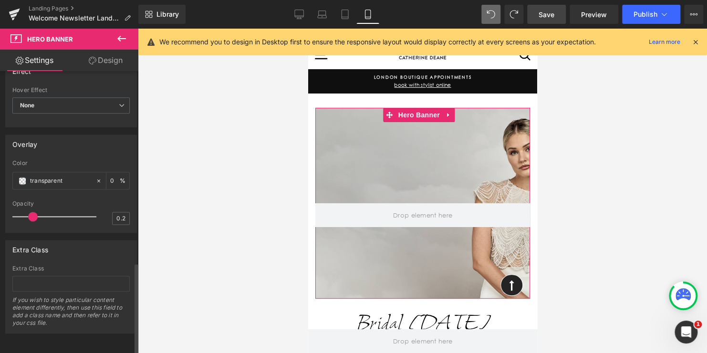
scroll to position [597, 0]
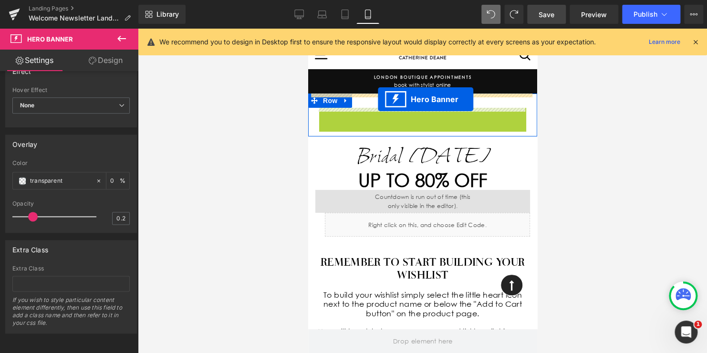
drag, startPoint x: 408, startPoint y: 116, endPoint x: 378, endPoint y: 99, distance: 34.6
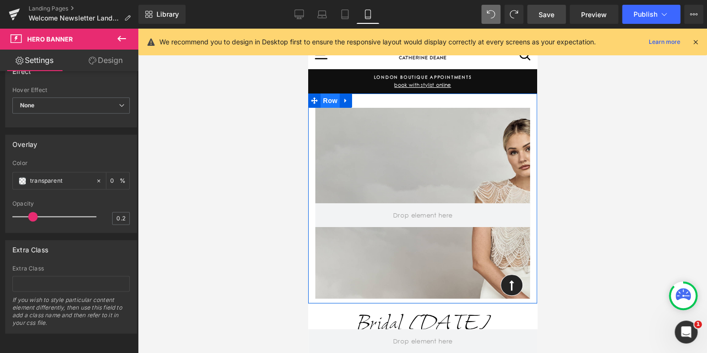
click at [325, 103] on span "Row" at bounding box center [329, 101] width 19 height 14
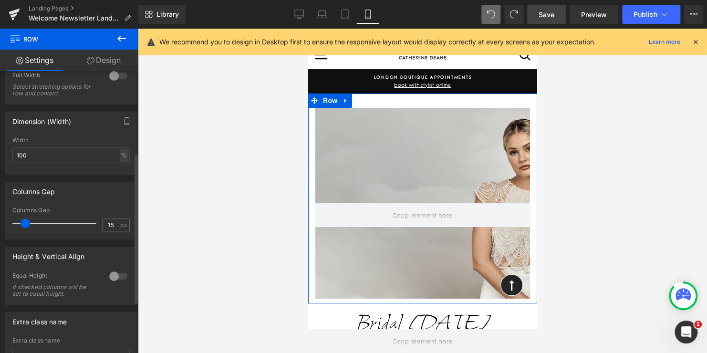
scroll to position [191, 0]
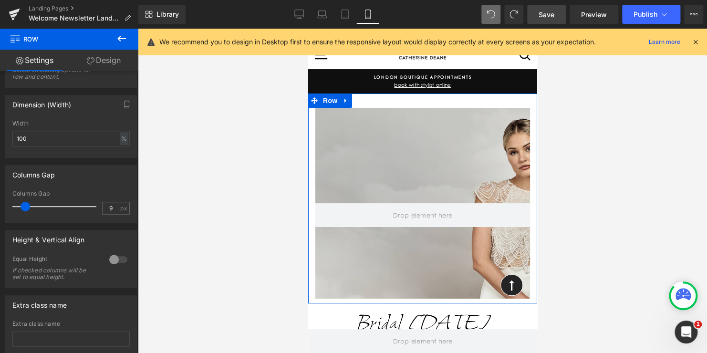
type input "0"
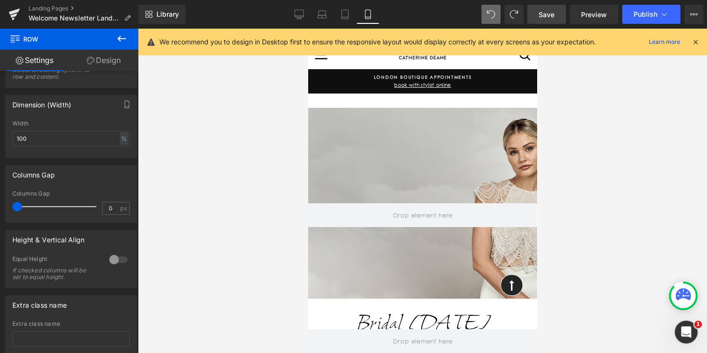
drag, startPoint x: 23, startPoint y: 208, endPoint x: -17, endPoint y: 205, distance: 40.2
click at [0, 205] on html "Row You are previewing how the will restyle your page. You can not edit Element…" at bounding box center [353, 176] width 707 height 353
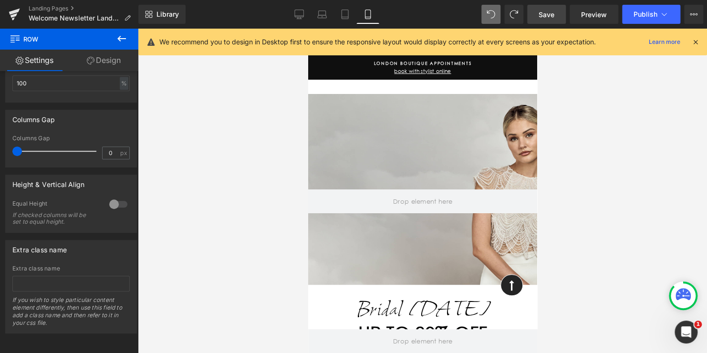
scroll to position [0, 0]
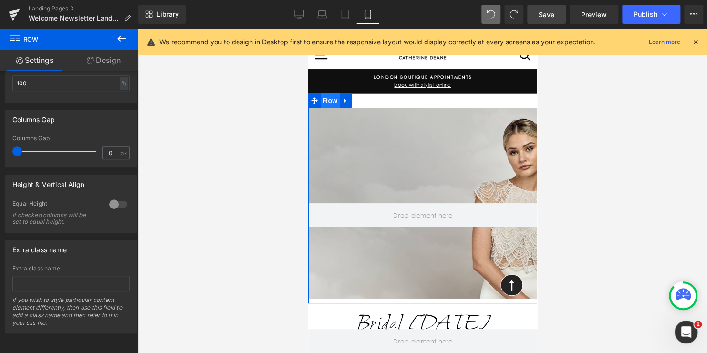
click at [326, 101] on span "Row" at bounding box center [329, 101] width 19 height 14
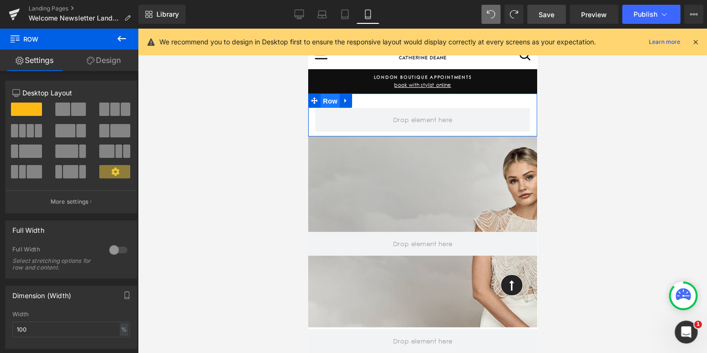
click at [328, 101] on span "Row" at bounding box center [329, 101] width 19 height 14
click at [326, 104] on span "Row" at bounding box center [329, 101] width 19 height 14
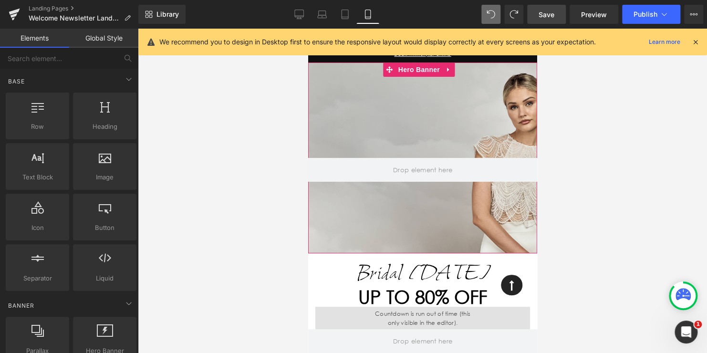
scroll to position [48, 0]
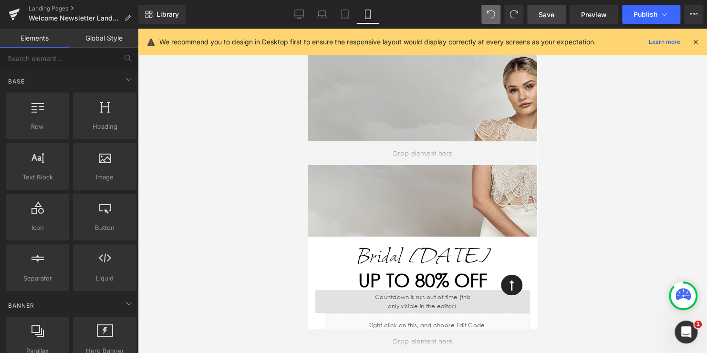
click at [308, 29] on div at bounding box center [308, 29] width 0 height 0
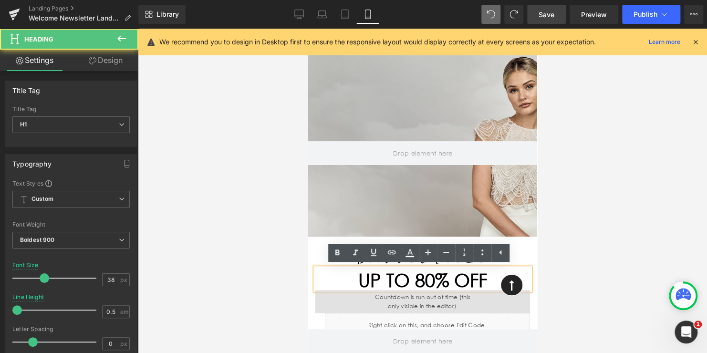
click at [409, 282] on span "up to 80% off" at bounding box center [422, 281] width 129 height 22
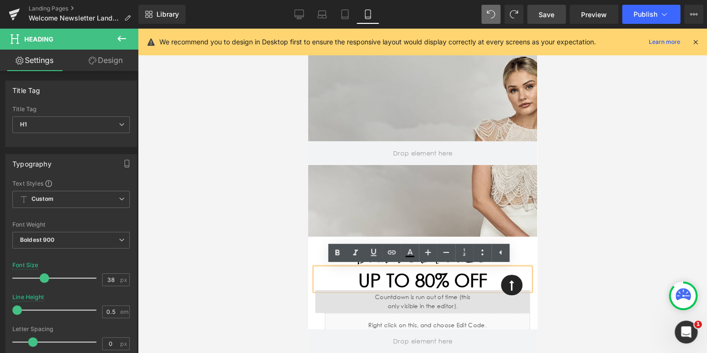
click at [308, 29] on div "150px" at bounding box center [308, 29] width 0 height 0
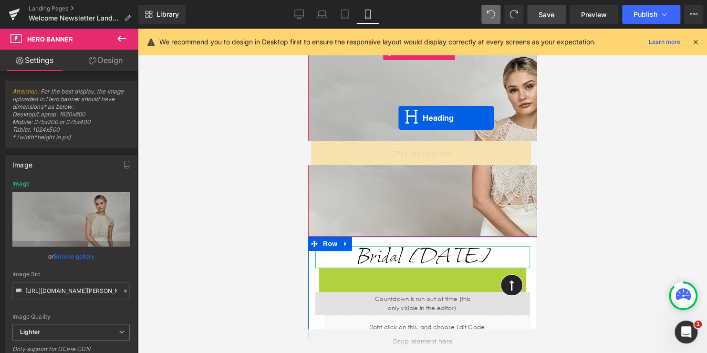
drag, startPoint x: 412, startPoint y: 279, endPoint x: 398, endPoint y: 118, distance: 161.4
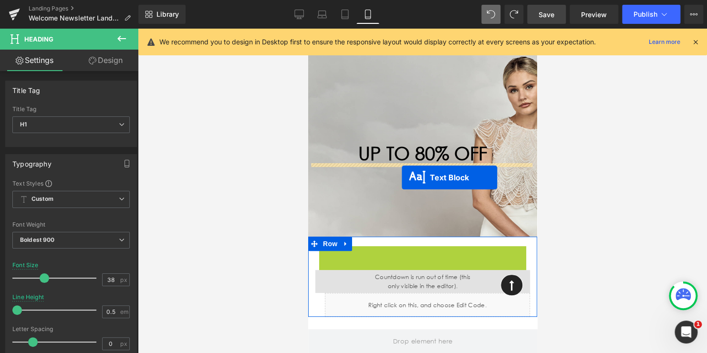
drag, startPoint x: 414, startPoint y: 257, endPoint x: 402, endPoint y: 178, distance: 80.6
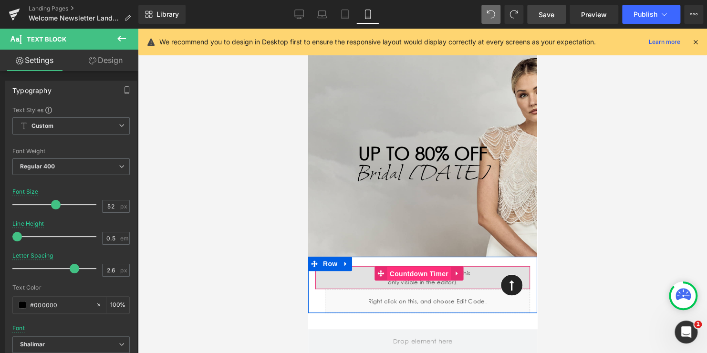
click at [414, 275] on span "Countdown Timer" at bounding box center [418, 274] width 63 height 14
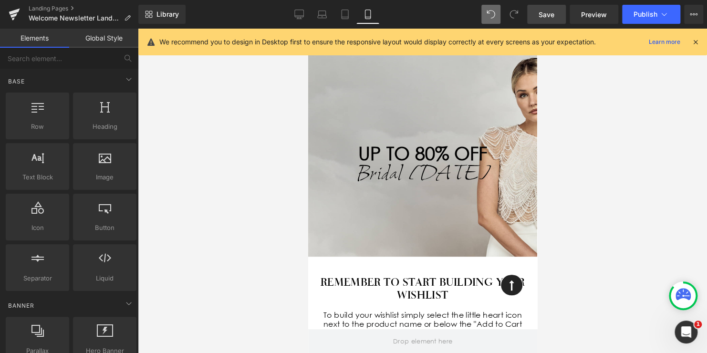
scroll to position [0, 0]
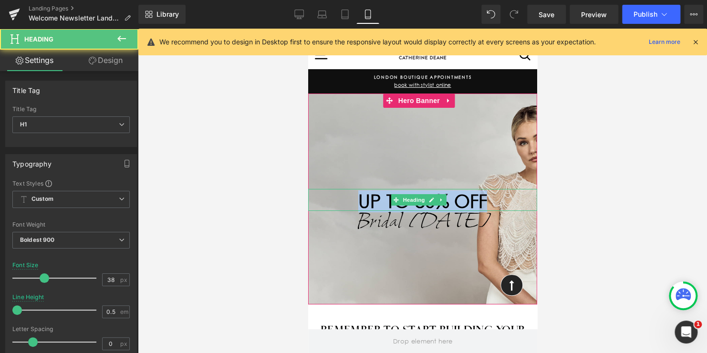
drag, startPoint x: 483, startPoint y: 199, endPoint x: 345, endPoint y: 198, distance: 137.9
click at [345, 198] on h1 "up to 80% off" at bounding box center [422, 201] width 229 height 9
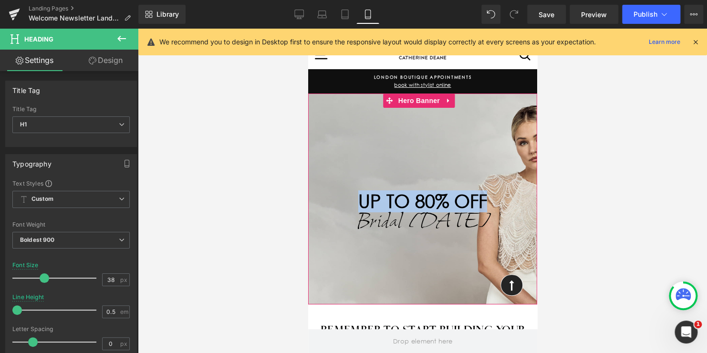
paste div
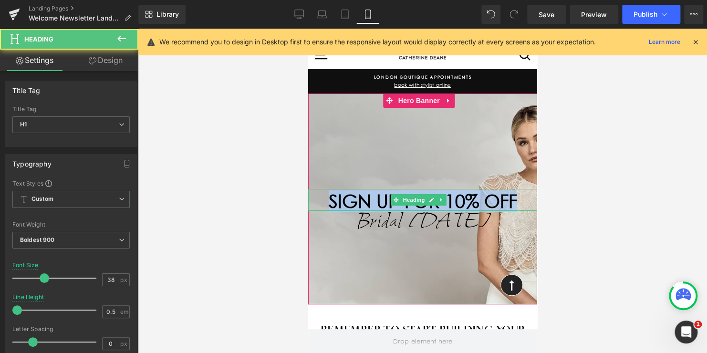
drag, startPoint x: 512, startPoint y: 202, endPoint x: 315, endPoint y: 201, distance: 196.6
click at [315, 201] on h1 "SIGN UP FOR 10% OFF" at bounding box center [422, 201] width 229 height 9
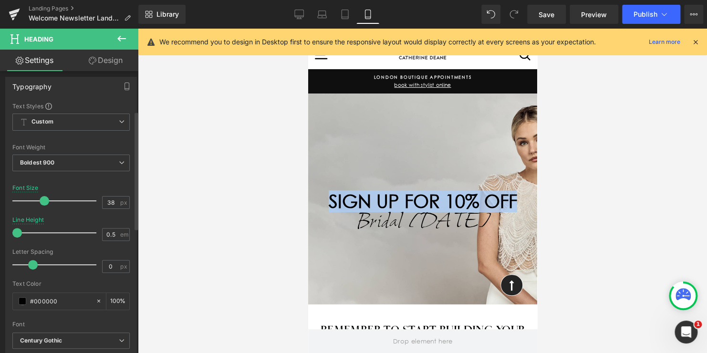
scroll to position [48, 0]
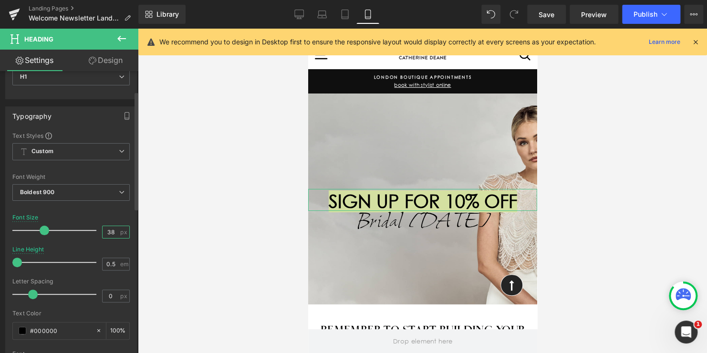
drag, startPoint x: 112, startPoint y: 233, endPoint x: 95, endPoint y: 226, distance: 18.0
click at [95, 226] on div "Font Size 38 px" at bounding box center [70, 230] width 117 height 32
type input "26"
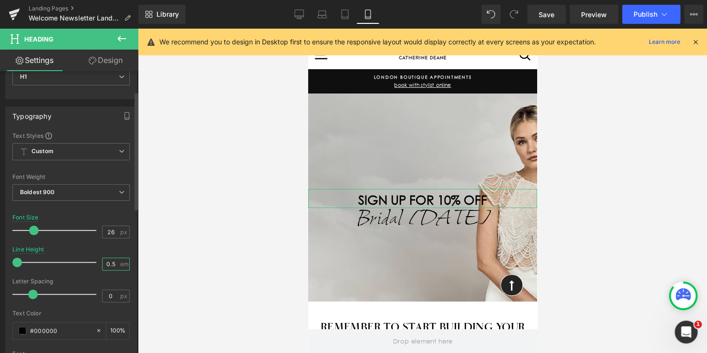
drag, startPoint x: 113, startPoint y: 261, endPoint x: 77, endPoint y: 261, distance: 35.8
click at [77, 261] on div "Line Height 0.5 em" at bounding box center [70, 262] width 117 height 32
type input "1"
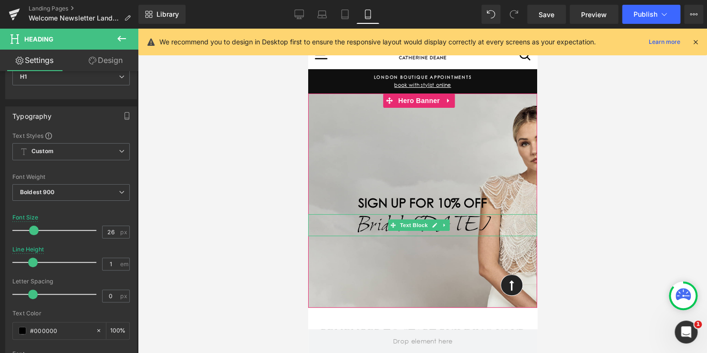
click at [369, 223] on p "Bridal [DATE]" at bounding box center [422, 225] width 229 height 12
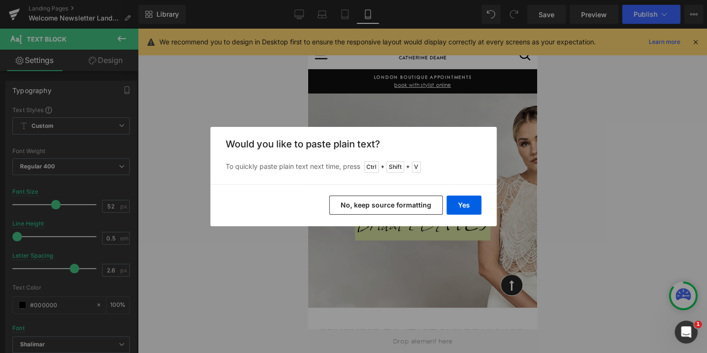
click at [375, 204] on button "No, keep source formatting" at bounding box center [386, 205] width 114 height 19
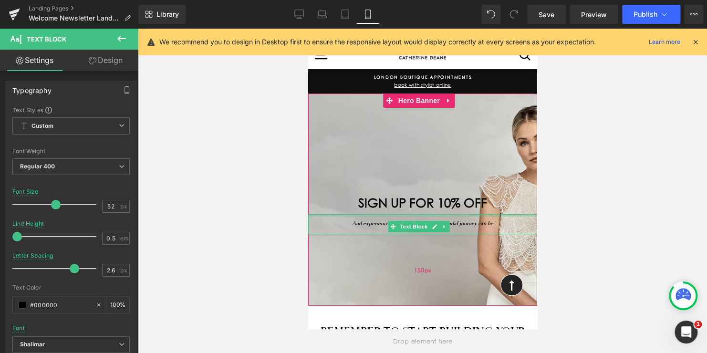
drag, startPoint x: 399, startPoint y: 216, endPoint x: 378, endPoint y: 236, distance: 29.0
click at [394, 206] on span "SIGN UP FOR 10% OFF Heading And experience just how effortless your bridal jour…" at bounding box center [422, 211] width 229 height 45
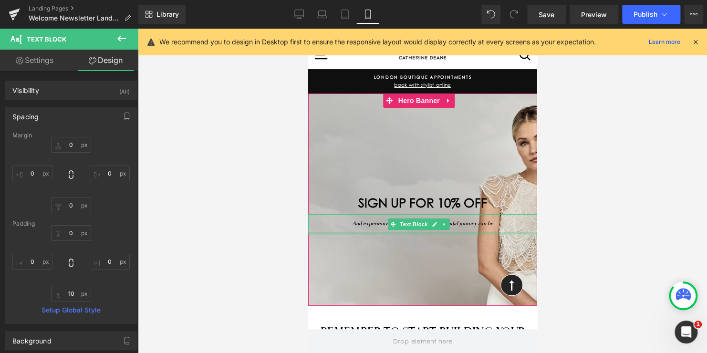
type input "0px"
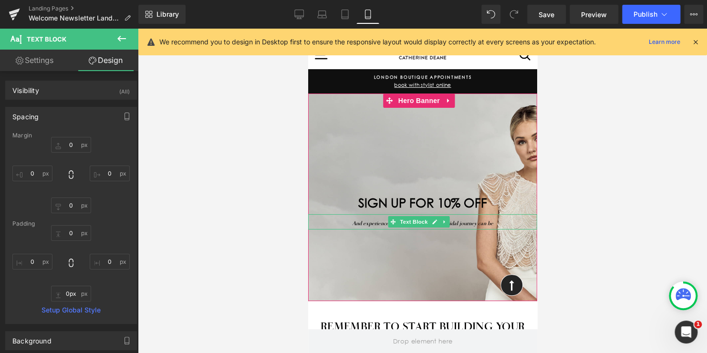
drag, startPoint x: 379, startPoint y: 232, endPoint x: 379, endPoint y: 224, distance: 8.6
click at [379, 224] on div "And experience just how effortless your bridal journey can be Text Block" at bounding box center [422, 221] width 229 height 15
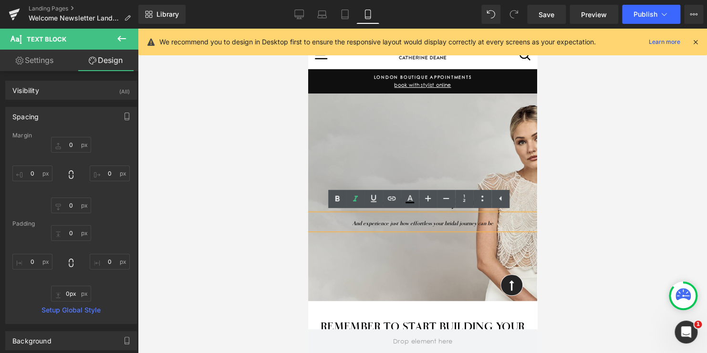
click at [423, 223] on icon "And experience just how effortless your bridal journey can be" at bounding box center [422, 222] width 141 height 7
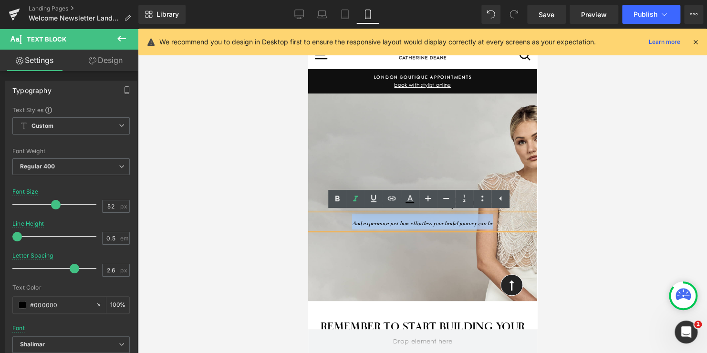
drag, startPoint x: 494, startPoint y: 223, endPoint x: 334, endPoint y: 223, distance: 160.3
click at [334, 223] on p "And experience just how effortless your bridal journey can be" at bounding box center [422, 221] width 229 height 15
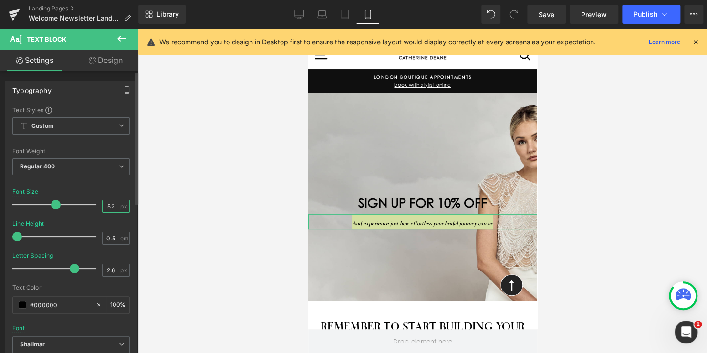
drag, startPoint x: 113, startPoint y: 204, endPoint x: 65, endPoint y: 201, distance: 47.8
click at [67, 201] on div "Font Size 52 px" at bounding box center [70, 204] width 117 height 32
type input "12"
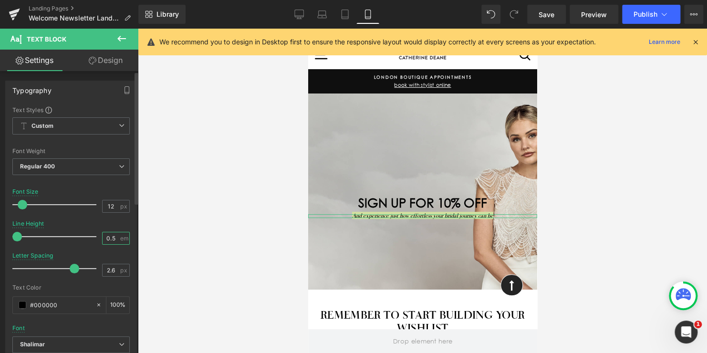
drag, startPoint x: 114, startPoint y: 237, endPoint x: 84, endPoint y: 231, distance: 30.1
click at [84, 231] on div "Line Height 0.5 em" at bounding box center [70, 236] width 117 height 32
type input "1.5"
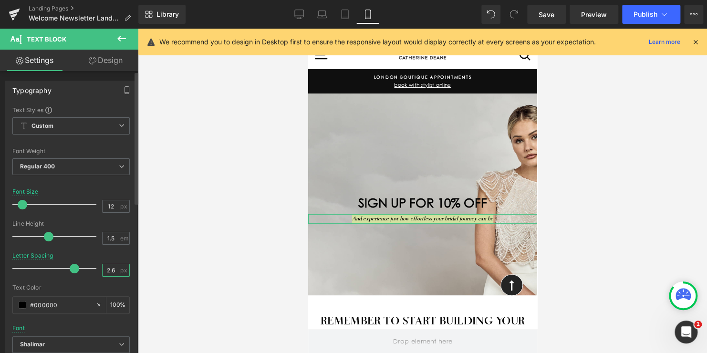
drag, startPoint x: 111, startPoint y: 269, endPoint x: 57, endPoint y: 252, distance: 56.1
click at [60, 256] on div "Letter Spacing 2.6 px" at bounding box center [70, 268] width 117 height 32
type input "0"
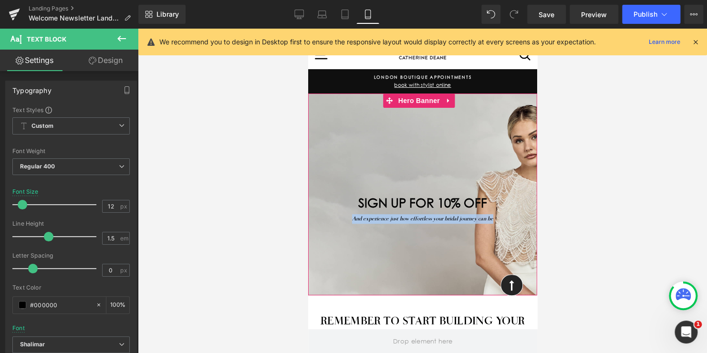
click at [424, 156] on div at bounding box center [422, 195] width 229 height 202
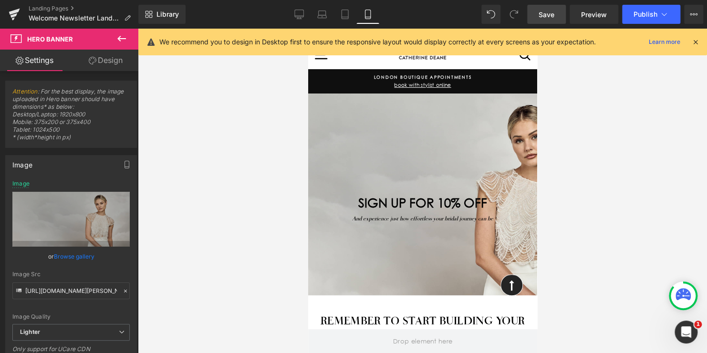
click at [546, 15] on span "Save" at bounding box center [547, 15] width 16 height 10
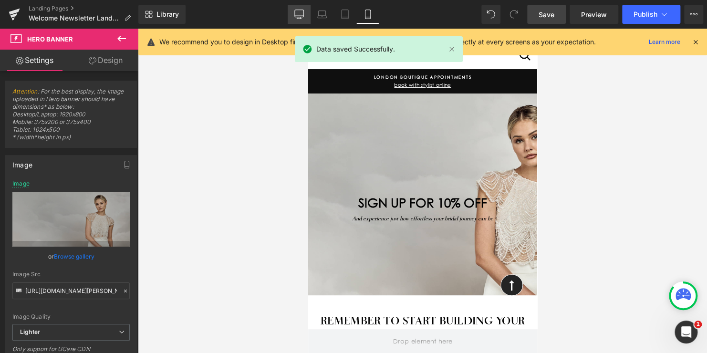
click at [303, 16] on icon at bounding box center [299, 16] width 9 height 0
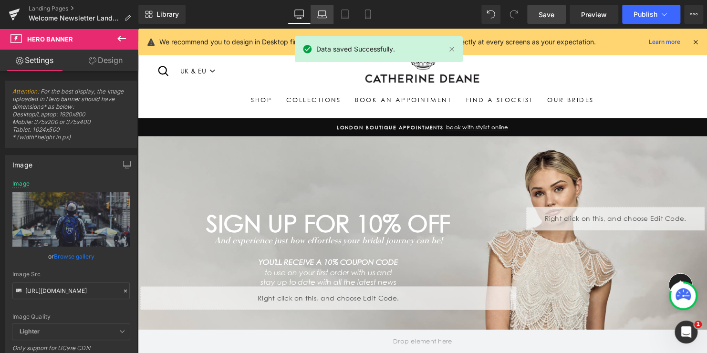
click at [319, 15] on icon at bounding box center [322, 15] width 10 height 10
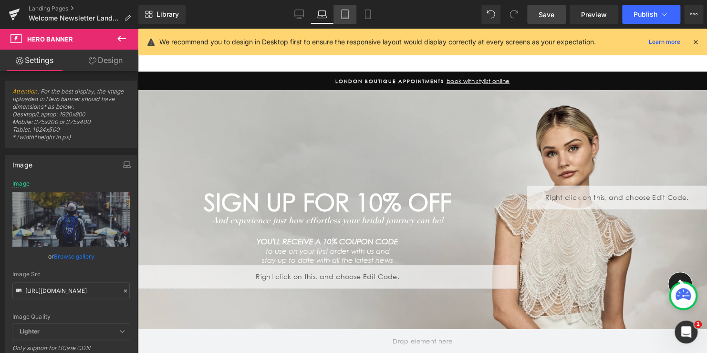
click at [343, 16] on icon at bounding box center [345, 15] width 10 height 10
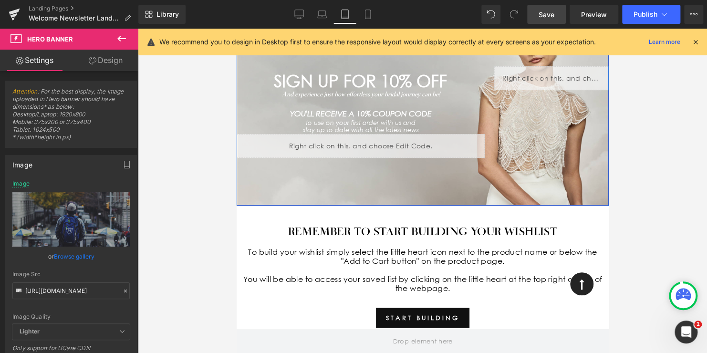
scroll to position [0, 0]
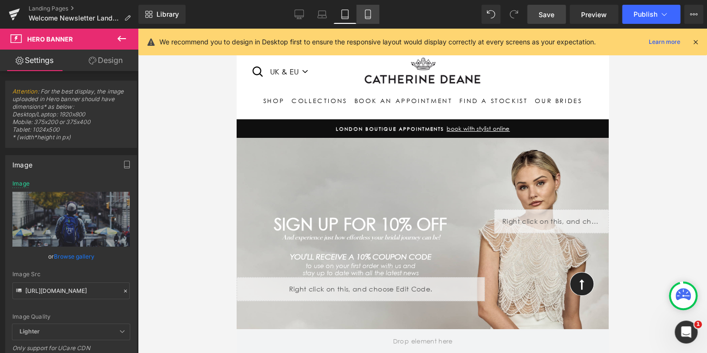
click at [369, 14] on icon at bounding box center [368, 15] width 10 height 10
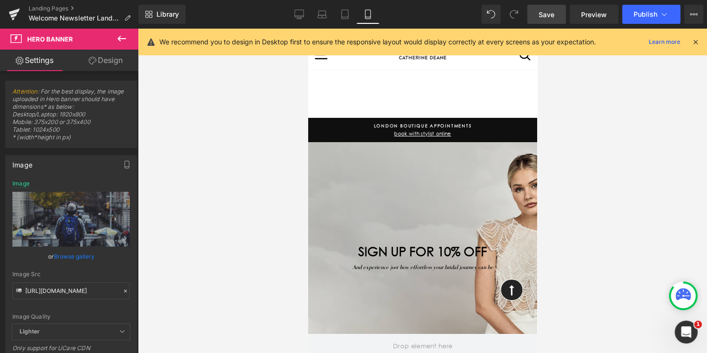
type input "[URL][DOMAIN_NAME][PERSON_NAME]"
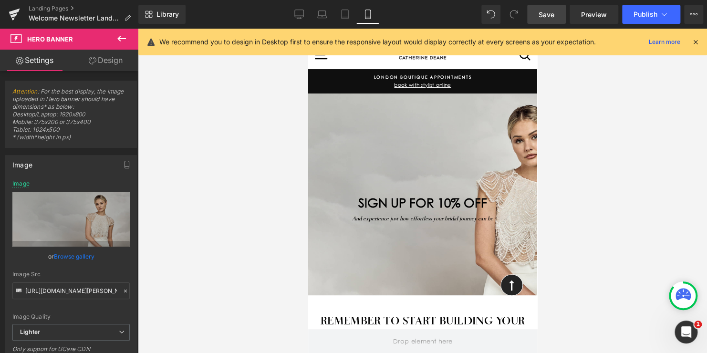
click at [125, 41] on icon at bounding box center [121, 38] width 11 height 11
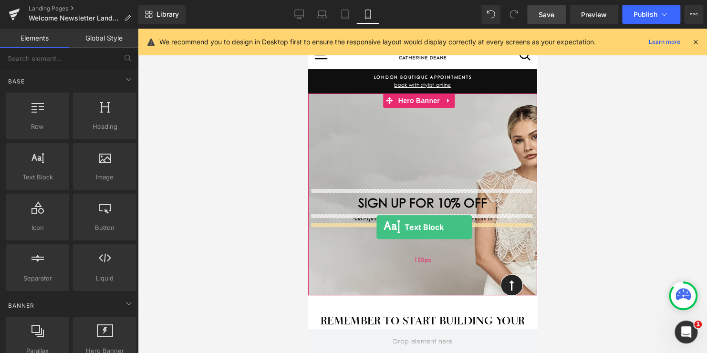
drag, startPoint x: 348, startPoint y: 189, endPoint x: 376, endPoint y: 227, distance: 47.4
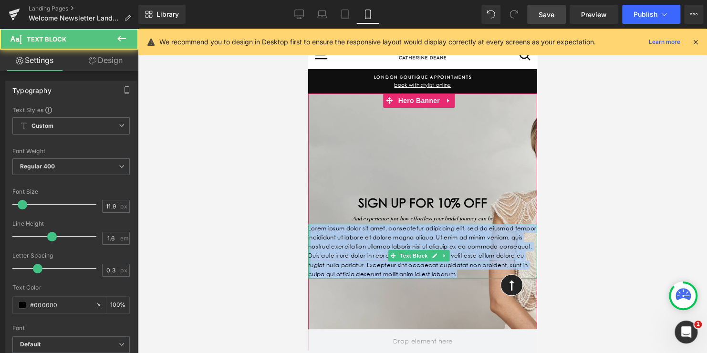
drag, startPoint x: 342, startPoint y: 281, endPoint x: 307, endPoint y: 227, distance: 64.5
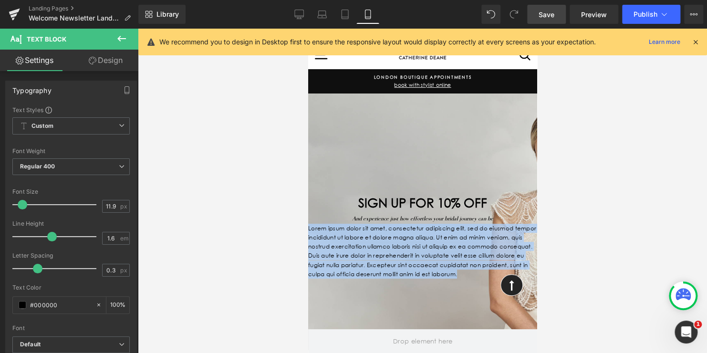
paste div
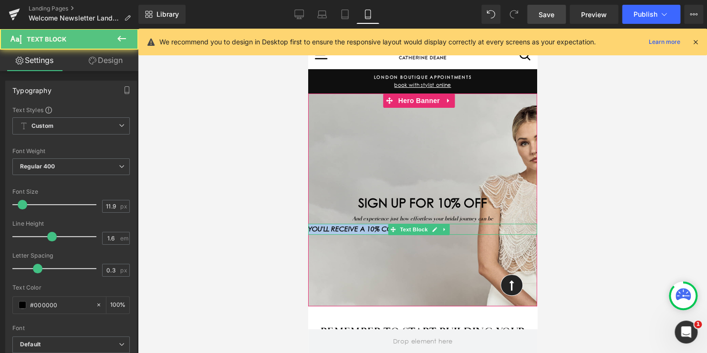
drag, startPoint x: 462, startPoint y: 229, endPoint x: 256, endPoint y: 227, distance: 206.6
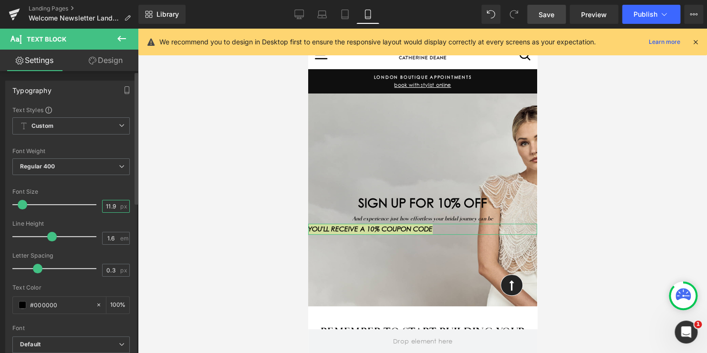
drag, startPoint x: 111, startPoint y: 208, endPoint x: 83, endPoint y: 203, distance: 28.6
click at [84, 203] on div "Font Size 11.9 px" at bounding box center [70, 204] width 117 height 32
type input "14"
drag, startPoint x: 94, startPoint y: 235, endPoint x: 86, endPoint y: 233, distance: 8.0
click at [86, 233] on div "Line Height 1.6 em" at bounding box center [70, 236] width 117 height 32
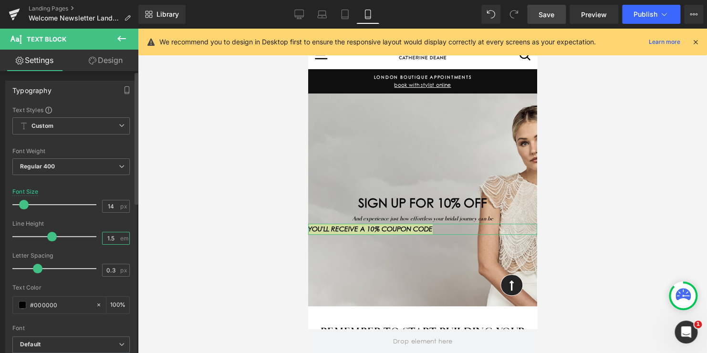
type input "1.5"
drag, startPoint x: 111, startPoint y: 267, endPoint x: 43, endPoint y: 261, distance: 68.5
click at [43, 261] on div "Letter Spacing 0.3 px" at bounding box center [70, 268] width 117 height 32
type input "0"
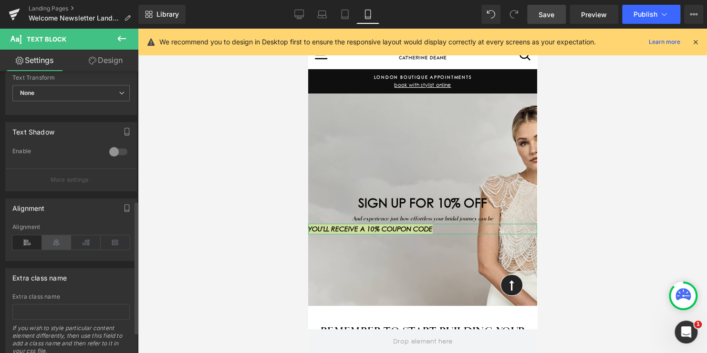
scroll to position [239, 0]
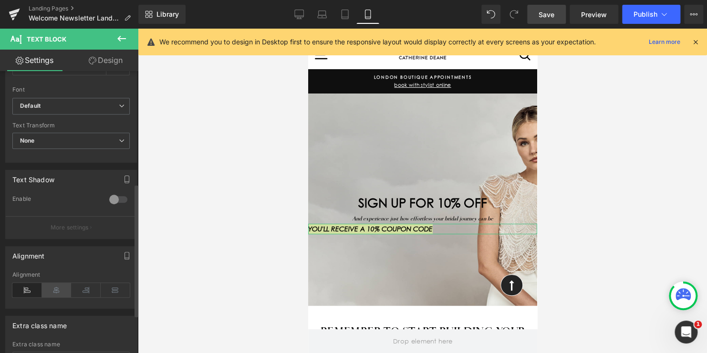
click at [58, 289] on icon at bounding box center [57, 290] width 30 height 14
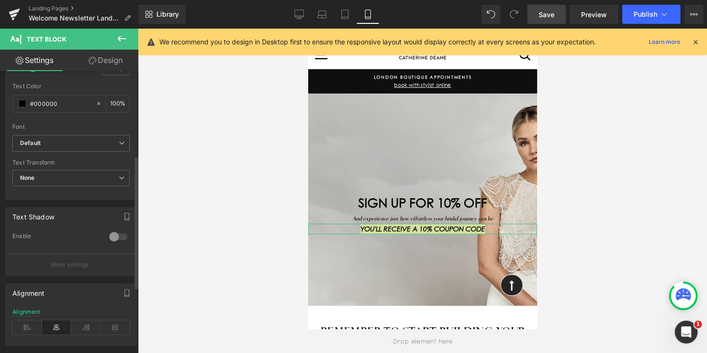
scroll to position [177, 0]
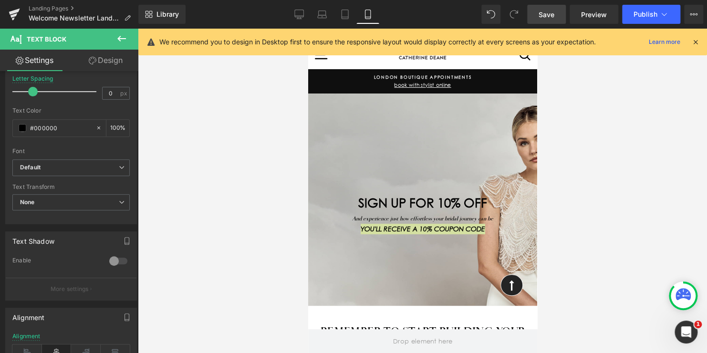
click at [124, 39] on icon at bounding box center [121, 38] width 11 height 11
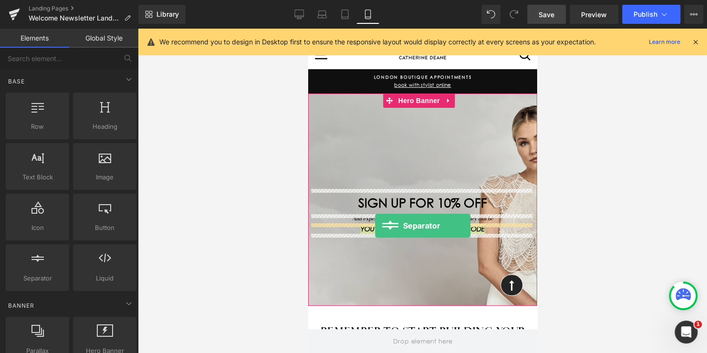
drag, startPoint x: 355, startPoint y: 294, endPoint x: 375, endPoint y: 226, distance: 71.0
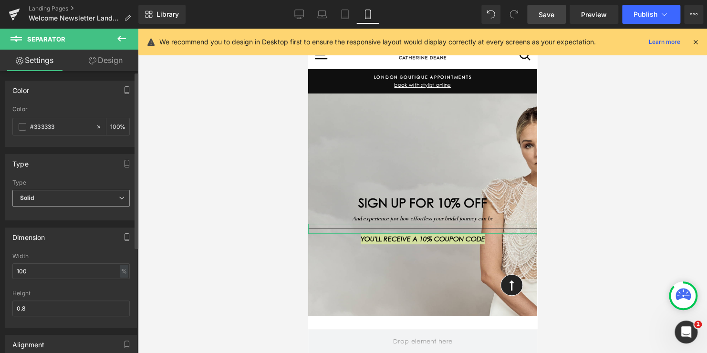
scroll to position [0, 0]
click at [23, 124] on span at bounding box center [23, 127] width 8 height 8
click at [56, 196] on span "Solid" at bounding box center [70, 198] width 117 height 17
click at [47, 101] on div "Color rgb(51, 51, 51) Color #333333 100 %" at bounding box center [71, 114] width 132 height 66
click at [23, 128] on span at bounding box center [23, 127] width 8 height 8
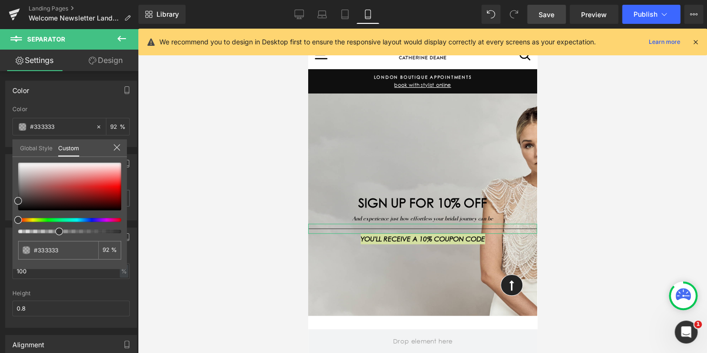
type input "92"
type input "40"
type input "0"
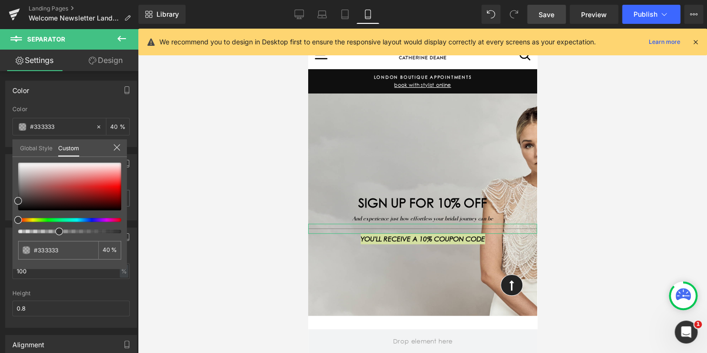
type input "0"
drag, startPoint x: 119, startPoint y: 231, endPoint x: -3, endPoint y: 231, distance: 122.6
click at [0, 231] on html "Separator You are previewing how the will restyle your page. You can not edit E…" at bounding box center [353, 176] width 707 height 353
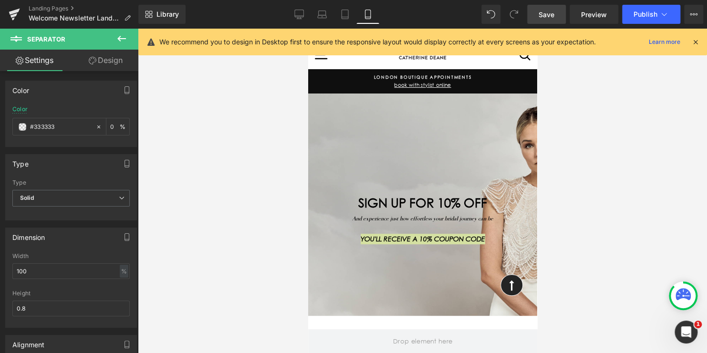
click at [117, 36] on icon at bounding box center [121, 38] width 11 height 11
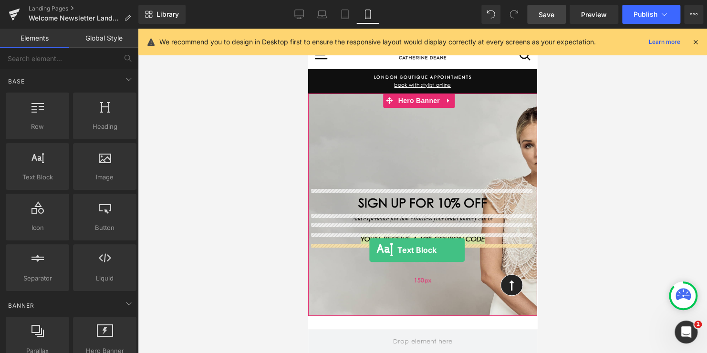
drag, startPoint x: 343, startPoint y: 198, endPoint x: 369, endPoint y: 250, distance: 58.5
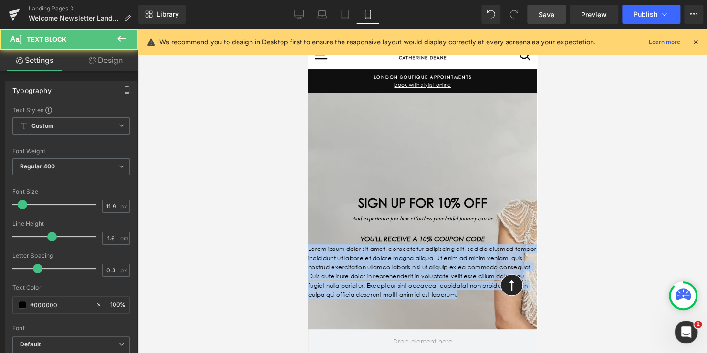
drag, startPoint x: 365, startPoint y: 303, endPoint x: 284, endPoint y: 239, distance: 102.8
paste div
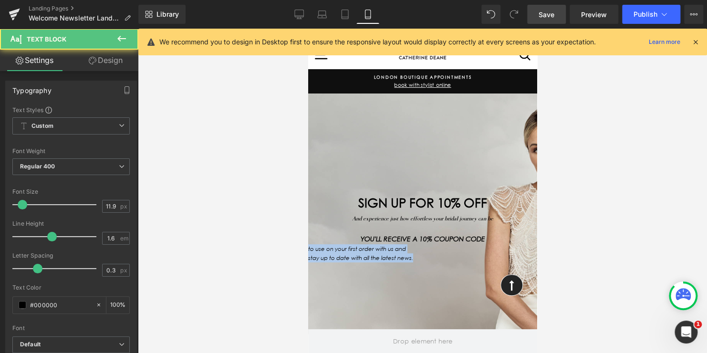
drag, startPoint x: 456, startPoint y: 258, endPoint x: 299, endPoint y: 239, distance: 158.6
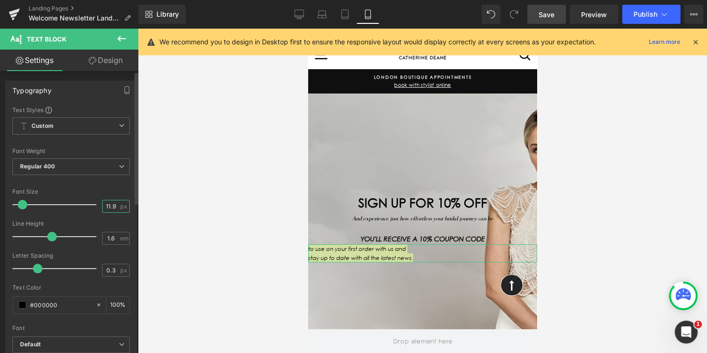
drag, startPoint x: 114, startPoint y: 207, endPoint x: 73, endPoint y: 198, distance: 41.9
click at [78, 198] on div "Font Size 11.9 px" at bounding box center [70, 204] width 117 height 32
type input "13"
drag, startPoint x: 113, startPoint y: 241, endPoint x: 92, endPoint y: 233, distance: 23.1
click at [92, 233] on div "Line Height 1.6 em" at bounding box center [70, 236] width 117 height 32
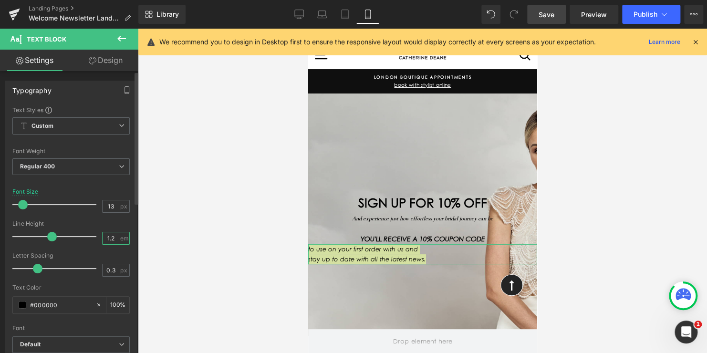
type input "1.2"
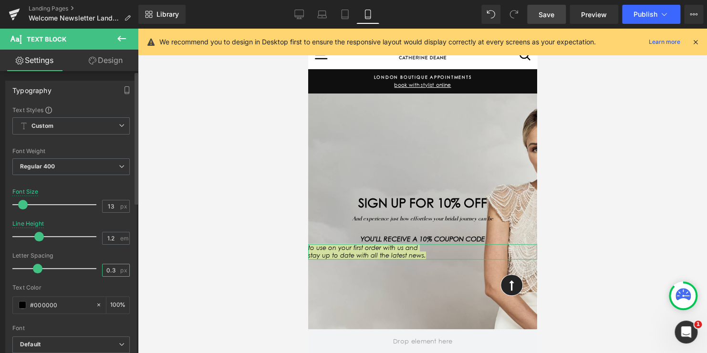
drag, startPoint x: 112, startPoint y: 268, endPoint x: 65, endPoint y: 262, distance: 47.1
click at [65, 262] on div "Letter Spacing 0.3 px" at bounding box center [70, 268] width 117 height 32
type input "0"
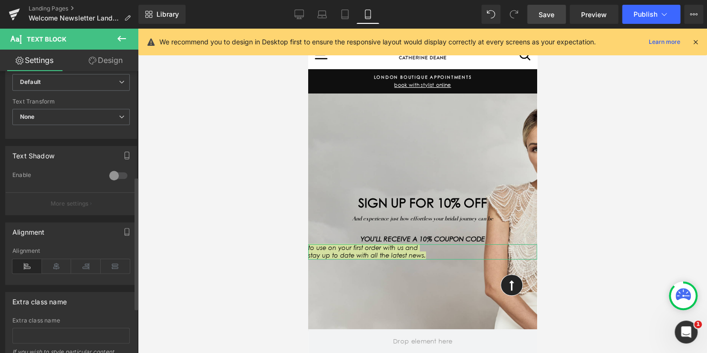
scroll to position [286, 0]
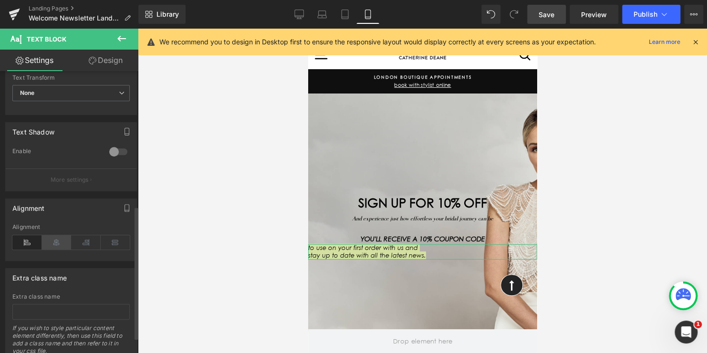
click at [55, 244] on icon at bounding box center [57, 242] width 30 height 14
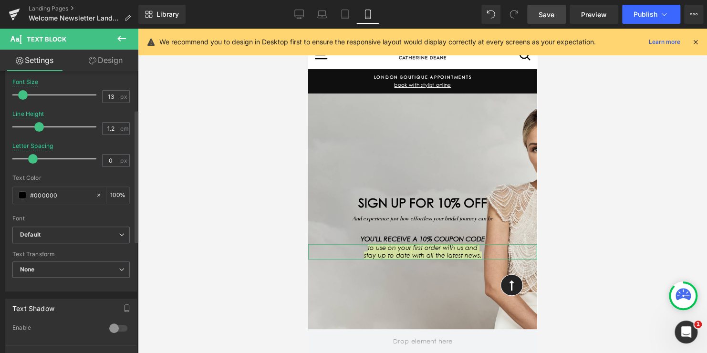
scroll to position [81, 0]
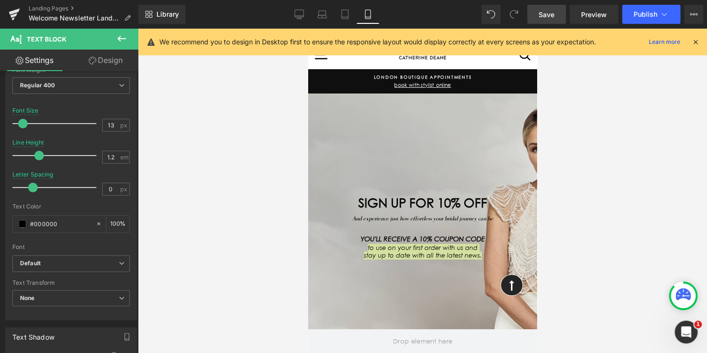
click at [546, 9] on link "Save" at bounding box center [546, 14] width 39 height 19
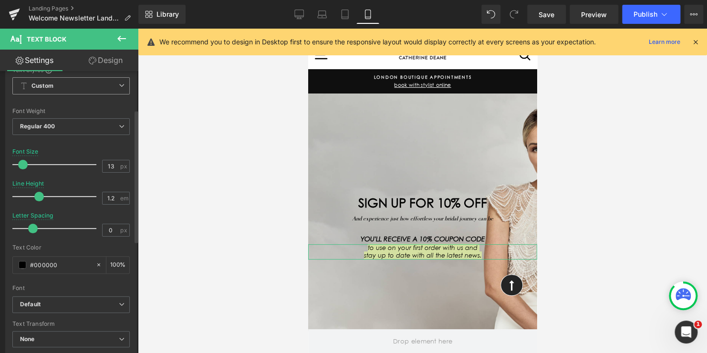
scroll to position [0, 0]
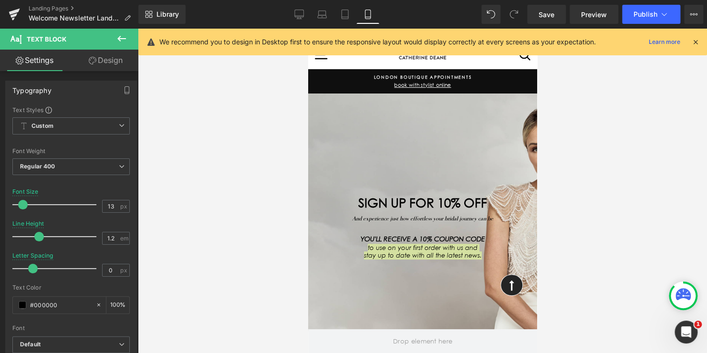
click at [123, 39] on icon at bounding box center [121, 38] width 11 height 11
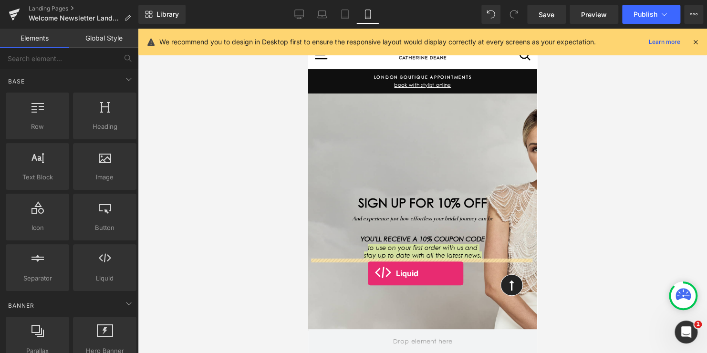
drag, startPoint x: 406, startPoint y: 298, endPoint x: 368, endPoint y: 273, distance: 44.9
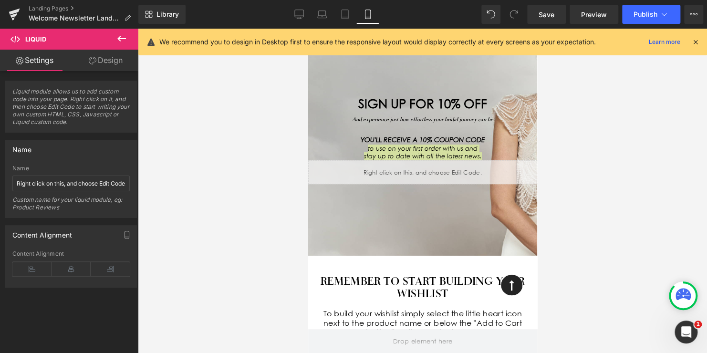
scroll to position [143, 0]
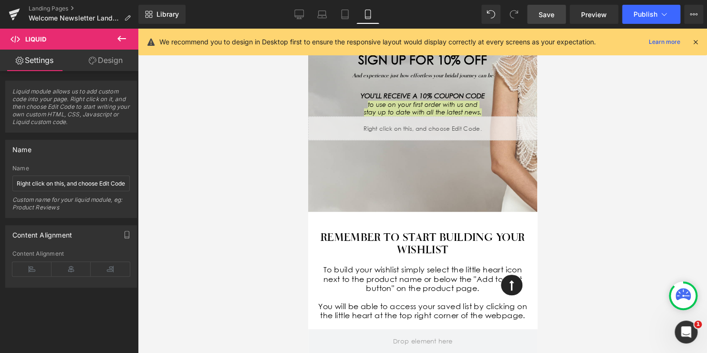
click at [543, 12] on span "Save" at bounding box center [547, 15] width 16 height 10
click at [301, 11] on icon at bounding box center [299, 15] width 10 height 10
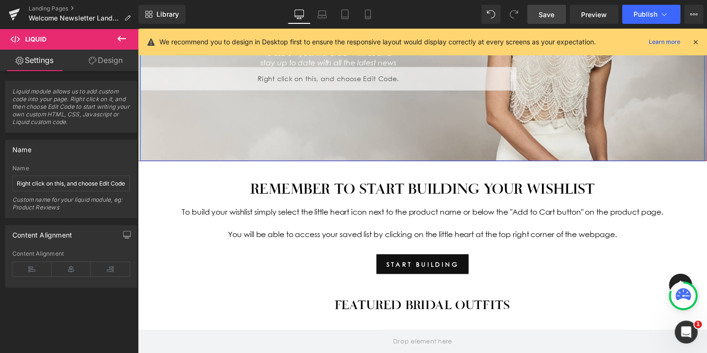
scroll to position [239, 0]
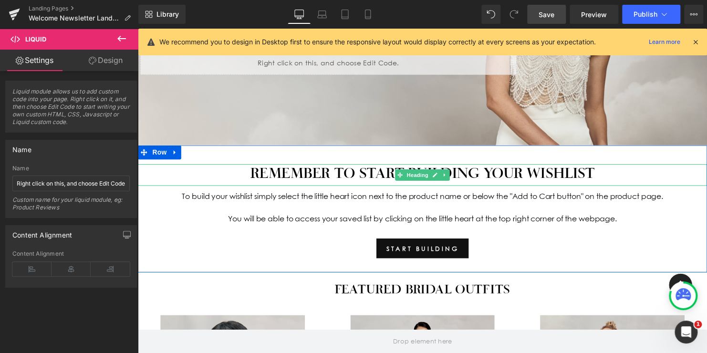
click at [369, 175] on h1 "Remember to start building your wishlist" at bounding box center [426, 174] width 577 height 17
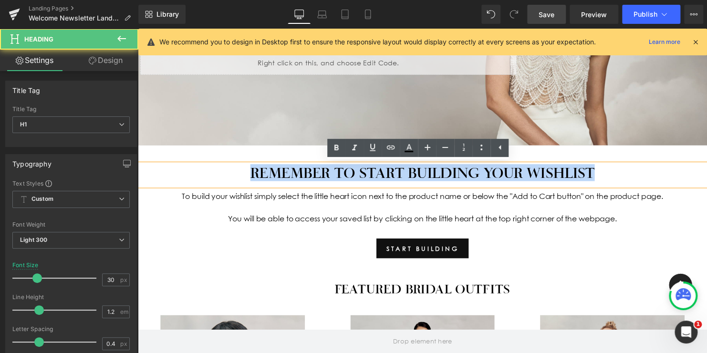
drag, startPoint x: 569, startPoint y: 175, endPoint x: 232, endPoint y: 171, distance: 337.4
click at [232, 171] on h1 "Remember to start building your wishlist" at bounding box center [426, 174] width 577 height 17
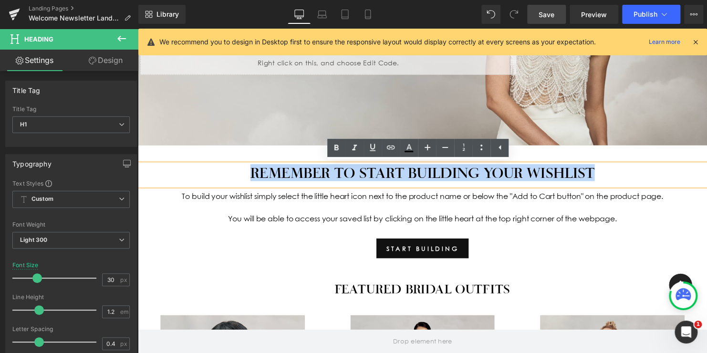
paste div
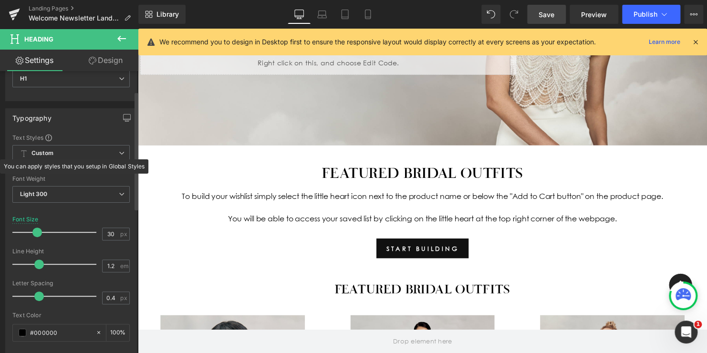
scroll to position [48, 0]
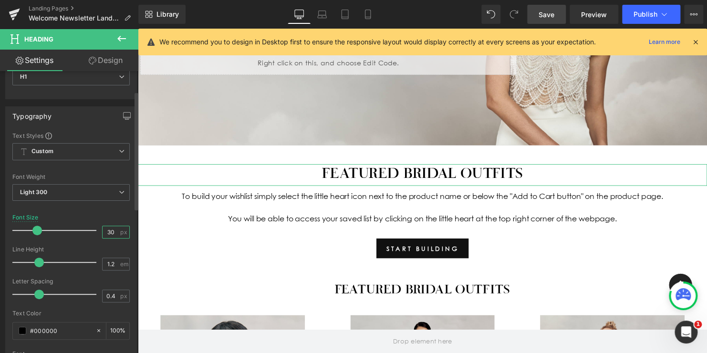
drag, startPoint x: 111, startPoint y: 231, endPoint x: 94, endPoint y: 226, distance: 17.8
click at [94, 226] on div "Font Size 30 px" at bounding box center [70, 230] width 117 height 32
type input "26"
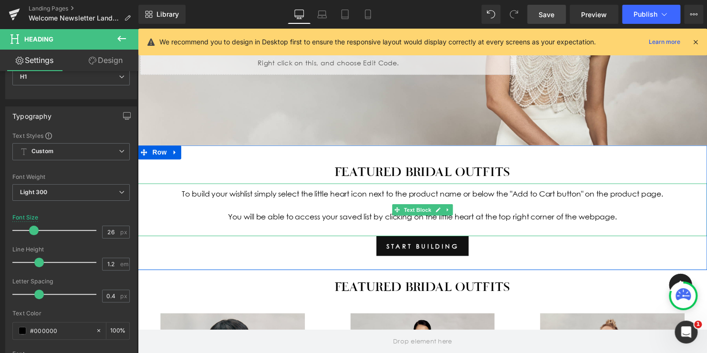
click at [335, 209] on p at bounding box center [427, 207] width 568 height 11
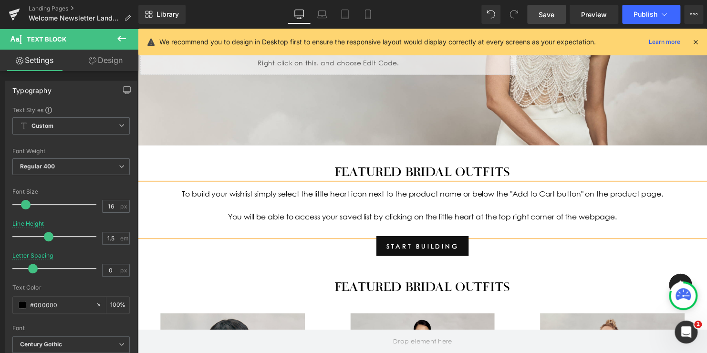
click at [404, 190] on p "To build your wishlist simply select the little heart icon next to the product …" at bounding box center [427, 195] width 568 height 11
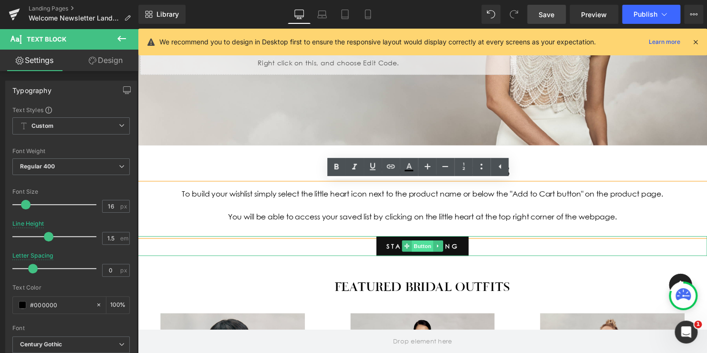
click at [418, 247] on span "Button" at bounding box center [427, 248] width 22 height 11
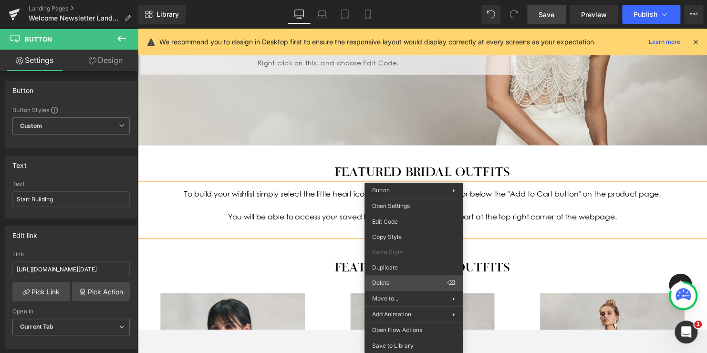
scroll to position [229, 0]
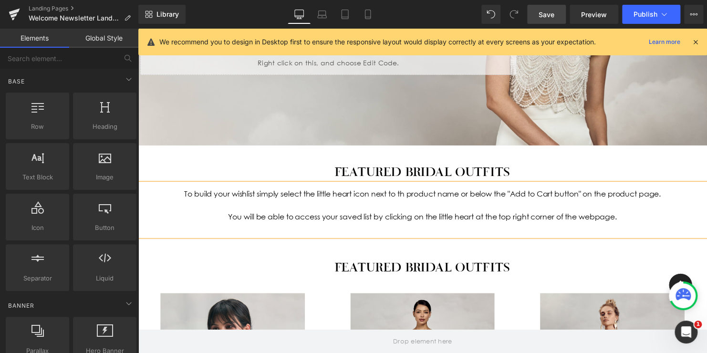
click at [408, 201] on p "To build your wishlist simply select the little heart icon next to th product n…" at bounding box center [427, 195] width 568 height 11
click at [406, 239] on div "To build your wishlist simply select the little heart icon next to th product n…" at bounding box center [426, 212] width 577 height 53
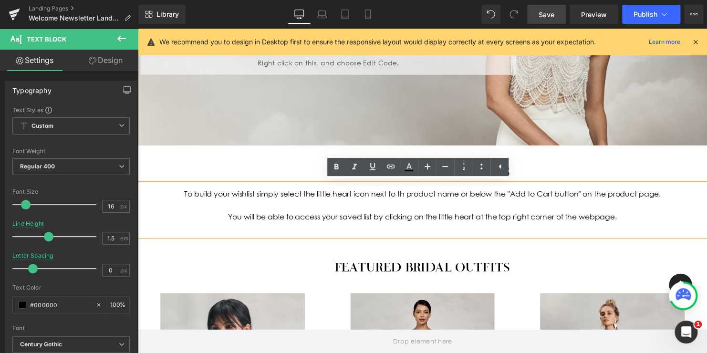
click at [357, 209] on p at bounding box center [427, 207] width 568 height 11
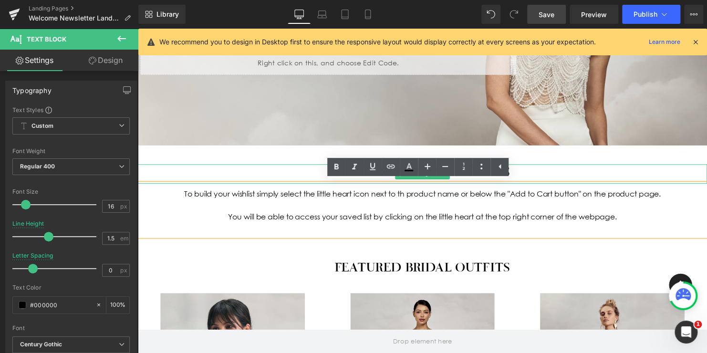
click at [301, 176] on h1 "Featured bridal outfits" at bounding box center [426, 173] width 577 height 15
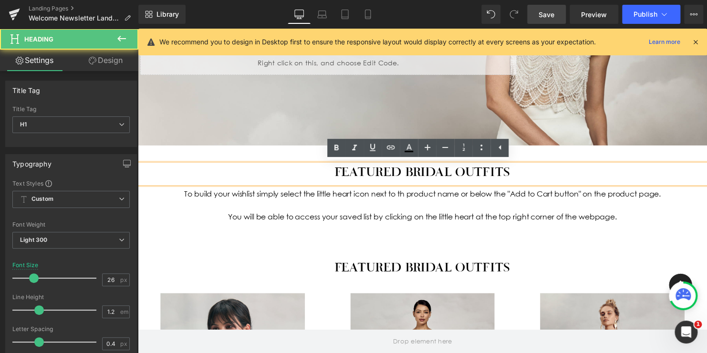
click at [302, 187] on div "To build your wishlist simply select the little heart icon next to th product n…" at bounding box center [426, 212] width 577 height 53
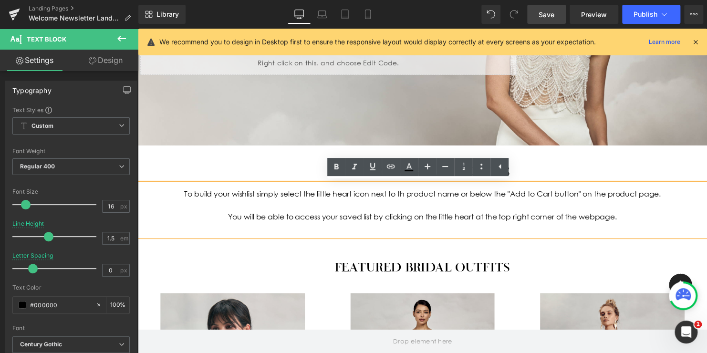
click at [303, 203] on p at bounding box center [427, 207] width 568 height 11
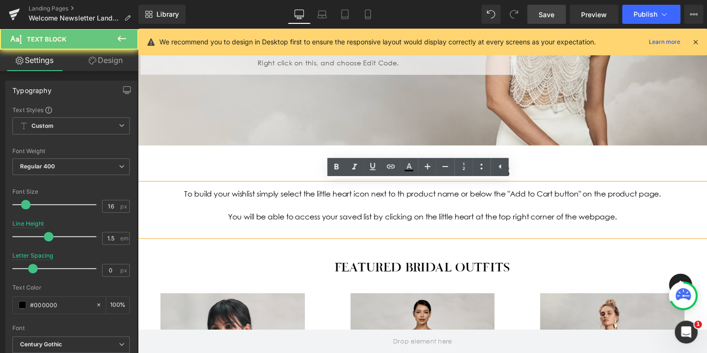
click at [367, 191] on p "To build your wishlist simply select the little heart icon next to th product n…" at bounding box center [427, 195] width 568 height 11
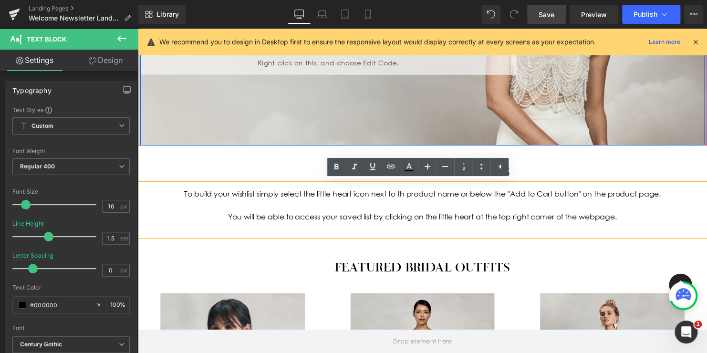
click at [574, 122] on div "SIGN UP FOR 10% OFF Heading And experience just how effortless your bridal jour…" at bounding box center [426, 23] width 573 height 248
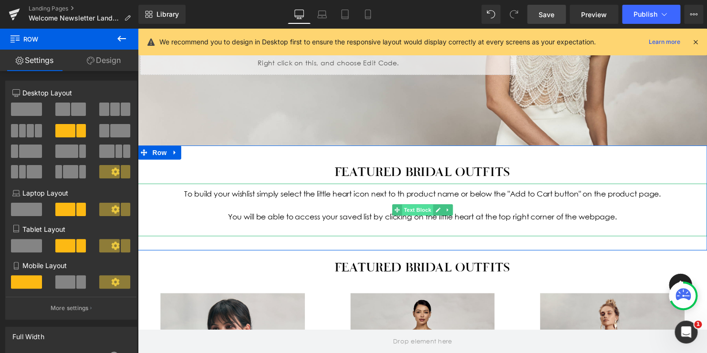
click at [420, 211] on span "Text Block" at bounding box center [421, 212] width 31 height 11
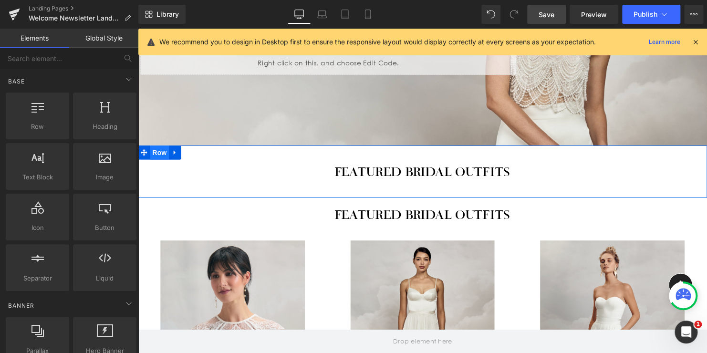
click at [154, 154] on span "Row" at bounding box center [159, 154] width 19 height 14
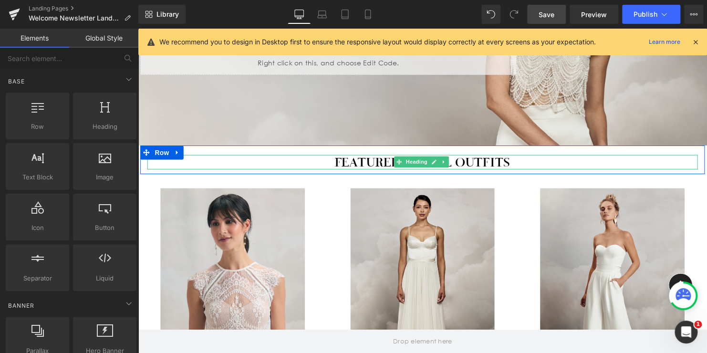
drag, startPoint x: 480, startPoint y: 164, endPoint x: 434, endPoint y: 164, distance: 46.3
click at [481, 164] on h1 "Featured bridal outfits" at bounding box center [426, 164] width 558 height 15
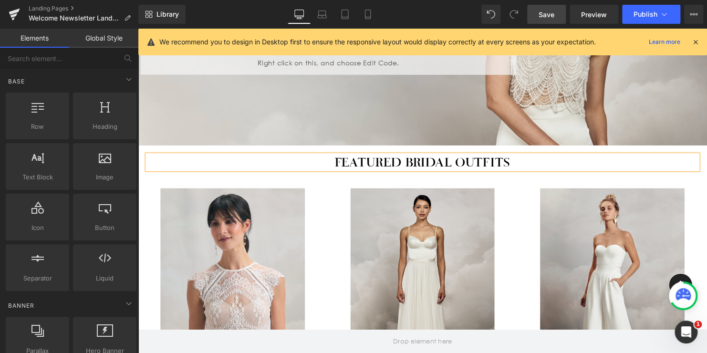
drag, startPoint x: 434, startPoint y: 164, endPoint x: 324, endPoint y: 162, distance: 110.2
click at [324, 163] on h1 "Featured bridal outfits" at bounding box center [426, 164] width 558 height 15
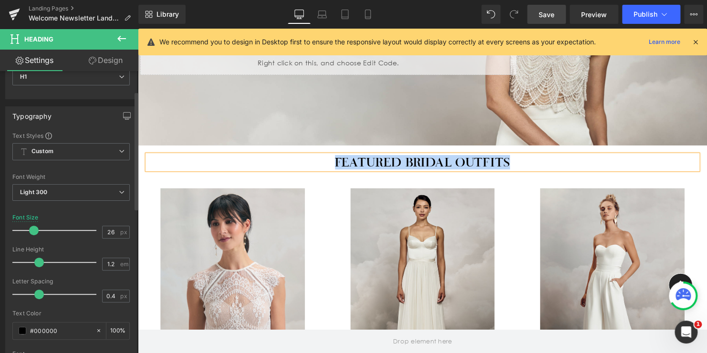
scroll to position [48, 0]
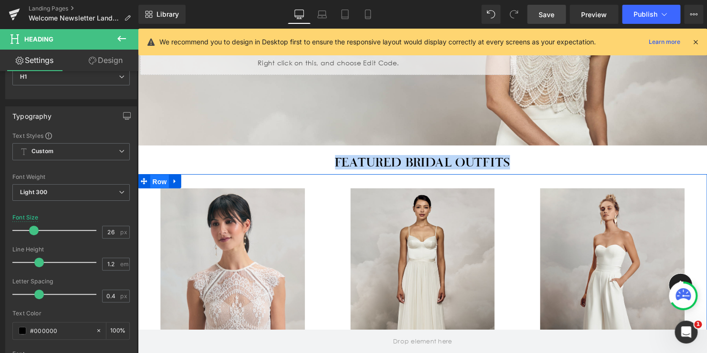
click at [153, 184] on span "Row" at bounding box center [159, 184] width 19 height 14
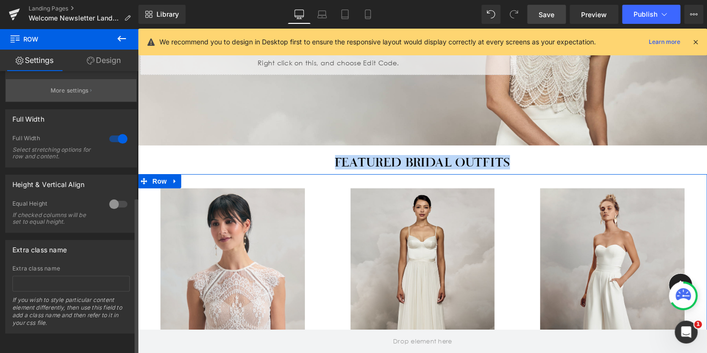
scroll to position [226, 0]
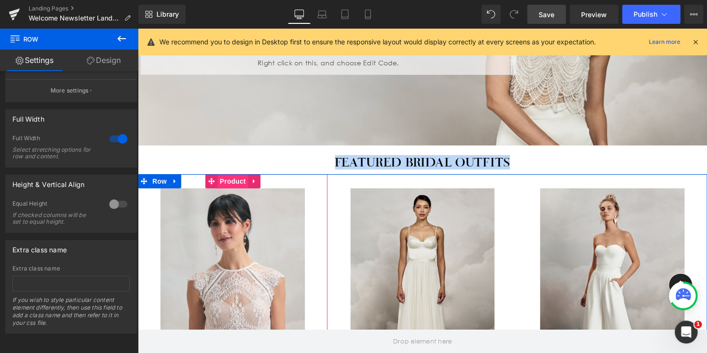
click at [233, 182] on span "Product" at bounding box center [234, 183] width 31 height 14
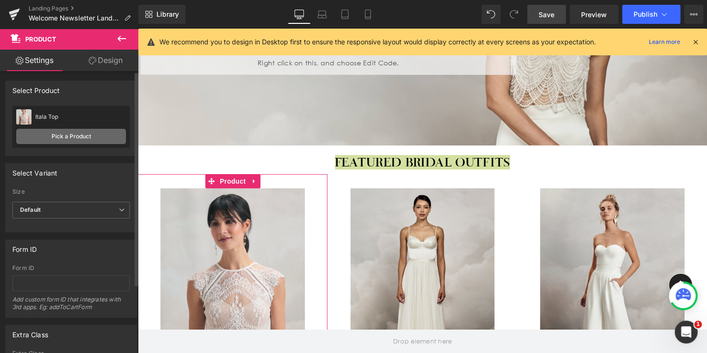
click at [69, 138] on link "Pick a Product" at bounding box center [71, 136] width 110 height 15
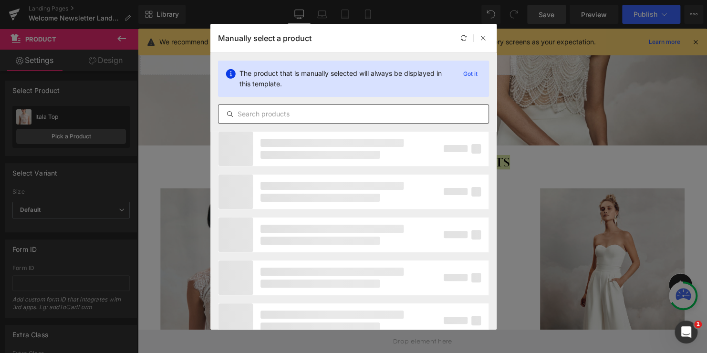
click at [285, 113] on input "text" at bounding box center [354, 113] width 270 height 11
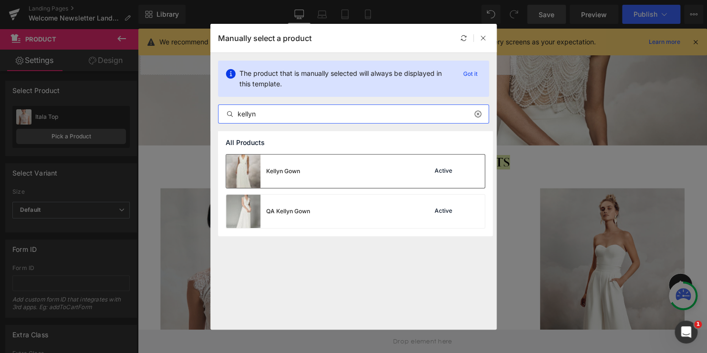
type input "kellyn"
click at [273, 176] on div "Kellyn Gown" at bounding box center [263, 171] width 74 height 33
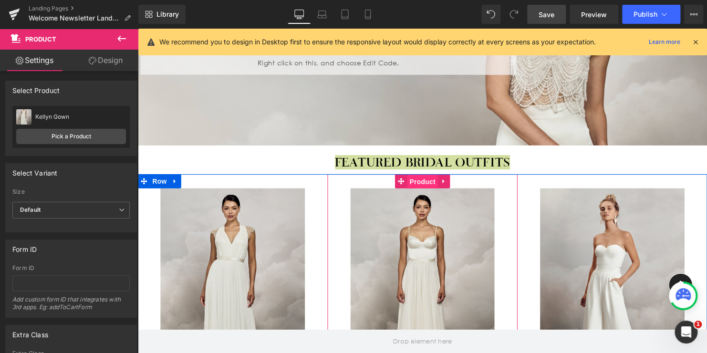
click at [415, 183] on span "Product" at bounding box center [426, 184] width 31 height 14
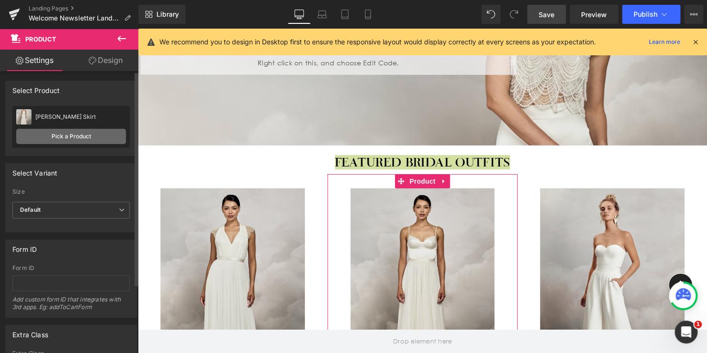
click at [65, 136] on link "Pick a Product" at bounding box center [71, 136] width 110 height 15
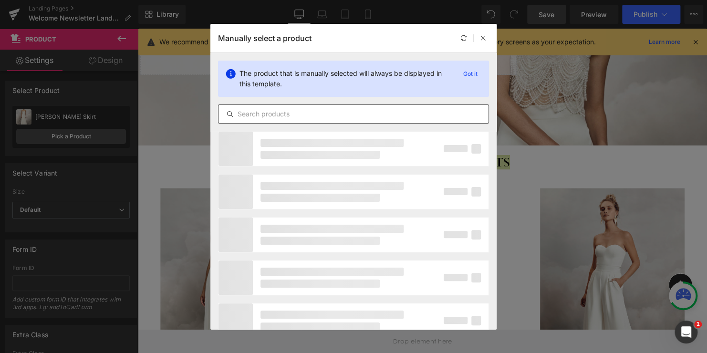
click at [279, 115] on input "text" at bounding box center [354, 113] width 270 height 11
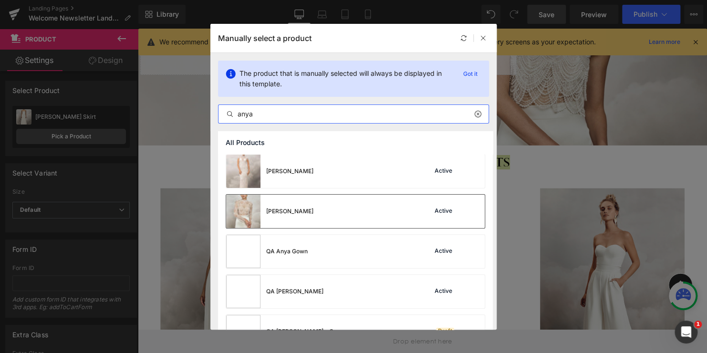
type input "anya"
click at [287, 206] on div "[PERSON_NAME]" at bounding box center [269, 211] width 87 height 33
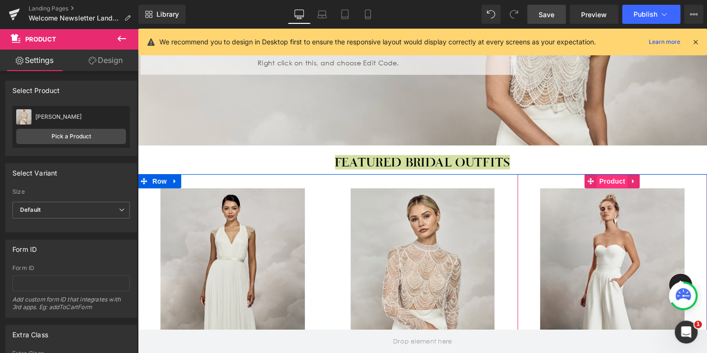
click at [614, 184] on span "Product" at bounding box center [619, 183] width 31 height 14
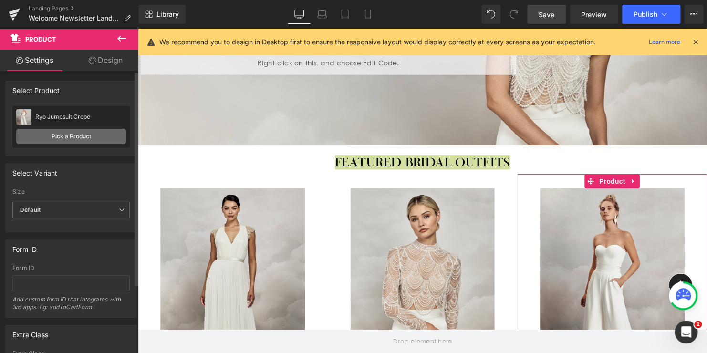
click at [60, 135] on link "Pick a Product" at bounding box center [71, 136] width 110 height 15
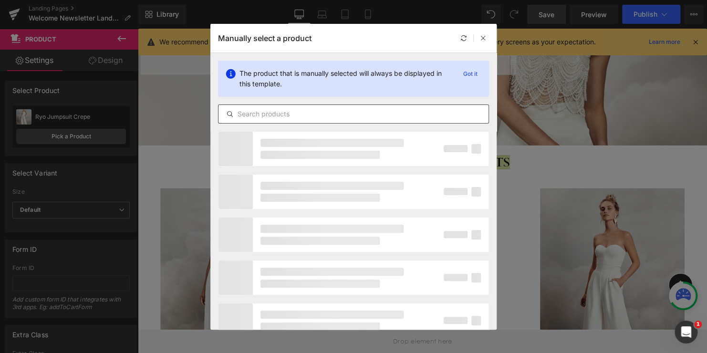
click at [269, 115] on input "text" at bounding box center [354, 113] width 270 height 11
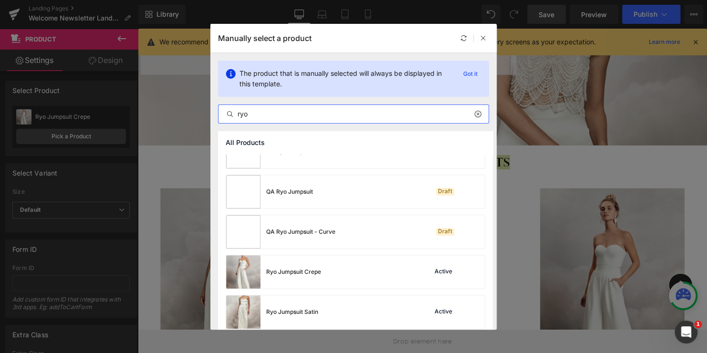
scroll to position [67, 0]
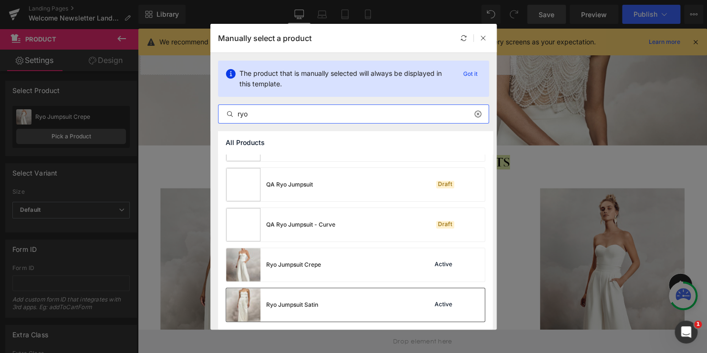
type input "ryo"
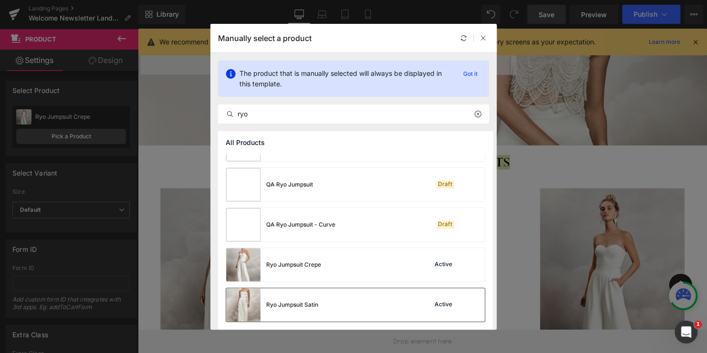
click at [305, 303] on div "Ryo Jumpsuit Satin" at bounding box center [292, 305] width 52 height 9
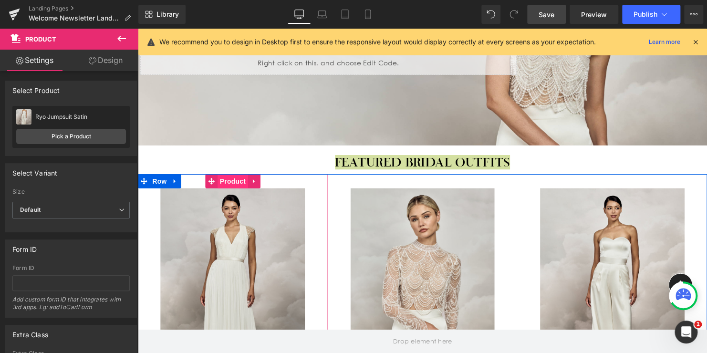
click at [229, 182] on span "Product" at bounding box center [234, 183] width 31 height 14
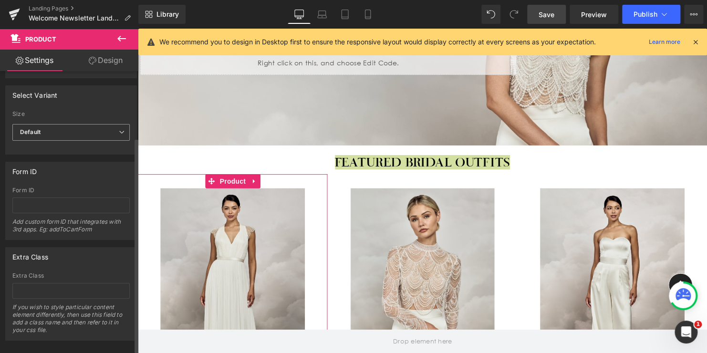
scroll to position [91, 0]
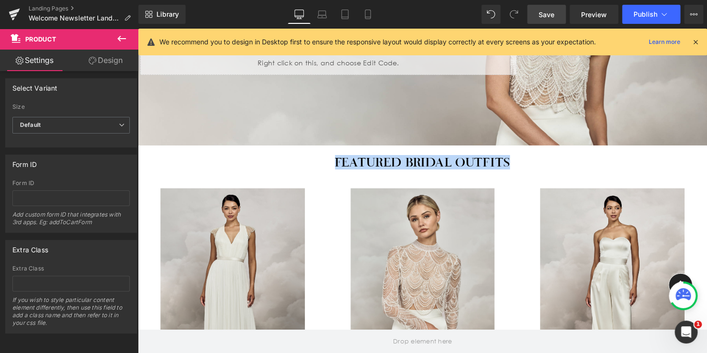
click at [256, 209] on img at bounding box center [234, 295] width 146 height 211
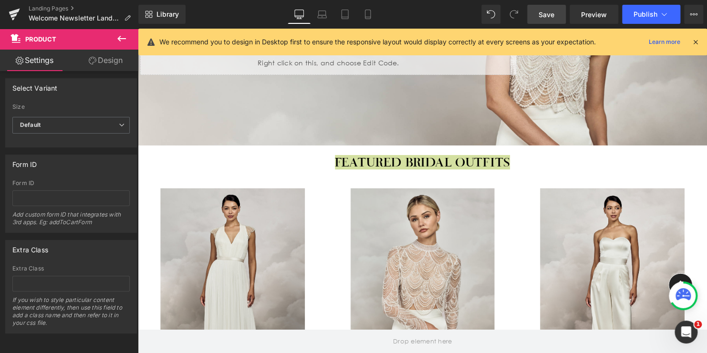
click at [546, 15] on span "Save" at bounding box center [547, 15] width 16 height 10
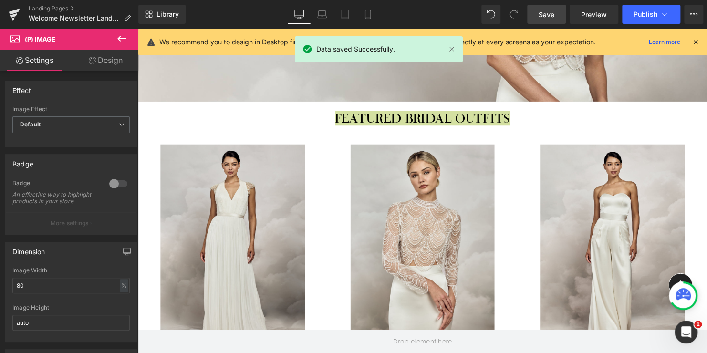
scroll to position [277, 0]
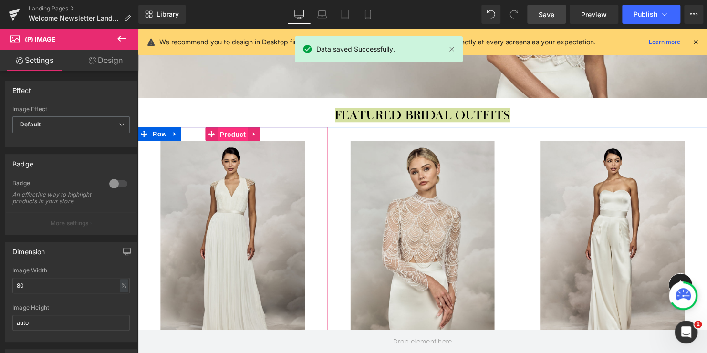
click at [228, 136] on span "Product" at bounding box center [234, 136] width 31 height 14
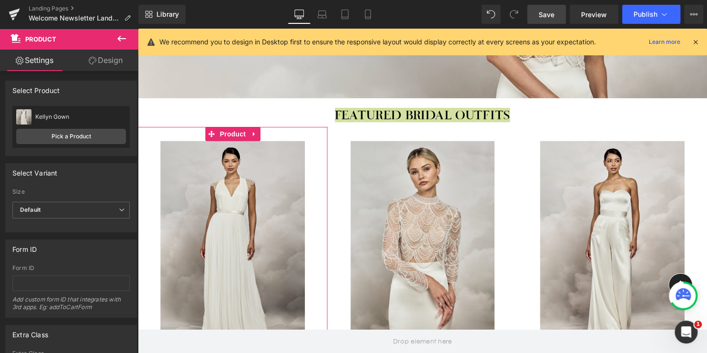
click at [102, 63] on link "Design" at bounding box center [105, 60] width 69 height 21
click at [0, 0] on div "Spacing" at bounding box center [0, 0] width 0 height 0
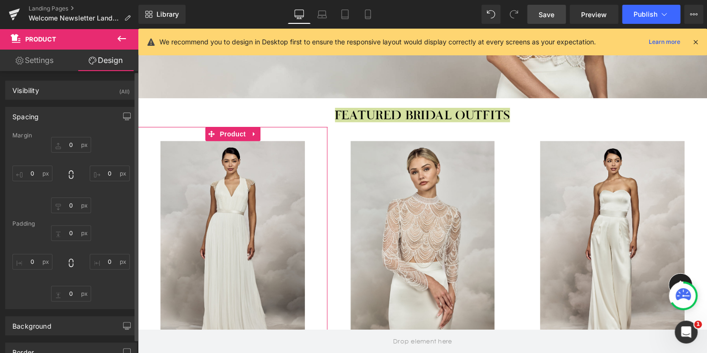
type input "0"
type input "30"
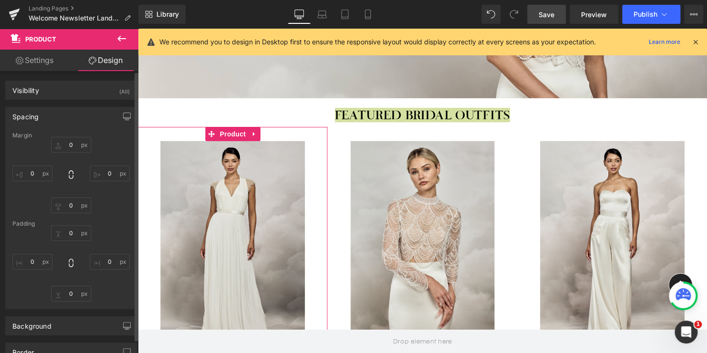
type input "10"
type input "30"
type input "10"
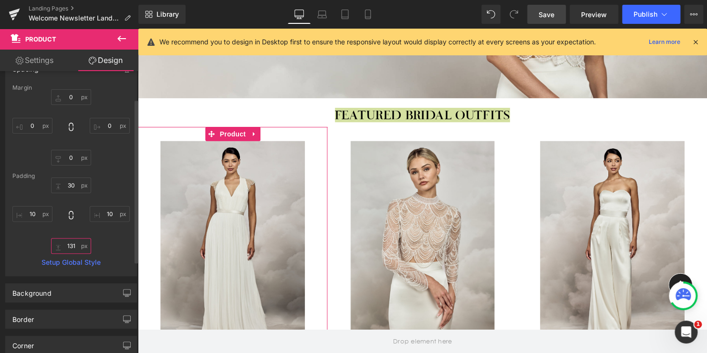
drag, startPoint x: 75, startPoint y: 245, endPoint x: 54, endPoint y: 245, distance: 20.5
click at [54, 245] on input "131" at bounding box center [71, 246] width 40 height 16
type input "5"
click at [110, 239] on div "30px 30 10px 10 5 5 10px 10" at bounding box center [70, 216] width 117 height 76
click at [35, 213] on input "10" at bounding box center [32, 214] width 40 height 16
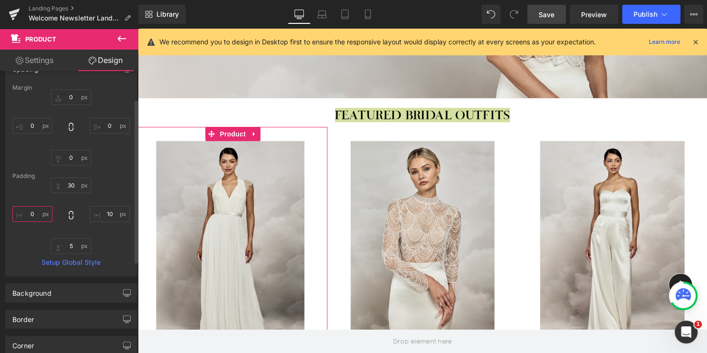
type input "0"
click at [110, 214] on input "10" at bounding box center [110, 214] width 40 height 16
type input "1"
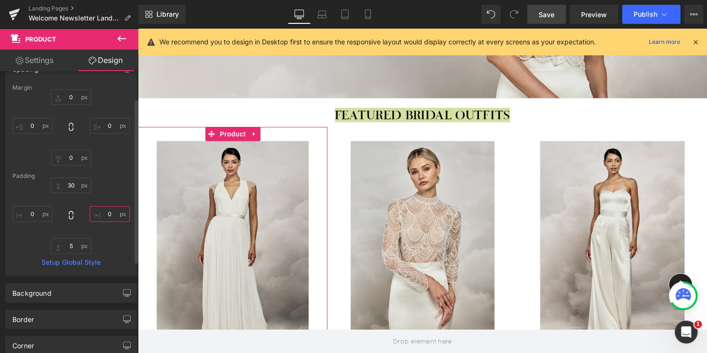
type input "0"
click at [75, 185] on input "30" at bounding box center [71, 186] width 40 height 16
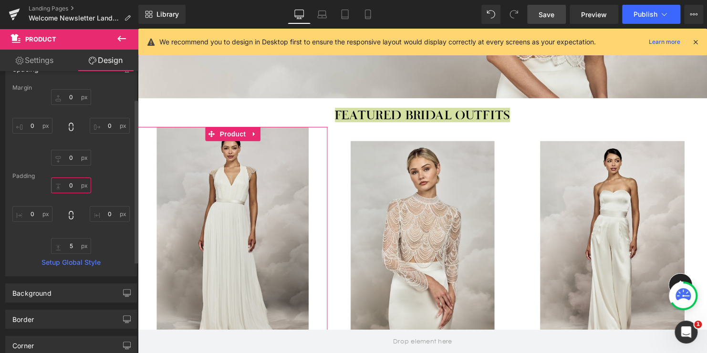
type input "0"
click at [109, 170] on div "Margin 0px 0 0px 0 0px 0 0px 0 [GEOGRAPHIC_DATA] 0 0 0 0 5 5 0 0 Setup Global S…" at bounding box center [71, 179] width 131 height 191
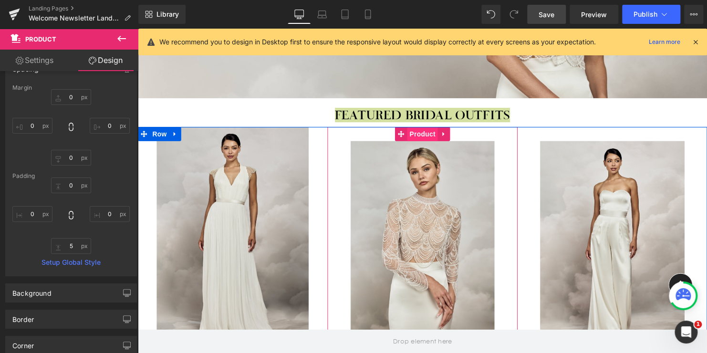
click at [421, 131] on span "Product" at bounding box center [426, 135] width 31 height 14
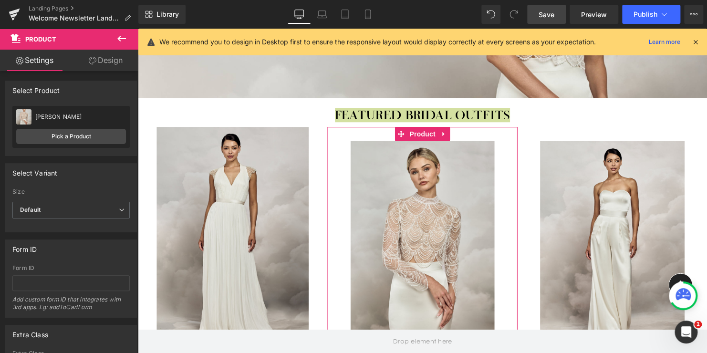
click at [107, 61] on link "Design" at bounding box center [105, 60] width 69 height 21
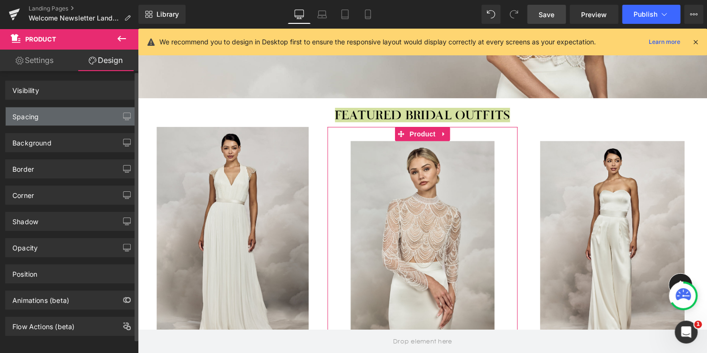
click at [58, 111] on div "Spacing" at bounding box center [71, 116] width 131 height 18
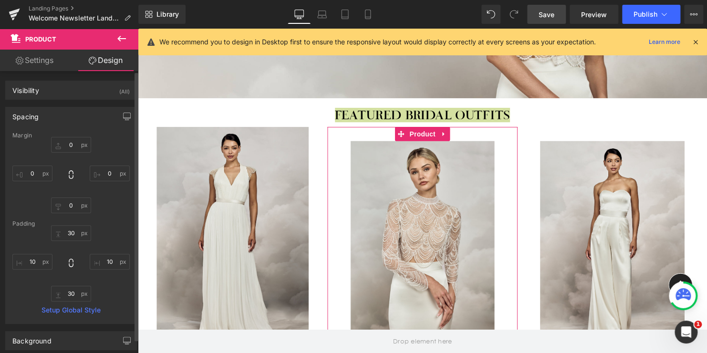
type input "0"
type input "30"
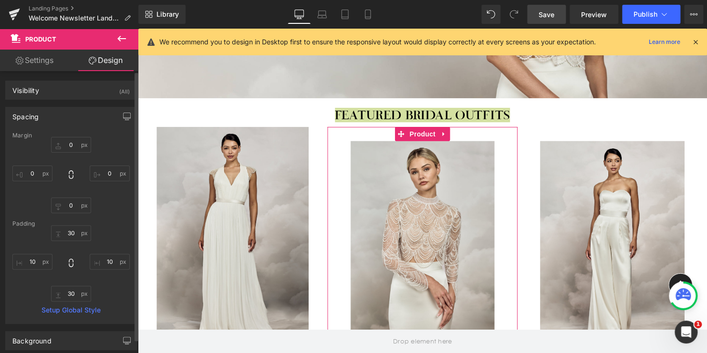
type input "10"
type input "30"
type input "10"
click at [73, 233] on input "30" at bounding box center [71, 233] width 40 height 16
click at [32, 258] on input "10" at bounding box center [32, 262] width 40 height 16
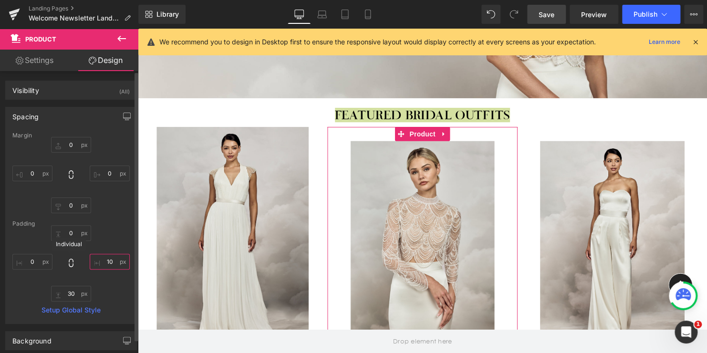
click at [107, 261] on input "10" at bounding box center [110, 262] width 40 height 16
click at [67, 291] on input "30" at bounding box center [71, 294] width 40 height 16
click at [119, 145] on div "0px 0 0px 0 0px 0 0px 0" at bounding box center [70, 175] width 117 height 76
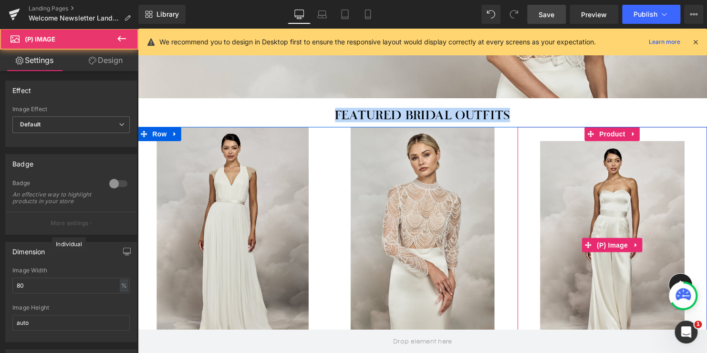
click at [611, 166] on img at bounding box center [619, 248] width 146 height 211
click at [615, 134] on span "Product" at bounding box center [619, 136] width 31 height 14
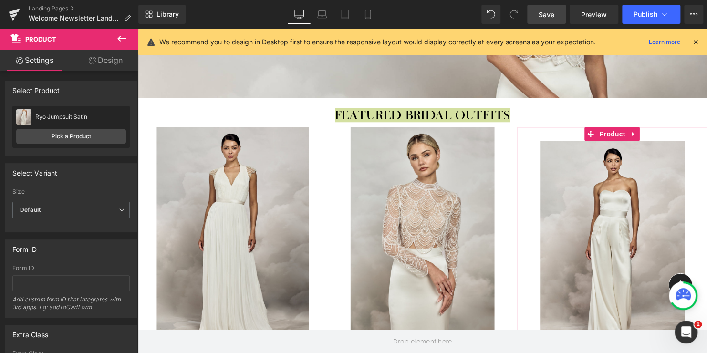
click at [102, 62] on link "Design" at bounding box center [105, 60] width 69 height 21
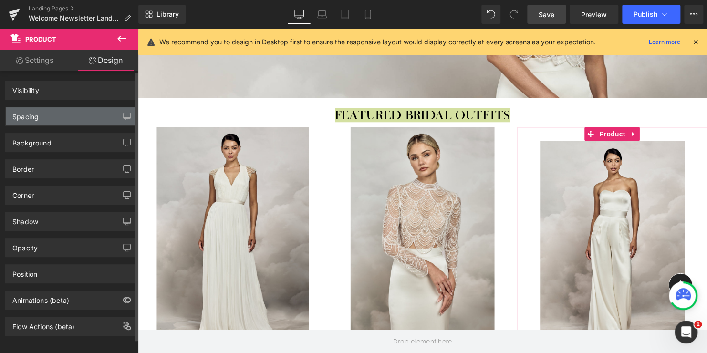
click at [57, 120] on div "Spacing" at bounding box center [71, 116] width 131 height 18
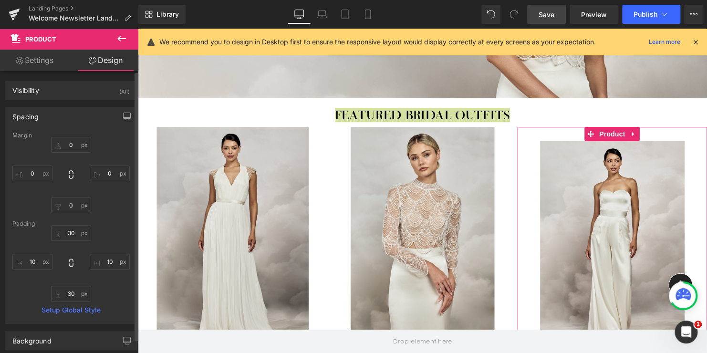
type input "0"
type input "30"
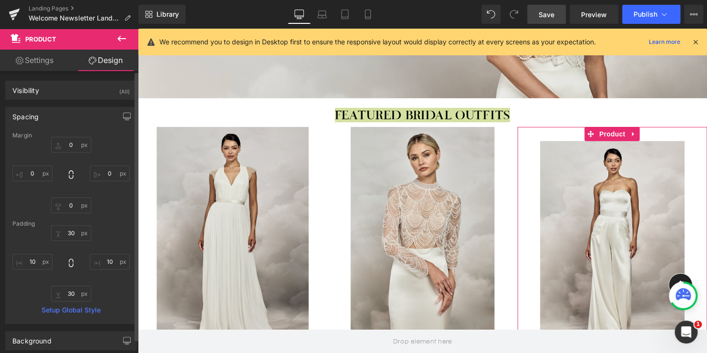
type input "10"
type input "30"
type input "10"
click at [69, 232] on input "30" at bounding box center [71, 233] width 40 height 16
type input "0"
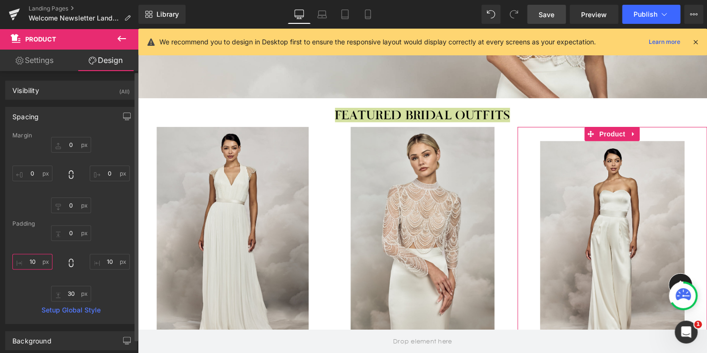
click at [31, 254] on input "10" at bounding box center [32, 262] width 40 height 16
type input "0"
click at [109, 261] on input "10" at bounding box center [110, 262] width 40 height 16
type input "0"
click at [71, 292] on input "30" at bounding box center [71, 294] width 40 height 16
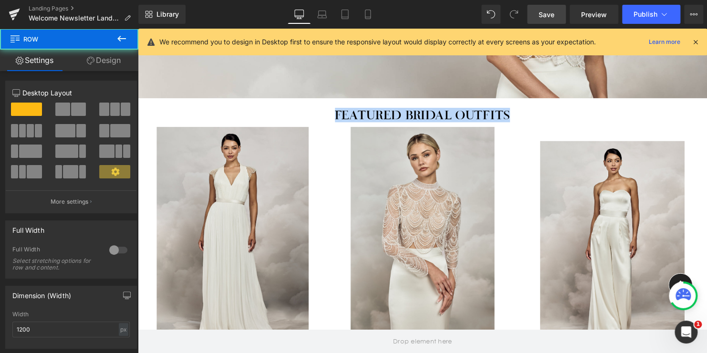
click at [230, 106] on div "Featured bridal outfits Heading Row" at bounding box center [426, 113] width 573 height 29
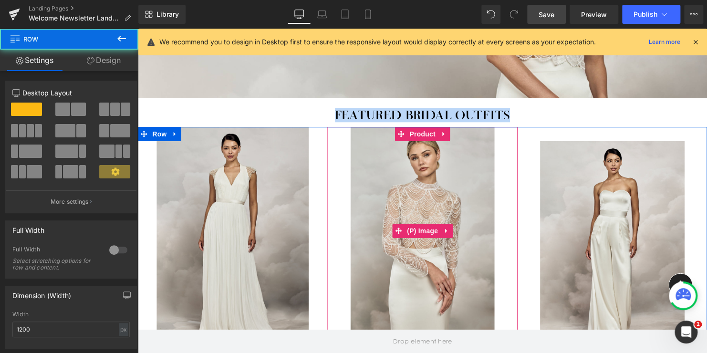
click at [426, 185] on img at bounding box center [427, 233] width 146 height 211
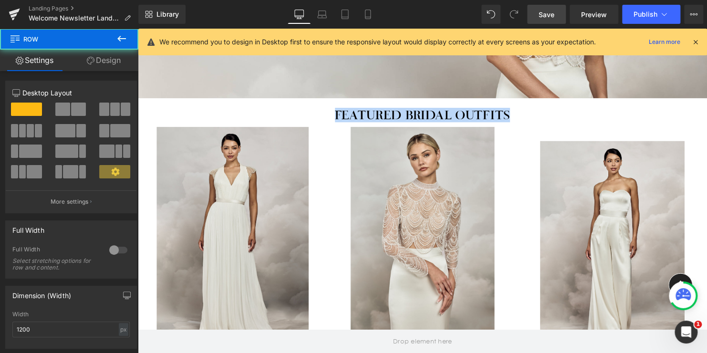
click at [617, 156] on img at bounding box center [619, 248] width 146 height 211
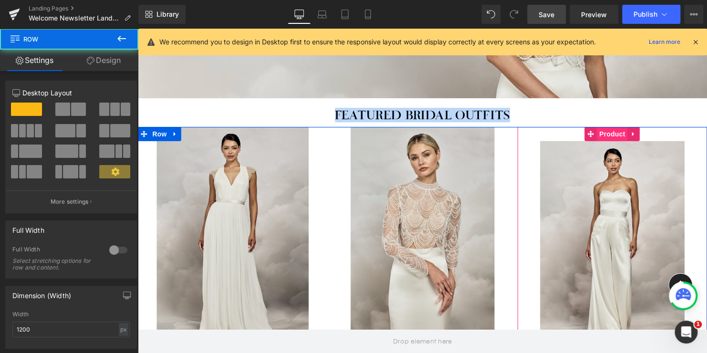
click at [616, 138] on span "Product" at bounding box center [619, 135] width 31 height 14
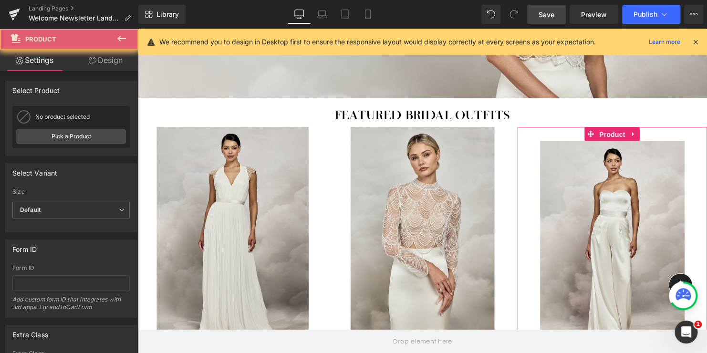
click at [107, 60] on link "Design" at bounding box center [105, 60] width 69 height 21
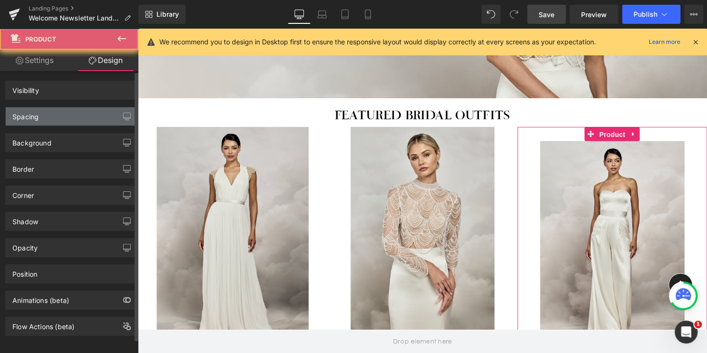
click at [54, 121] on div "Spacing" at bounding box center [71, 116] width 131 height 18
click at [63, 114] on div "Spacing" at bounding box center [71, 116] width 131 height 18
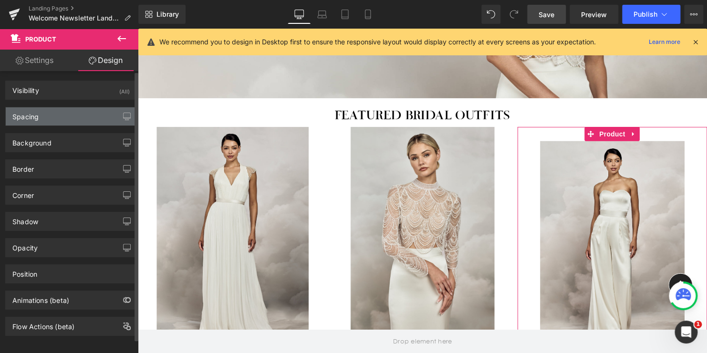
click at [40, 115] on div "Spacing" at bounding box center [71, 116] width 131 height 18
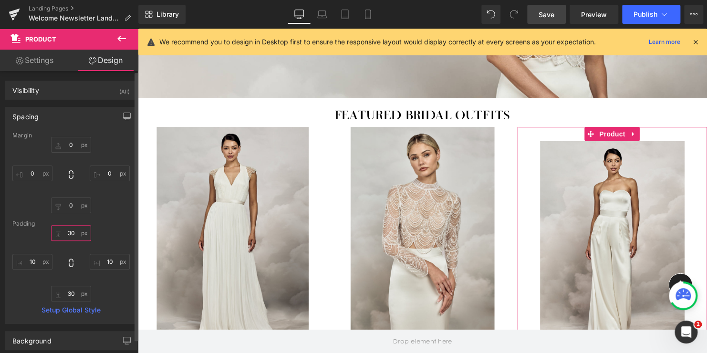
click at [68, 233] on input "30" at bounding box center [71, 233] width 40 height 16
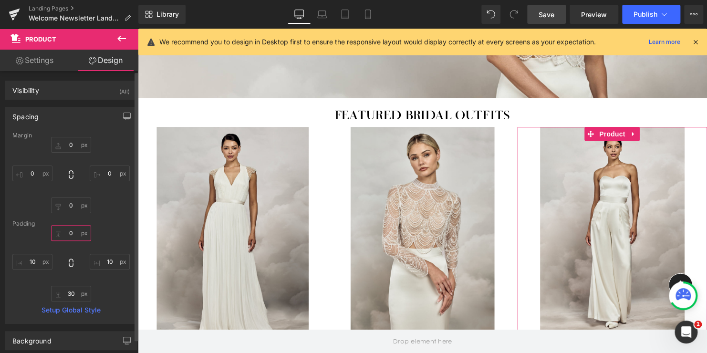
type input "0"
click at [116, 210] on div "0px 0 0px 0 0px 0 0px 0" at bounding box center [70, 175] width 117 height 76
click at [26, 259] on input "10" at bounding box center [32, 262] width 40 height 16
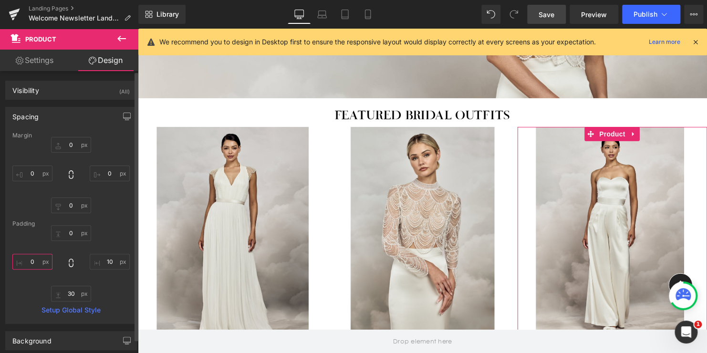
type input "0"
click at [107, 212] on div "0px 0 0px 0 0px 0 0px 0" at bounding box center [70, 175] width 117 height 76
click at [107, 259] on input "10" at bounding box center [110, 262] width 40 height 16
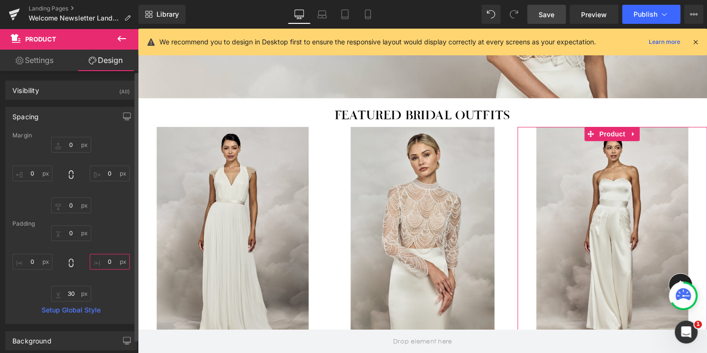
type input "0"
click at [117, 219] on div "Margin 0px 0 0px 0 0px 0 0px 0 [GEOGRAPHIC_DATA] 0 0 0 0 30px 30 0 0 Setup Glob…" at bounding box center [71, 227] width 131 height 191
click at [73, 295] on input "30" at bounding box center [71, 294] width 40 height 16
type input "5"
click at [123, 216] on div "Margin 0px 0 0px 0 0px 0 0px 0 [GEOGRAPHIC_DATA] 0 0 0 0 5 5 0 0 Setup Global S…" at bounding box center [71, 227] width 131 height 191
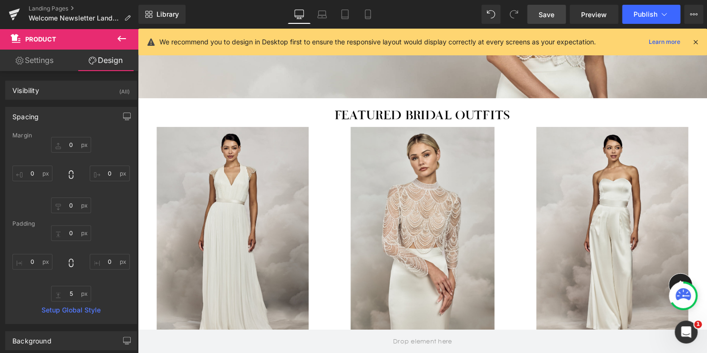
click at [548, 12] on span "Save" at bounding box center [547, 15] width 16 height 10
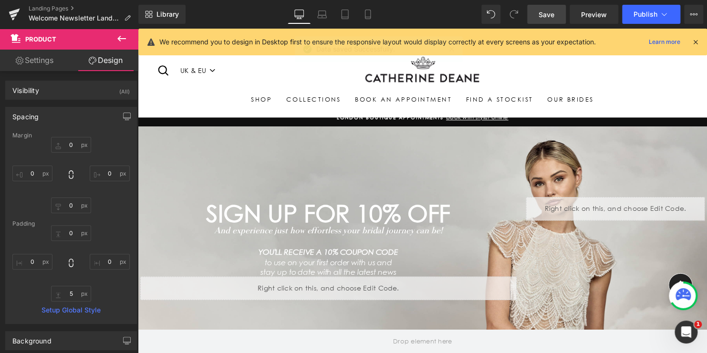
scroll to position [0, 0]
click at [325, 15] on icon at bounding box center [322, 15] width 10 height 10
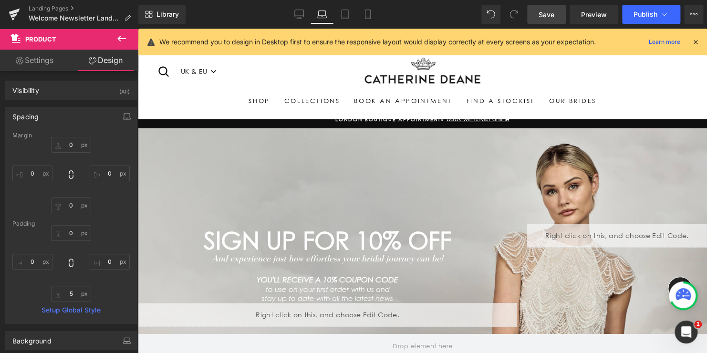
type input "0"
type input "30"
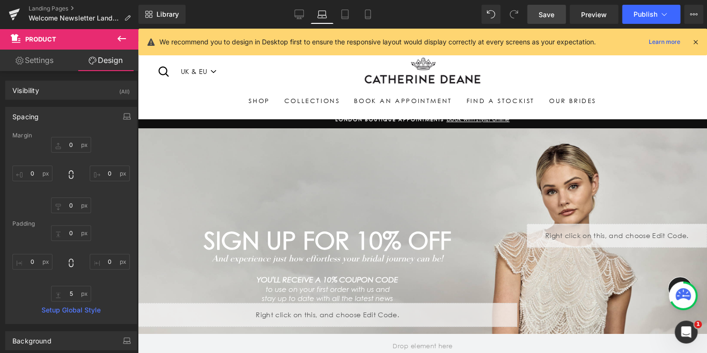
type input "0"
type input "30"
type input "0"
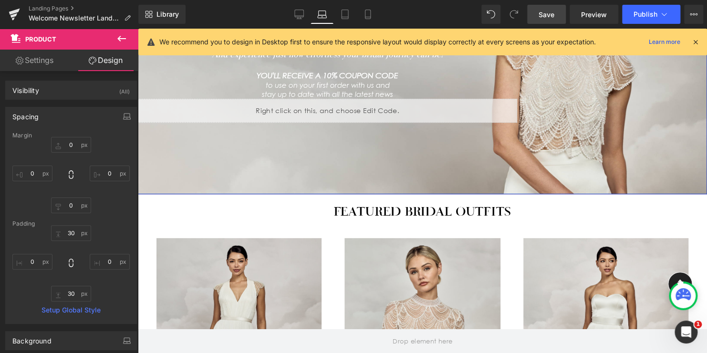
scroll to position [261, 0]
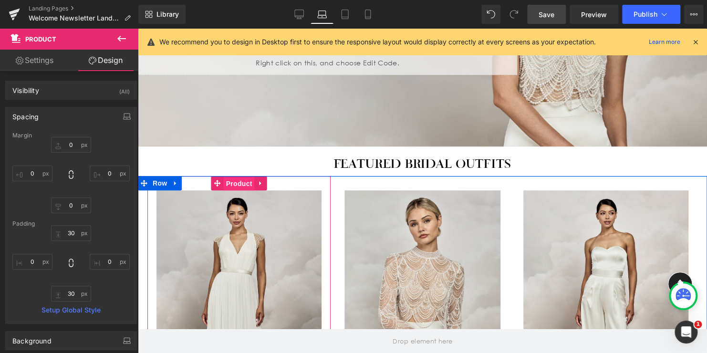
click at [237, 182] on span "Product" at bounding box center [239, 184] width 31 height 14
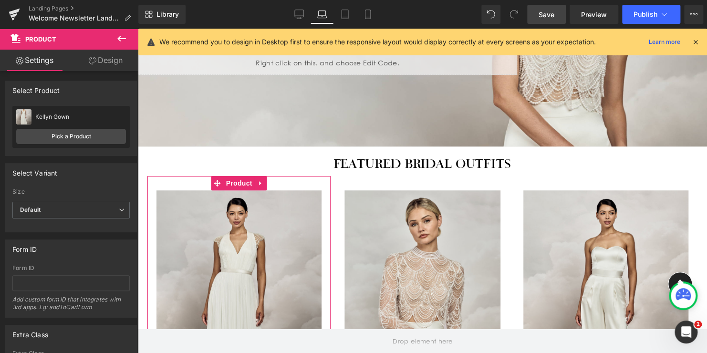
click at [109, 64] on link "Design" at bounding box center [105, 60] width 69 height 21
click at [0, 0] on div "Spacing" at bounding box center [0, 0] width 0 height 0
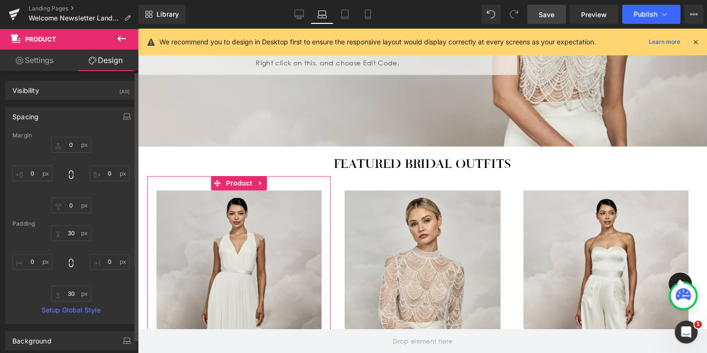
type input "0"
type input "30"
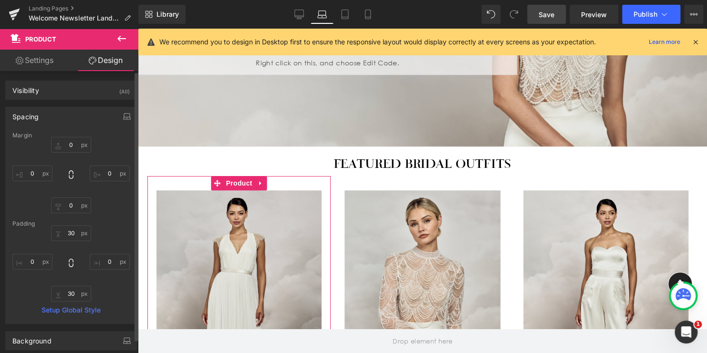
type input "0"
type input "30"
type input "0"
click at [72, 230] on input "30" at bounding box center [71, 233] width 40 height 16
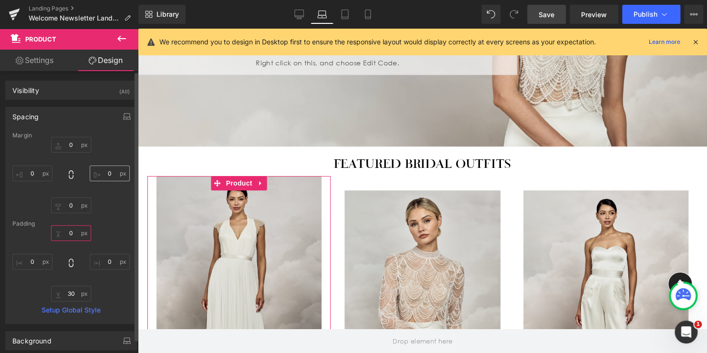
type input "0"
click at [67, 292] on input "30" at bounding box center [71, 294] width 40 height 16
type input "5"
click at [115, 210] on div "0px 0 0px 0 0px 0 0px 0" at bounding box center [70, 175] width 117 height 76
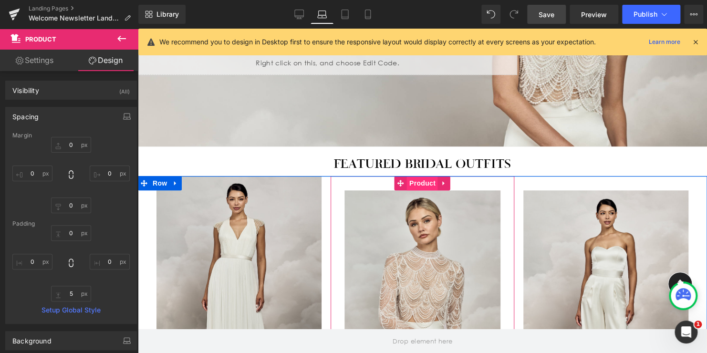
click at [418, 183] on span "Product" at bounding box center [422, 183] width 31 height 14
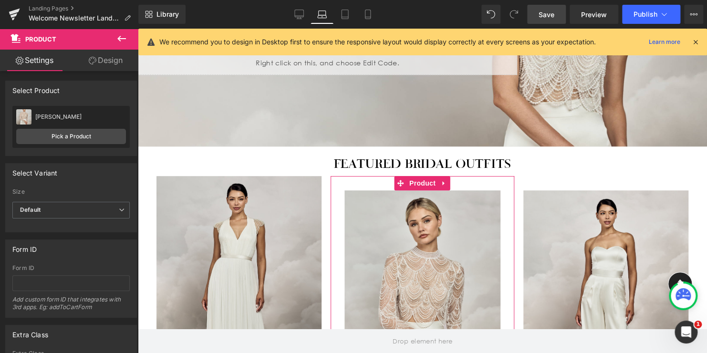
click at [97, 61] on link "Design" at bounding box center [105, 60] width 69 height 21
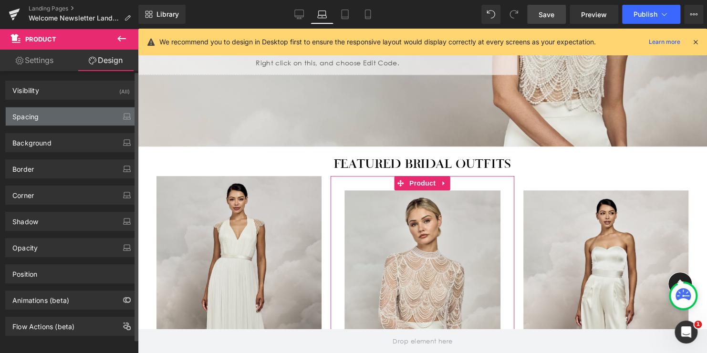
type input "0"
type input "30"
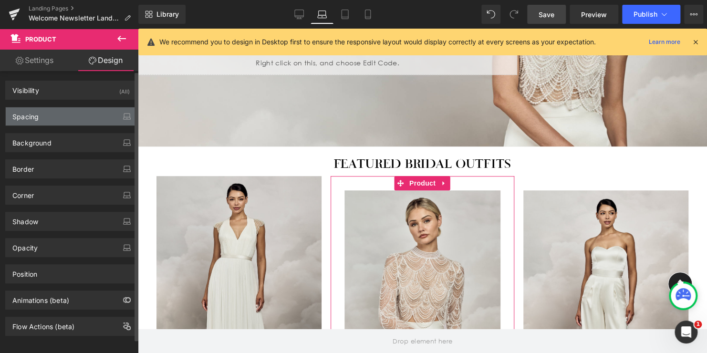
type input "10"
type input "30"
type input "10"
click at [62, 116] on div "Spacing" at bounding box center [71, 116] width 131 height 18
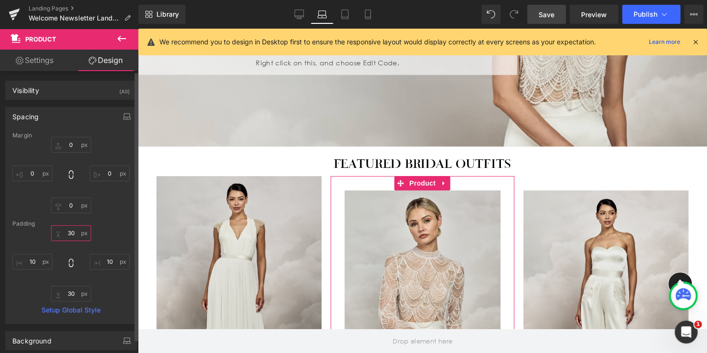
click at [71, 233] on input "30" at bounding box center [71, 233] width 40 height 16
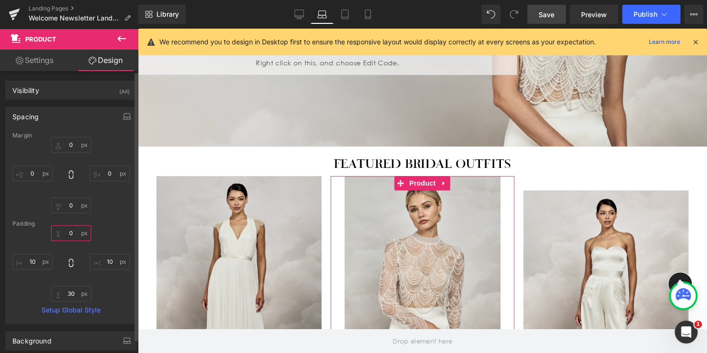
type input "0"
click at [72, 291] on input "30" at bounding box center [71, 294] width 40 height 16
type input "5"
click at [113, 214] on div "Margin 0px 0 0px 0 0px 0 0px 0 [GEOGRAPHIC_DATA] 0 0 10px 10 5 5 10px 10 Setup …" at bounding box center [71, 227] width 131 height 191
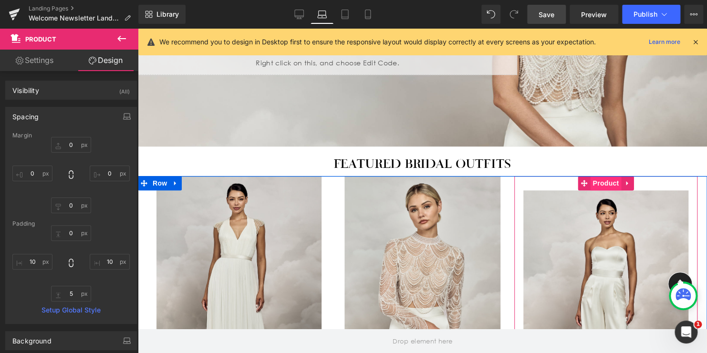
click at [599, 183] on span "Product" at bounding box center [605, 183] width 31 height 14
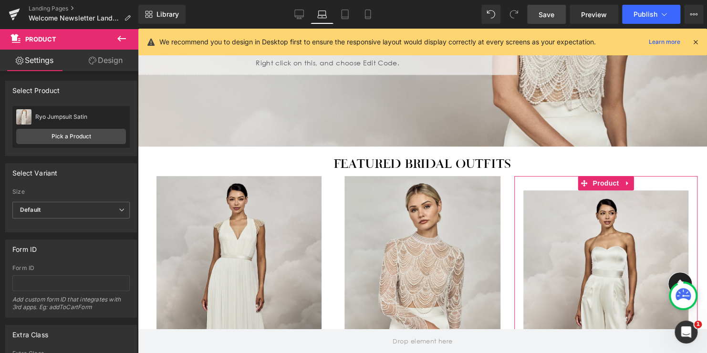
drag, startPoint x: 104, startPoint y: 59, endPoint x: 54, endPoint y: 117, distance: 75.8
click at [103, 59] on link "Design" at bounding box center [105, 60] width 69 height 21
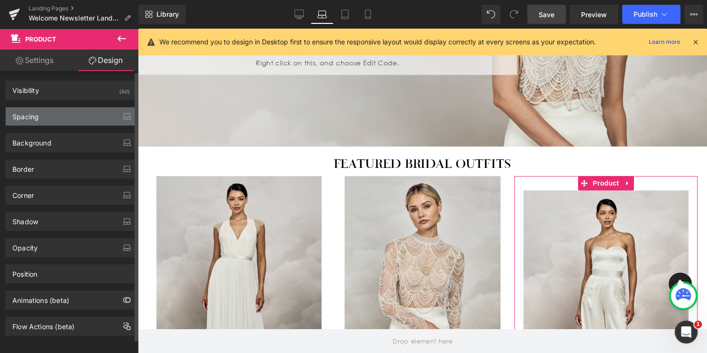
click at [61, 117] on div "Spacing" at bounding box center [71, 116] width 131 height 18
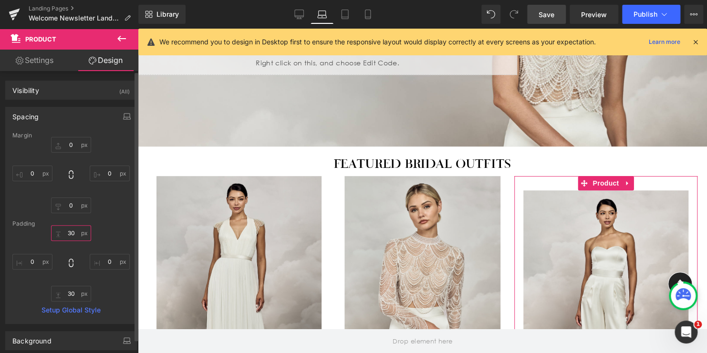
click at [73, 231] on input "30" at bounding box center [71, 233] width 40 height 16
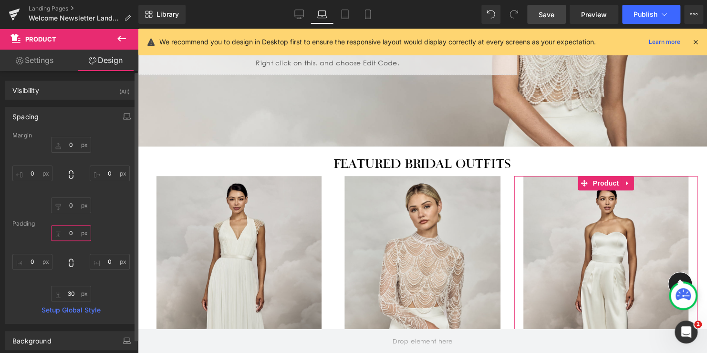
type input "0"
click at [69, 290] on input "30" at bounding box center [71, 294] width 40 height 16
type input "5"
click at [109, 214] on div "Margin 0px 0 0px 0 0px 0 0px 0 [GEOGRAPHIC_DATA] 0 0 0px 0 5 5 0px 0 Setup Glob…" at bounding box center [71, 227] width 131 height 191
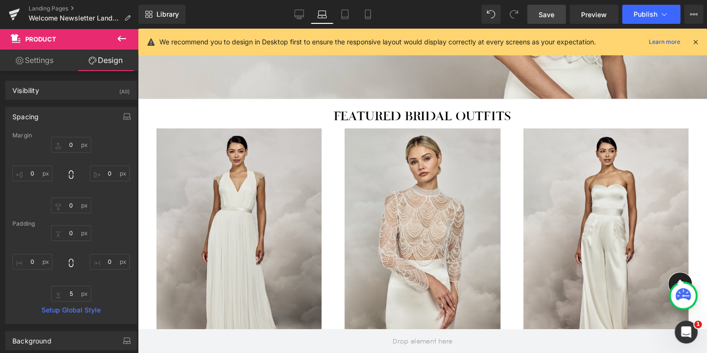
scroll to position [309, 0]
click at [423, 147] on img at bounding box center [423, 240] width 157 height 225
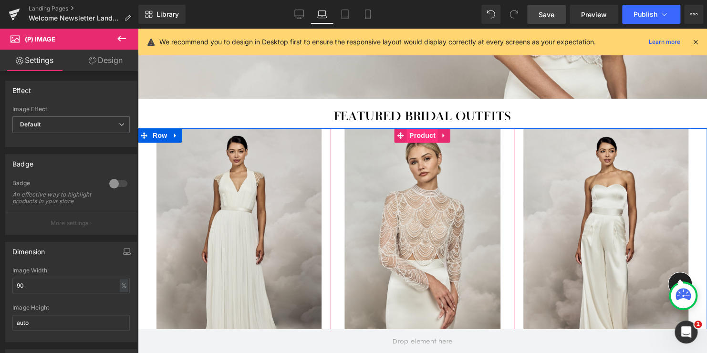
click at [414, 135] on span "Product" at bounding box center [422, 135] width 31 height 14
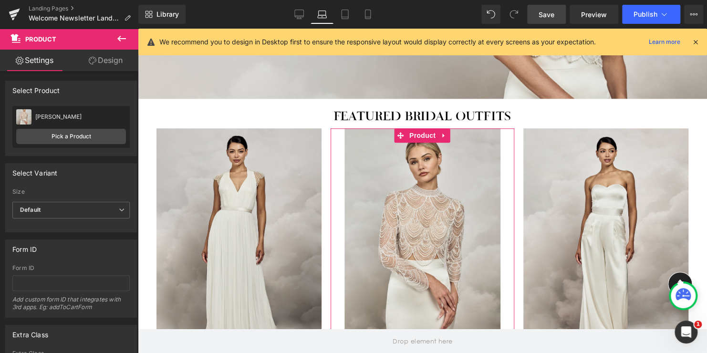
click at [107, 65] on link "Design" at bounding box center [105, 60] width 69 height 21
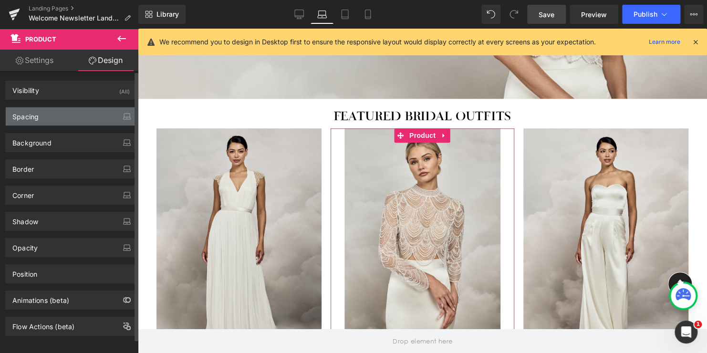
type input "0"
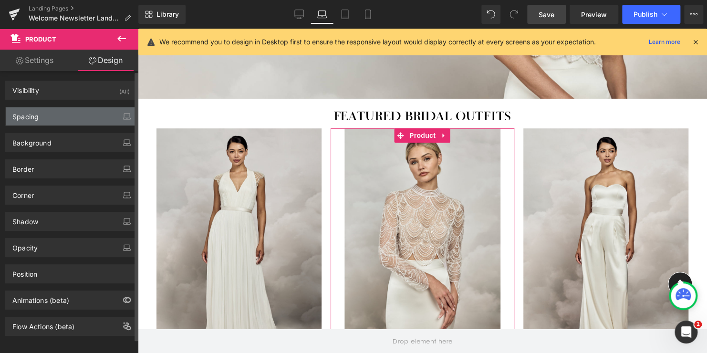
type input "10"
type input "5"
type input "10"
click at [63, 116] on div "Spacing" at bounding box center [71, 116] width 131 height 18
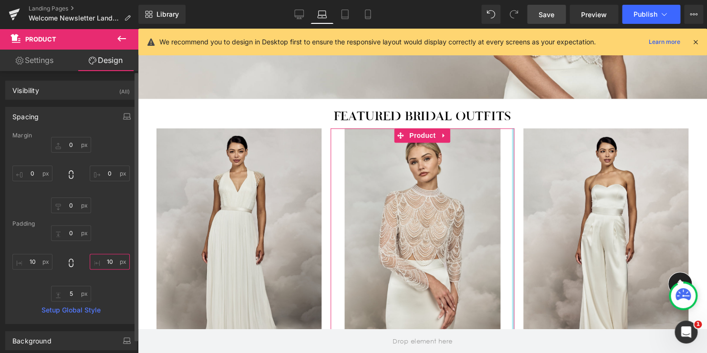
click at [105, 261] on input "10" at bounding box center [110, 262] width 40 height 16
type input "0"
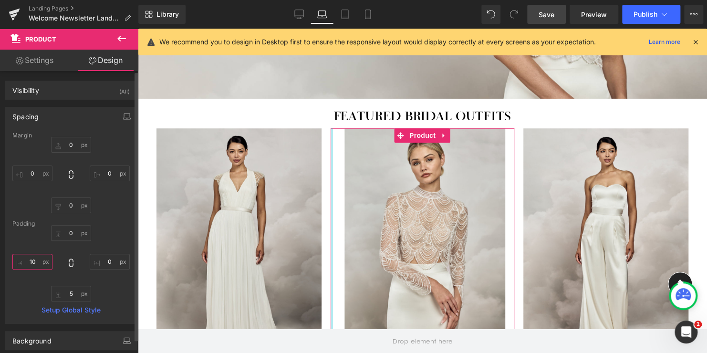
click at [32, 260] on input "10" at bounding box center [32, 262] width 40 height 16
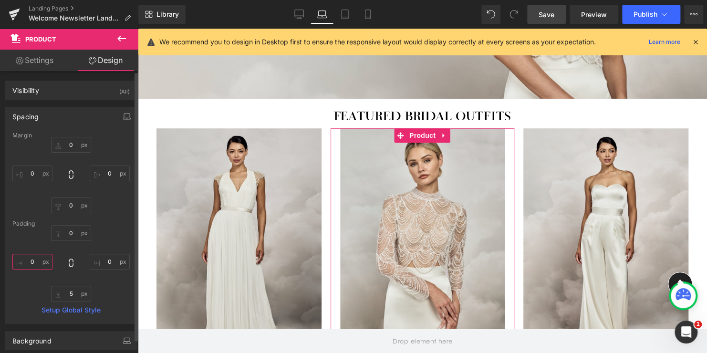
type input "0"
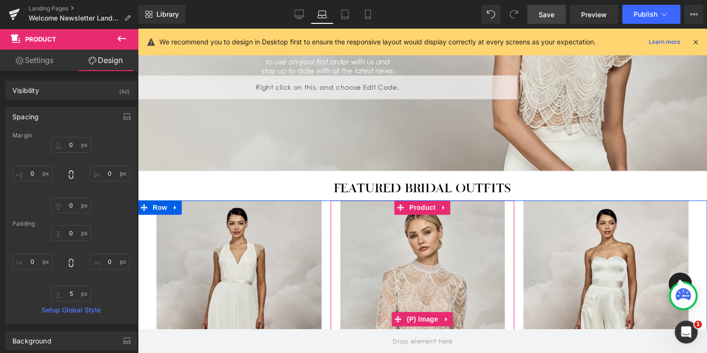
scroll to position [214, 0]
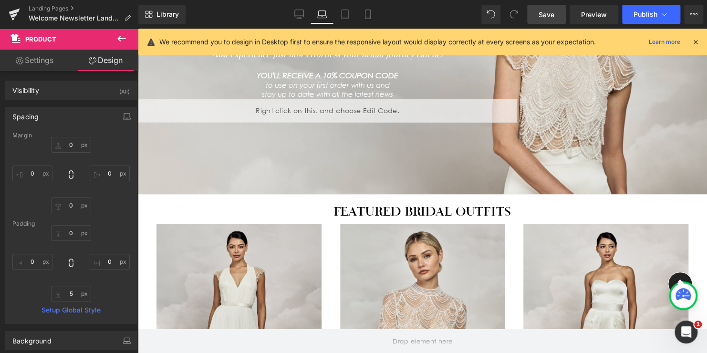
click at [546, 13] on span "Save" at bounding box center [547, 15] width 16 height 10
click at [346, 14] on icon at bounding box center [345, 15] width 10 height 10
type input "0"
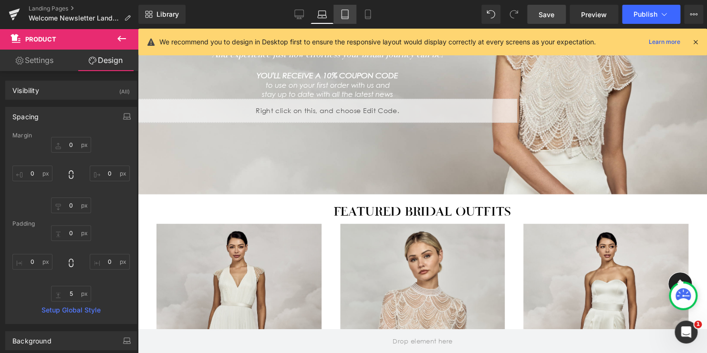
type input "0"
type input "30"
type input "10"
type input "30"
type input "10"
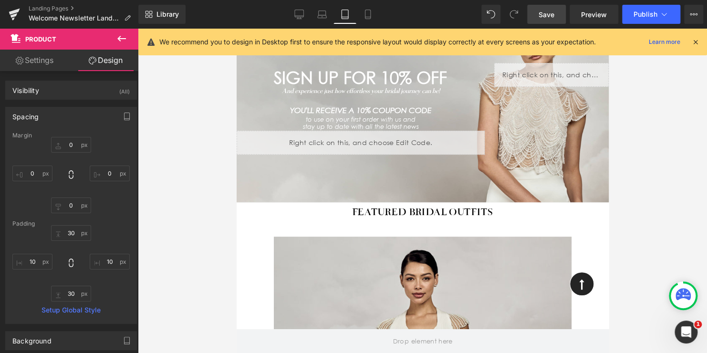
scroll to position [143, 0]
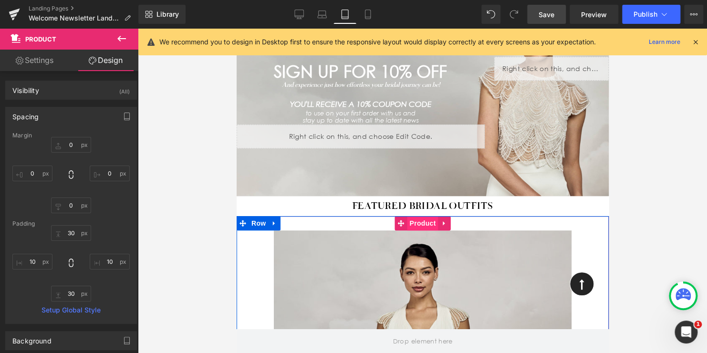
click at [412, 224] on span "Product" at bounding box center [422, 223] width 31 height 14
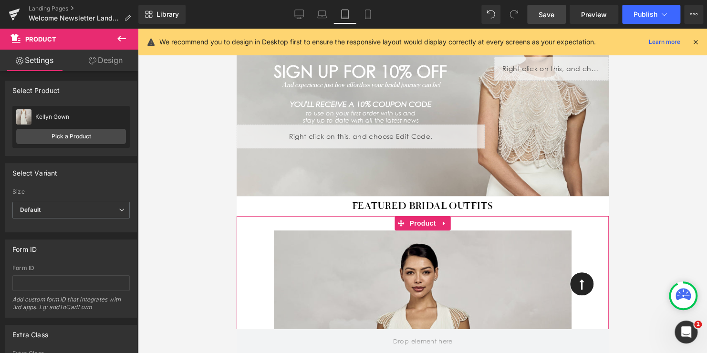
click at [98, 63] on link "Design" at bounding box center [105, 60] width 69 height 21
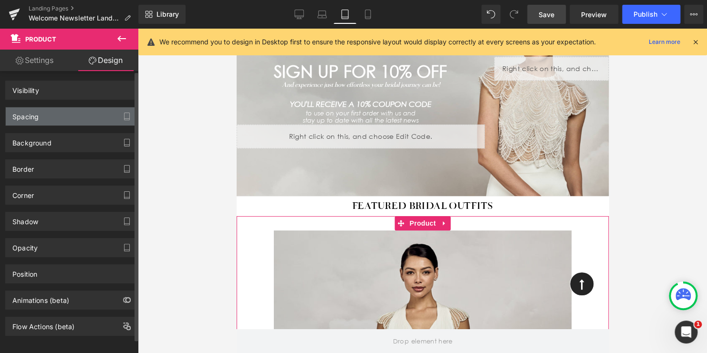
click at [51, 115] on div "Spacing" at bounding box center [71, 116] width 131 height 18
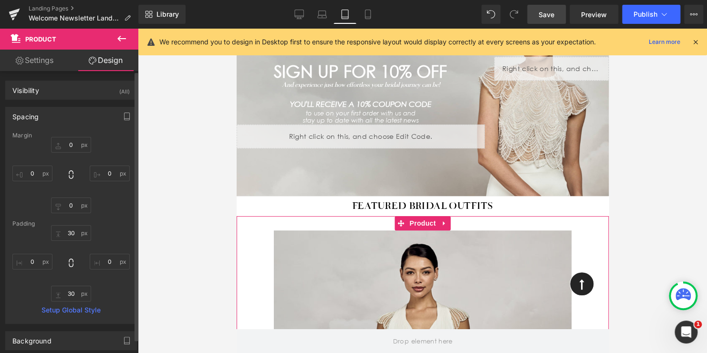
type input "0"
type input "30"
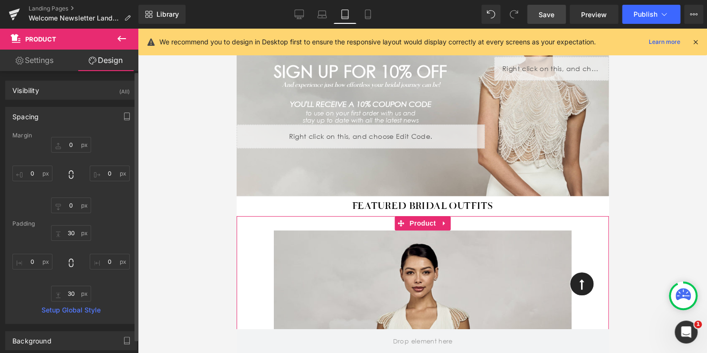
type input "0"
type input "30"
type input "0"
click at [73, 230] on input "30" at bounding box center [71, 233] width 40 height 16
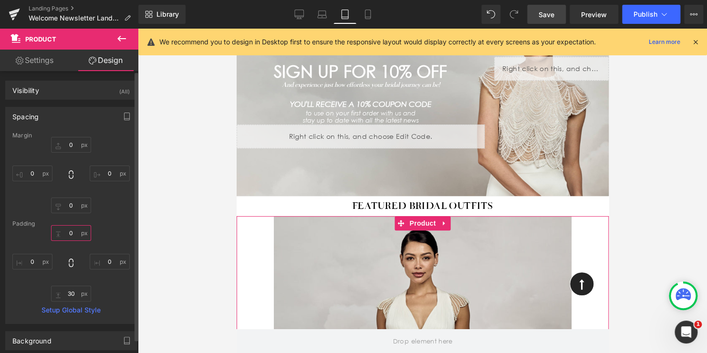
type input "0"
click at [71, 292] on input "30" at bounding box center [71, 294] width 40 height 16
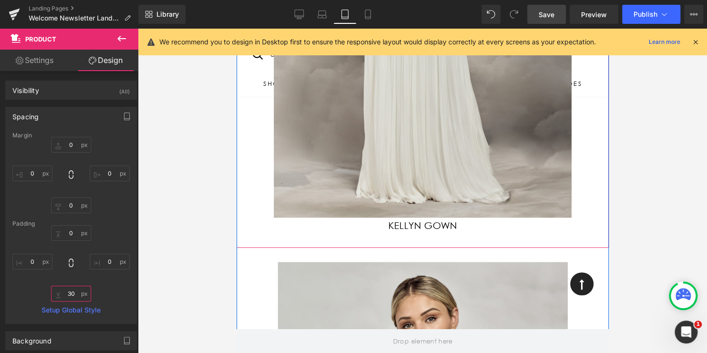
scroll to position [573, 0]
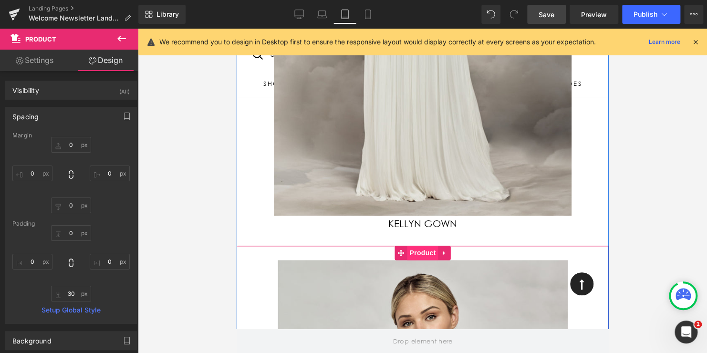
click at [417, 253] on span "Product" at bounding box center [422, 253] width 31 height 14
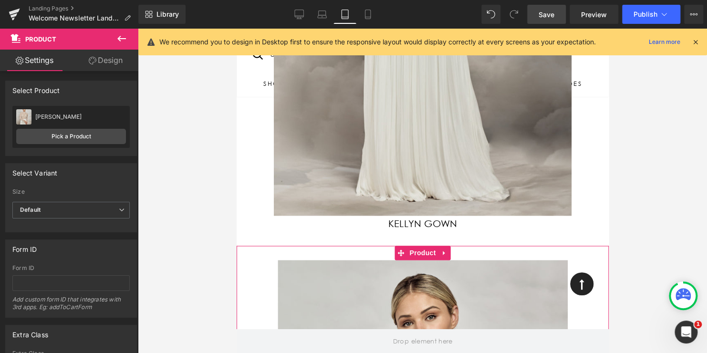
drag, startPoint x: 104, startPoint y: 62, endPoint x: 60, endPoint y: 116, distance: 69.9
click at [104, 62] on link "Design" at bounding box center [105, 60] width 69 height 21
click at [0, 0] on div "Spacing" at bounding box center [0, 0] width 0 height 0
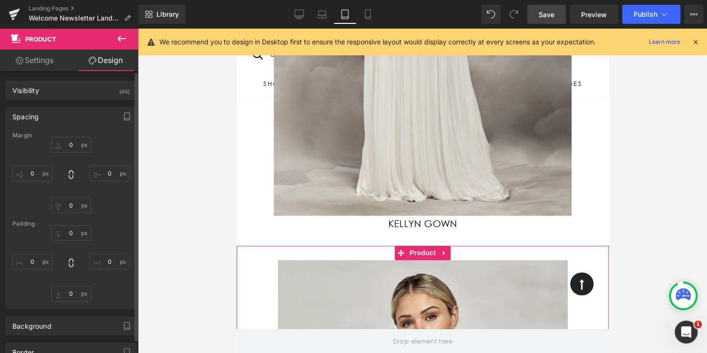
type input "0"
type input "30"
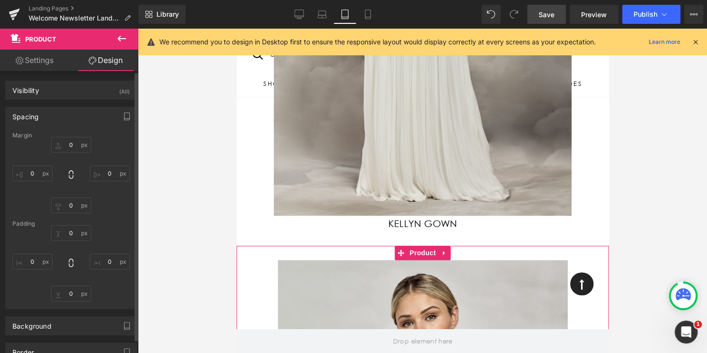
type input "10"
type input "30"
type input "10"
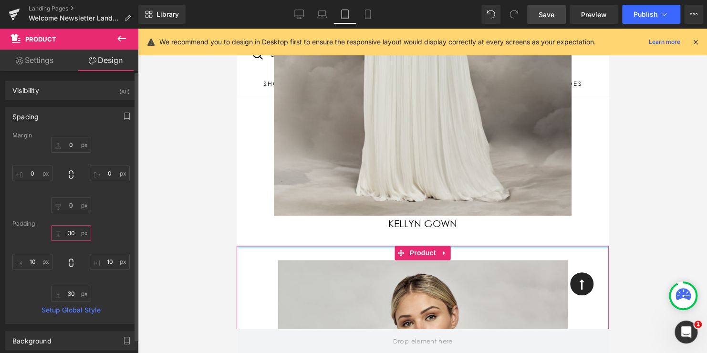
click at [69, 233] on input "30" at bounding box center [71, 233] width 40 height 16
type input "0"
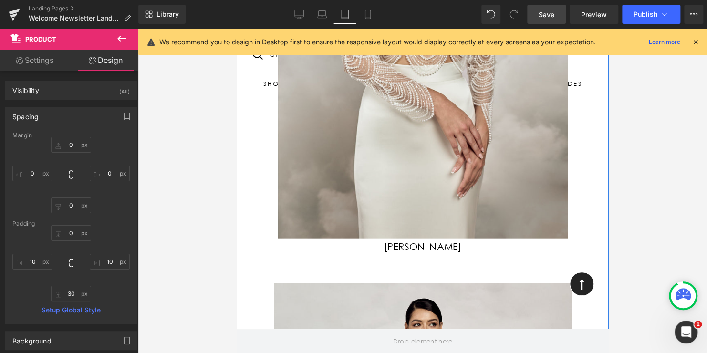
scroll to position [1050, 0]
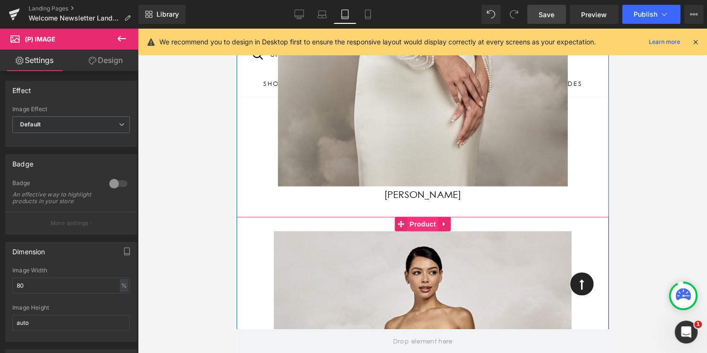
click at [416, 226] on span "Product" at bounding box center [422, 224] width 31 height 14
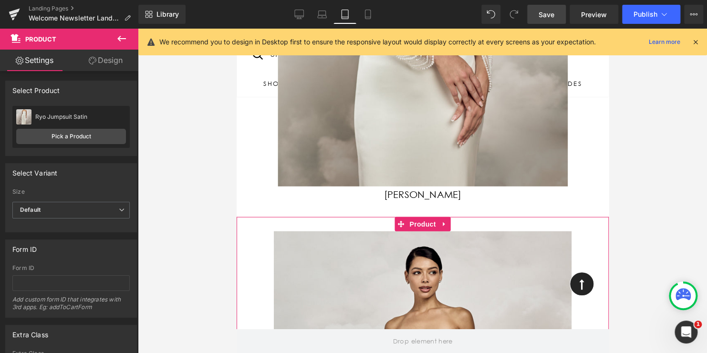
click at [107, 59] on link "Design" at bounding box center [105, 60] width 69 height 21
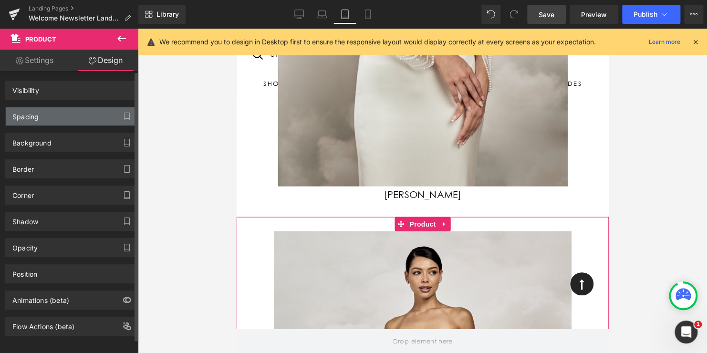
click at [52, 122] on div "Spacing" at bounding box center [71, 116] width 131 height 18
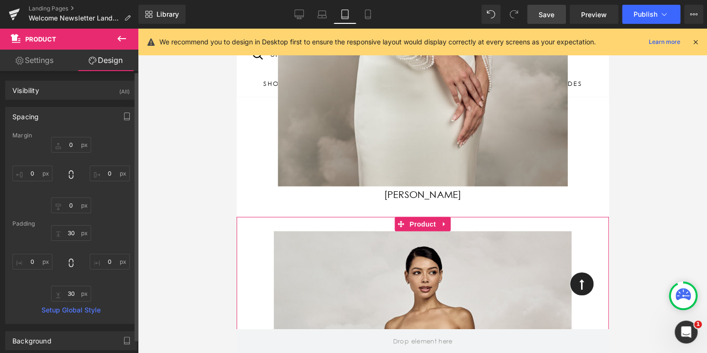
type input "0"
type input "30"
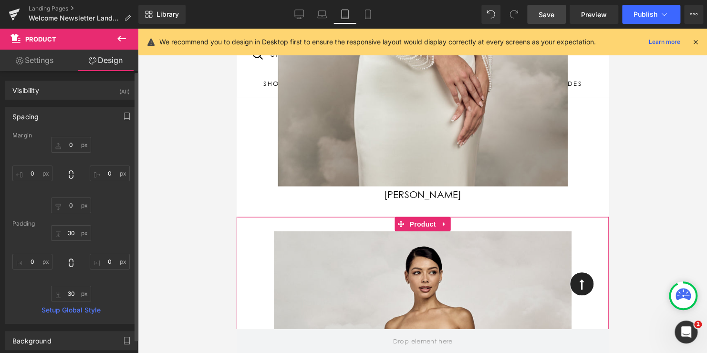
type input "0"
type input "30"
type input "0"
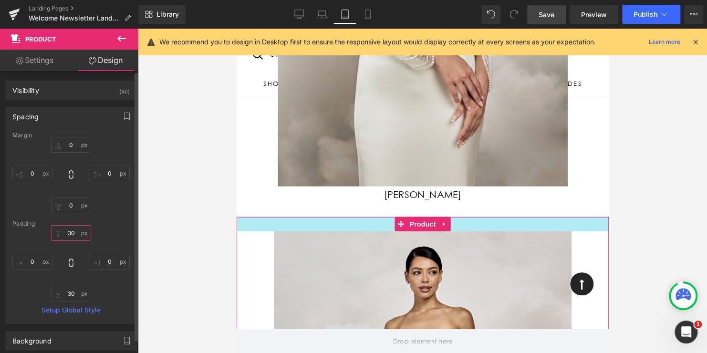
click at [73, 233] on input "30" at bounding box center [71, 233] width 40 height 16
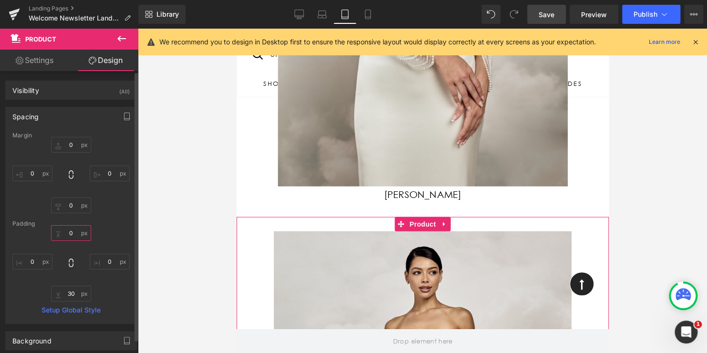
type input "0"
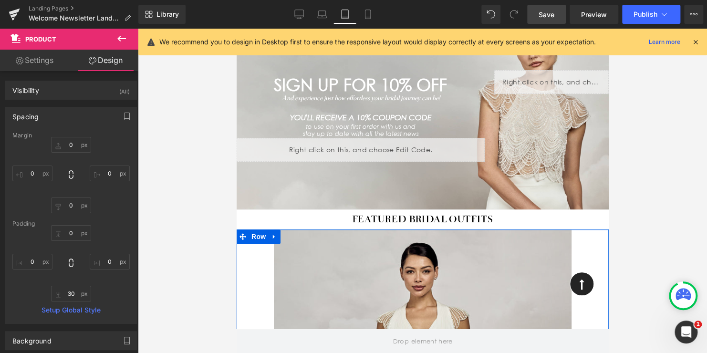
scroll to position [0, 0]
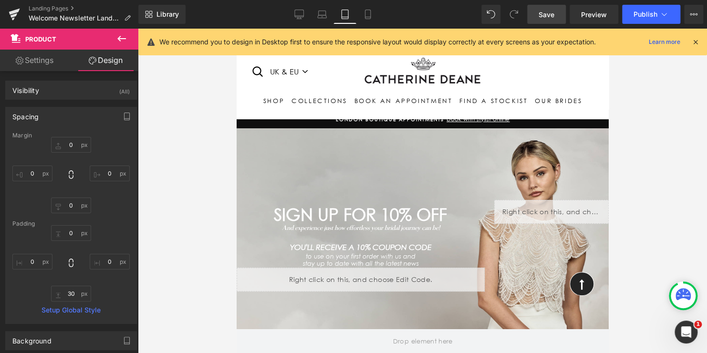
click at [549, 14] on span "Save" at bounding box center [547, 15] width 16 height 10
click at [371, 17] on icon at bounding box center [368, 15] width 10 height 10
type input "0"
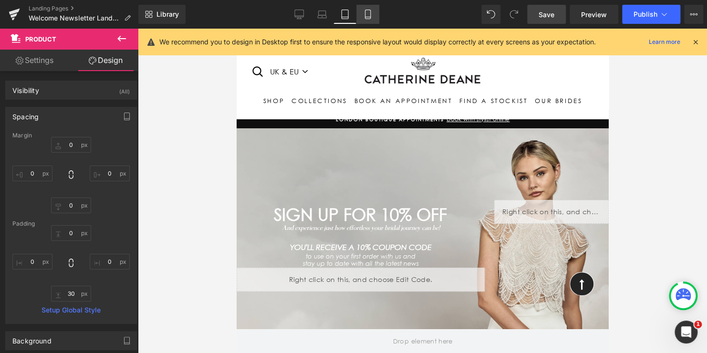
type input "0"
type input "10"
type input "0"
type input "10"
type input "0"
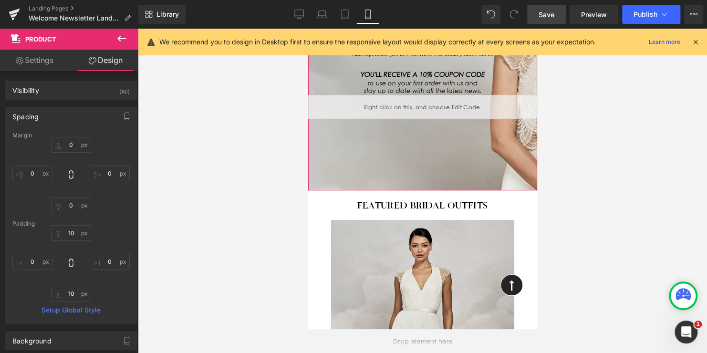
scroll to position [191, 0]
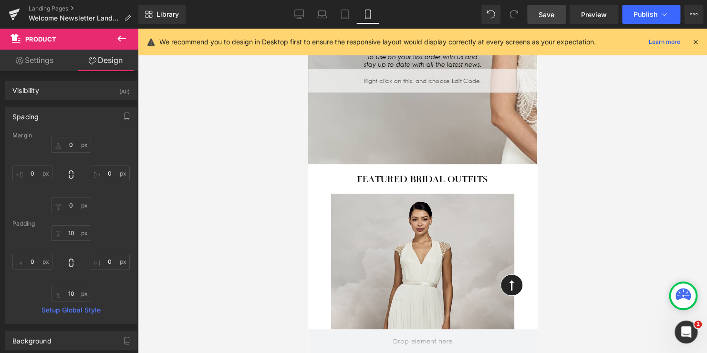
click at [423, 176] on div "Featured bridal outfits Heading" at bounding box center [422, 179] width 215 height 11
click at [448, 180] on h1 "Featured bridal outfits" at bounding box center [422, 179] width 215 height 11
click at [374, 177] on h1 "Featured bridal outfits" at bounding box center [422, 179] width 215 height 11
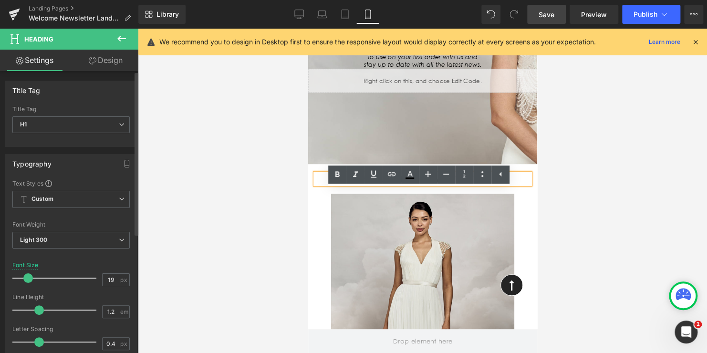
scroll to position [174, 0]
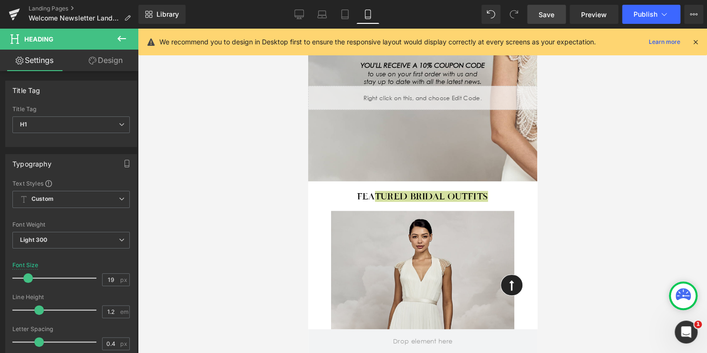
click at [550, 13] on span "Save" at bounding box center [547, 15] width 16 height 10
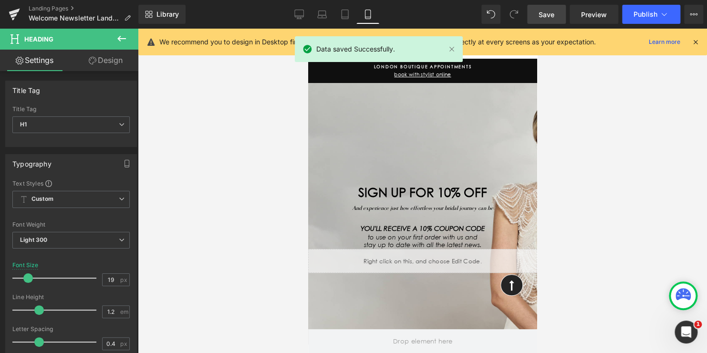
scroll to position [0, 0]
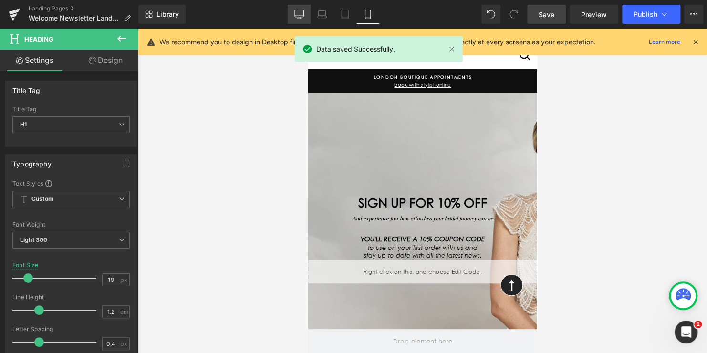
click at [303, 14] on icon at bounding box center [299, 15] width 10 height 10
type input "26"
type input "100"
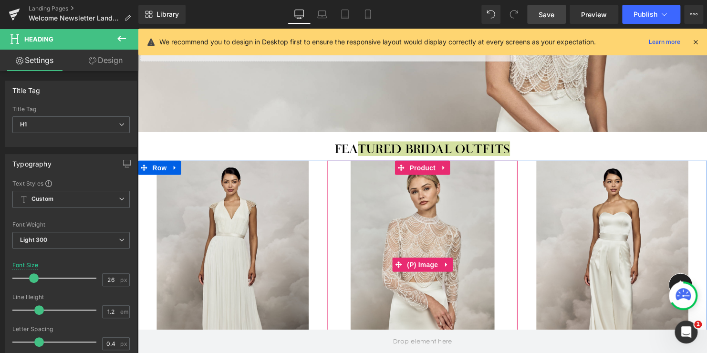
scroll to position [239, 0]
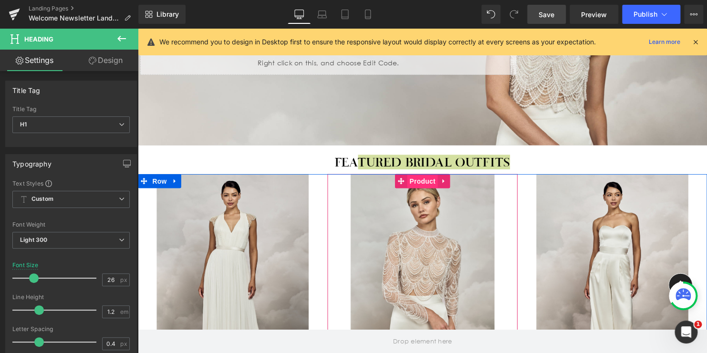
click at [422, 181] on span "Product" at bounding box center [426, 183] width 31 height 14
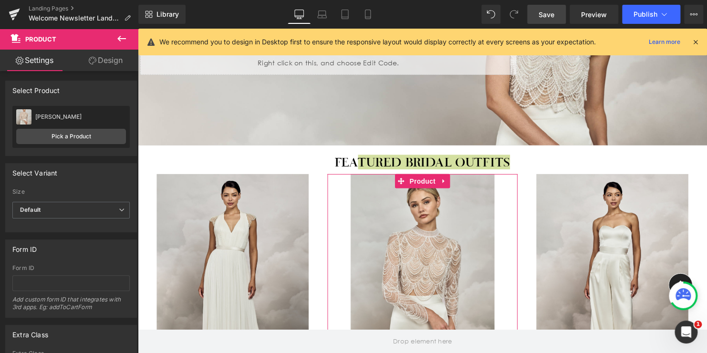
click at [107, 61] on link "Design" at bounding box center [105, 60] width 69 height 21
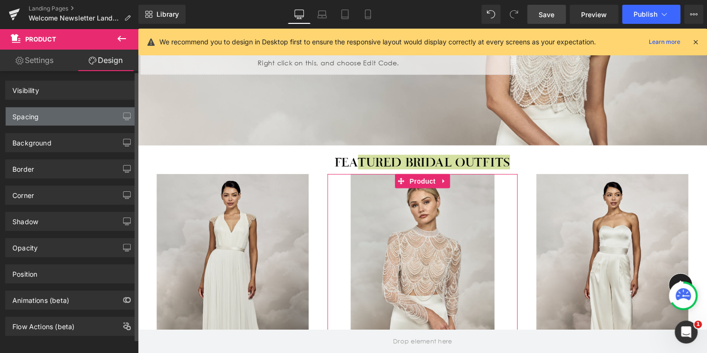
click at [56, 115] on div "Spacing" at bounding box center [71, 116] width 131 height 18
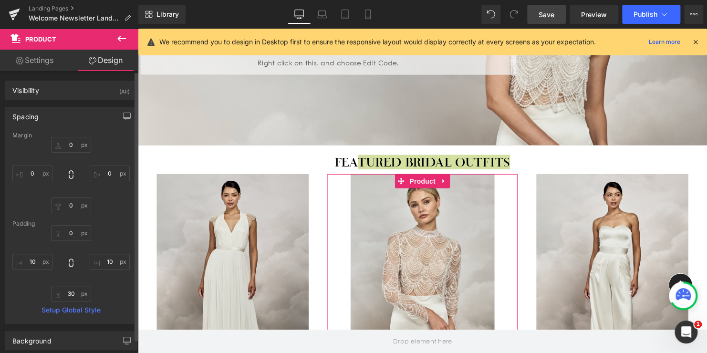
type input "0"
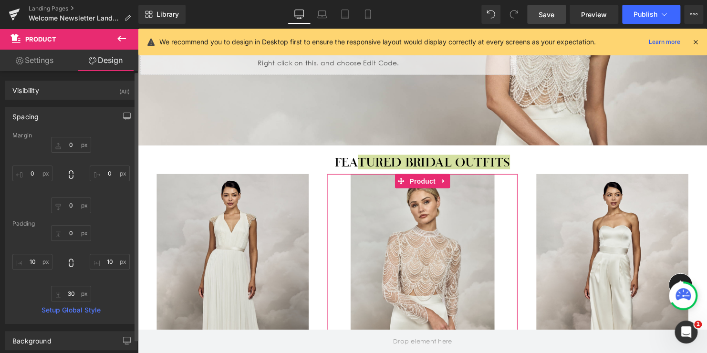
type input "10"
type input "30"
type input "10"
click at [74, 293] on input "30" at bounding box center [71, 294] width 40 height 16
type input "5"
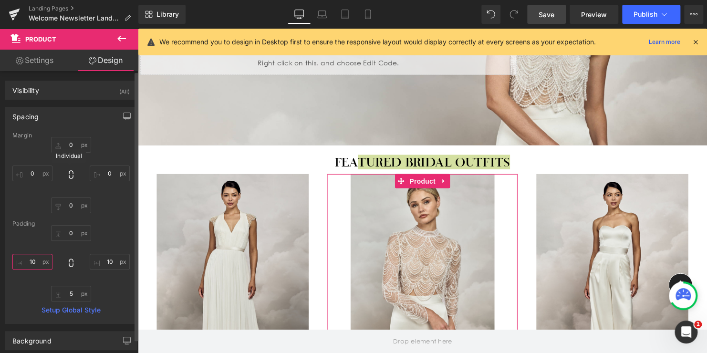
click at [33, 261] on input "10" at bounding box center [32, 262] width 40 height 16
click at [107, 259] on input "10" at bounding box center [110, 262] width 40 height 16
click at [72, 293] on input "5" at bounding box center [71, 294] width 40 height 16
click at [107, 210] on div "0px 0 0px 0 0px 0 0px 0" at bounding box center [70, 175] width 117 height 76
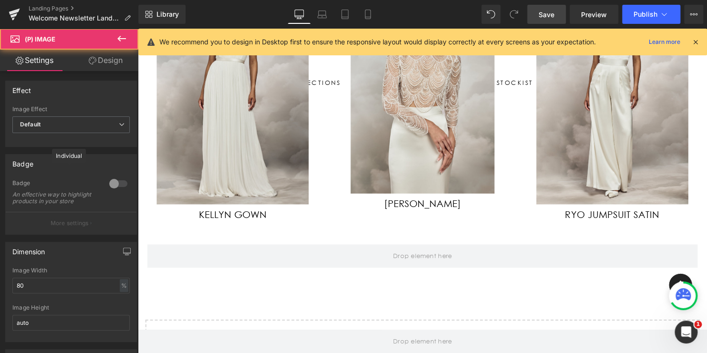
click at [227, 154] on img at bounding box center [234, 96] width 154 height 222
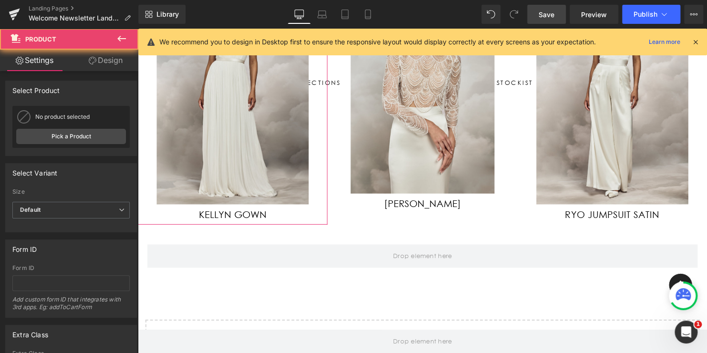
click at [104, 63] on link "Design" at bounding box center [105, 60] width 69 height 21
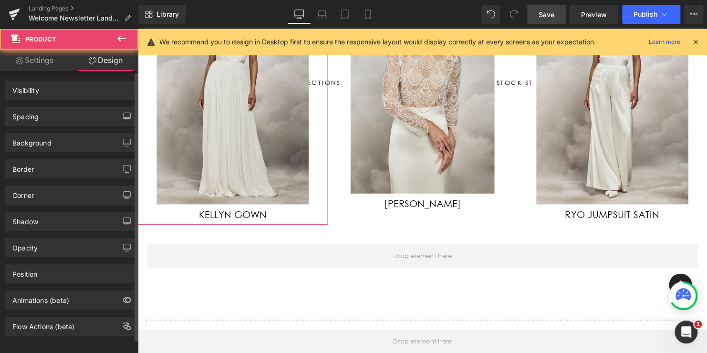
click at [62, 117] on div "Spacing" at bounding box center [71, 116] width 131 height 18
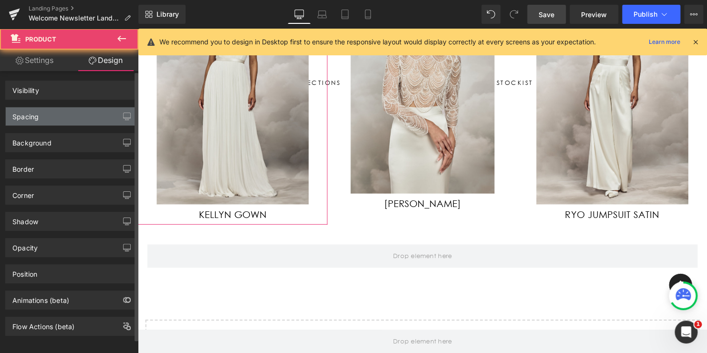
click at [69, 114] on div "Spacing" at bounding box center [71, 116] width 131 height 18
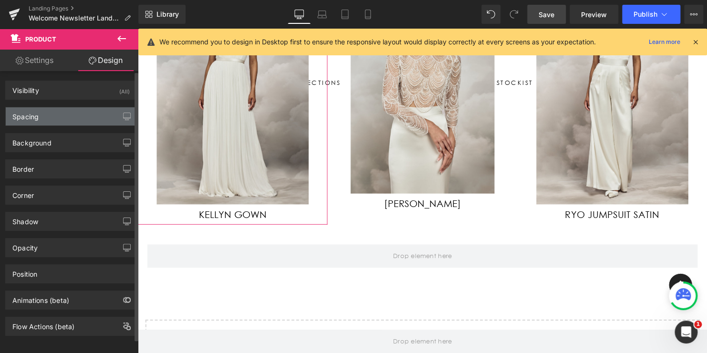
scroll to position [286, 0]
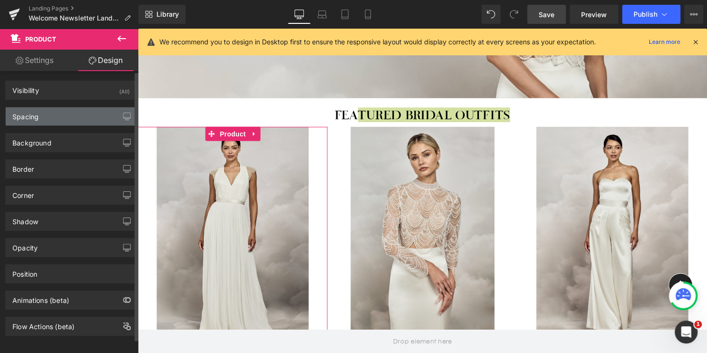
click at [69, 118] on div "Spacing" at bounding box center [71, 116] width 131 height 18
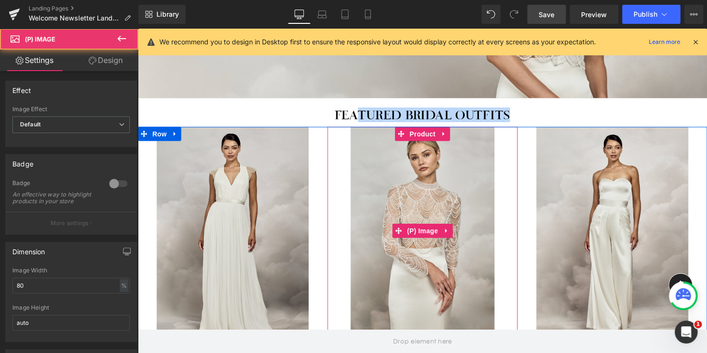
click at [421, 149] on img at bounding box center [427, 233] width 146 height 211
click at [421, 133] on span "Product" at bounding box center [426, 136] width 31 height 14
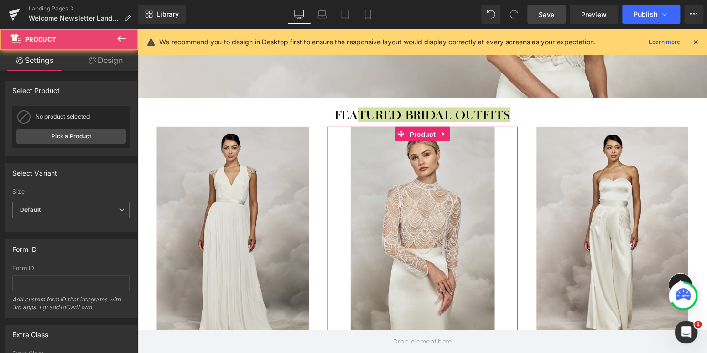
click at [106, 61] on link "Design" at bounding box center [105, 60] width 69 height 21
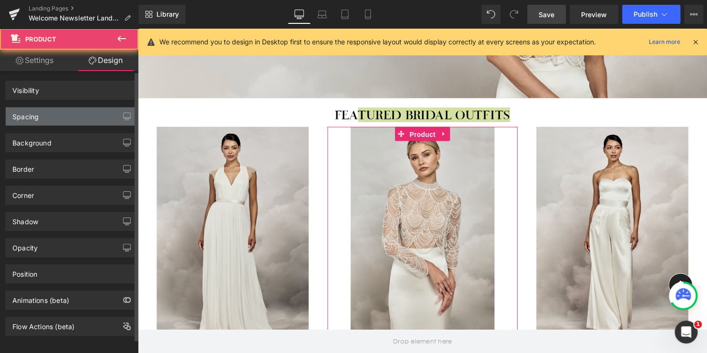
click at [65, 115] on div "Spacing" at bounding box center [71, 116] width 131 height 18
click at [71, 116] on div "Spacing" at bounding box center [71, 116] width 131 height 18
click at [72, 118] on div "Spacing" at bounding box center [71, 116] width 131 height 18
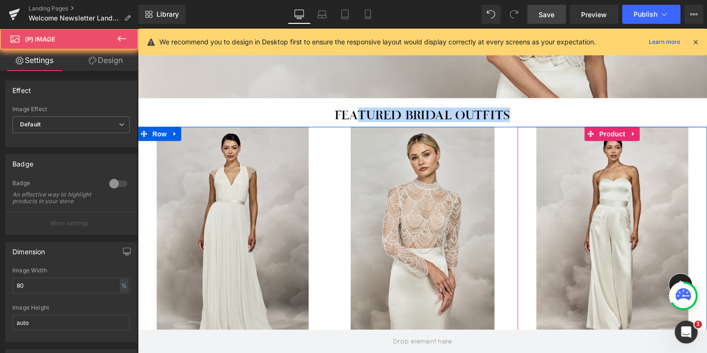
click at [616, 138] on div "Sale Off (P) Image Ryo Jumpsuit Satin (P) Title Product" at bounding box center [619, 249] width 192 height 242
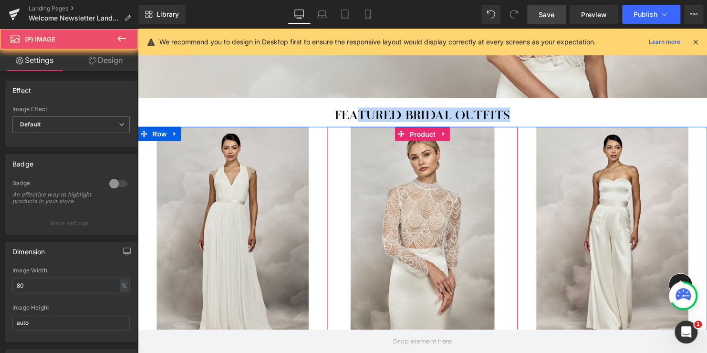
click at [424, 135] on div "Sale Off (P) Image [PERSON_NAME] (P) Title Product" at bounding box center [426, 249] width 192 height 243
click at [424, 134] on span "Product" at bounding box center [426, 136] width 31 height 14
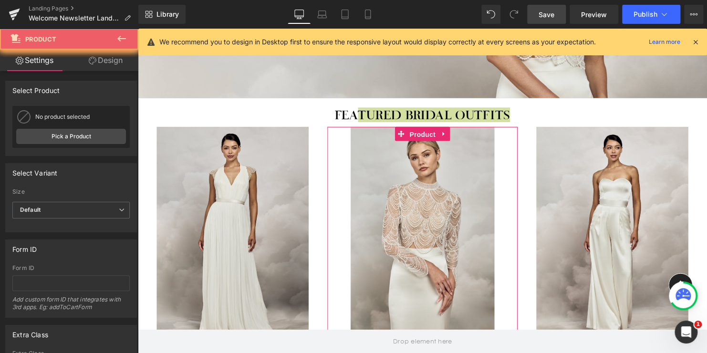
click at [110, 61] on link "Design" at bounding box center [105, 60] width 69 height 21
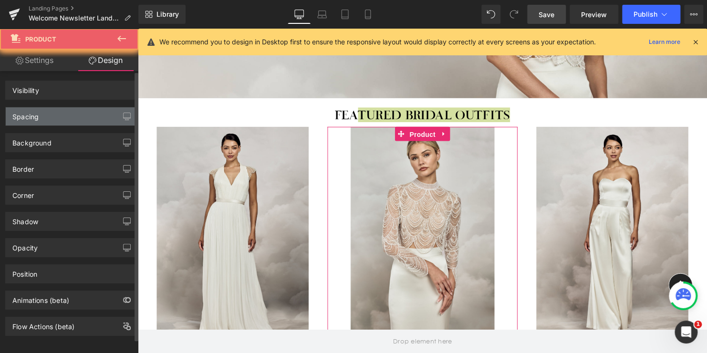
drag, startPoint x: 68, startPoint y: 117, endPoint x: 317, endPoint y: 78, distance: 252.1
click at [68, 117] on div "Spacing" at bounding box center [71, 116] width 131 height 18
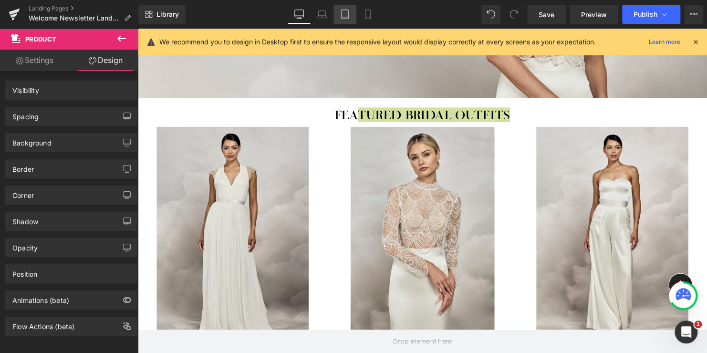
drag, startPoint x: 544, startPoint y: 13, endPoint x: 331, endPoint y: 17, distance: 213.8
click at [544, 13] on span "Save" at bounding box center [547, 15] width 16 height 10
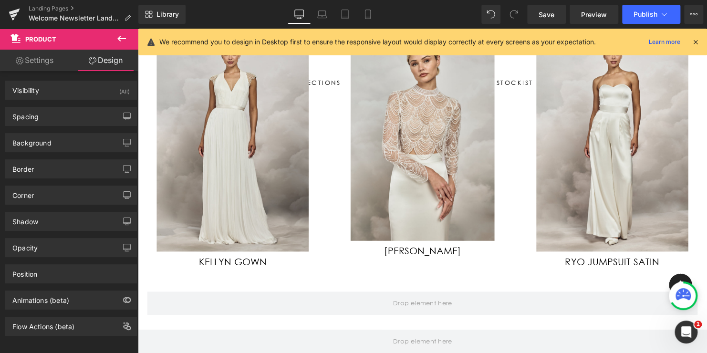
scroll to position [334, 0]
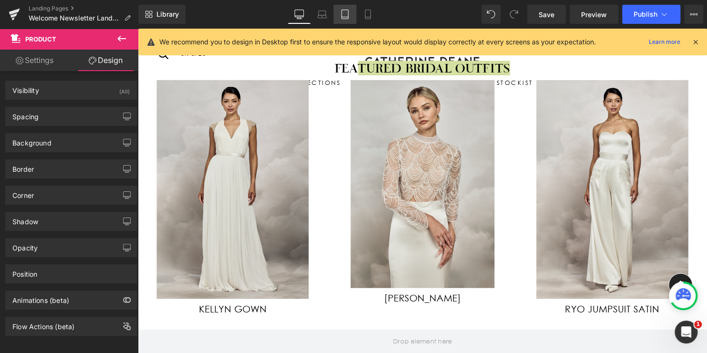
click at [349, 13] on icon at bounding box center [345, 15] width 10 height 10
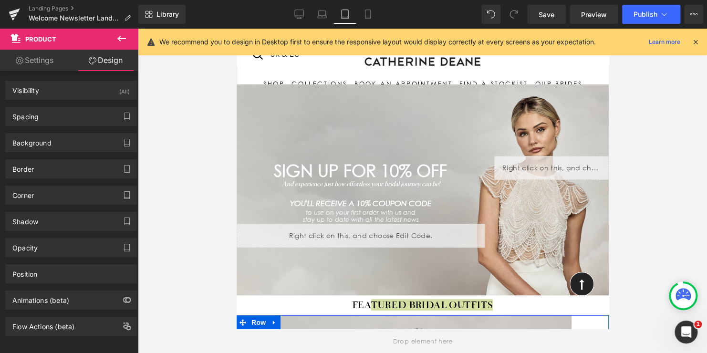
scroll to position [23, 0]
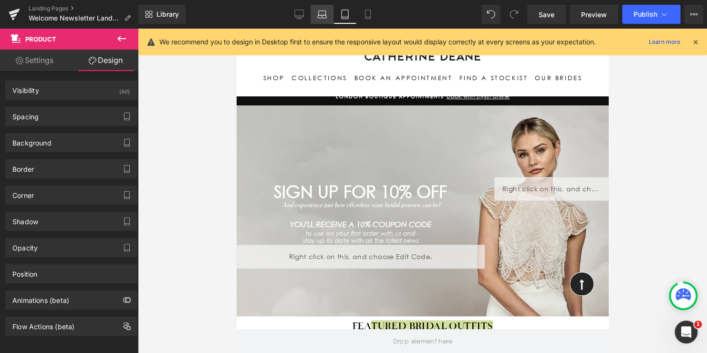
click at [326, 15] on icon at bounding box center [322, 15] width 10 height 10
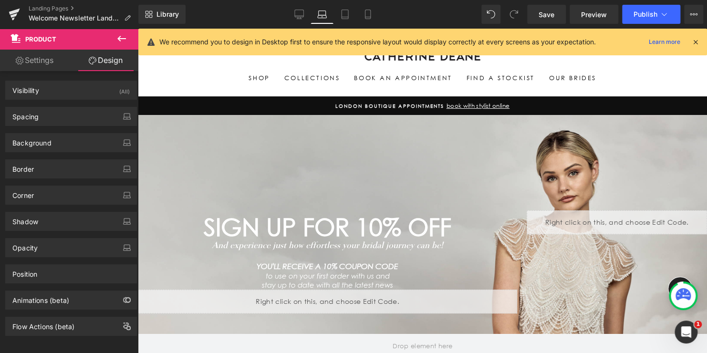
scroll to position [239, 0]
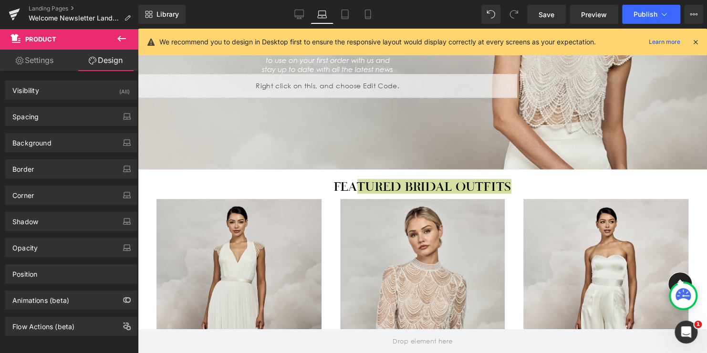
click at [299, 17] on icon at bounding box center [299, 13] width 9 height 7
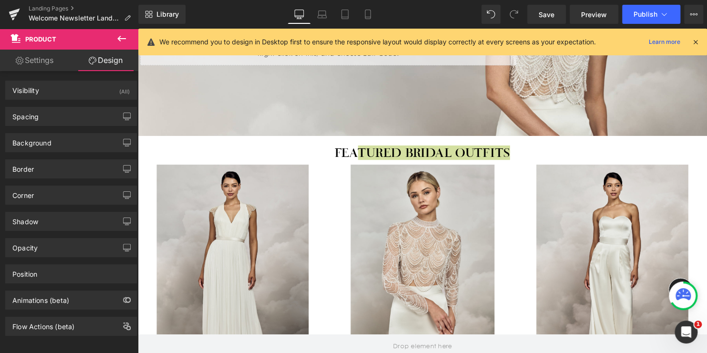
scroll to position [206, 0]
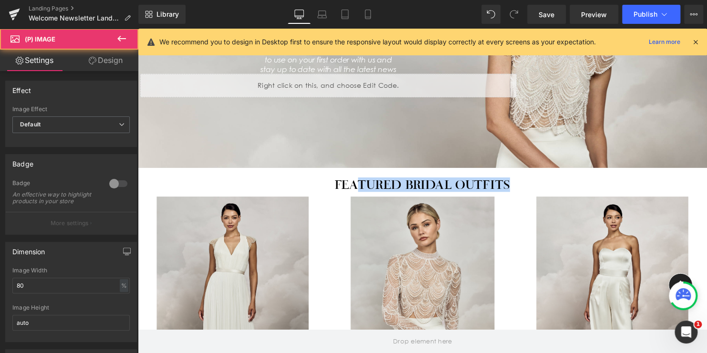
click at [416, 199] on img at bounding box center [427, 304] width 146 height 211
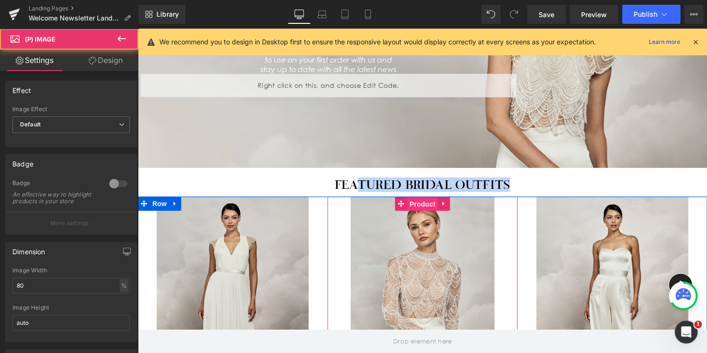
click at [416, 199] on span "Product" at bounding box center [426, 206] width 31 height 14
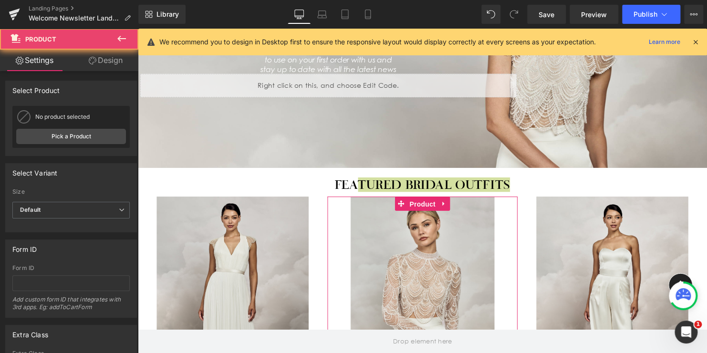
click at [105, 61] on link "Design" at bounding box center [105, 60] width 69 height 21
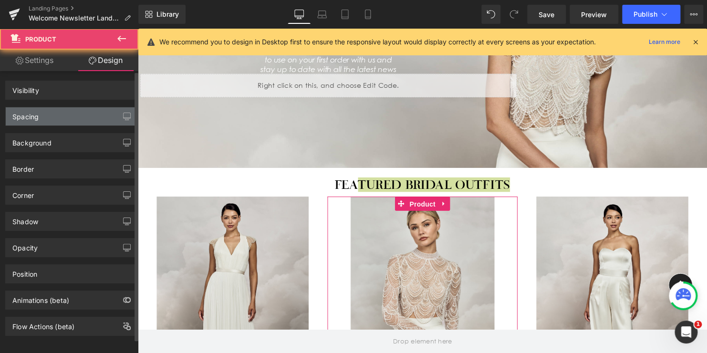
click at [73, 117] on div "Spacing" at bounding box center [71, 116] width 131 height 18
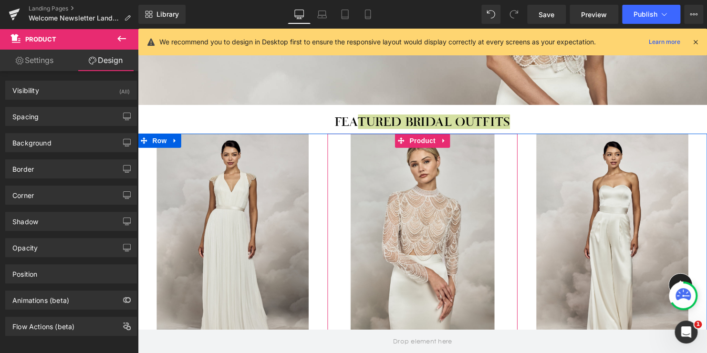
scroll to position [254, 0]
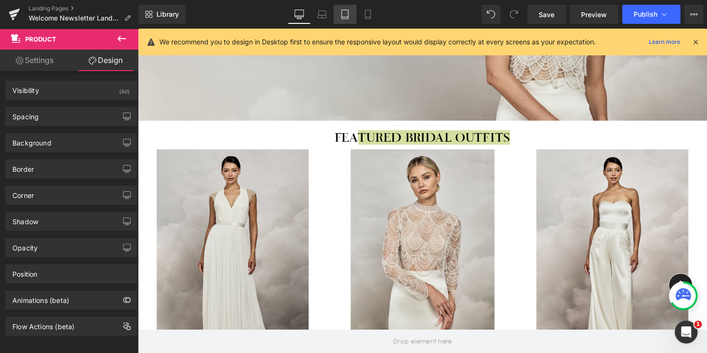
click at [346, 16] on icon at bounding box center [345, 15] width 10 height 10
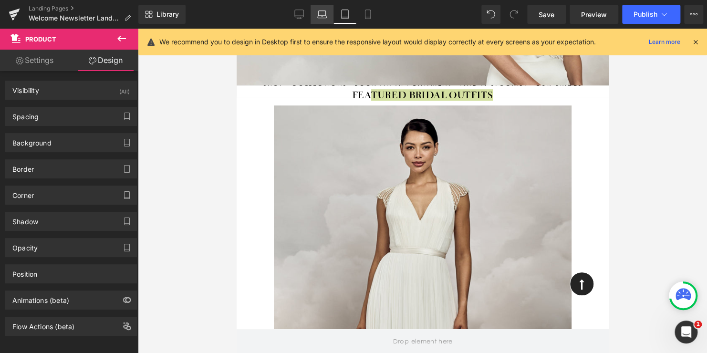
click at [321, 16] on icon at bounding box center [322, 15] width 10 height 10
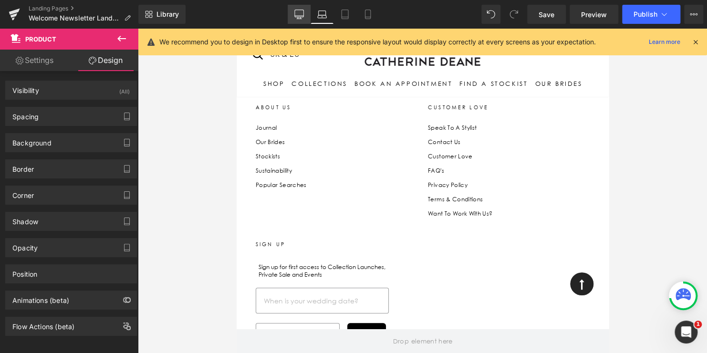
click at [300, 13] on icon at bounding box center [299, 15] width 10 height 10
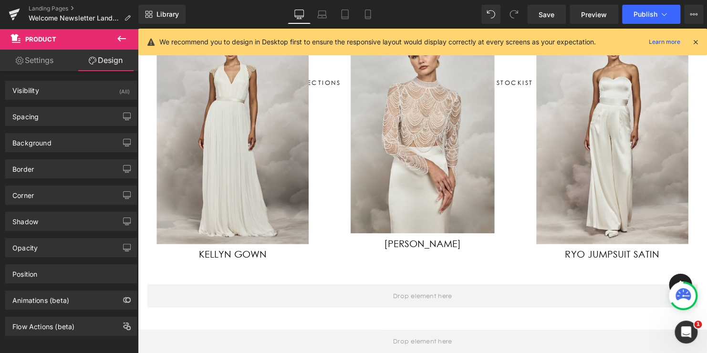
scroll to position [429, 0]
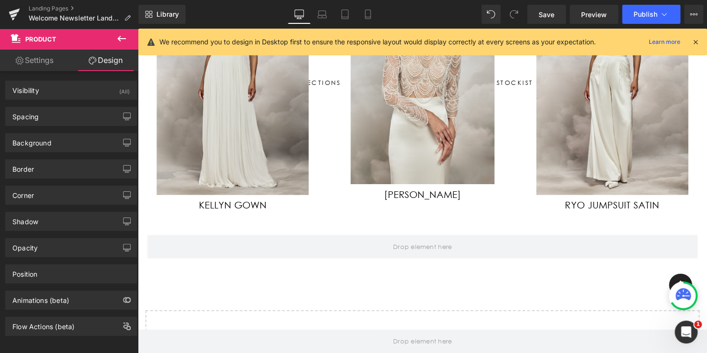
click at [427, 143] on img at bounding box center [427, 81] width 146 height 211
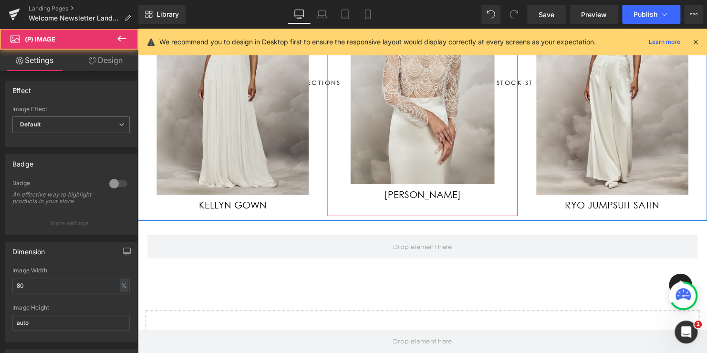
click at [421, 146] on img at bounding box center [427, 81] width 146 height 211
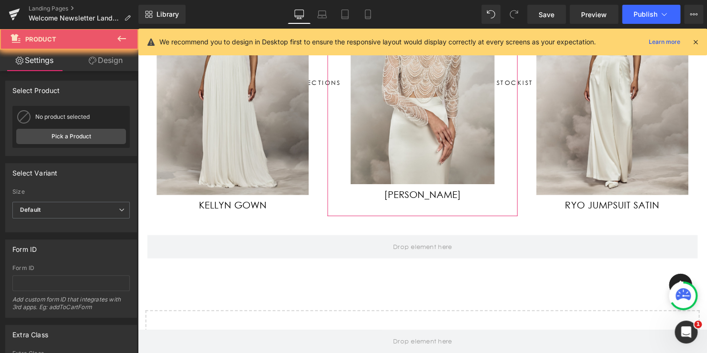
click at [98, 60] on link "Design" at bounding box center [105, 60] width 69 height 21
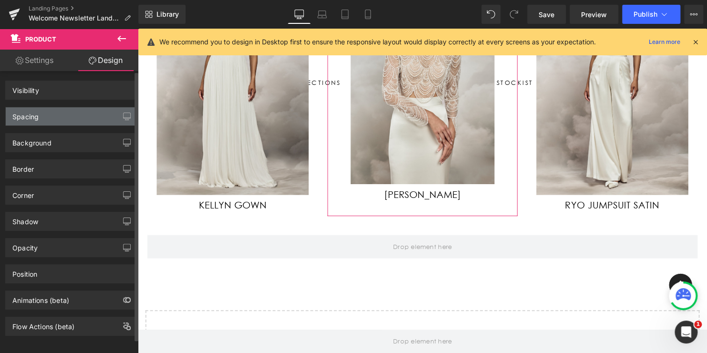
scroll to position [286, 0]
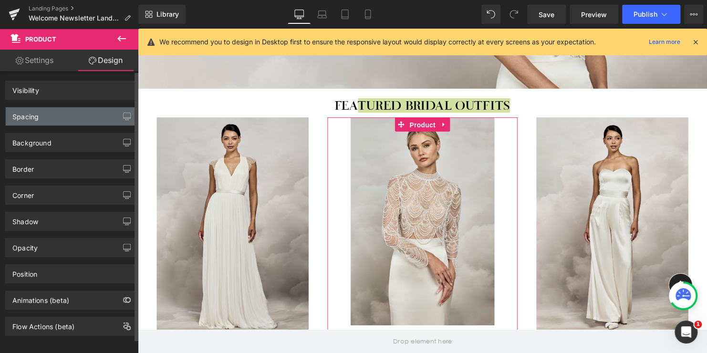
click at [69, 116] on div "Spacing" at bounding box center [71, 116] width 131 height 18
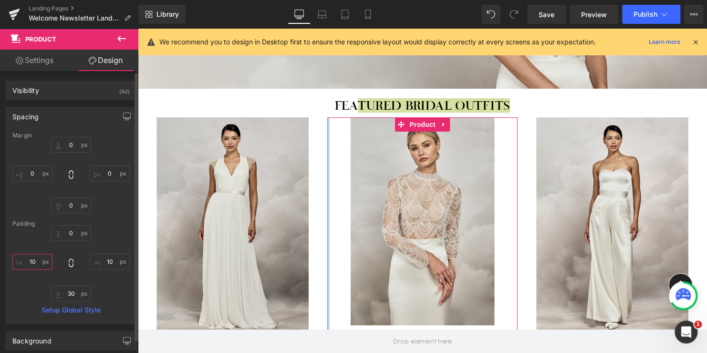
click at [37, 260] on input "10" at bounding box center [32, 262] width 40 height 16
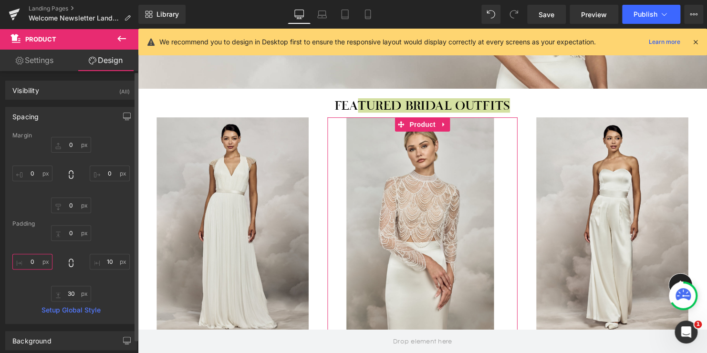
type input "0"
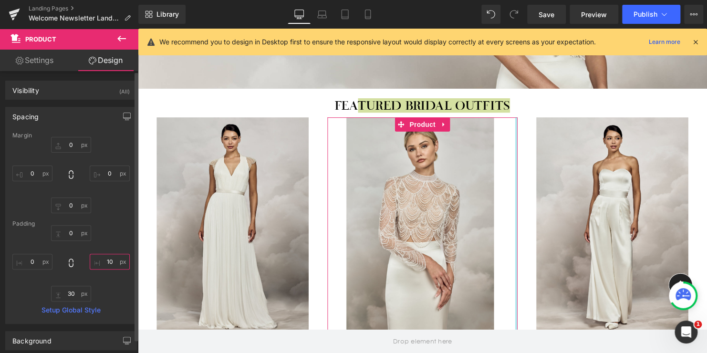
click at [101, 261] on input "10" at bounding box center [110, 262] width 40 height 16
type input "0"
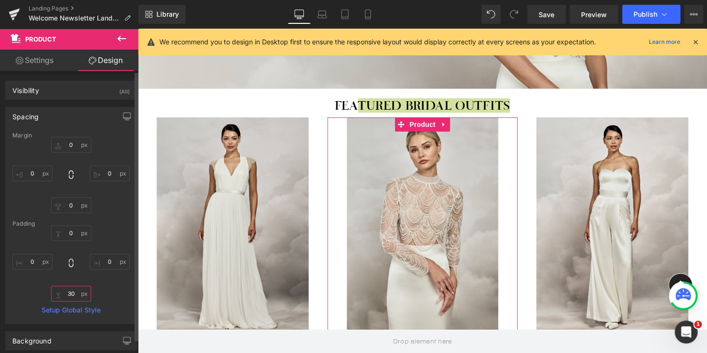
click at [71, 292] on input "30" at bounding box center [71, 294] width 40 height 16
type input "5"
click at [115, 214] on div "Margin 0px 0 0px 0 0px 0 0px 0 [GEOGRAPHIC_DATA] 0px 0 0 0 5 5 0 0 Setup Global…" at bounding box center [71, 227] width 131 height 191
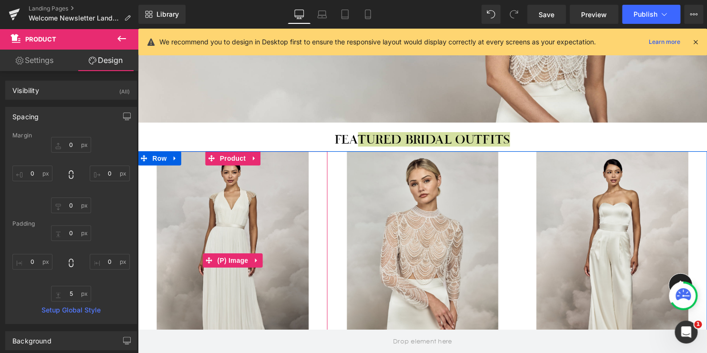
scroll to position [239, 0]
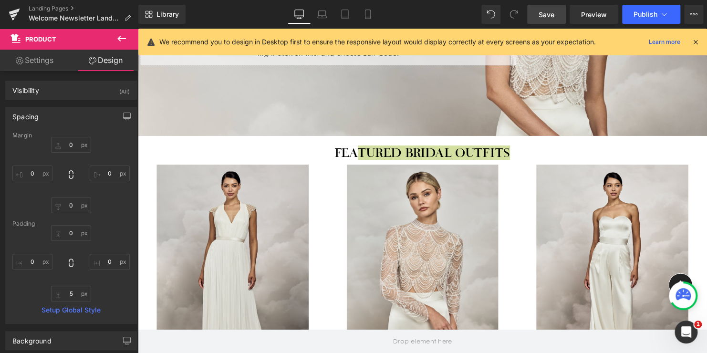
click at [541, 14] on span "Save" at bounding box center [547, 15] width 16 height 10
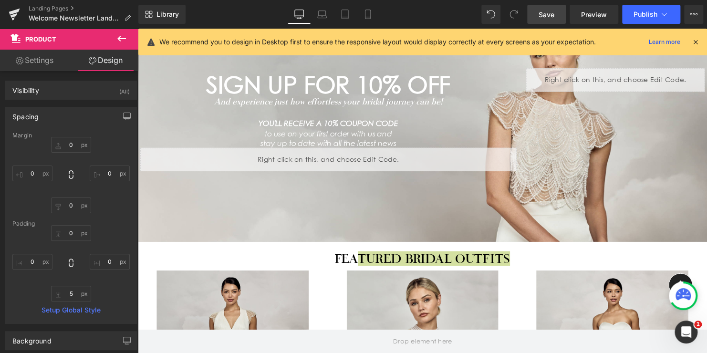
scroll to position [0, 0]
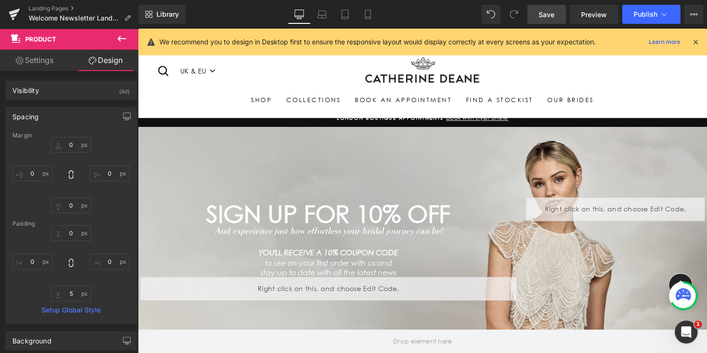
click at [616, 71] on div "Search UK & EU [GEOGRAPHIC_DATA] Site navigation Search" at bounding box center [426, 72] width 539 height 42
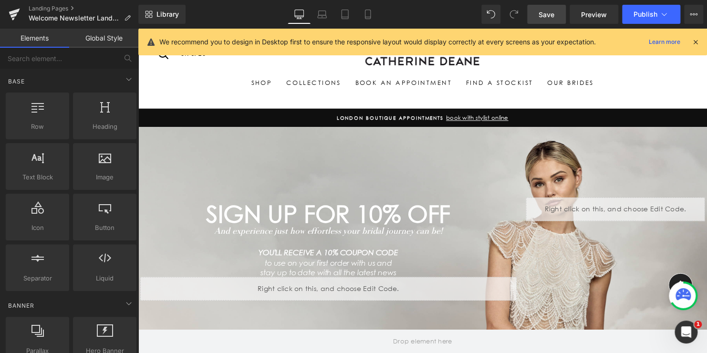
click at [544, 17] on span "Save" at bounding box center [547, 15] width 16 height 10
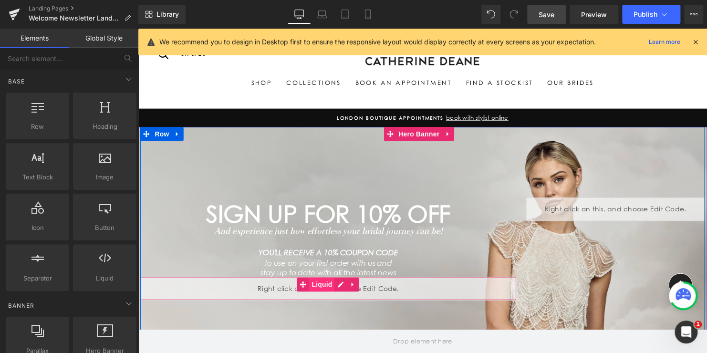
click at [322, 286] on span "Liquid" at bounding box center [325, 288] width 26 height 14
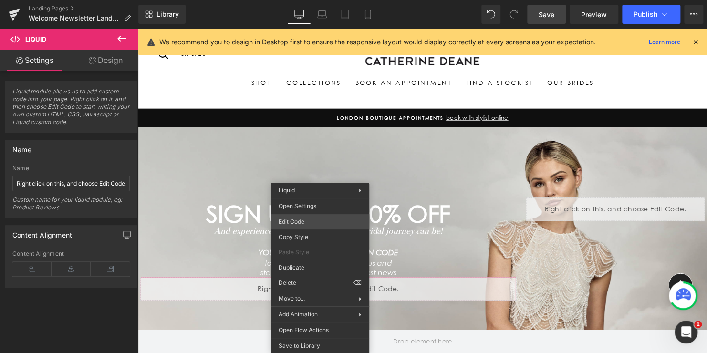
click at [296, 0] on div "Liquid You are previewing how the will restyle your page. You can not edit Elem…" at bounding box center [353, 0] width 707 height 0
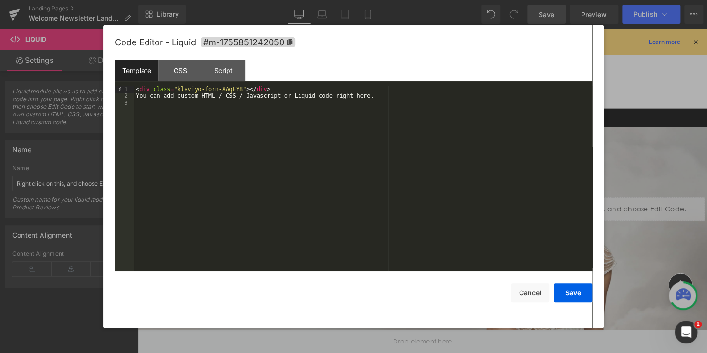
click at [272, 94] on div "< div class = "klaviyo-form-XAqEY8" > </ div > You can add custom HTML / CSS / …" at bounding box center [363, 185] width 458 height 199
drag, startPoint x: 365, startPoint y: 99, endPoint x: 138, endPoint y: 96, distance: 226.7
click at [138, 96] on div "< div class = "klaviyo-form-XAqEY8" > </ div > You can add custom HTML / CSS / …" at bounding box center [363, 185] width 458 height 199
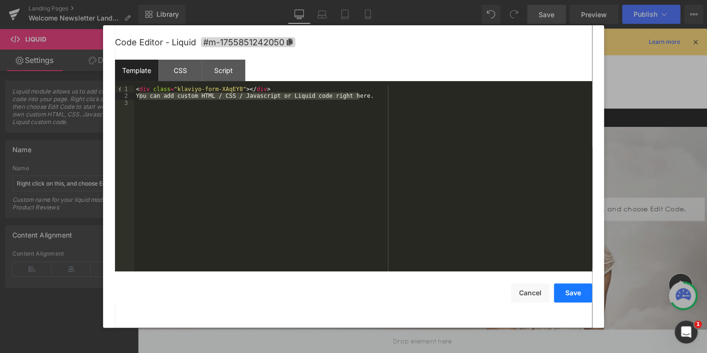
click at [576, 292] on button "Save" at bounding box center [573, 292] width 38 height 19
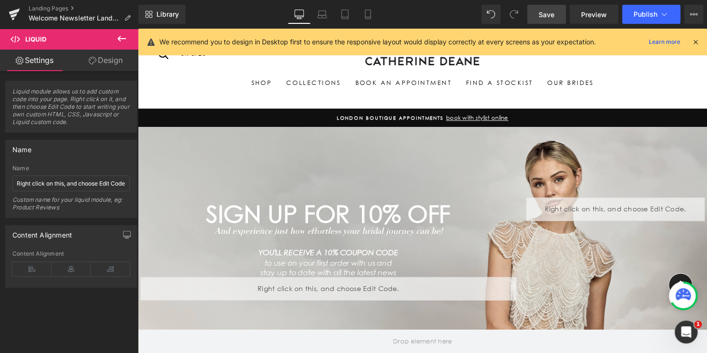
click at [547, 13] on span "Save" at bounding box center [547, 15] width 16 height 10
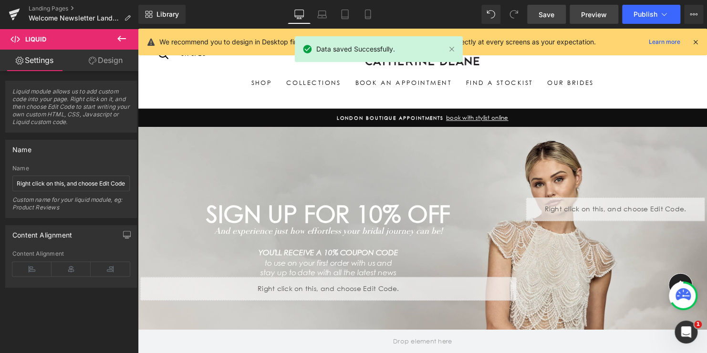
click at [593, 13] on span "Preview" at bounding box center [594, 15] width 26 height 10
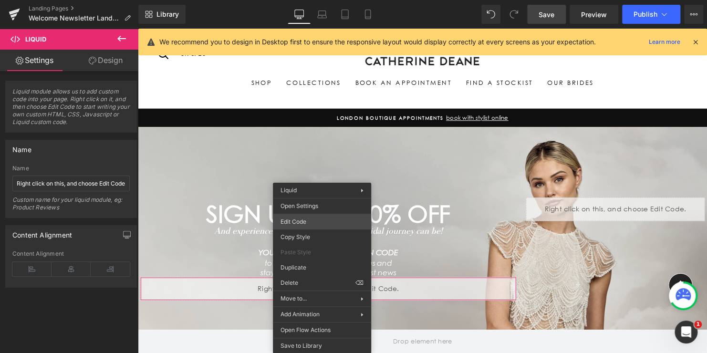
click at [306, 0] on div "Liquid You are previewing how the will restyle your page. You can not edit Elem…" at bounding box center [353, 0] width 707 height 0
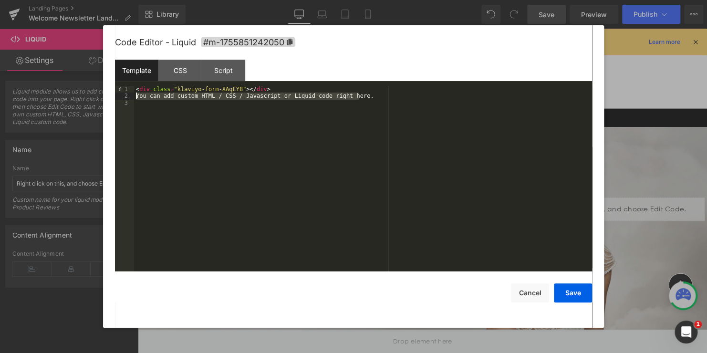
drag, startPoint x: 358, startPoint y: 95, endPoint x: 123, endPoint y: 95, distance: 235.2
click at [123, 95] on pre "1 2 3 < div class = "klaviyo-form-XAqEY8" > </ div > You can add custom HTML / …" at bounding box center [353, 179] width 477 height 186
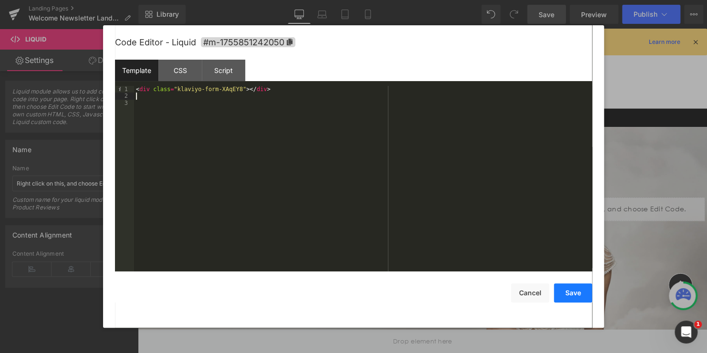
click at [575, 293] on button "Save" at bounding box center [573, 292] width 38 height 19
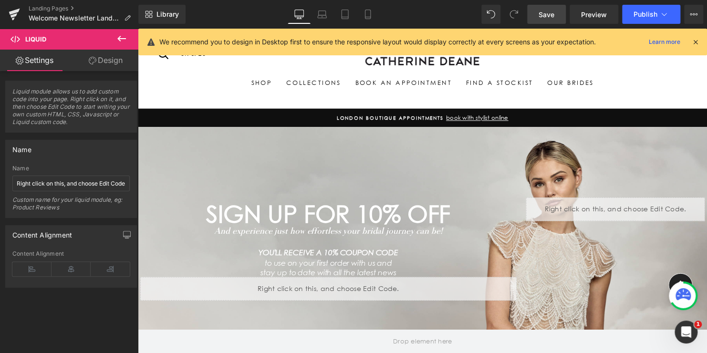
click at [556, 13] on link "Save" at bounding box center [546, 14] width 39 height 19
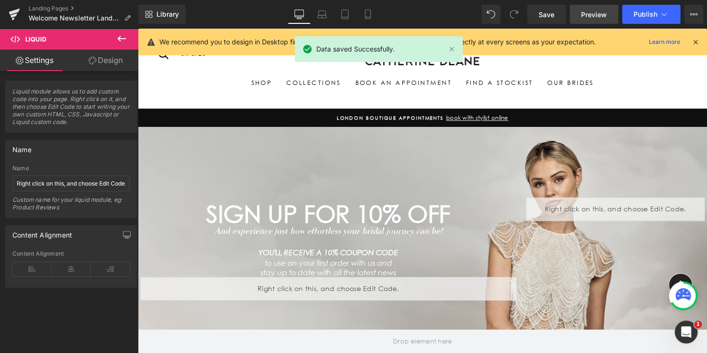
click at [588, 14] on span "Preview" at bounding box center [594, 15] width 26 height 10
